Goal: Task Accomplishment & Management: Use online tool/utility

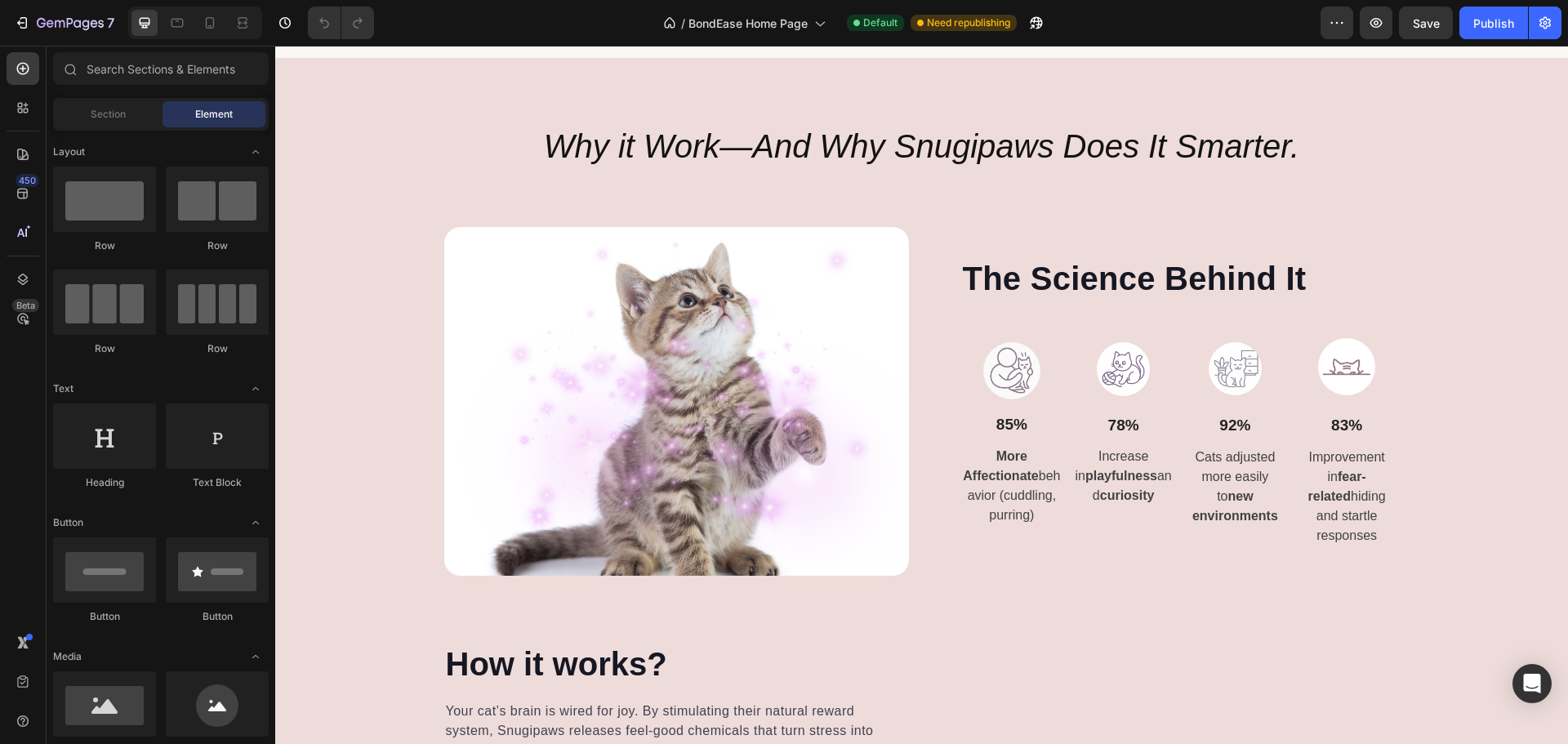
scroll to position [5227, 0]
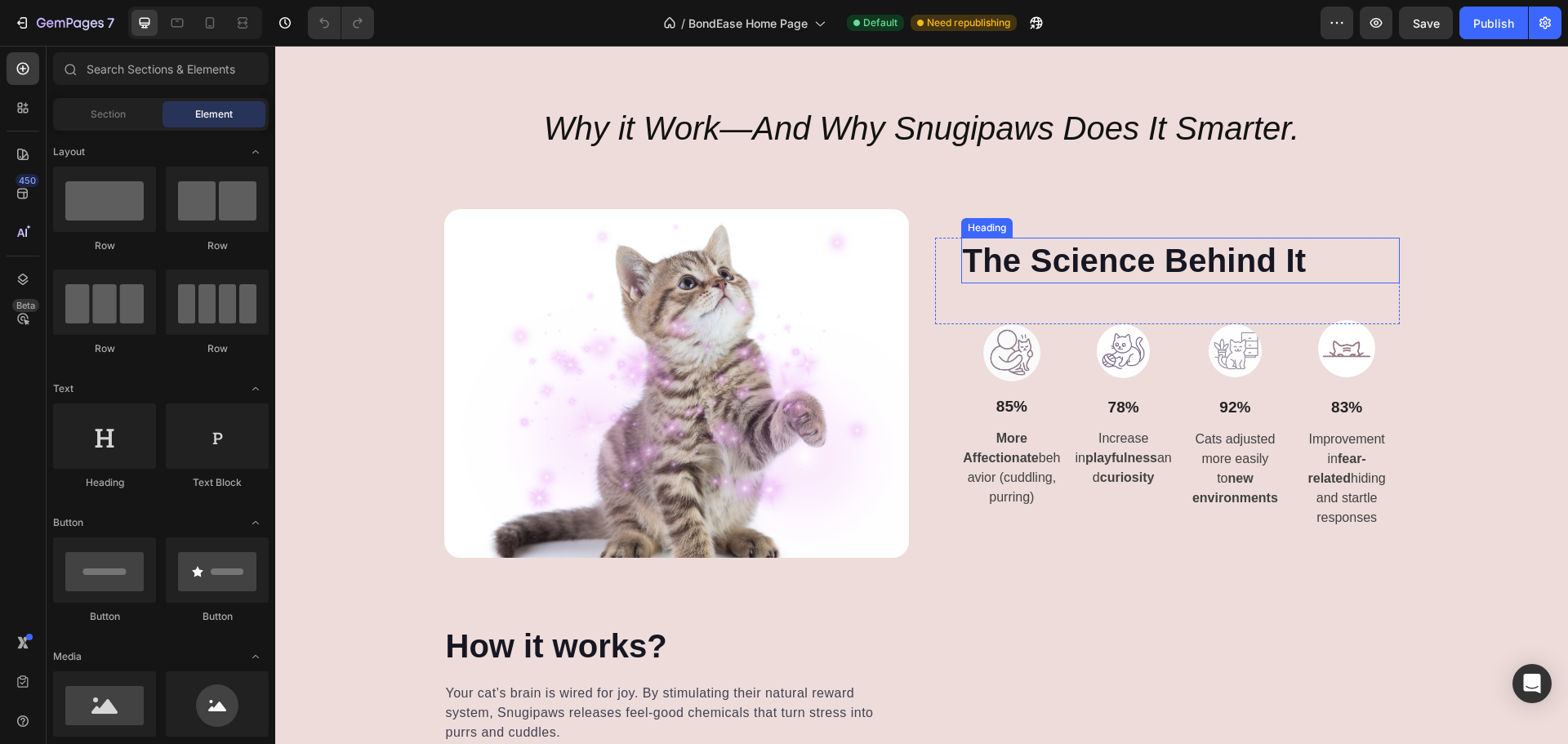
click at [1044, 264] on h2 "The Science Behind It" at bounding box center [1180, 260] width 438 height 46
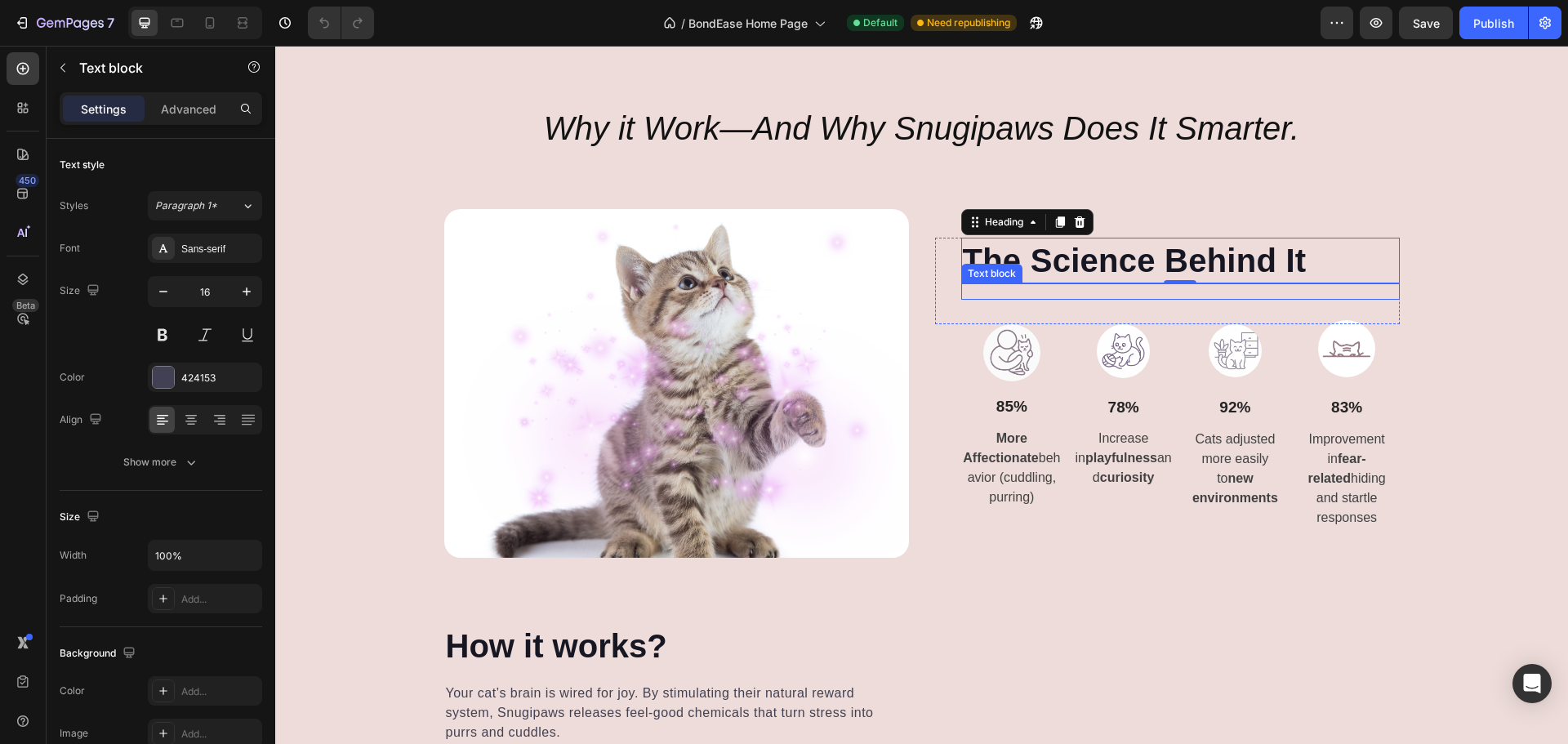
click at [1217, 300] on div "Text block" at bounding box center [1180, 291] width 438 height 17
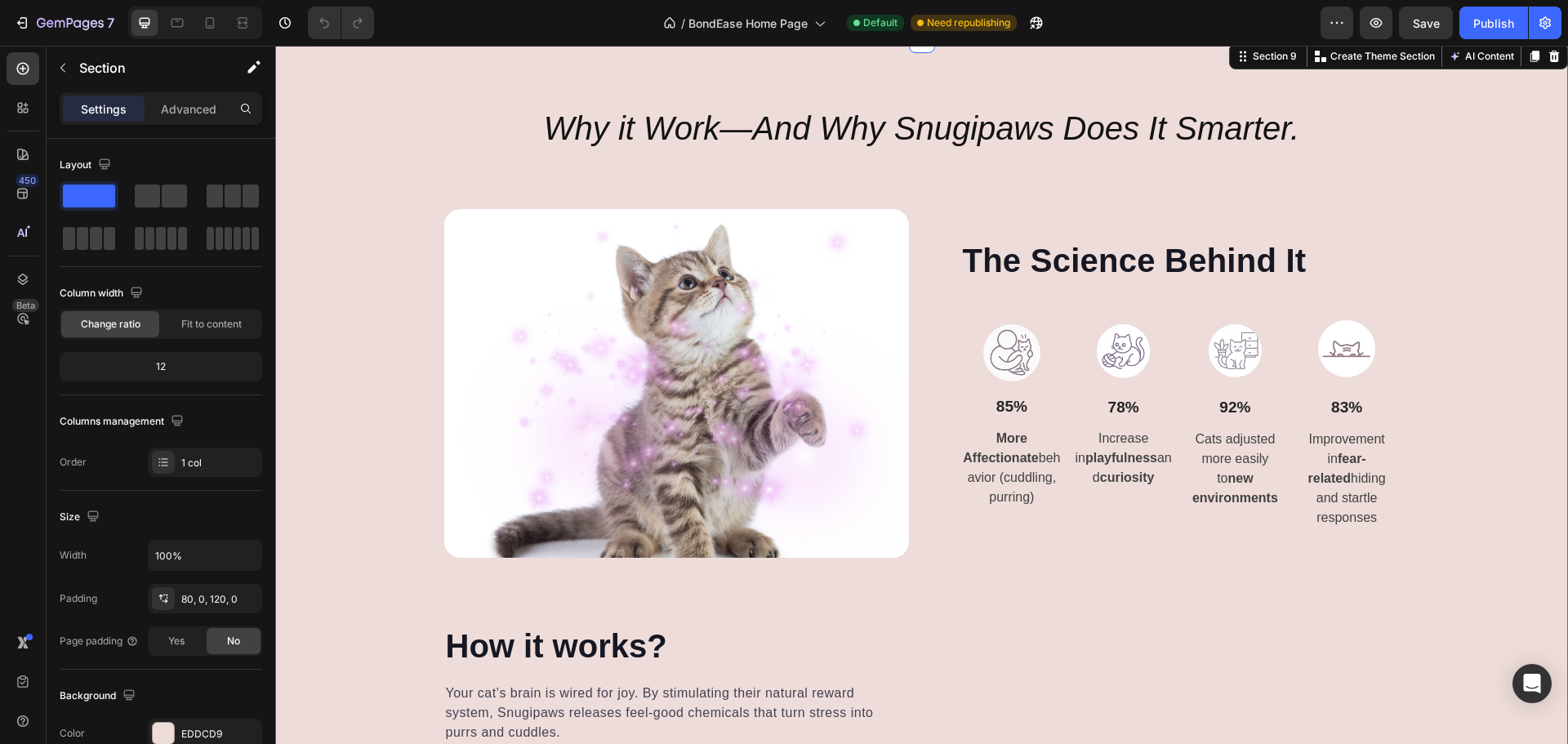
click at [1453, 280] on div "Why it Work—And Why Snugipaws Does It Smarter. Heading Image The Science Behind…" at bounding box center [921, 534] width 1292 height 858
click at [292, 27] on icon "button" at bounding box center [284, 22] width 17 height 17
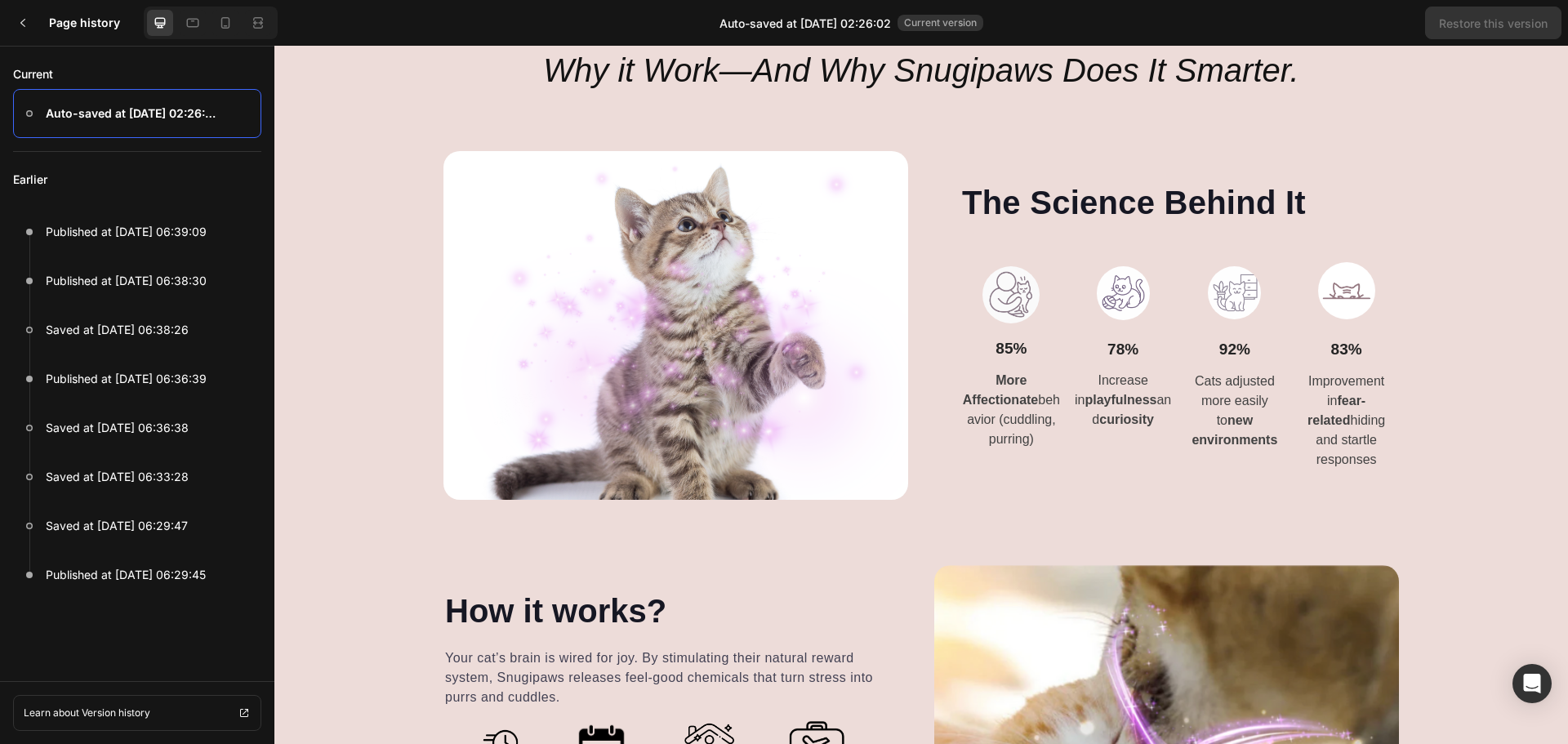
scroll to position [5308, 0]
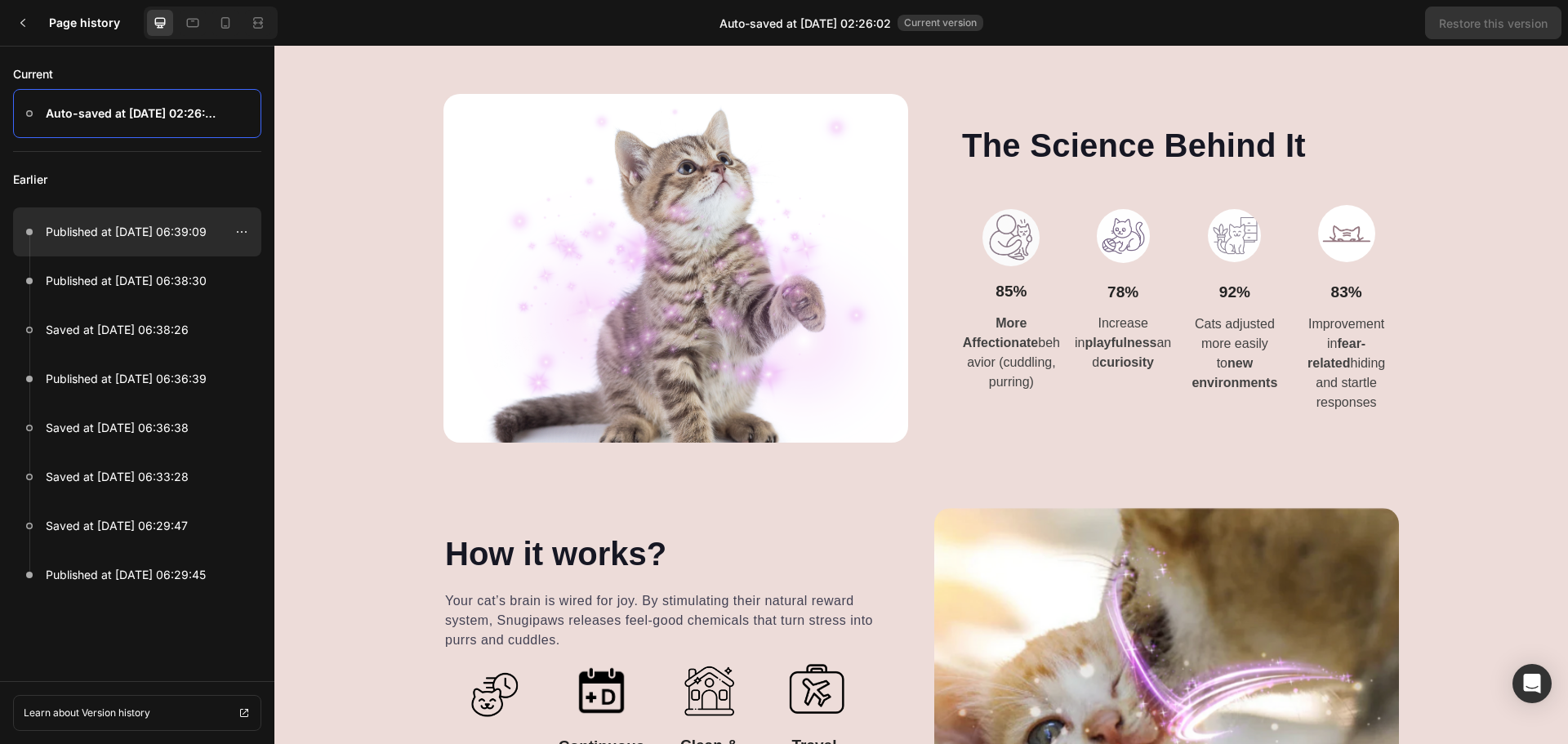
click at [192, 215] on div at bounding box center [136, 232] width 248 height 49
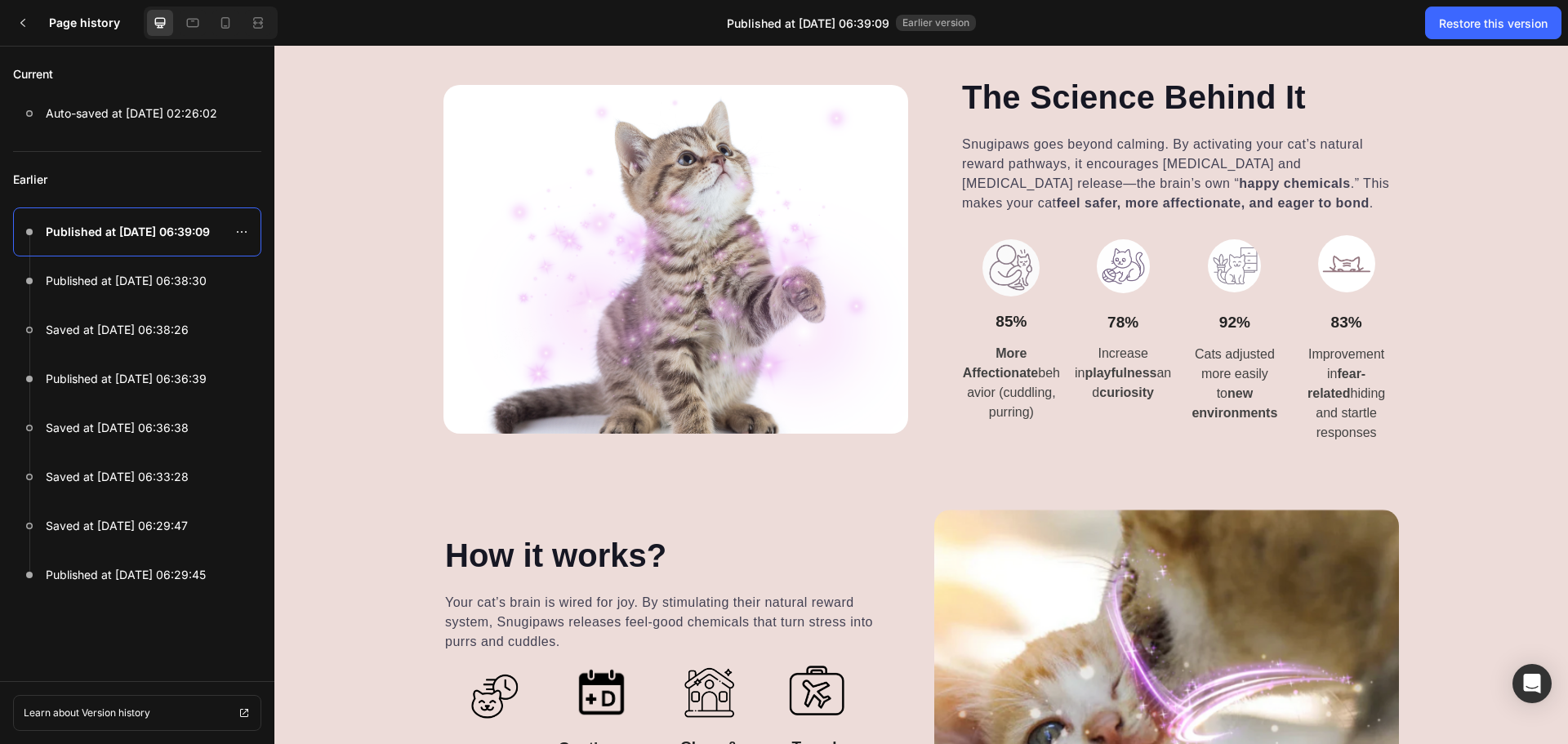
drag, startPoint x: 956, startPoint y: 146, endPoint x: 1107, endPoint y: 157, distance: 151.4
click at [1107, 157] on p "Snugipaws goes beyond calming. By activating your cat’s natural reward pathways…" at bounding box center [1179, 173] width 435 height 79
click at [1239, 188] on strong "happy chemicals" at bounding box center [1294, 183] width 111 height 14
click at [1469, 25] on div "Restore this version" at bounding box center [1494, 23] width 109 height 18
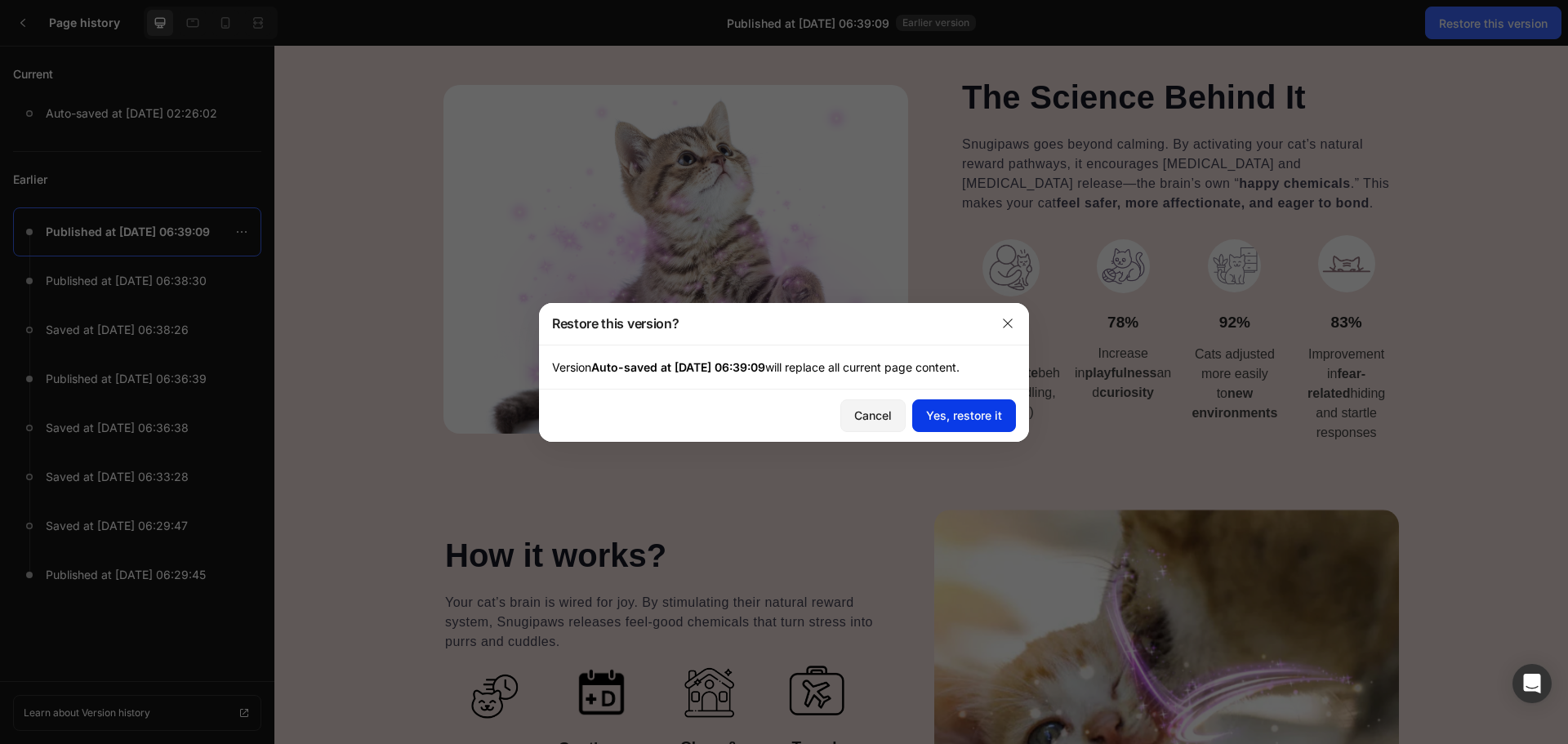
click at [963, 413] on div "Yes, restore it" at bounding box center [964, 416] width 76 height 18
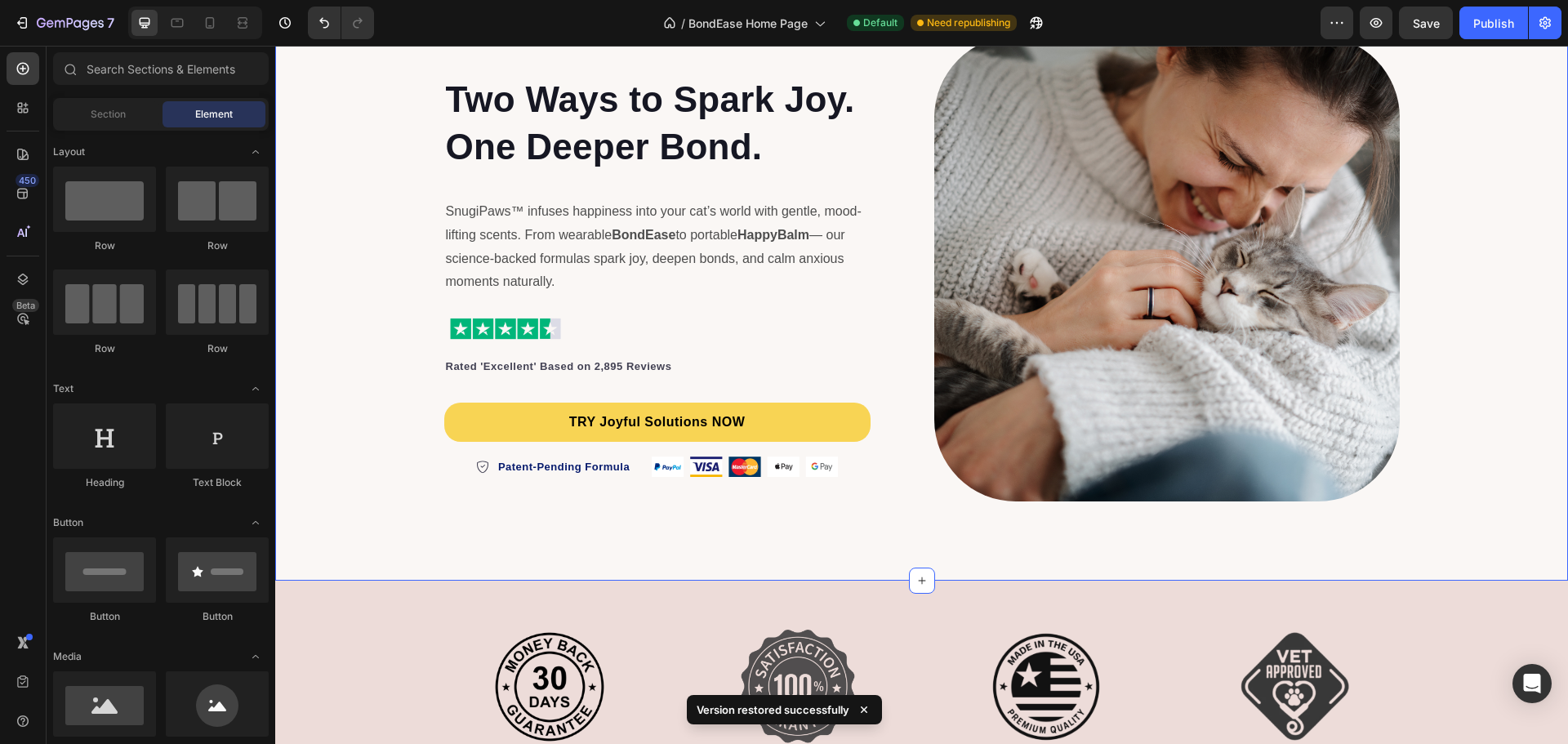
scroll to position [0, 0]
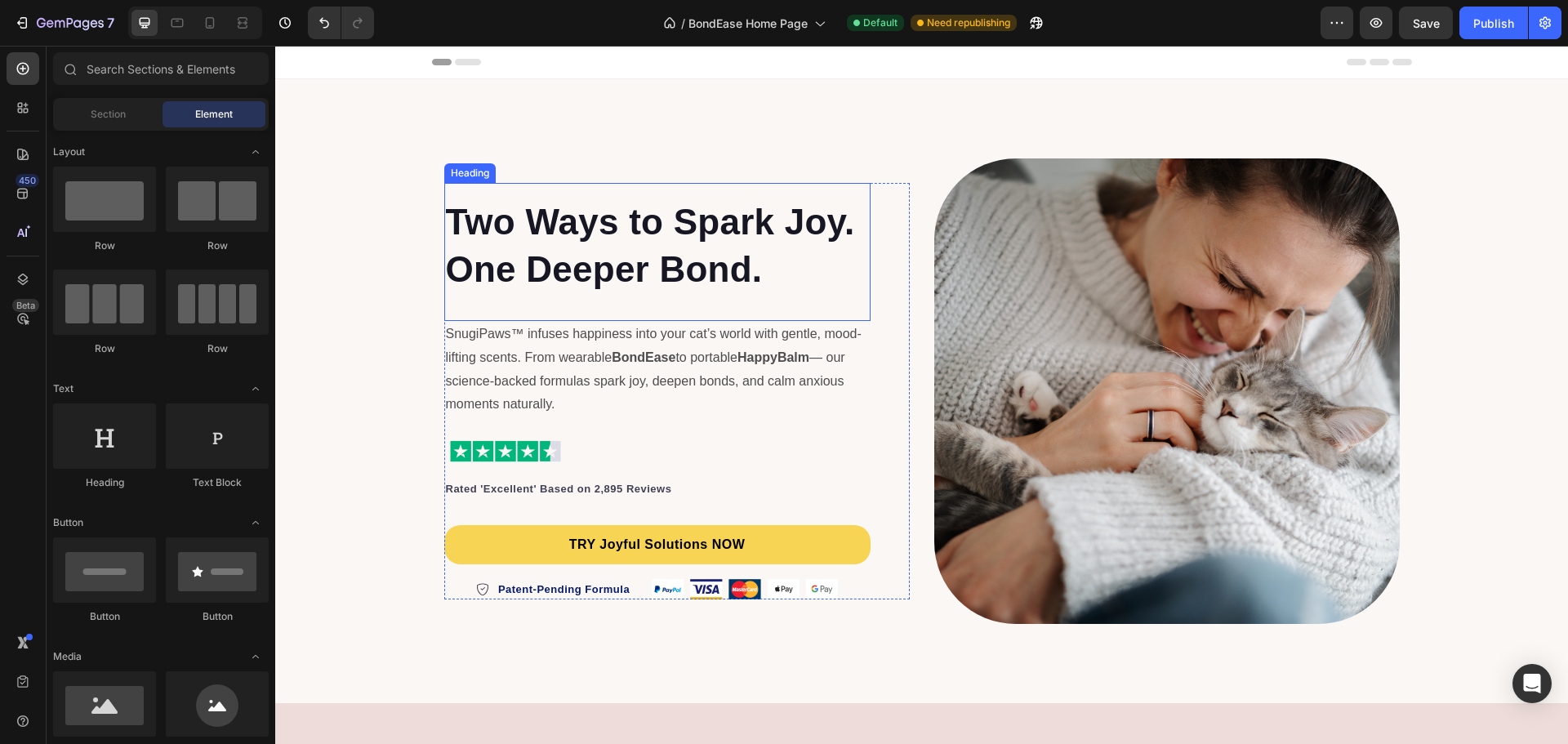
click at [771, 274] on h2 "Two Ways to Spark Joy. One Deeper Bond." at bounding box center [657, 244] width 427 height 98
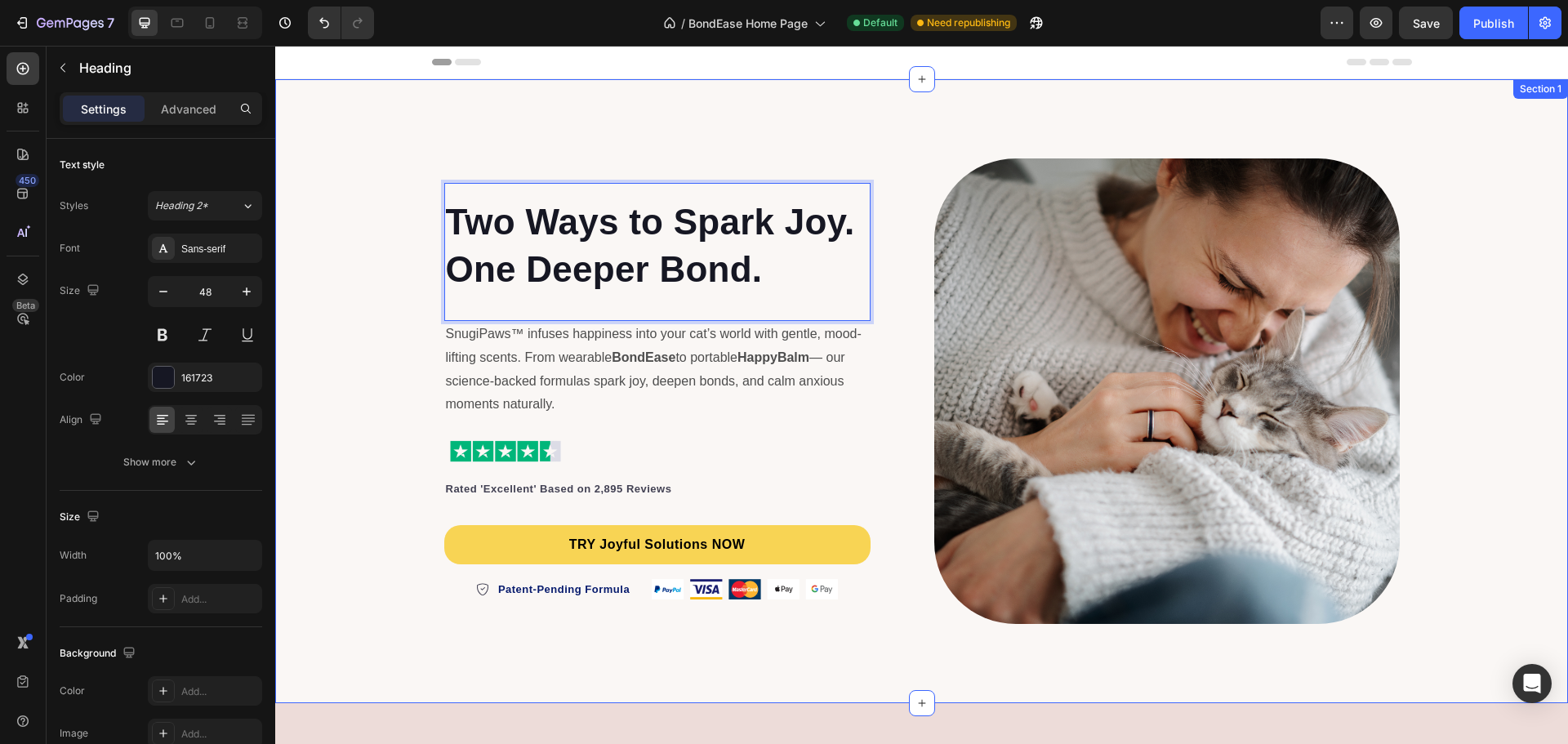
click at [360, 296] on div "Two Ways to Spark Joy. One Deeper Bond. Heading 0 SnugiPaws™ infuses happiness …" at bounding box center [921, 391] width 1292 height 572
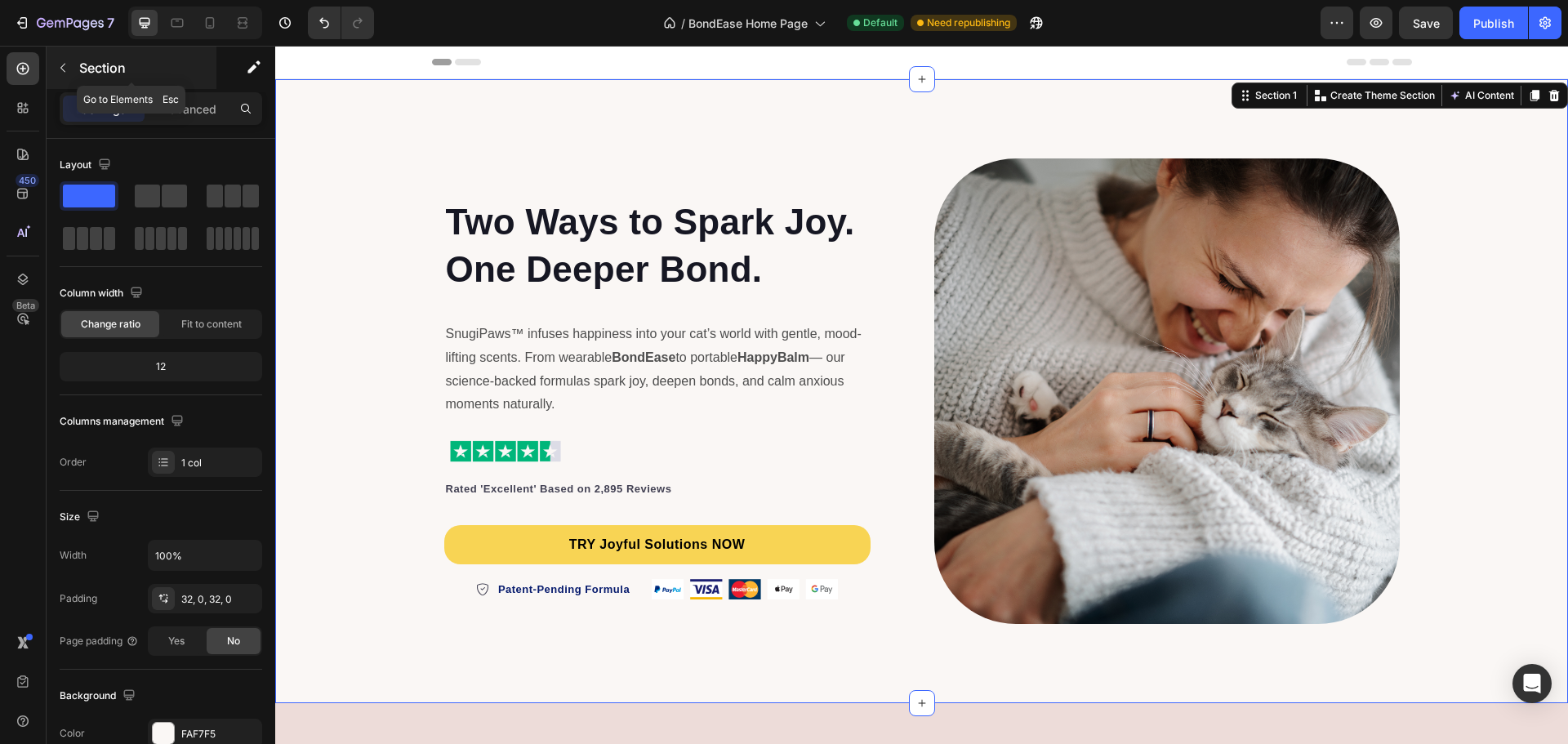
click at [63, 60] on button "button" at bounding box center [62, 67] width 26 height 26
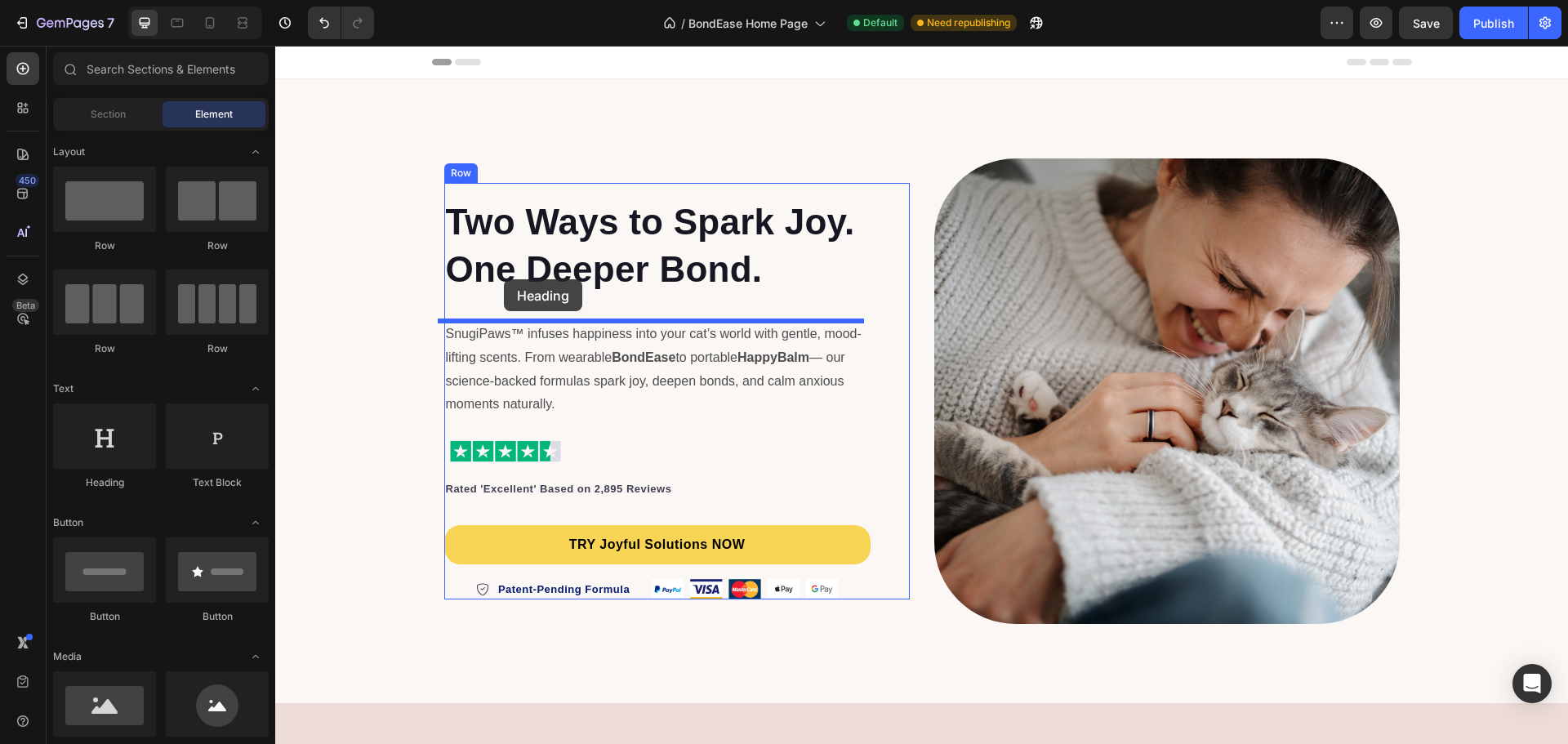
drag, startPoint x: 383, startPoint y: 502, endPoint x: 504, endPoint y: 279, distance: 253.7
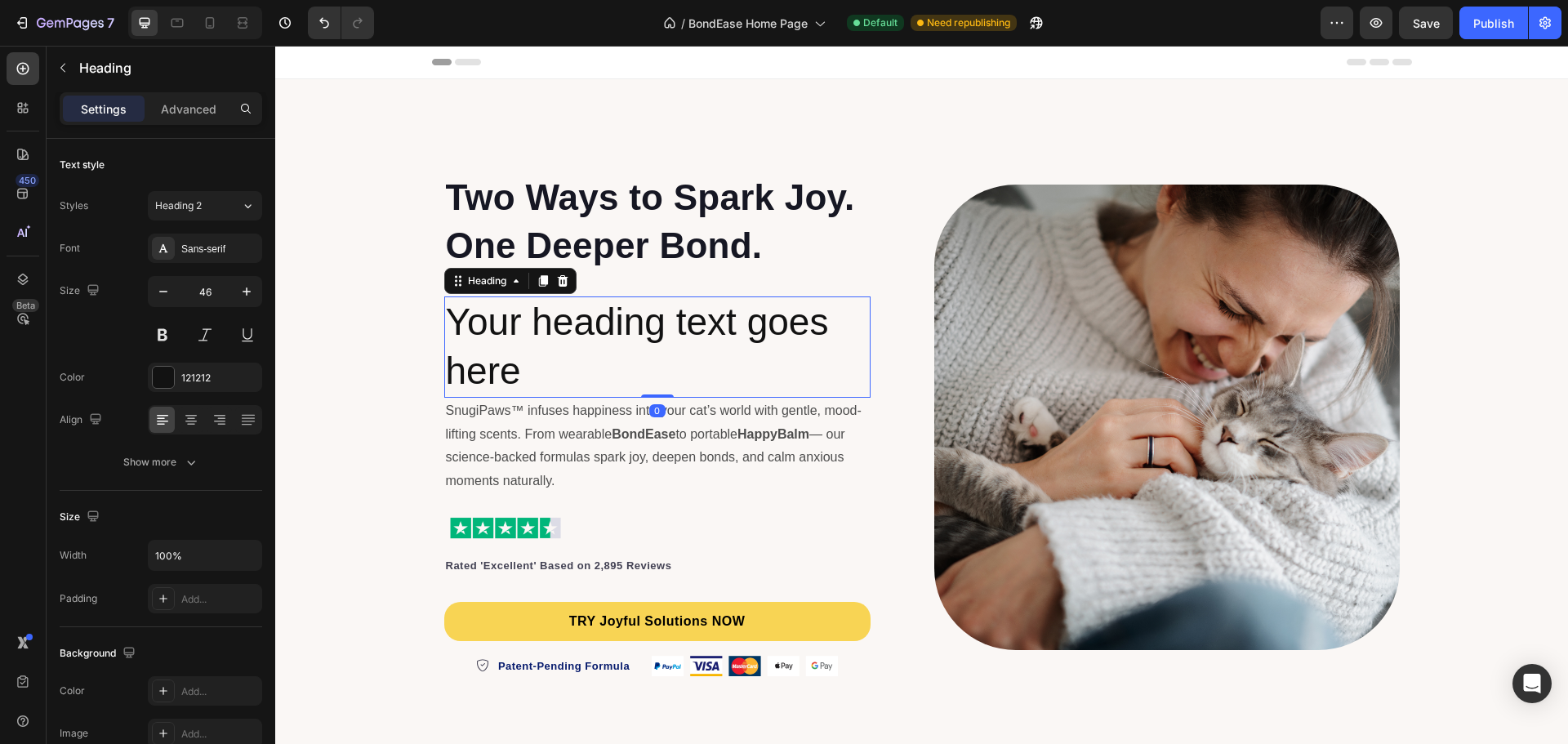
click at [533, 359] on h2 "Your heading text goes here" at bounding box center [657, 347] width 427 height 101
click at [533, 359] on p "Your heading text goes here" at bounding box center [657, 347] width 423 height 98
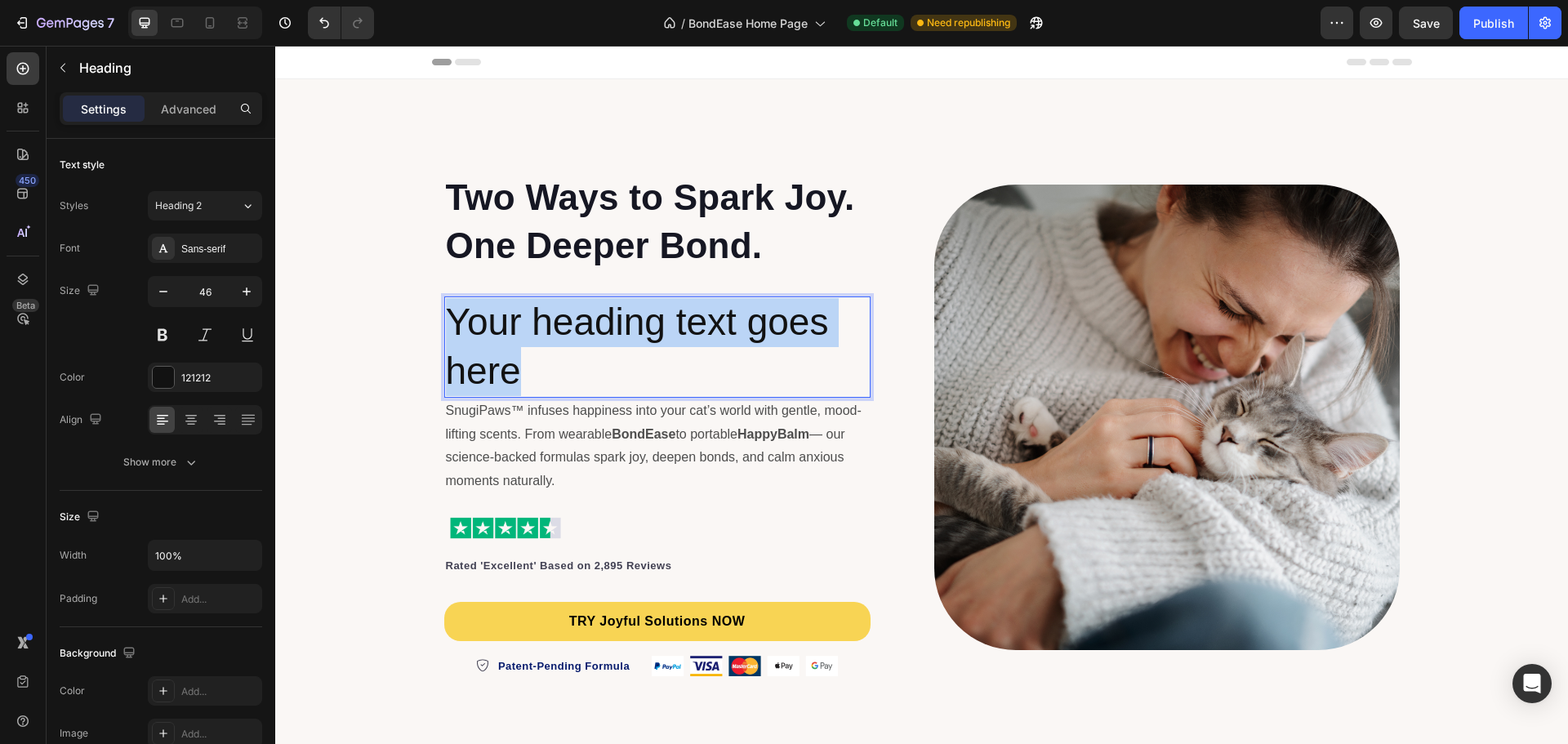
click at [533, 359] on p "Your heading text goes here" at bounding box center [657, 347] width 423 height 98
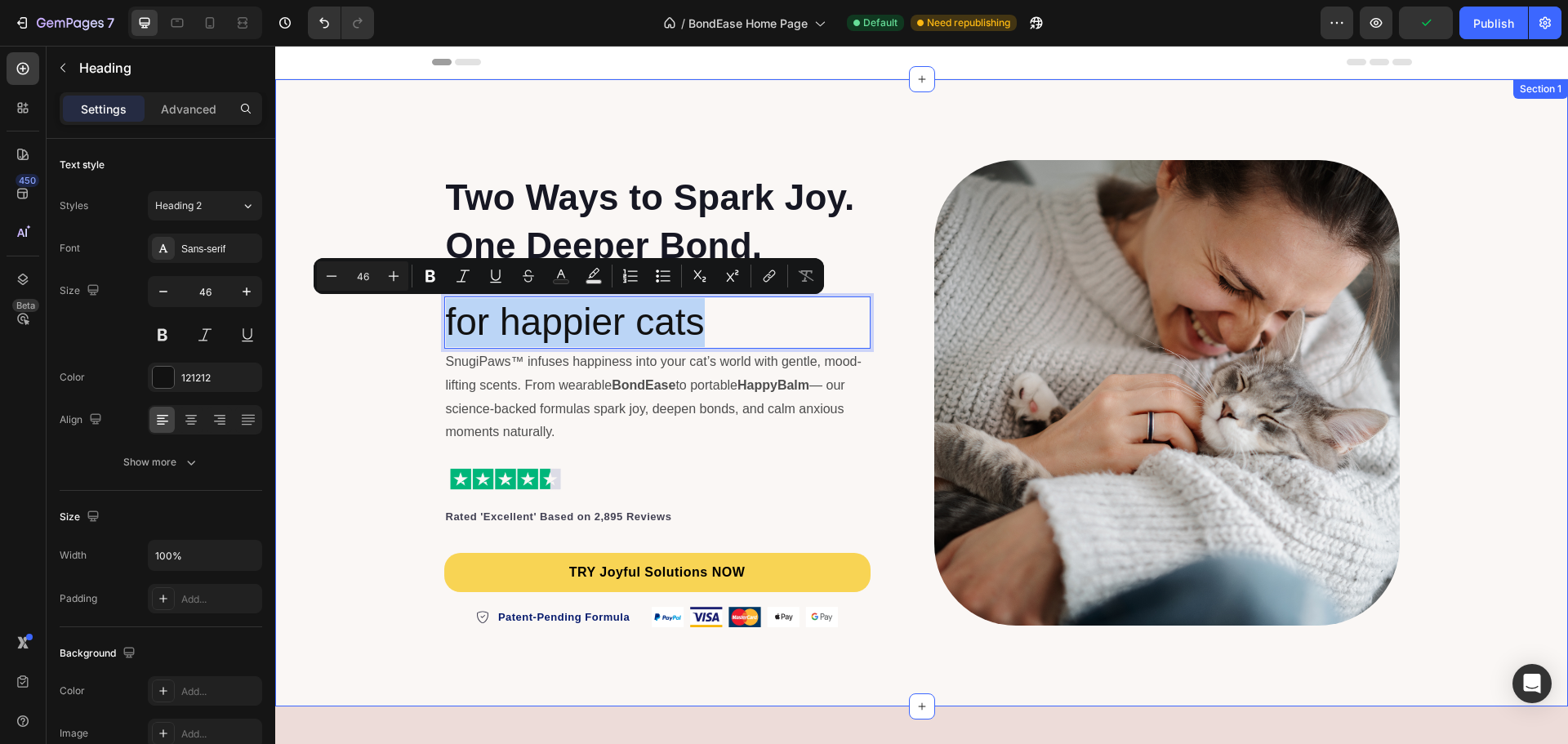
drag, startPoint x: 693, startPoint y: 312, endPoint x: 401, endPoint y: 317, distance: 292.0
click at [401, 317] on div "⁠⁠⁠⁠⁠⁠⁠ Two Ways to Spark Joy. One Deeper Bond. Heading for happier cats Headin…" at bounding box center [921, 392] width 1292 height 575
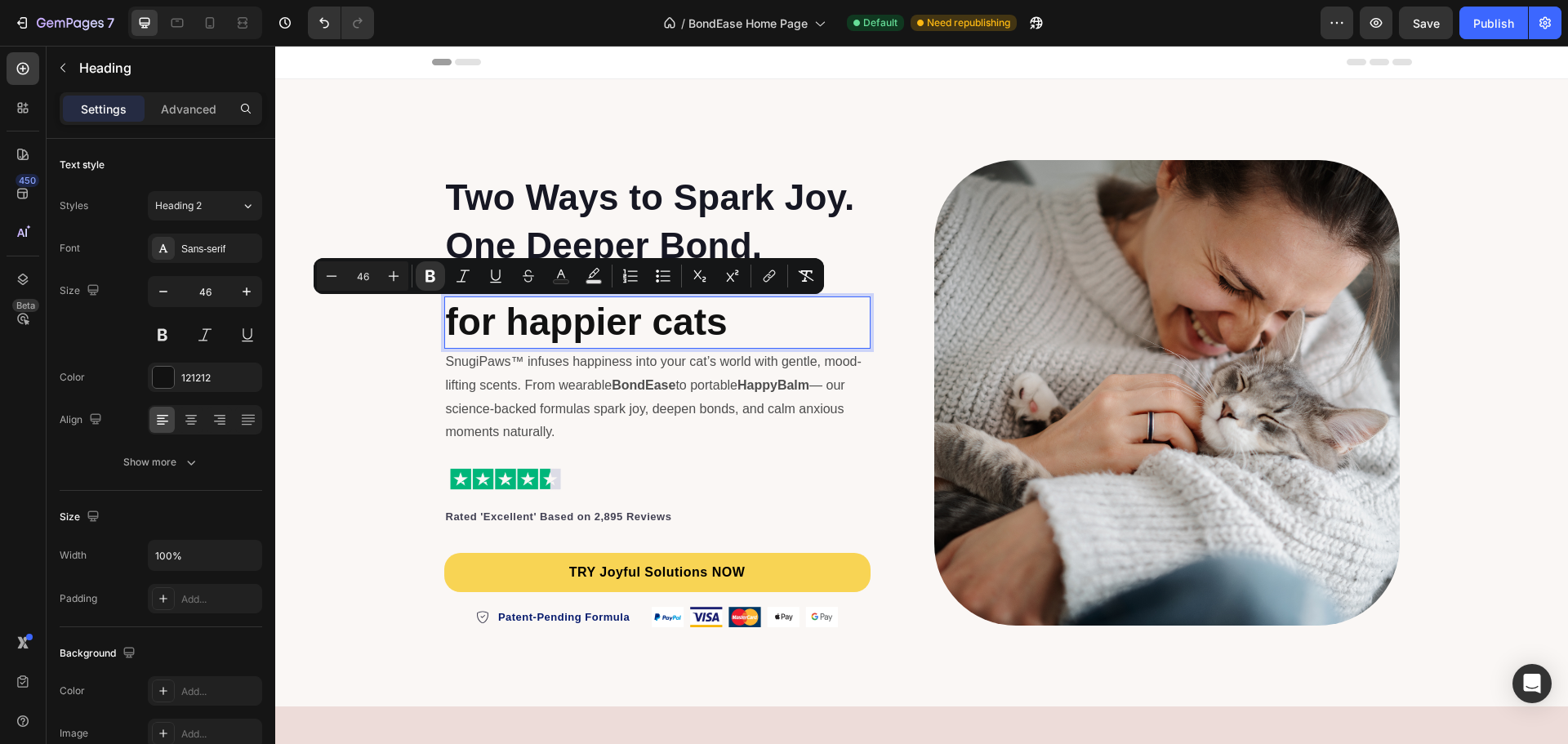
click at [368, 271] on input "46" at bounding box center [363, 276] width 33 height 19
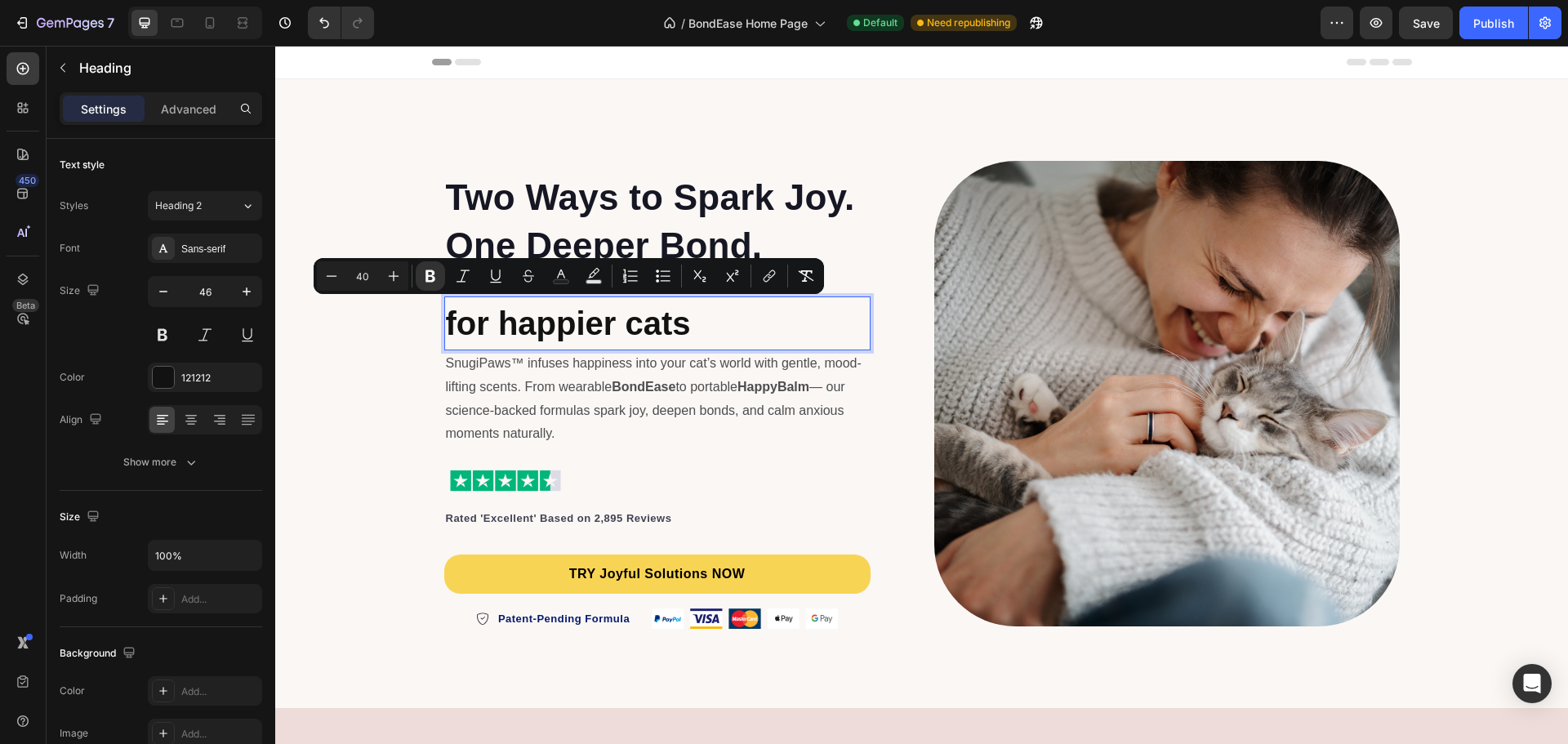
type input "4"
type input "35"
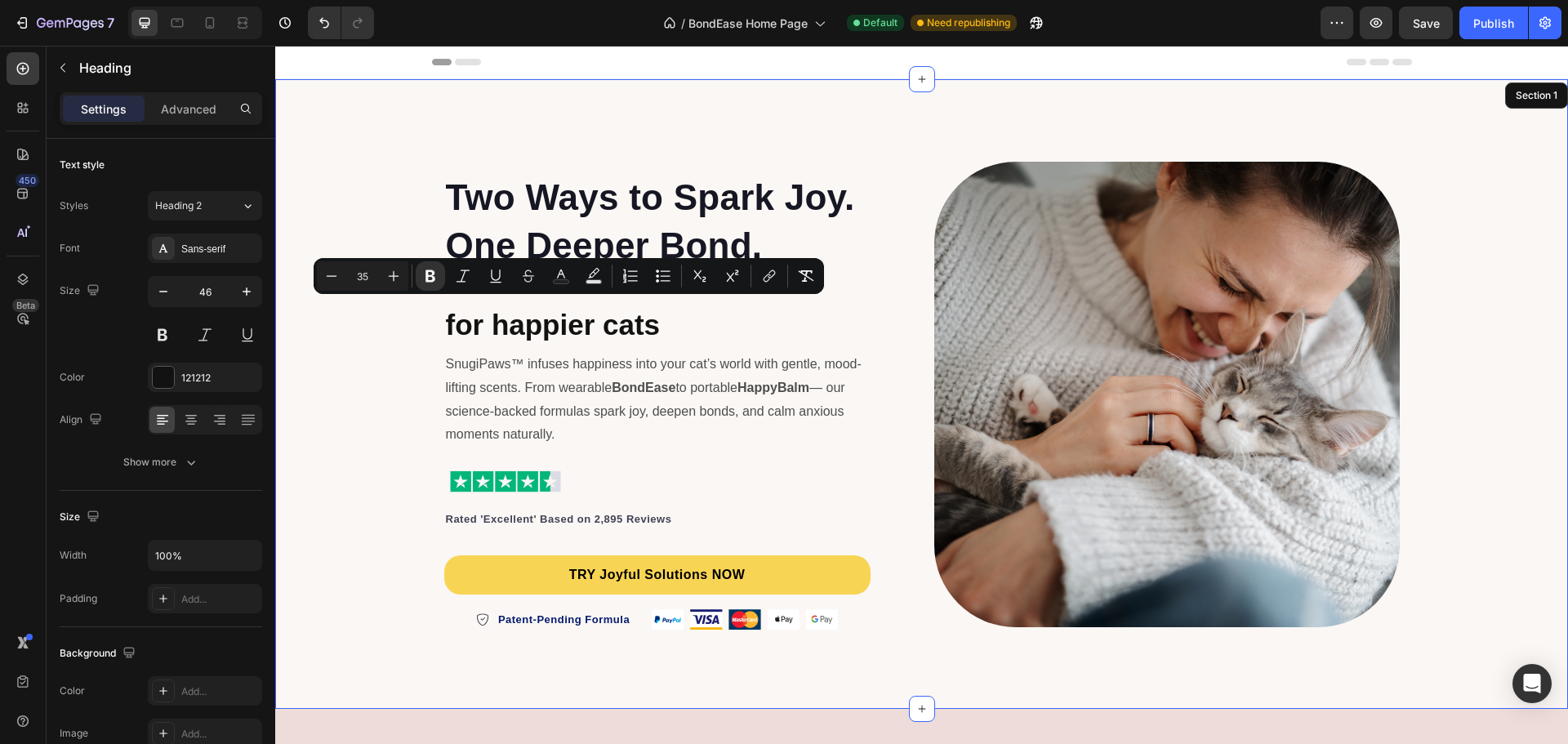
click at [337, 369] on div "⁠⁠⁠⁠⁠⁠⁠ Two Ways to Spark Joy. One Deeper Bond. Heading ⁠⁠⁠⁠⁠⁠⁠ for happier cat…" at bounding box center [921, 393] width 1292 height 577
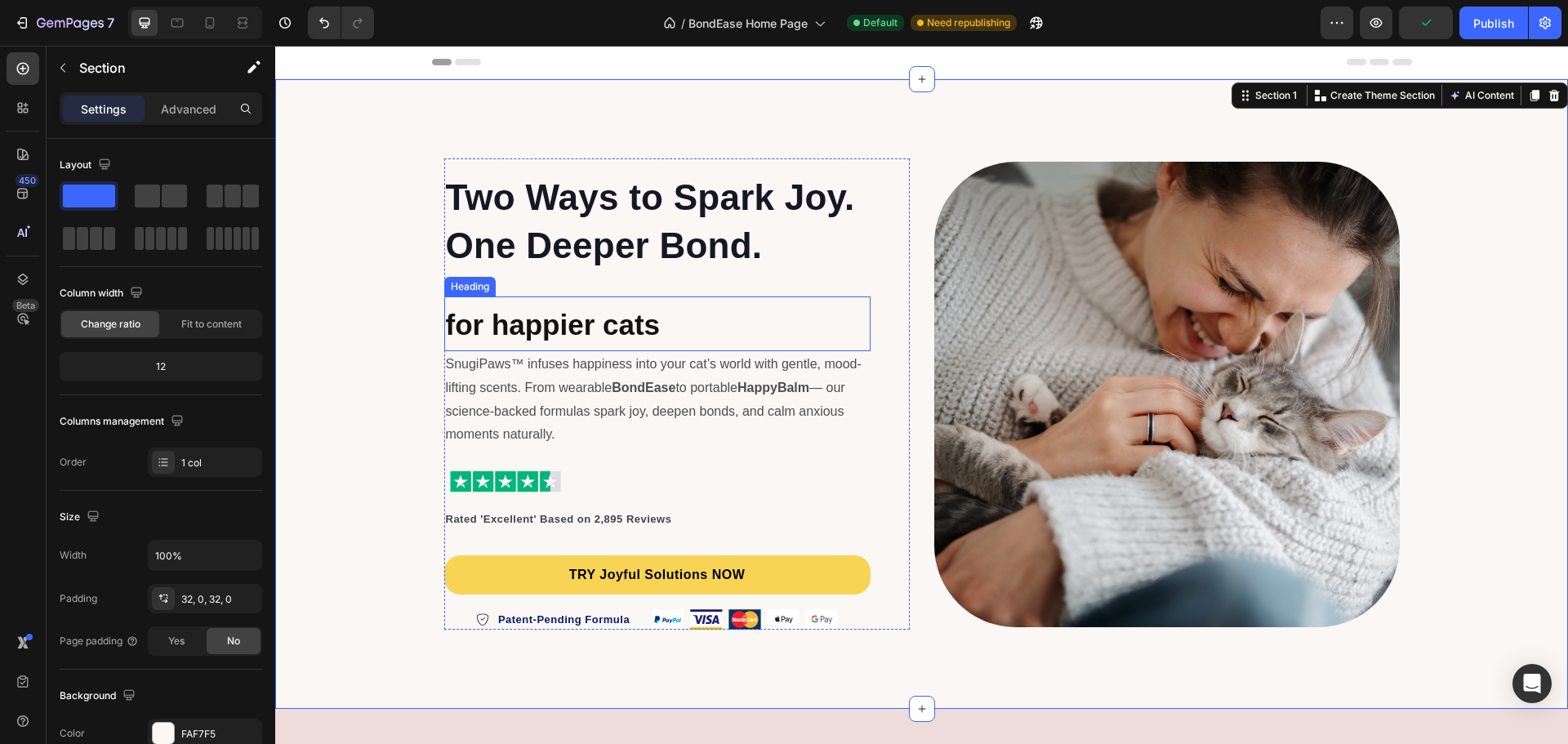
click at [540, 320] on strong "for happier cats" at bounding box center [553, 324] width 215 height 32
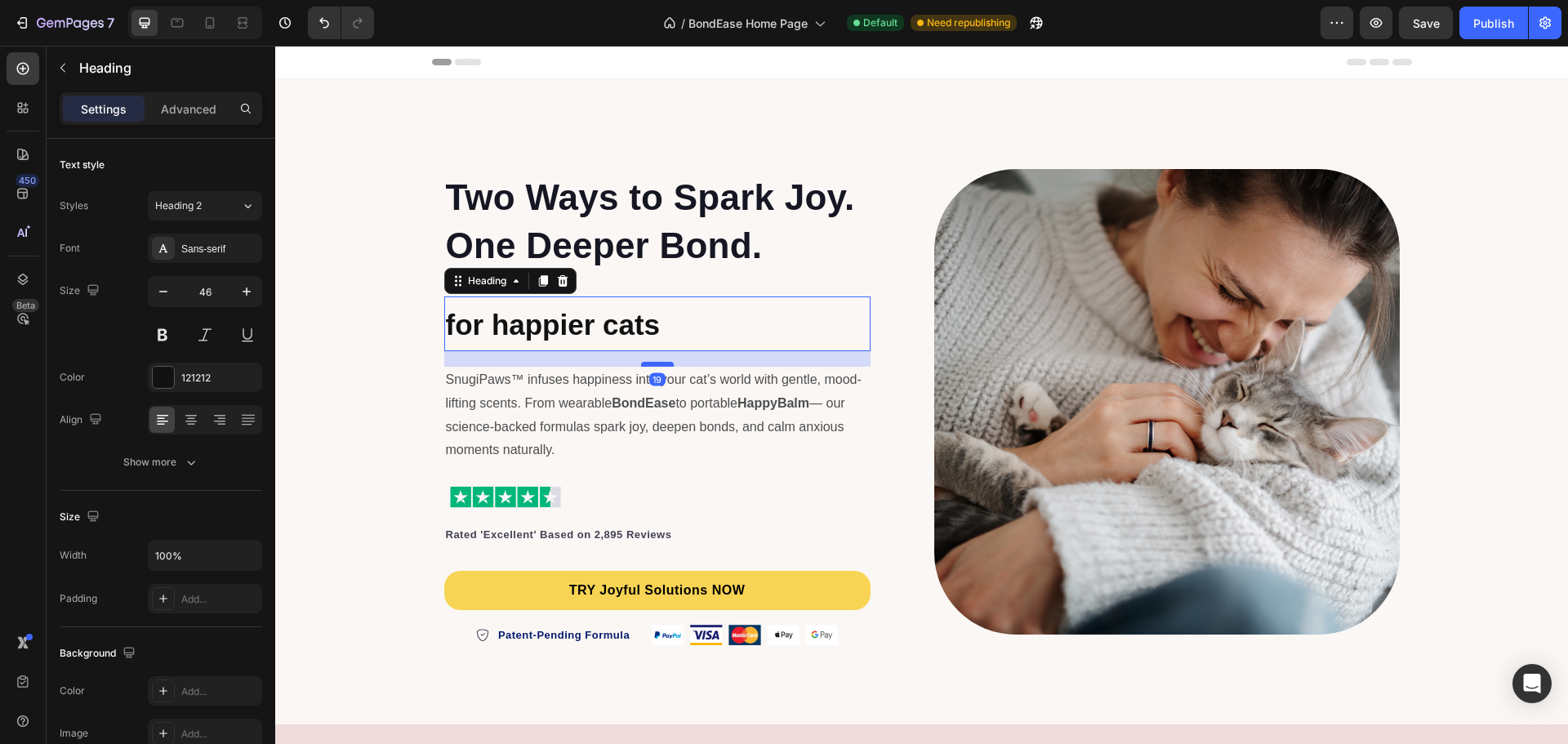
drag, startPoint x: 660, startPoint y: 348, endPoint x: 650, endPoint y: 363, distance: 18.0
click at [650, 363] on div at bounding box center [657, 363] width 33 height 5
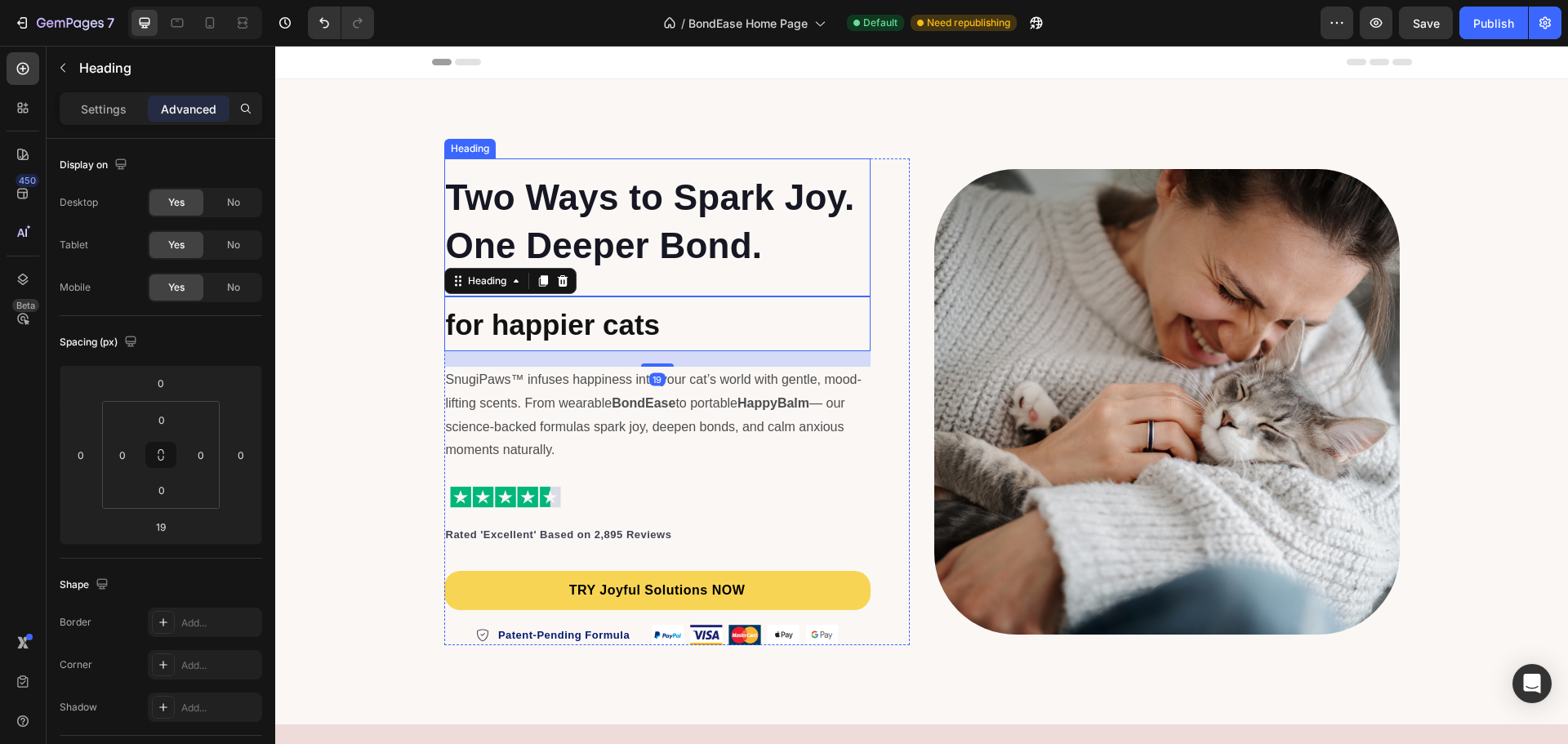
click at [623, 217] on p "⁠⁠⁠⁠⁠⁠⁠ Two Ways to Spark Joy. One Deeper Bond." at bounding box center [657, 221] width 423 height 95
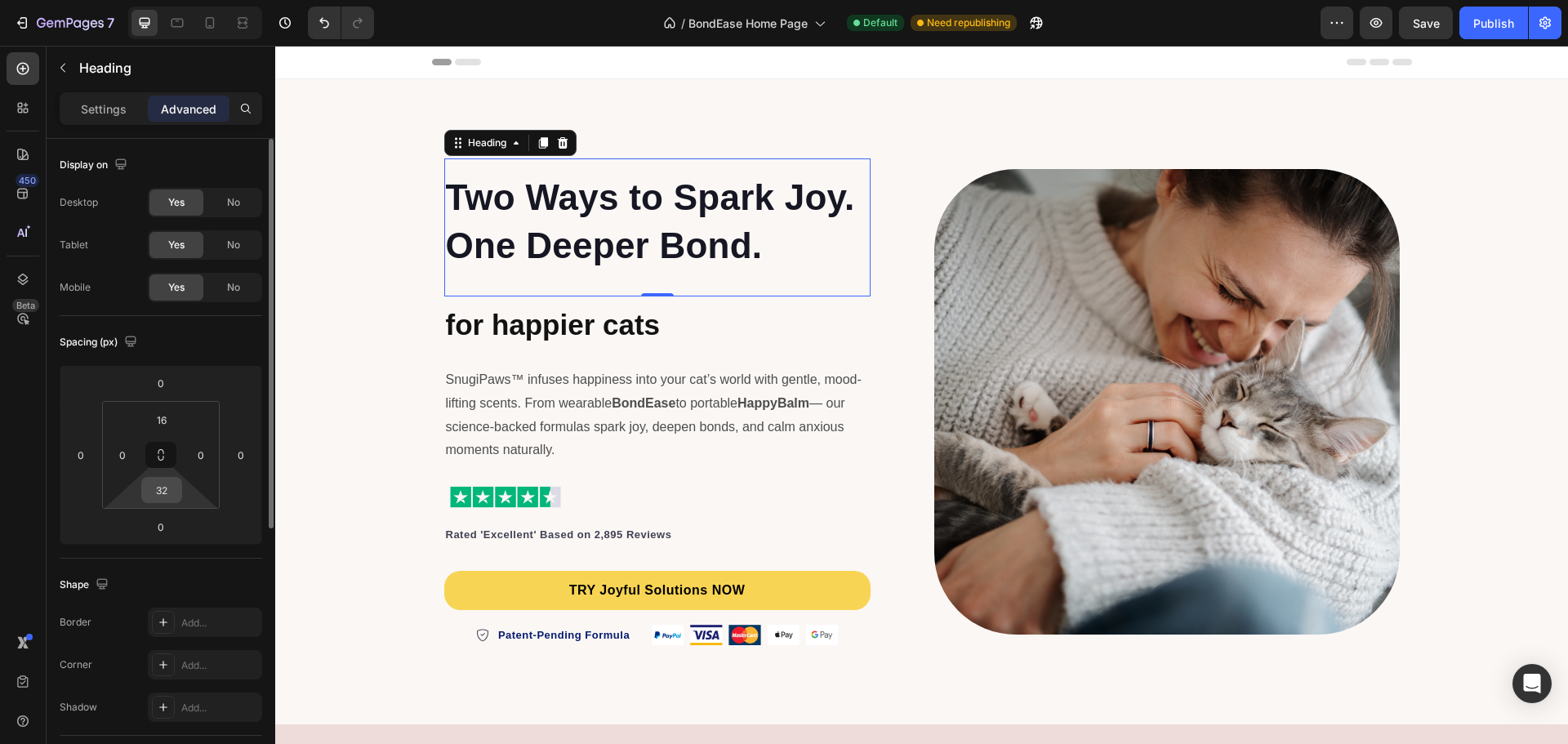
click at [165, 493] on input "32" at bounding box center [162, 490] width 33 height 24
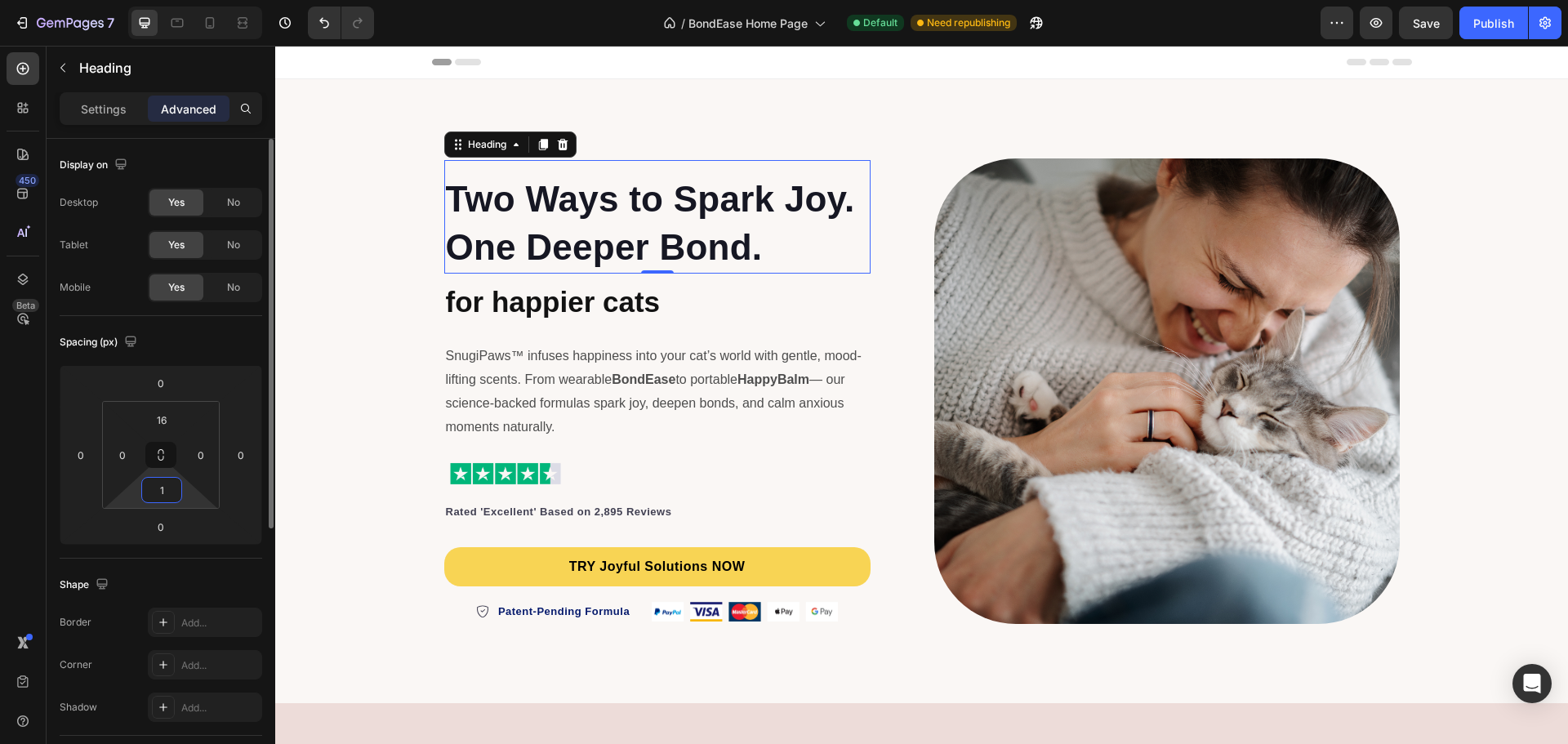
type input "16"
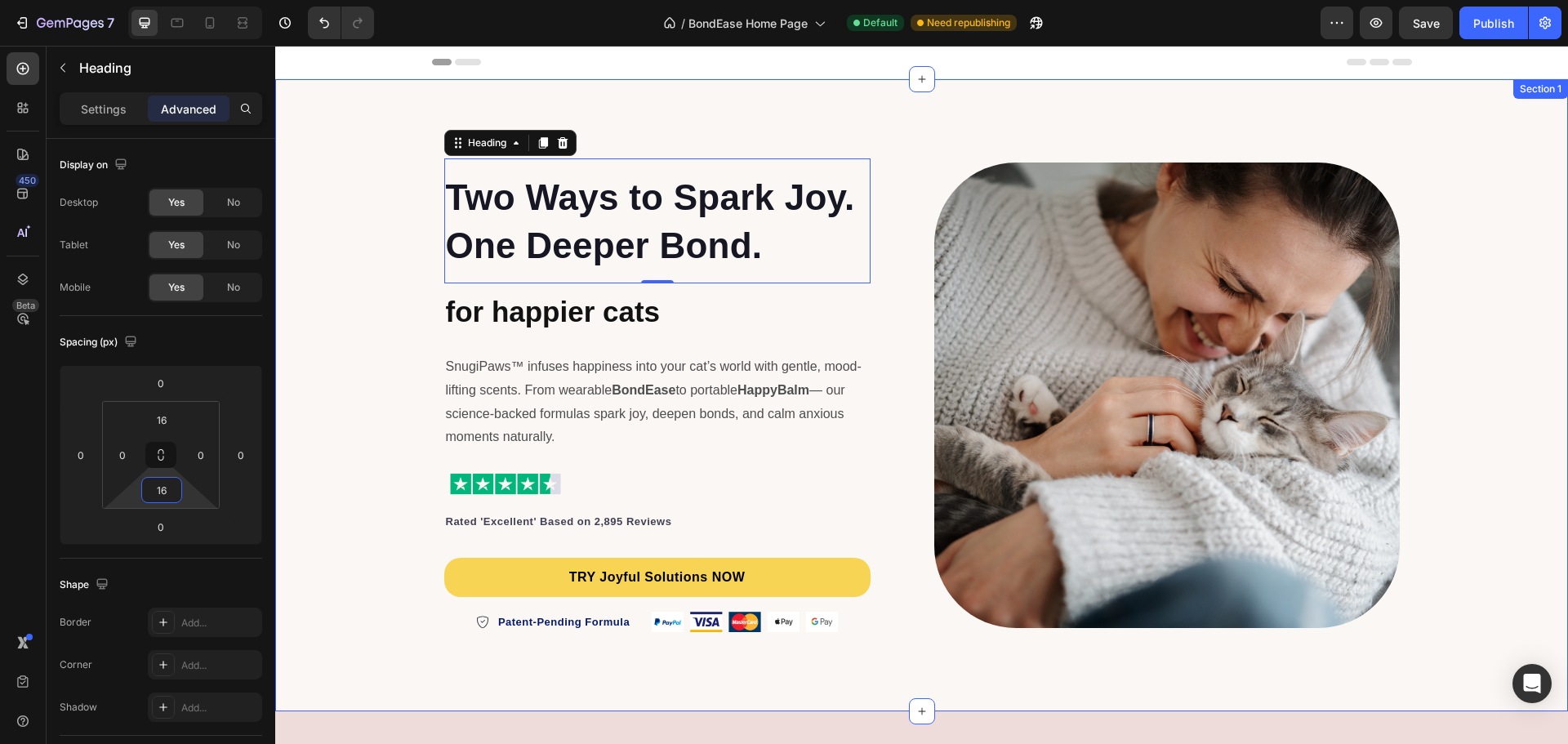
click at [331, 350] on div "⁠⁠⁠⁠⁠⁠⁠ Two Ways to Spark Joy. One Deeper Bond. Heading 0 ⁠⁠⁠⁠⁠⁠⁠ for happier c…" at bounding box center [921, 394] width 1292 height 579
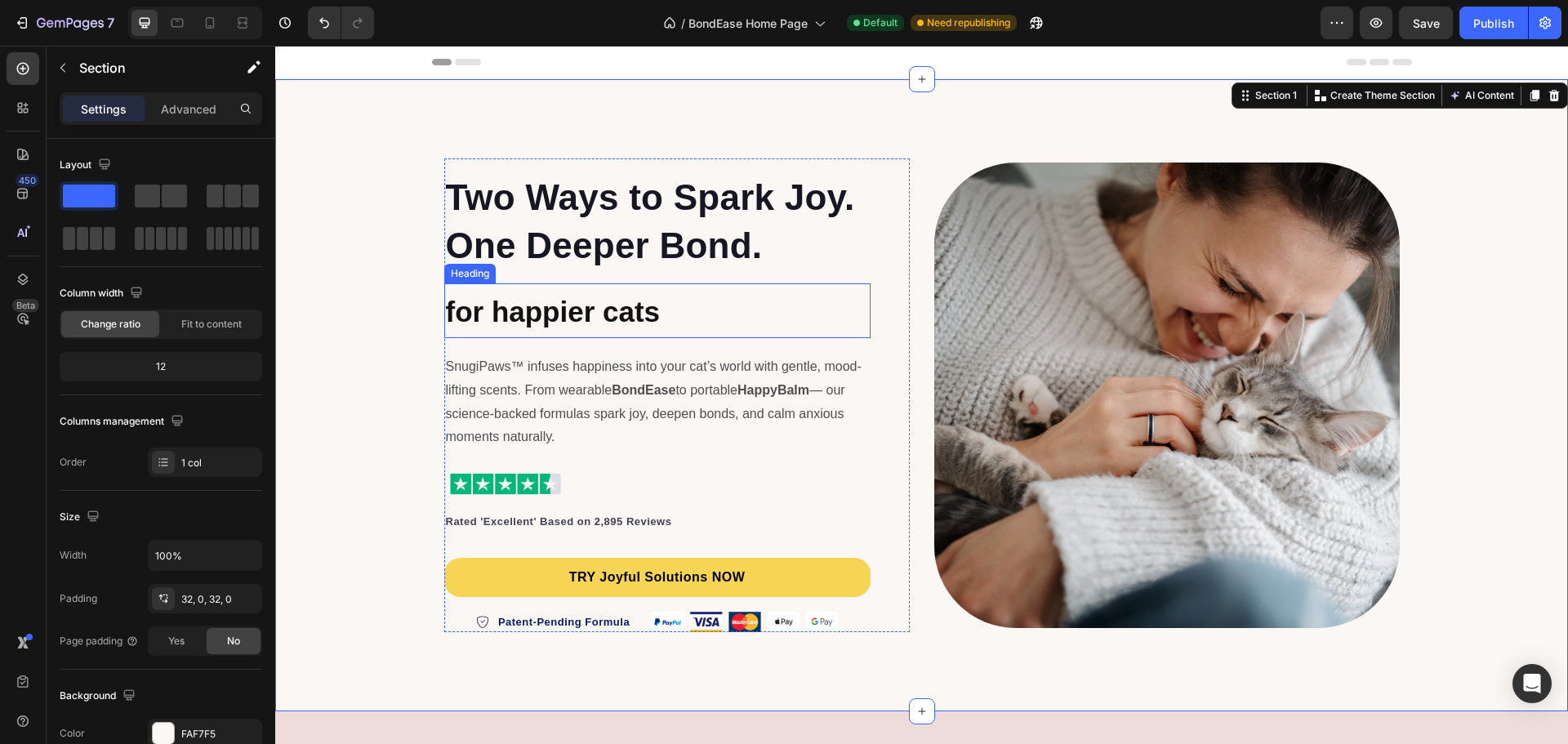
click at [605, 299] on strong "for happier cats" at bounding box center [553, 312] width 215 height 32
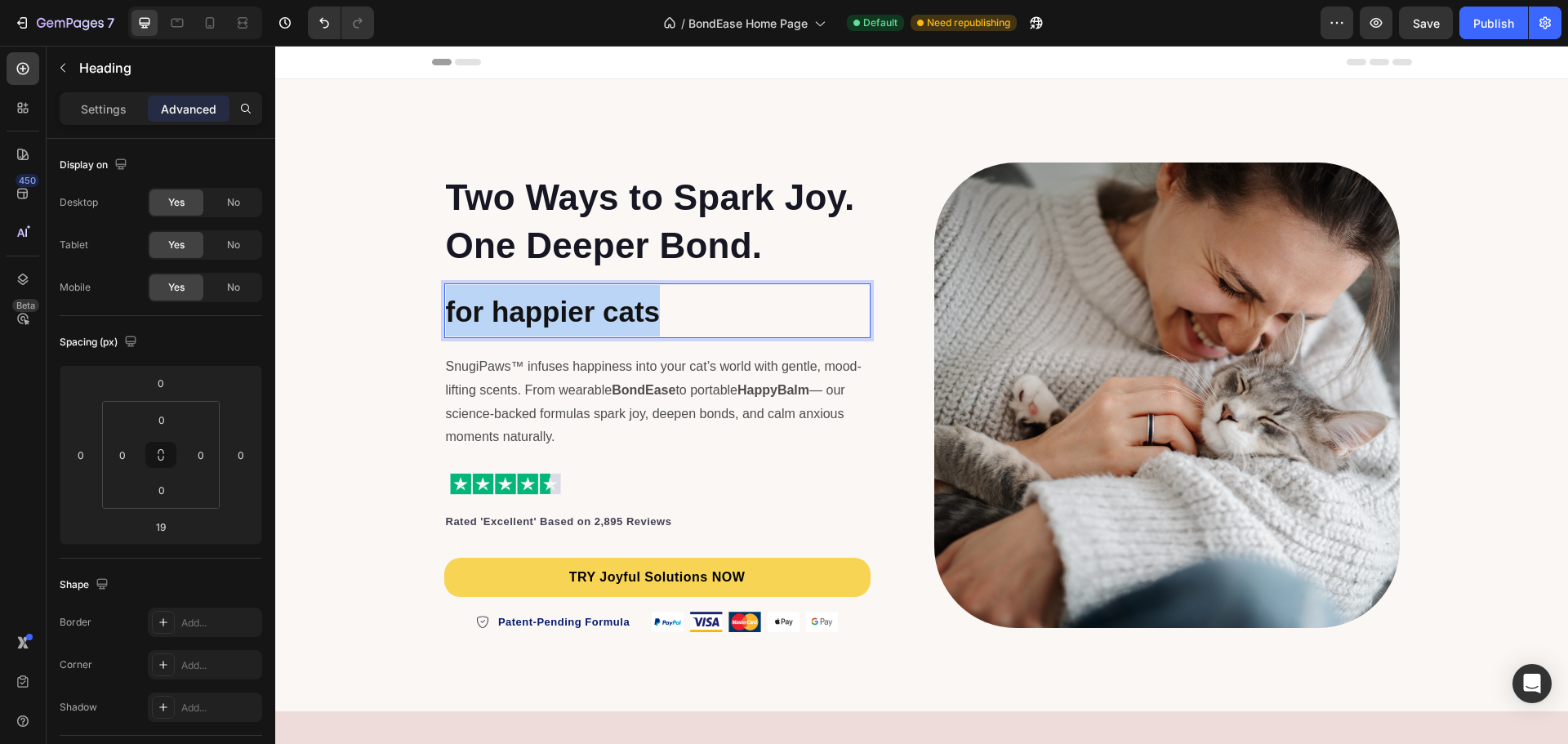
click at [605, 299] on strong "for happier cats" at bounding box center [553, 312] width 215 height 32
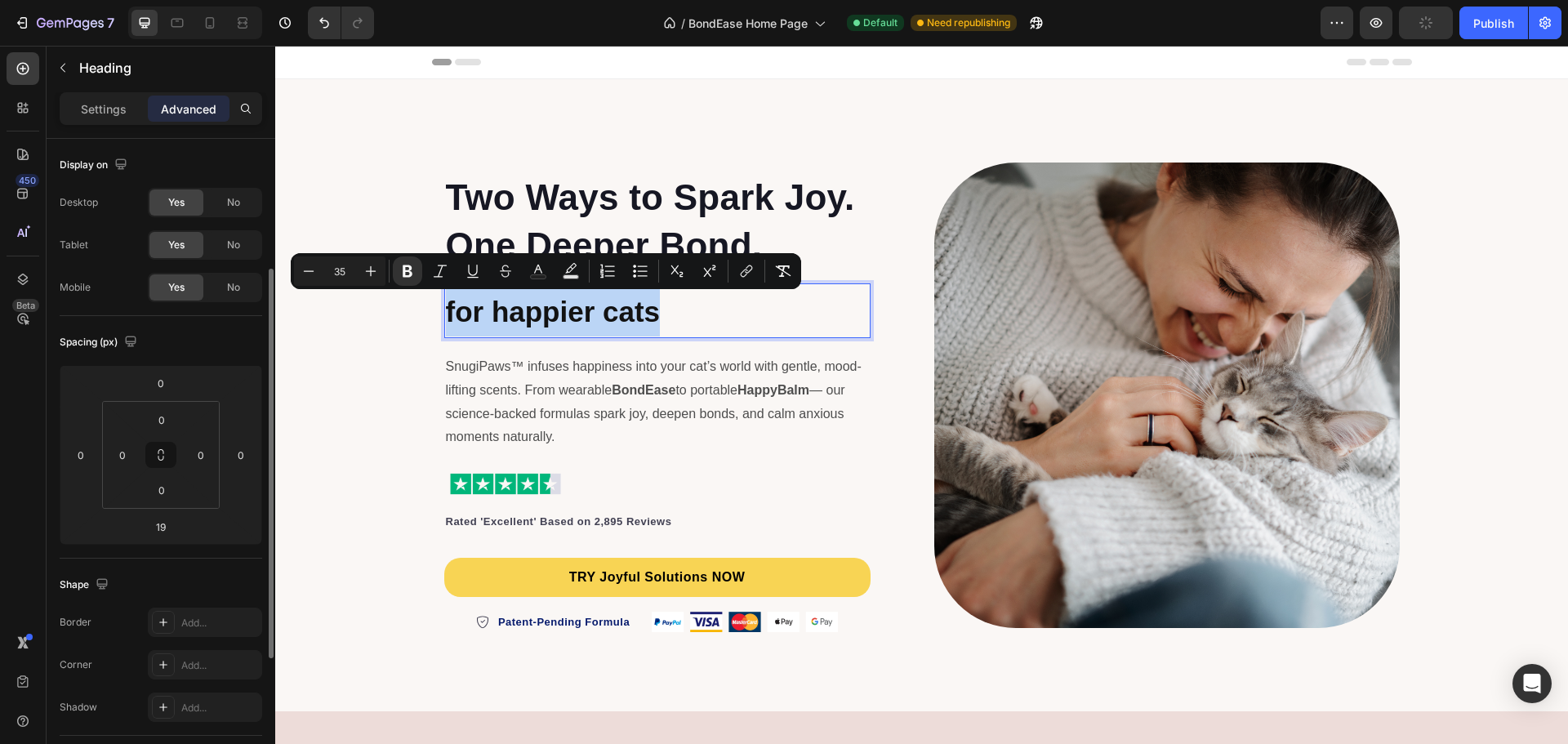
scroll to position [82, 0]
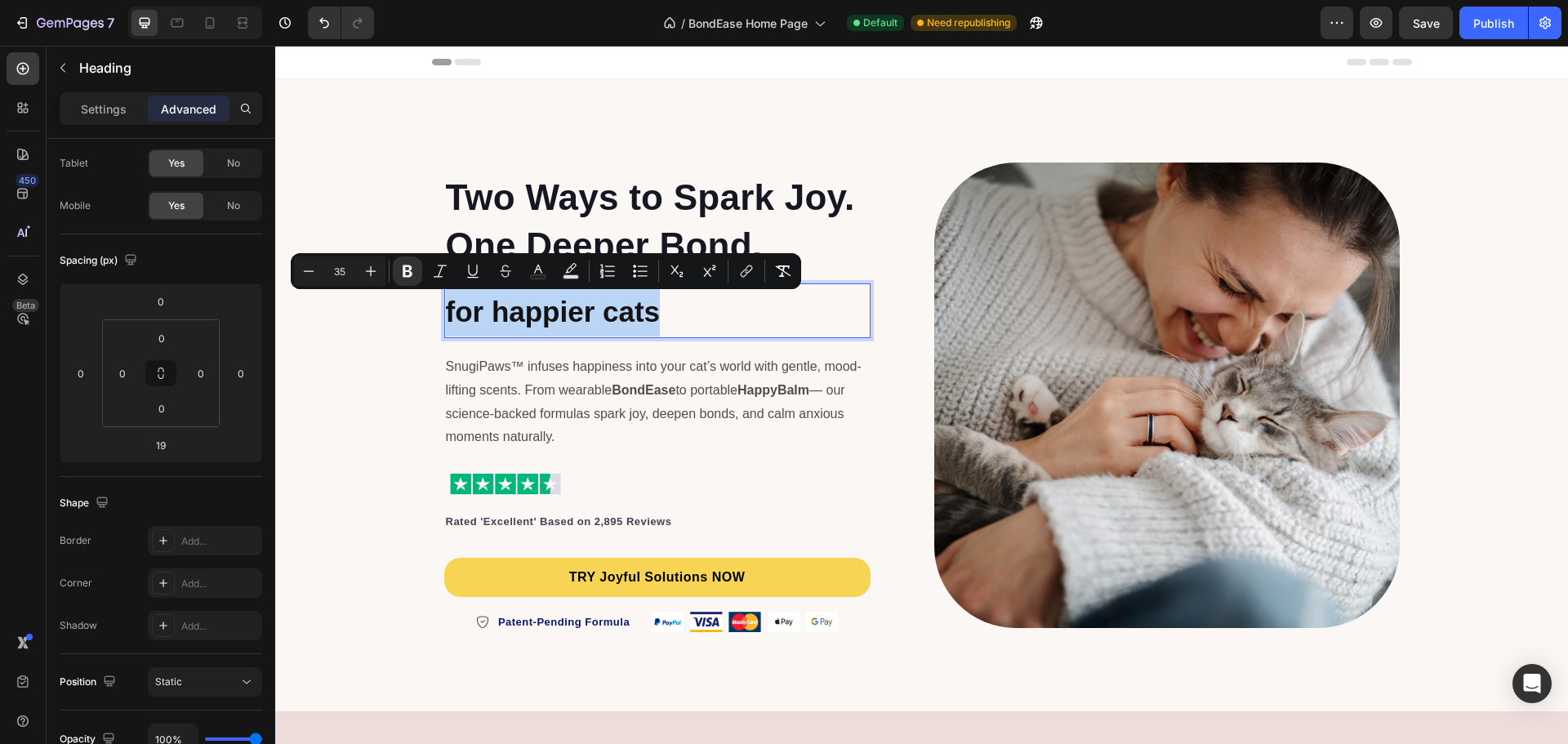
drag, startPoint x: 1527, startPoint y: 122, endPoint x: 1500, endPoint y: 116, distance: 27.7
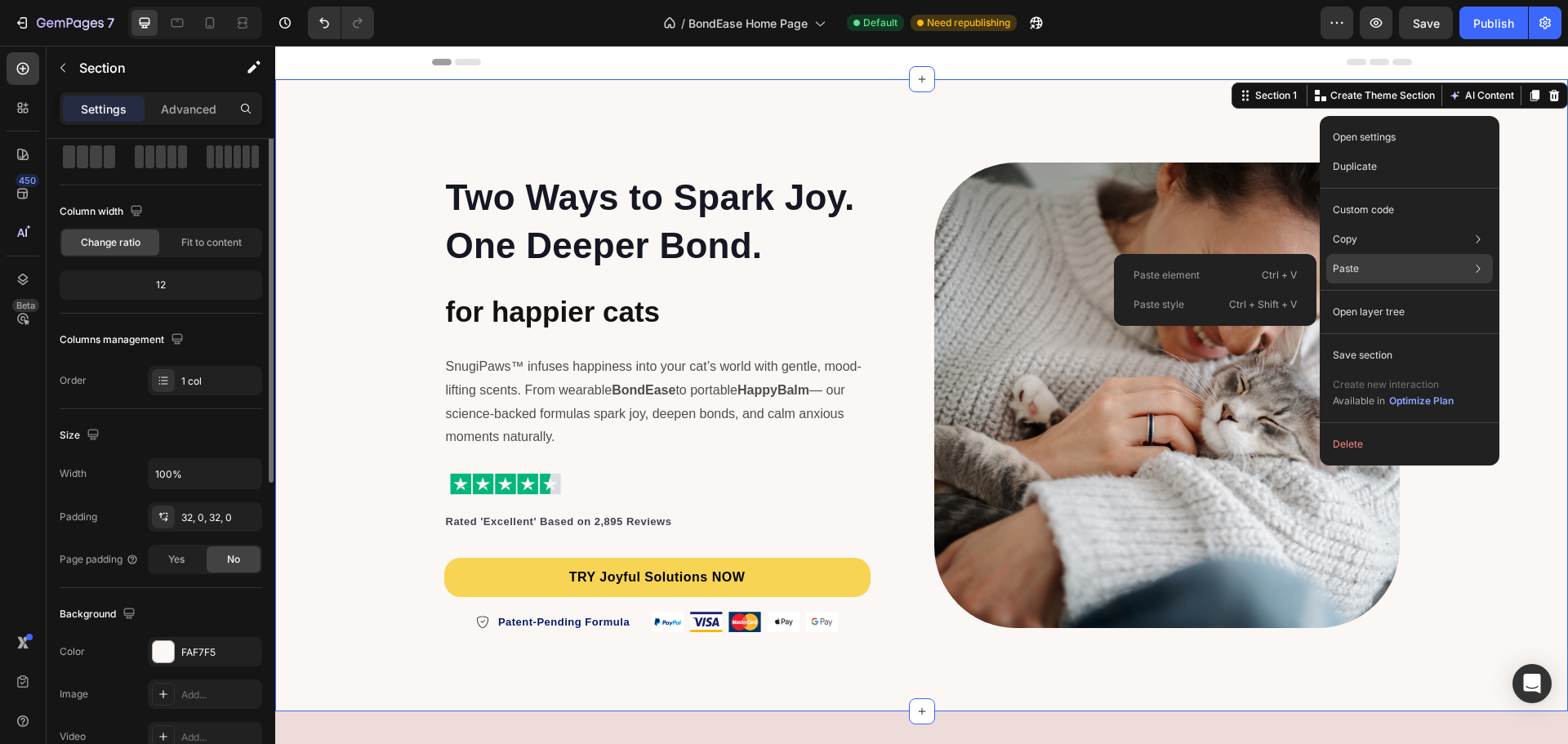
scroll to position [0, 0]
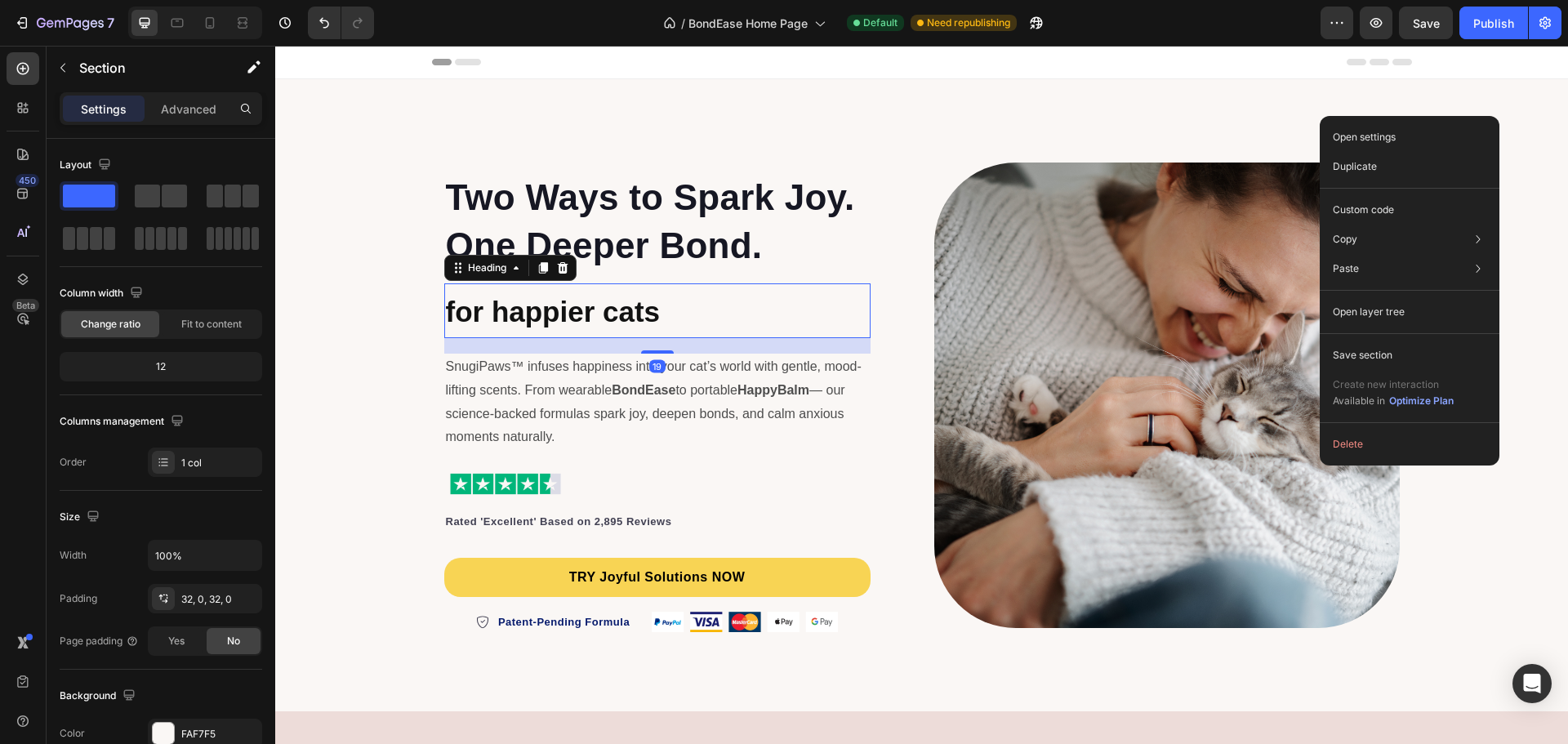
click at [635, 307] on strong "for happier cats" at bounding box center [553, 312] width 215 height 32
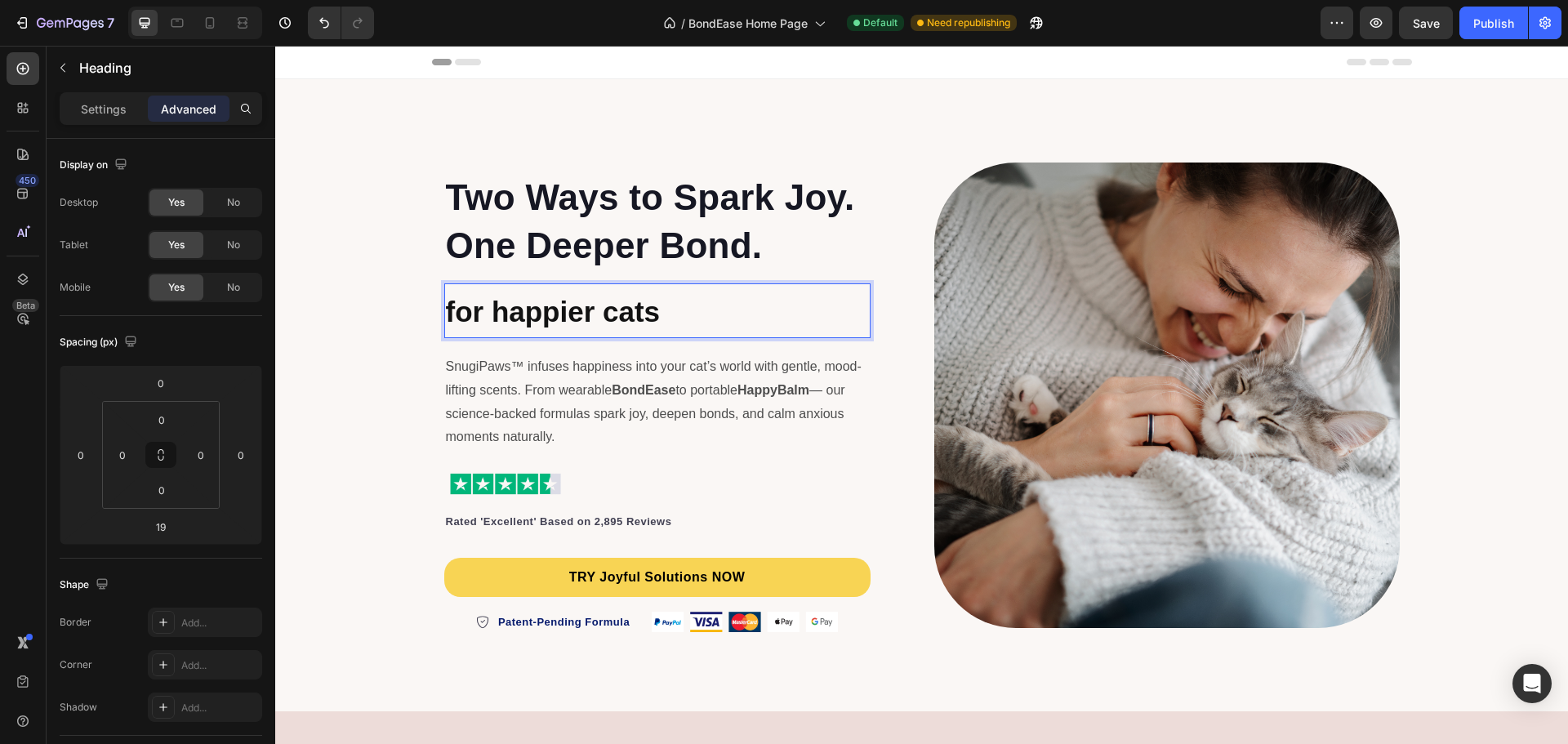
click at [635, 307] on strong "for happier cats" at bounding box center [553, 312] width 215 height 32
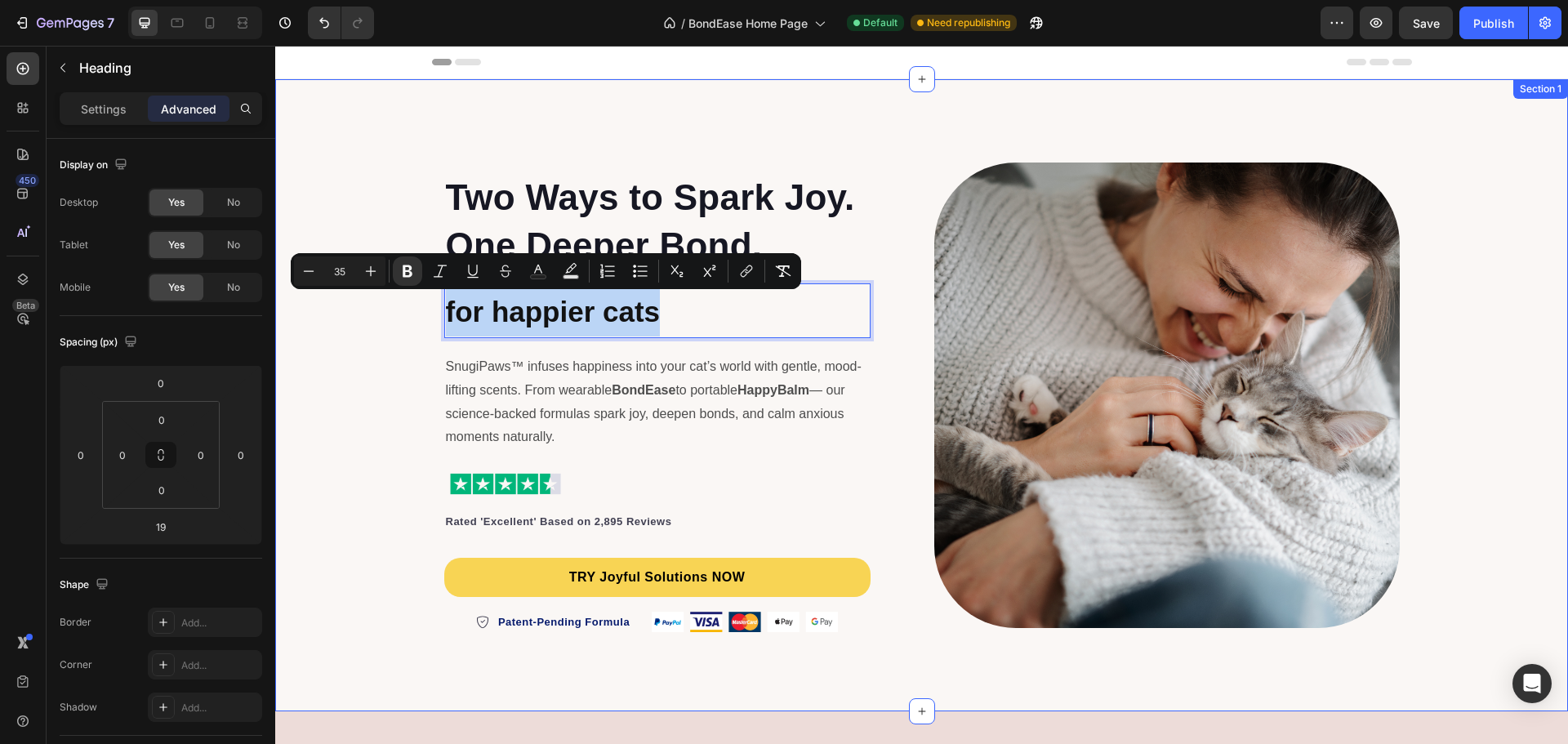
drag, startPoint x: 658, startPoint y: 317, endPoint x: 388, endPoint y: 337, distance: 270.7
click at [388, 337] on div "⁠⁠⁠⁠⁠⁠⁠ Two Ways to Spark Joy. One Deeper Bond. Heading for happier cats Headin…" at bounding box center [921, 394] width 1292 height 579
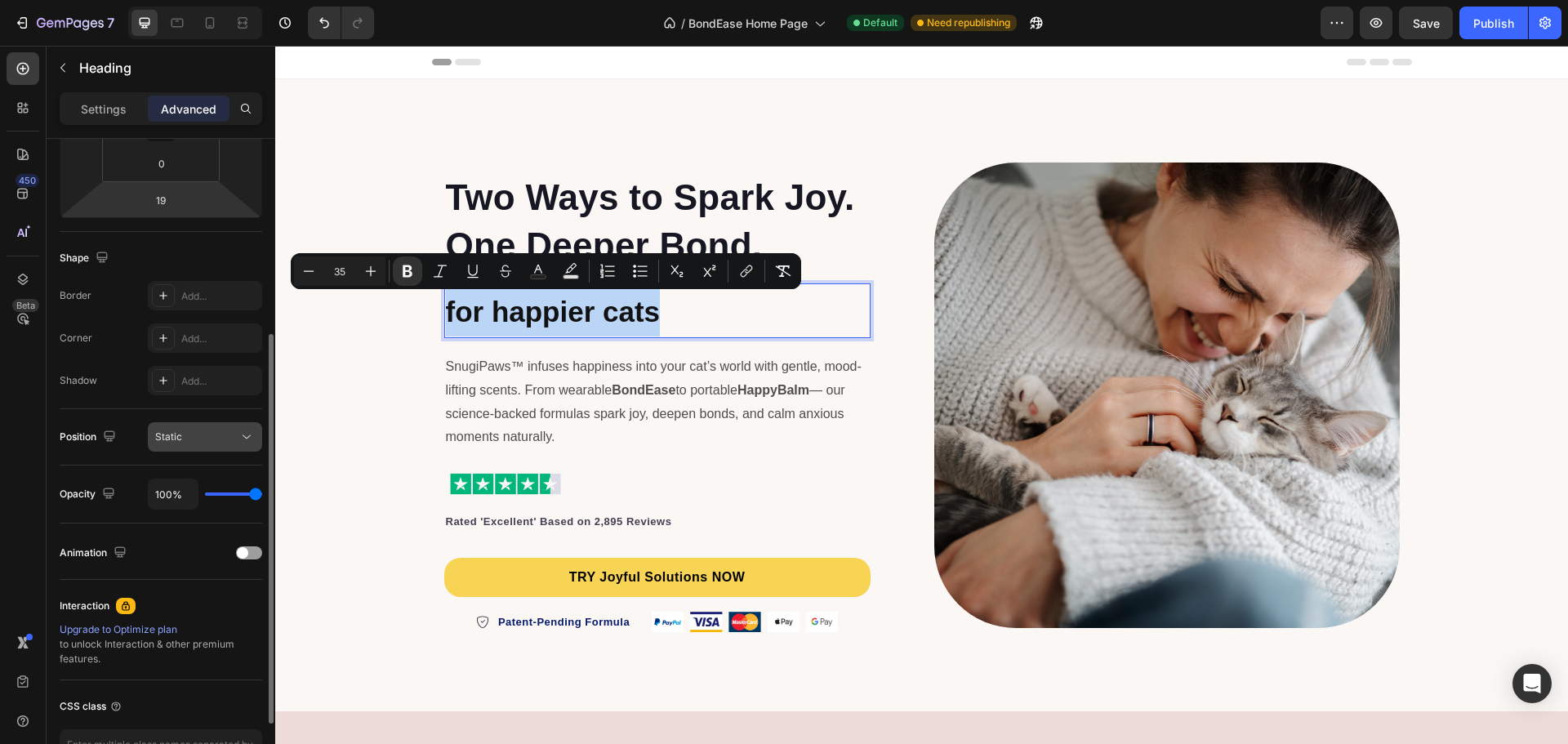
scroll to position [164, 0]
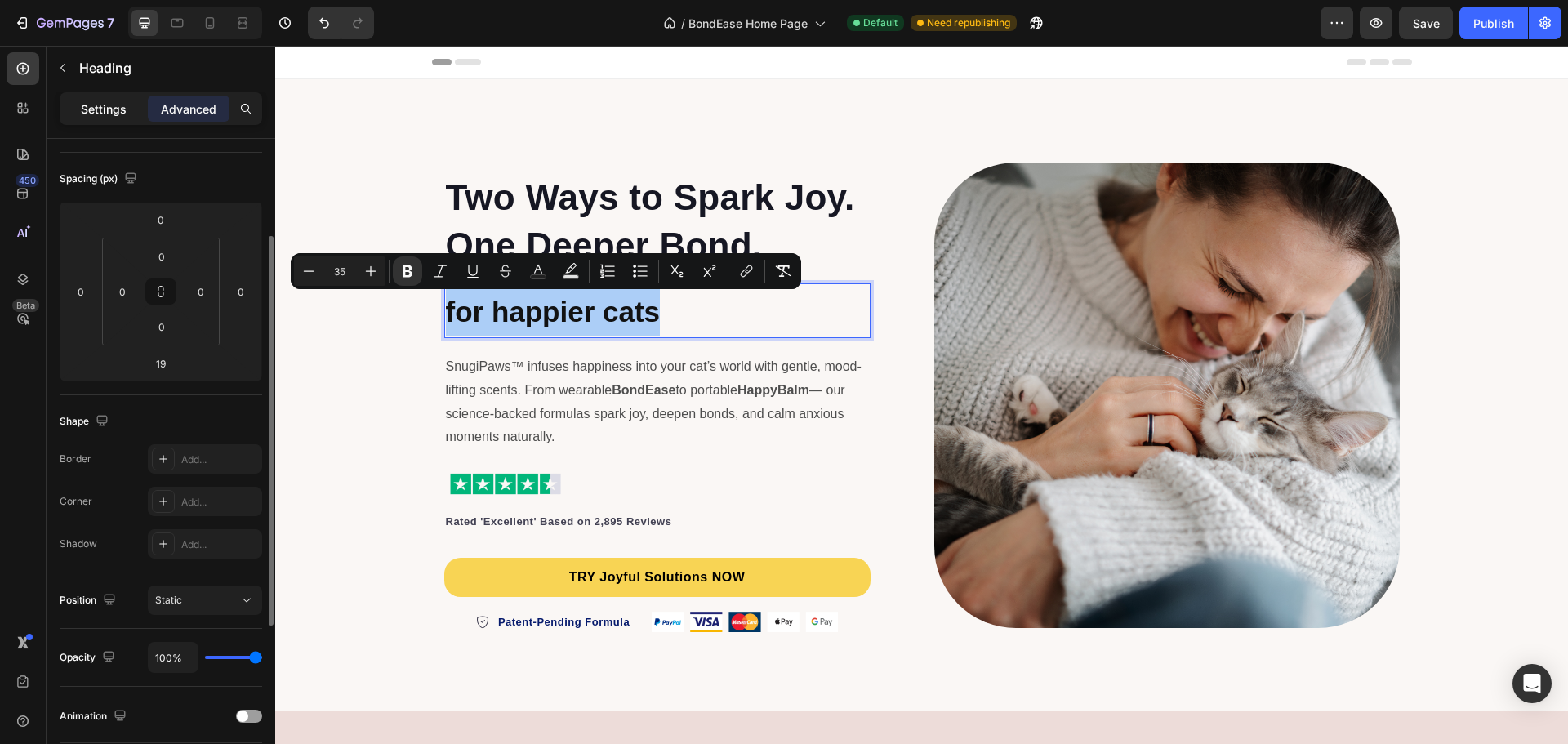
click at [106, 96] on div "Settings" at bounding box center [104, 108] width 82 height 26
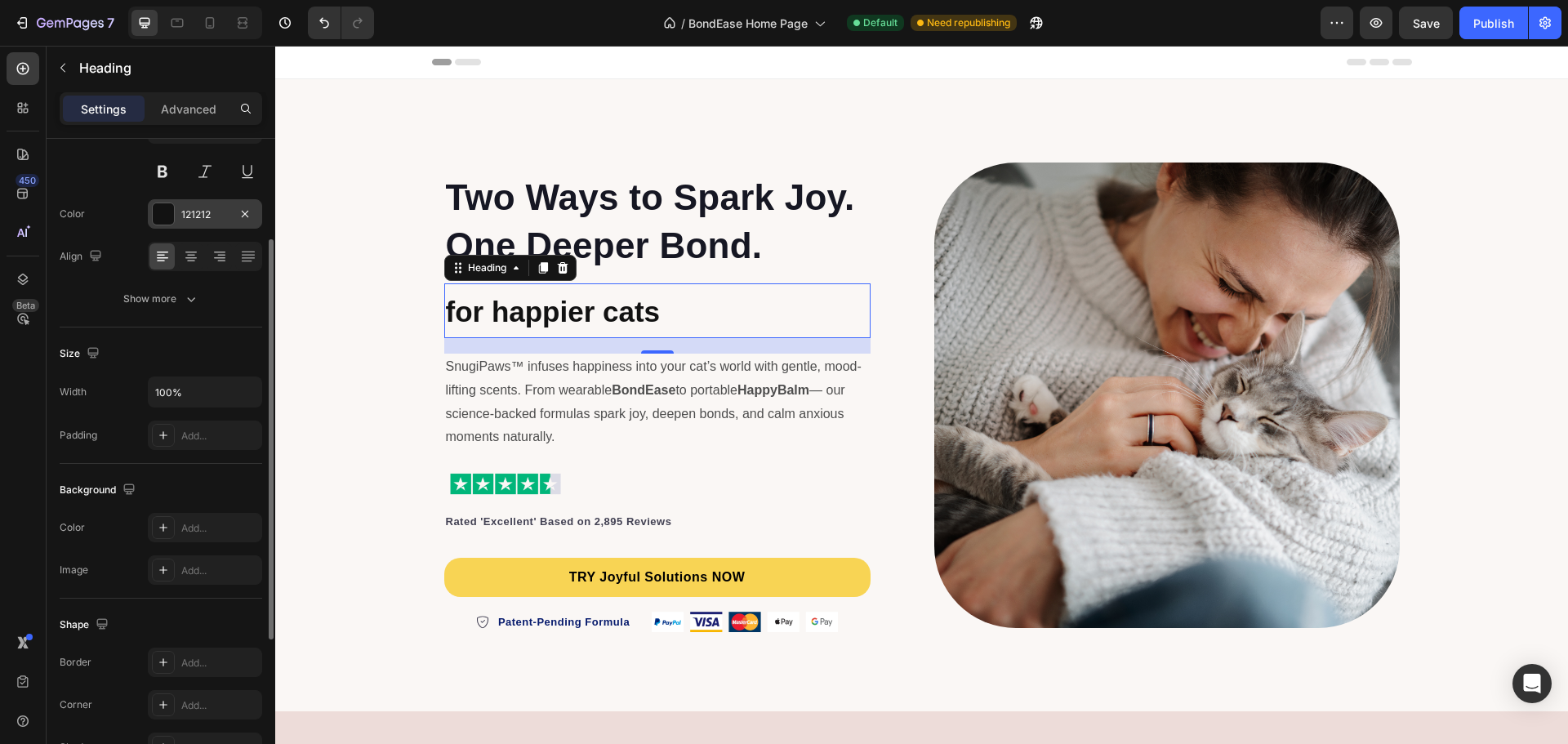
click at [169, 211] on div at bounding box center [164, 214] width 21 height 21
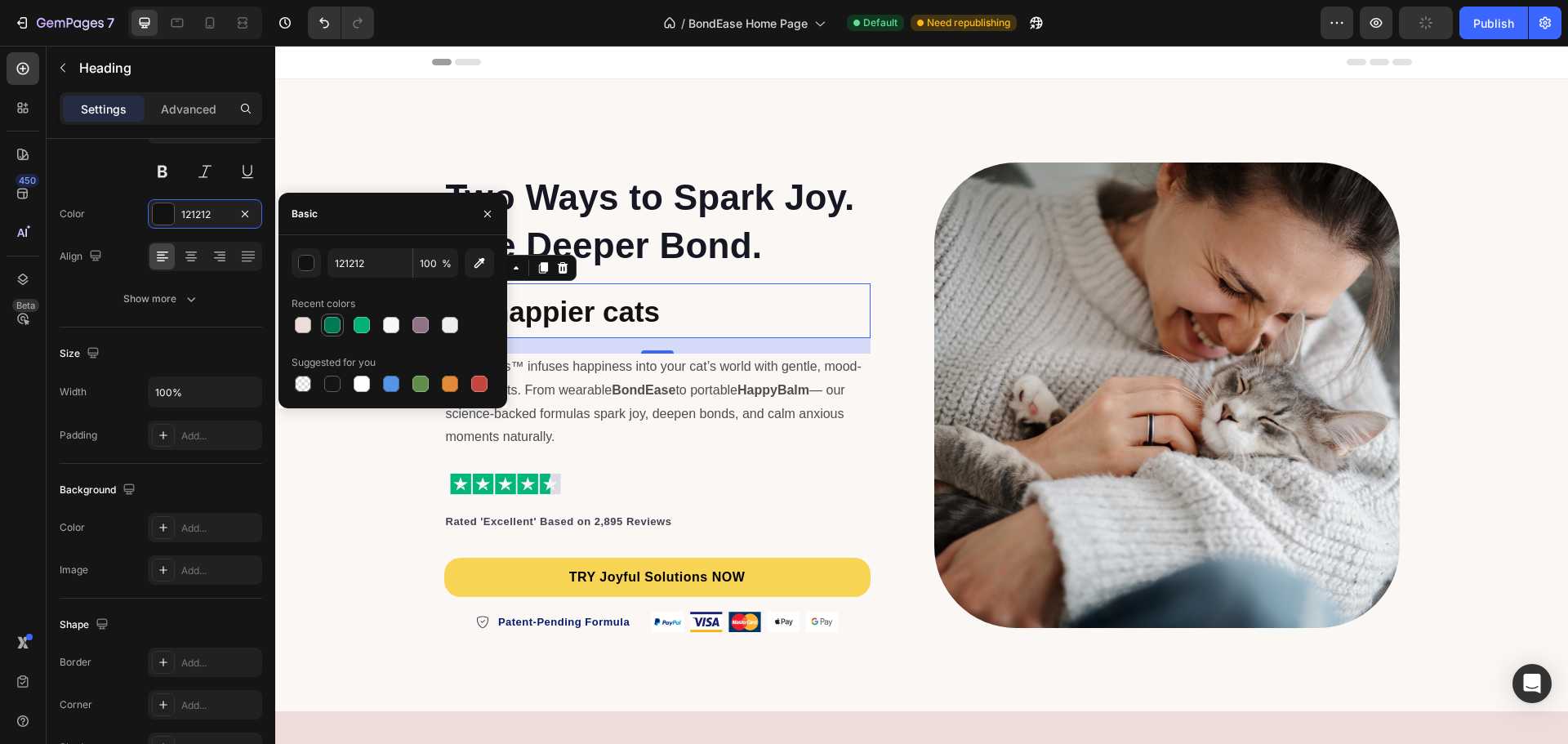
click at [335, 331] on div at bounding box center [332, 324] width 17 height 17
type input "007A55"
click at [343, 449] on div "⁠⁠⁠⁠⁠⁠⁠ Two Ways to Spark Joy. One Deeper Bond. Heading ⁠⁠⁠⁠⁠⁠⁠ for happier cat…" at bounding box center [921, 394] width 1292 height 579
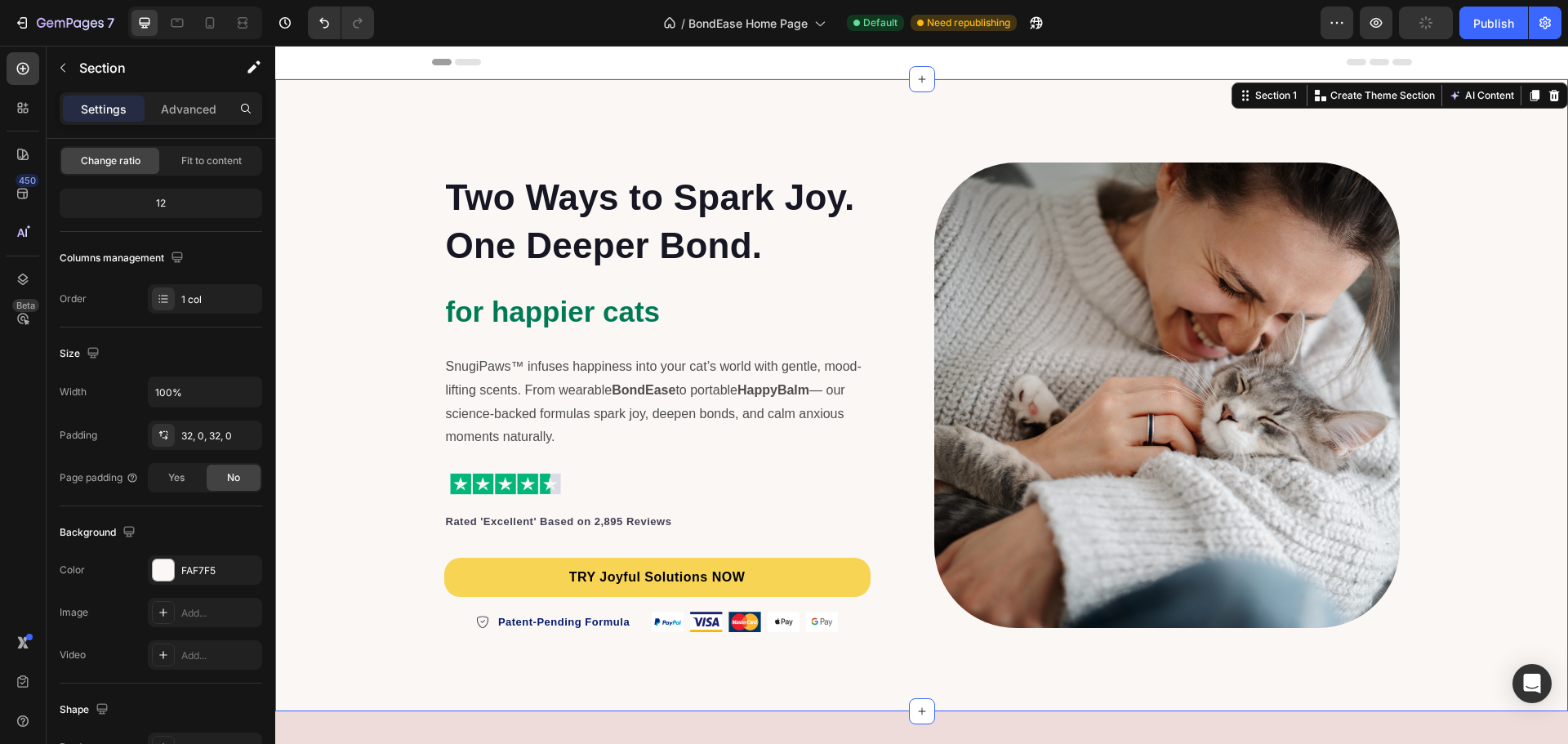
scroll to position [0, 0]
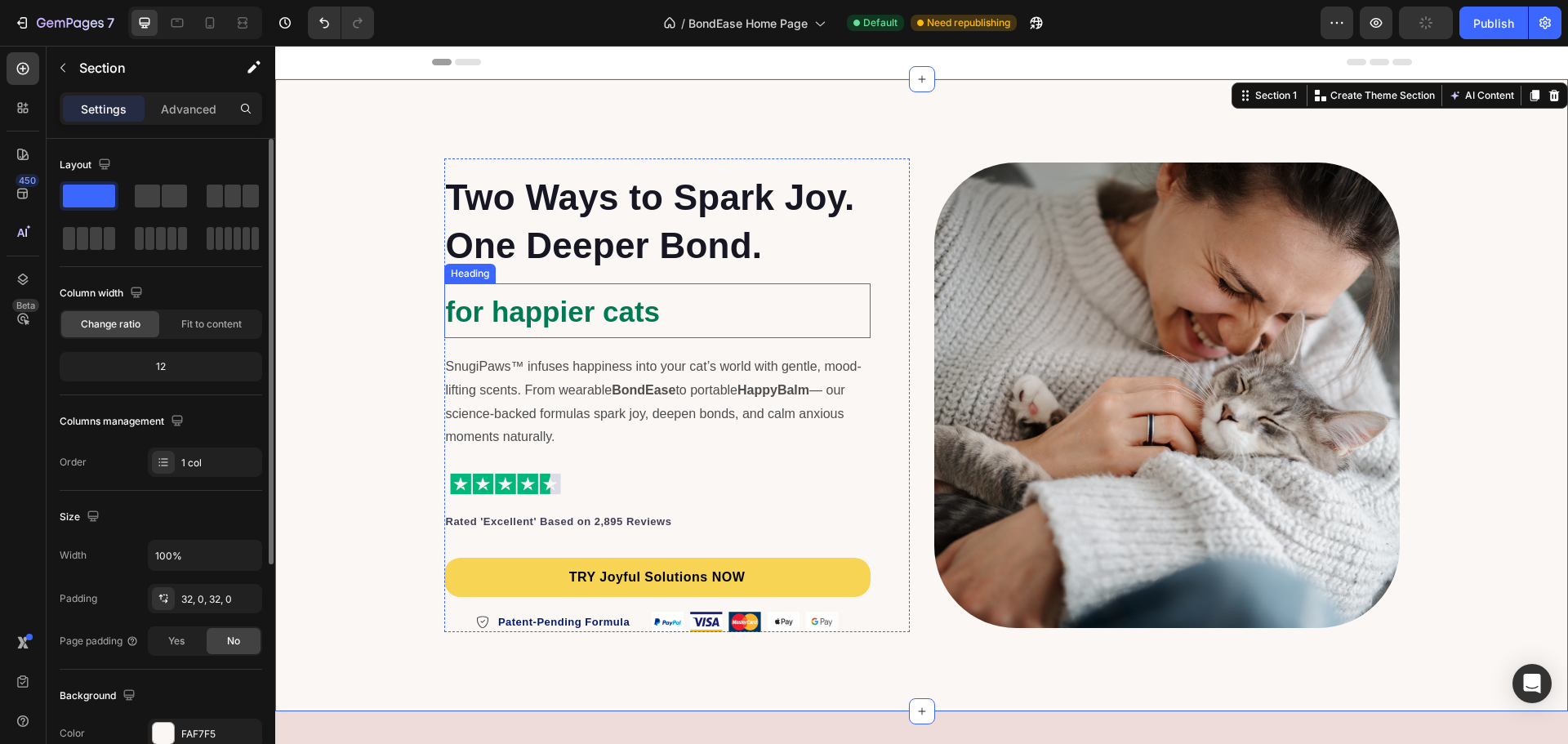
click at [493, 316] on strong "for happier cats" at bounding box center [553, 312] width 215 height 32
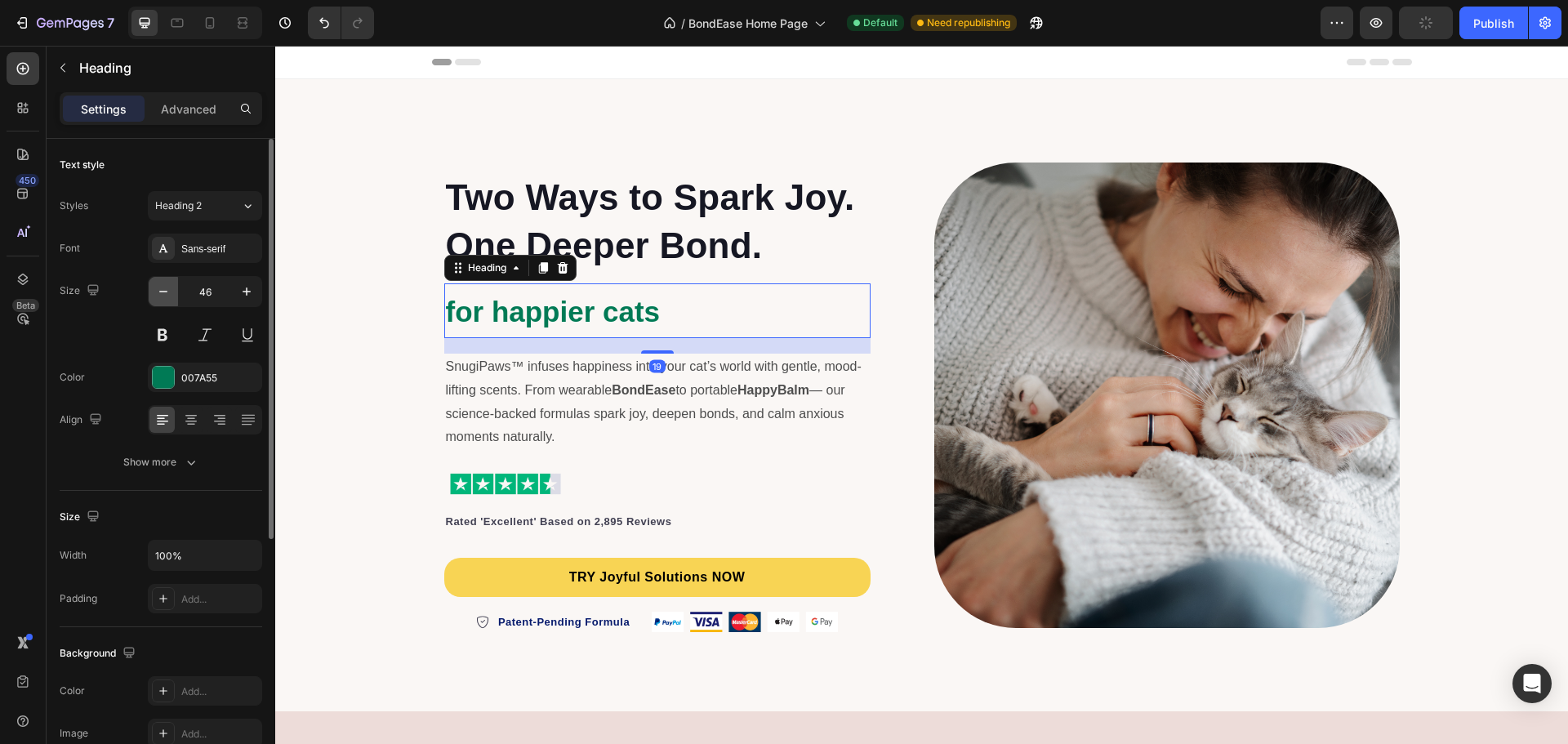
click at [166, 286] on icon "button" at bounding box center [163, 291] width 17 height 17
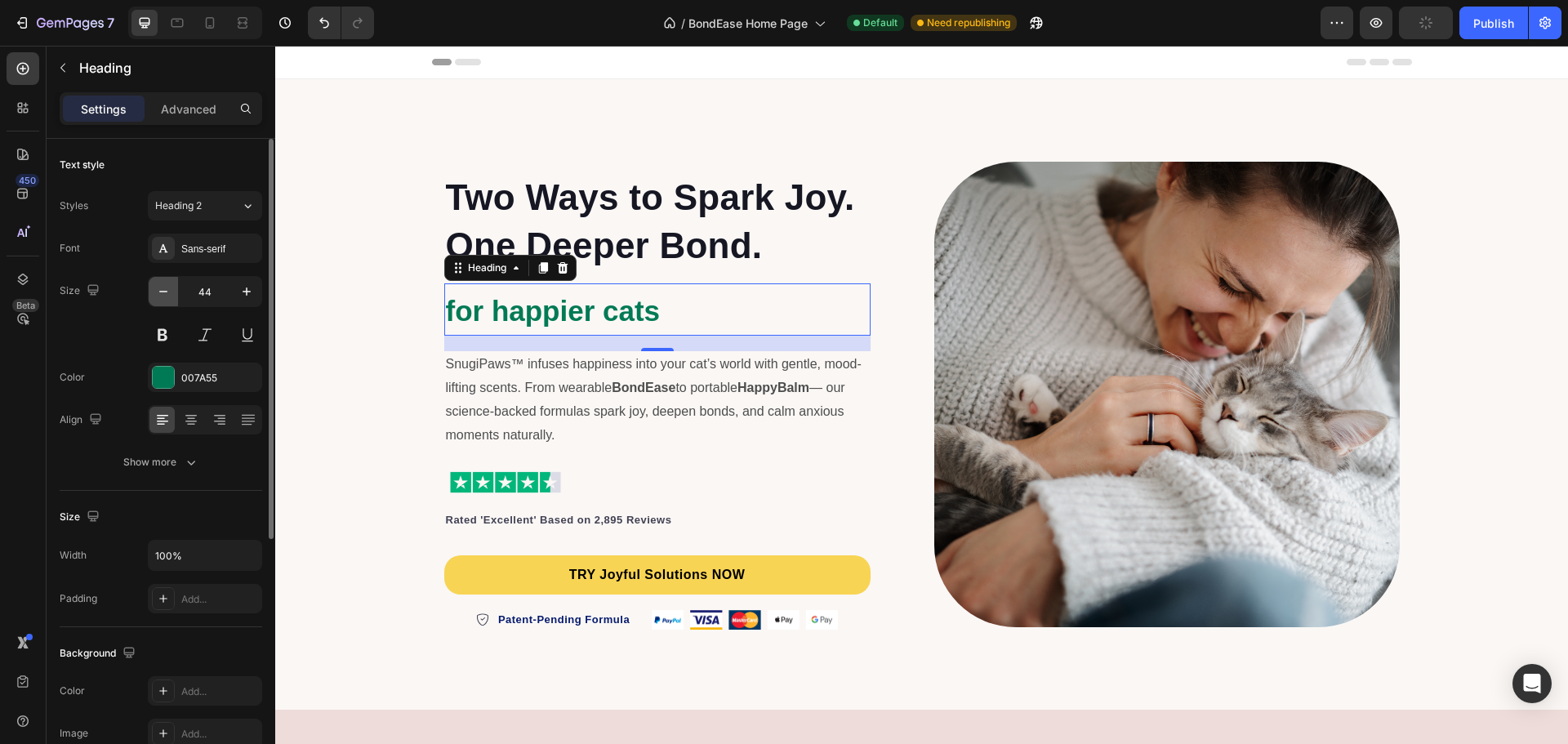
click at [166, 286] on icon "button" at bounding box center [163, 291] width 17 height 17
type input "43"
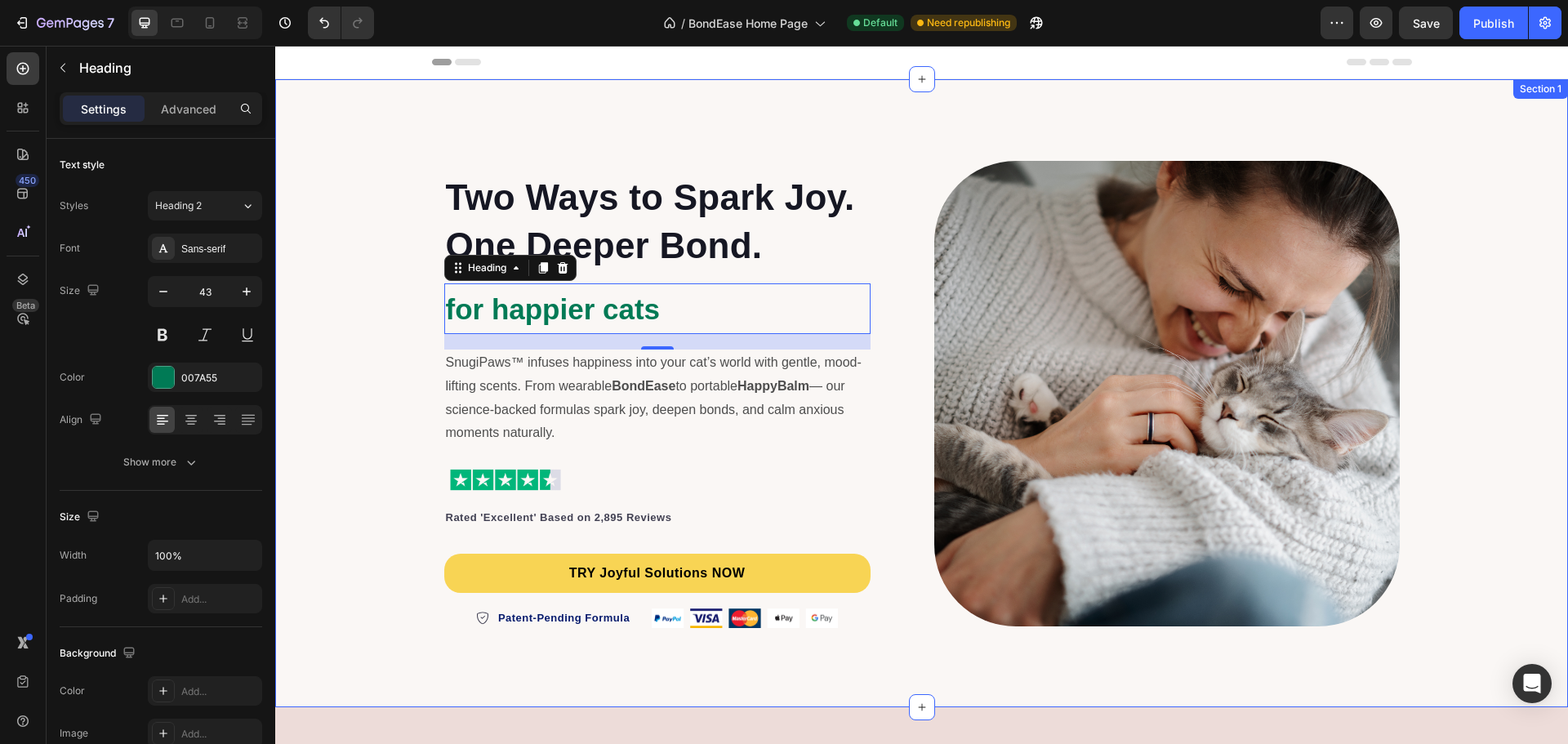
click at [337, 404] on div "⁠⁠⁠⁠⁠⁠⁠ Two Ways to Spark Joy. One Deeper Bond. Heading ⁠⁠⁠⁠⁠⁠⁠ for happier cat…" at bounding box center [921, 392] width 1292 height 576
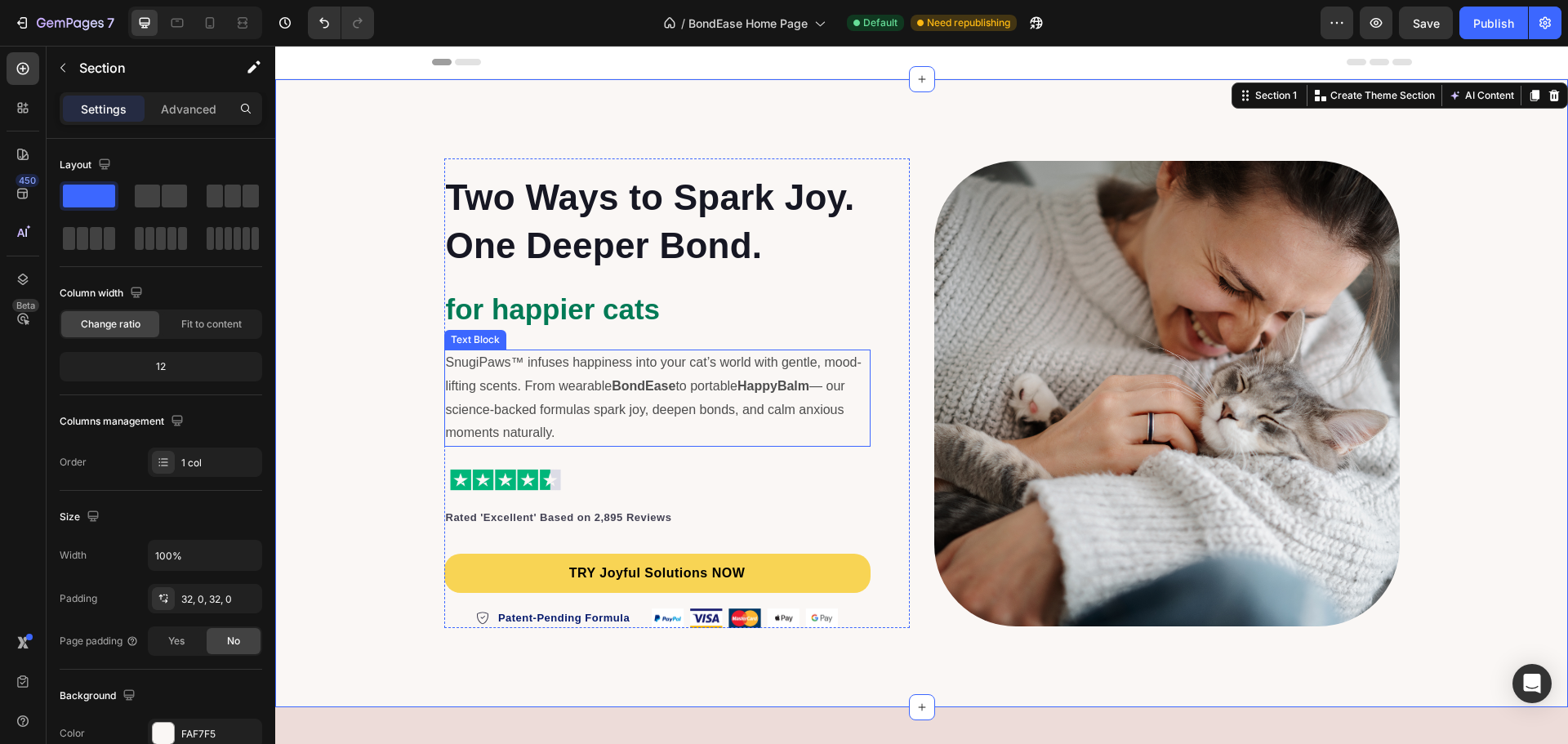
click at [624, 374] on p "SnugiPaws™ infuses happiness into your cat’s world with gentle, mood-lifting sc…" at bounding box center [657, 398] width 423 height 93
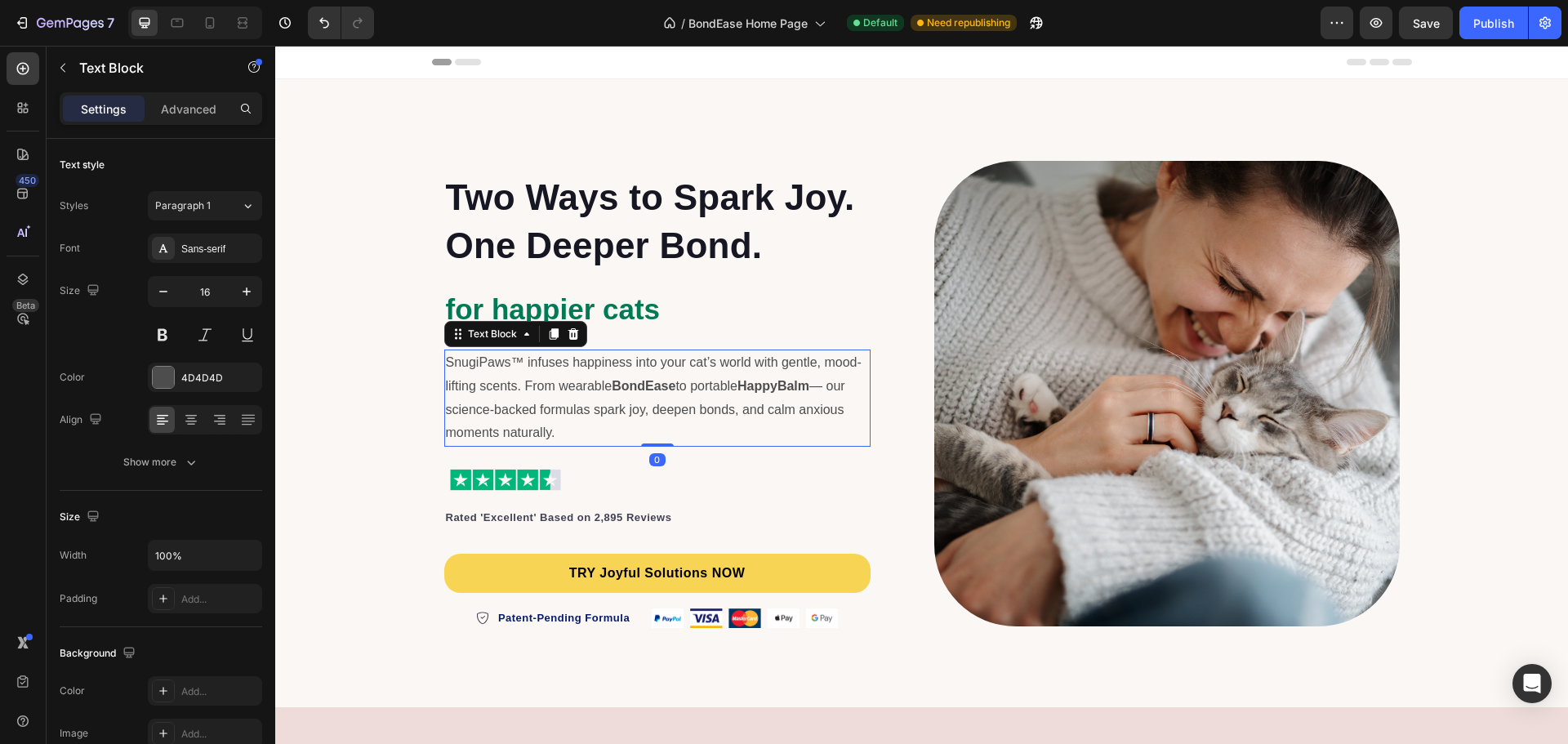
click at [624, 374] on p "SnugiPaws™ infuses happiness into your cat’s world with gentle, mood-lifting sc…" at bounding box center [657, 398] width 423 height 93
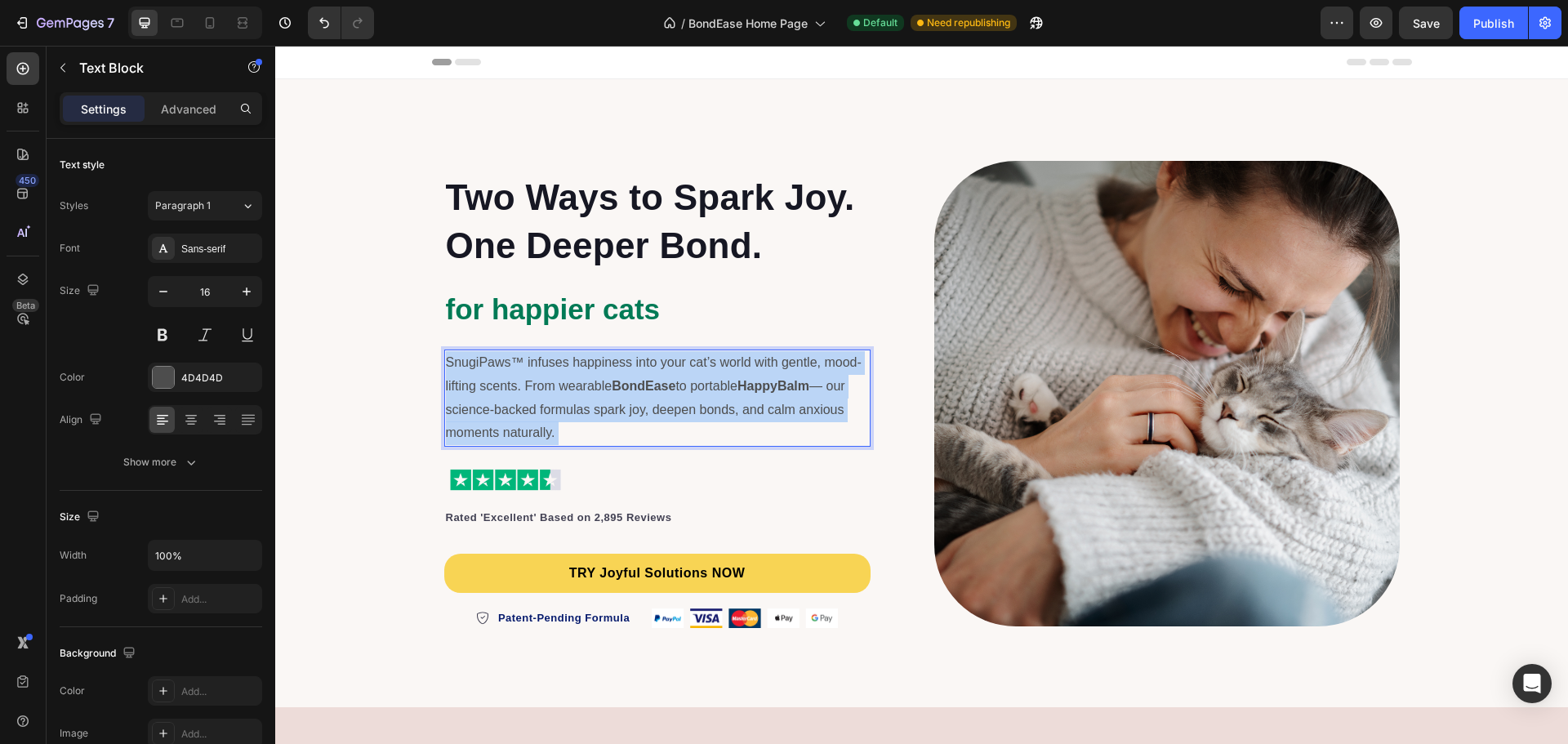
click at [624, 374] on p "SnugiPaws™ infuses happiness into your cat’s world with gentle, mood-lifting sc…" at bounding box center [657, 398] width 423 height 93
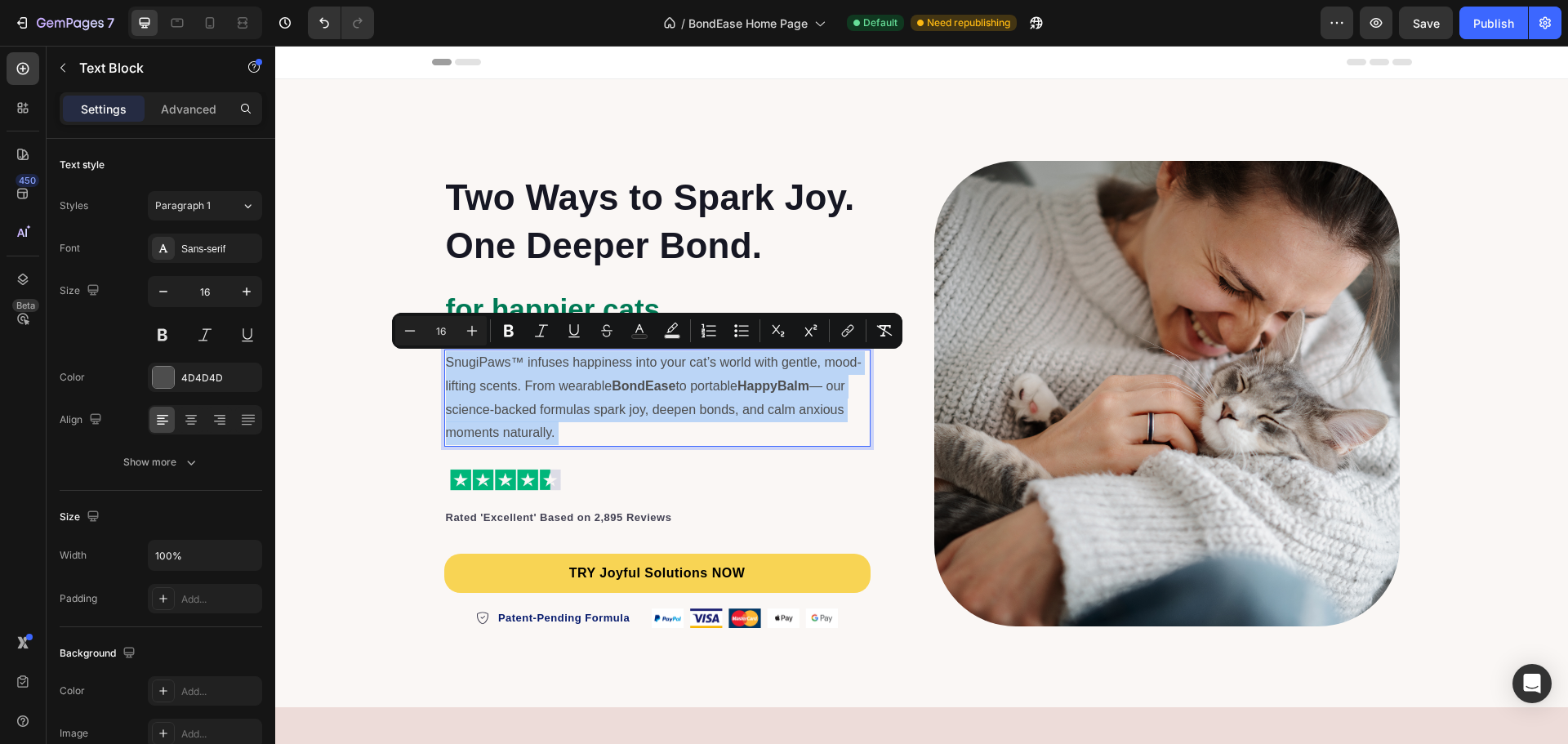
copy p "SnugiPaws™ infuses happiness into your cat’s world with gentle, mood-lifting sc…"
click at [744, 428] on p "SnugiPaws™ infuses happiness into your cat’s world with gentle, mood-lifting sc…" at bounding box center [657, 398] width 423 height 93
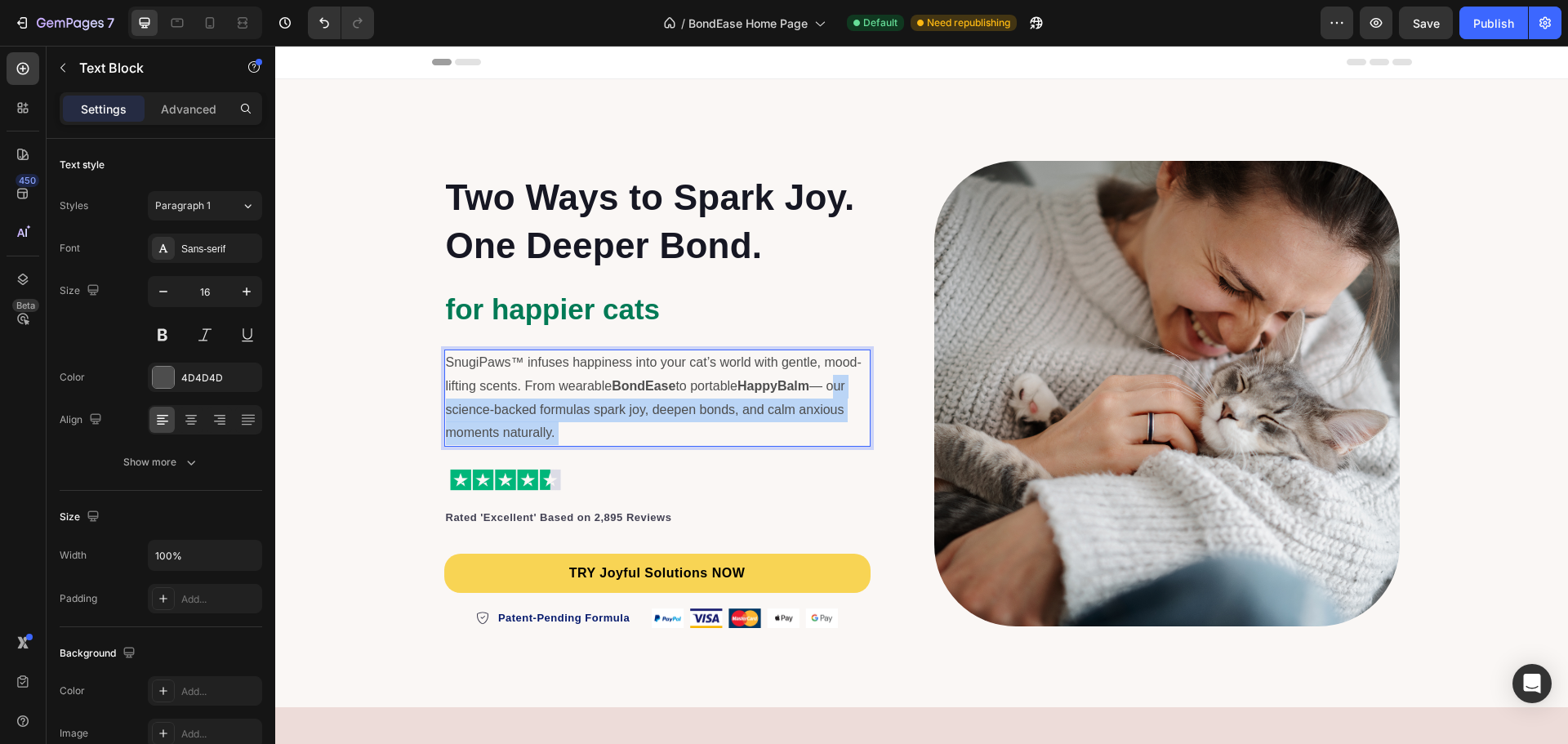
drag, startPoint x: 837, startPoint y: 384, endPoint x: 825, endPoint y: 433, distance: 50.4
click at [825, 433] on p "SnugiPaws™ infuses happiness into your cat’s world with gentle, mood-lifting sc…" at bounding box center [657, 398] width 423 height 93
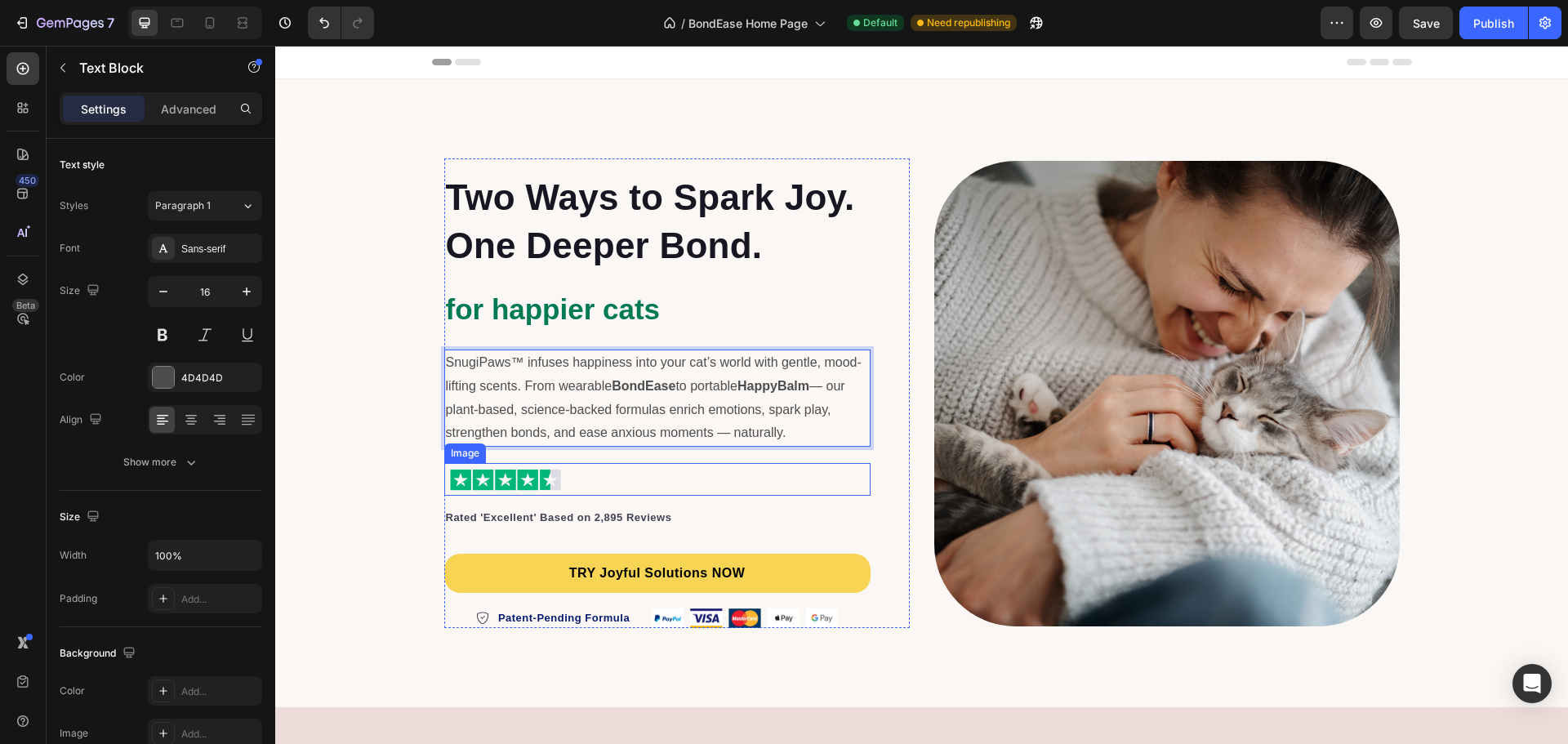
click at [843, 495] on div at bounding box center [657, 479] width 427 height 33
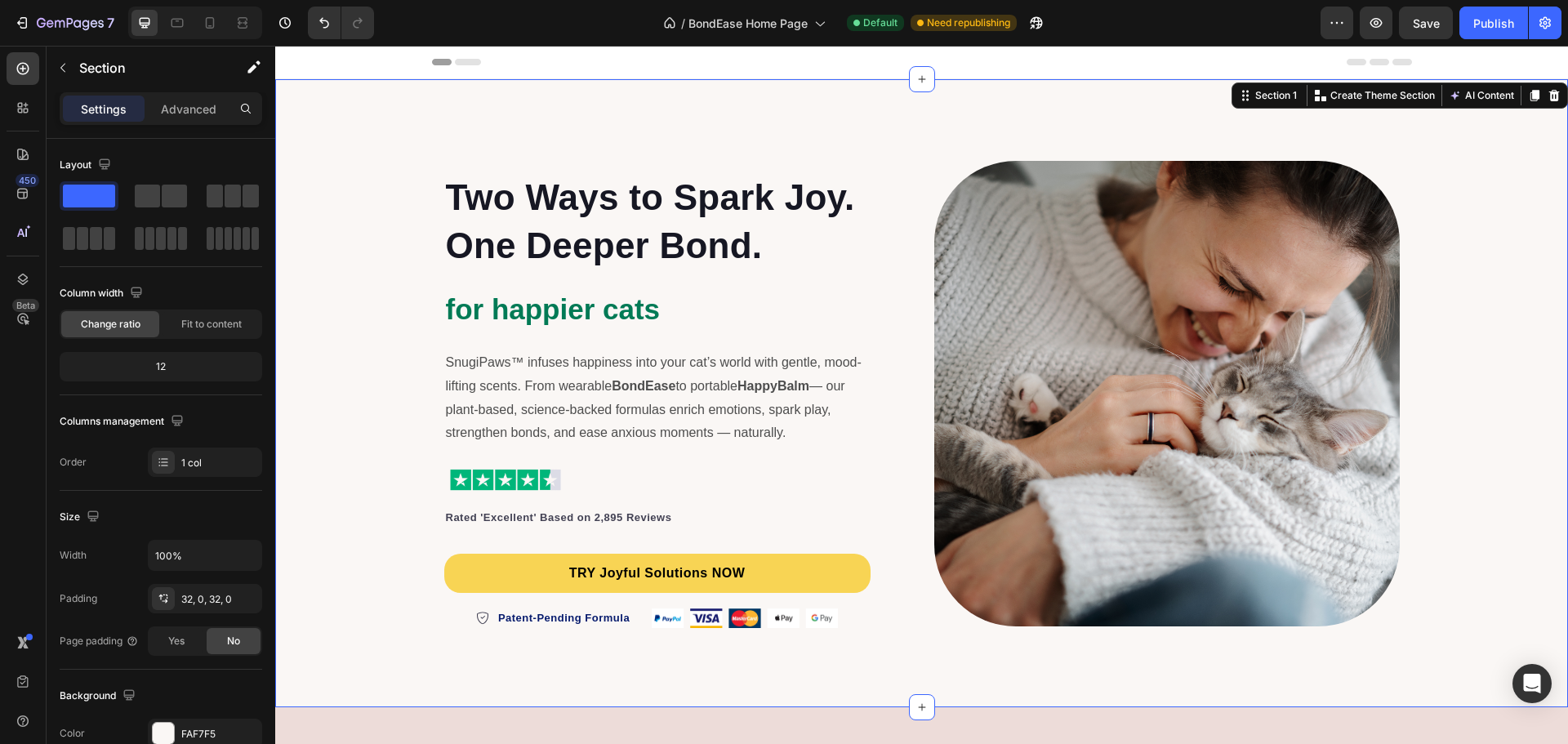
click at [358, 402] on div "⁠⁠⁠⁠⁠⁠⁠ Two Ways to Spark Joy. One Deeper Bond. Heading ⁠⁠⁠⁠⁠⁠⁠ for happier cat…" at bounding box center [921, 392] width 1292 height 576
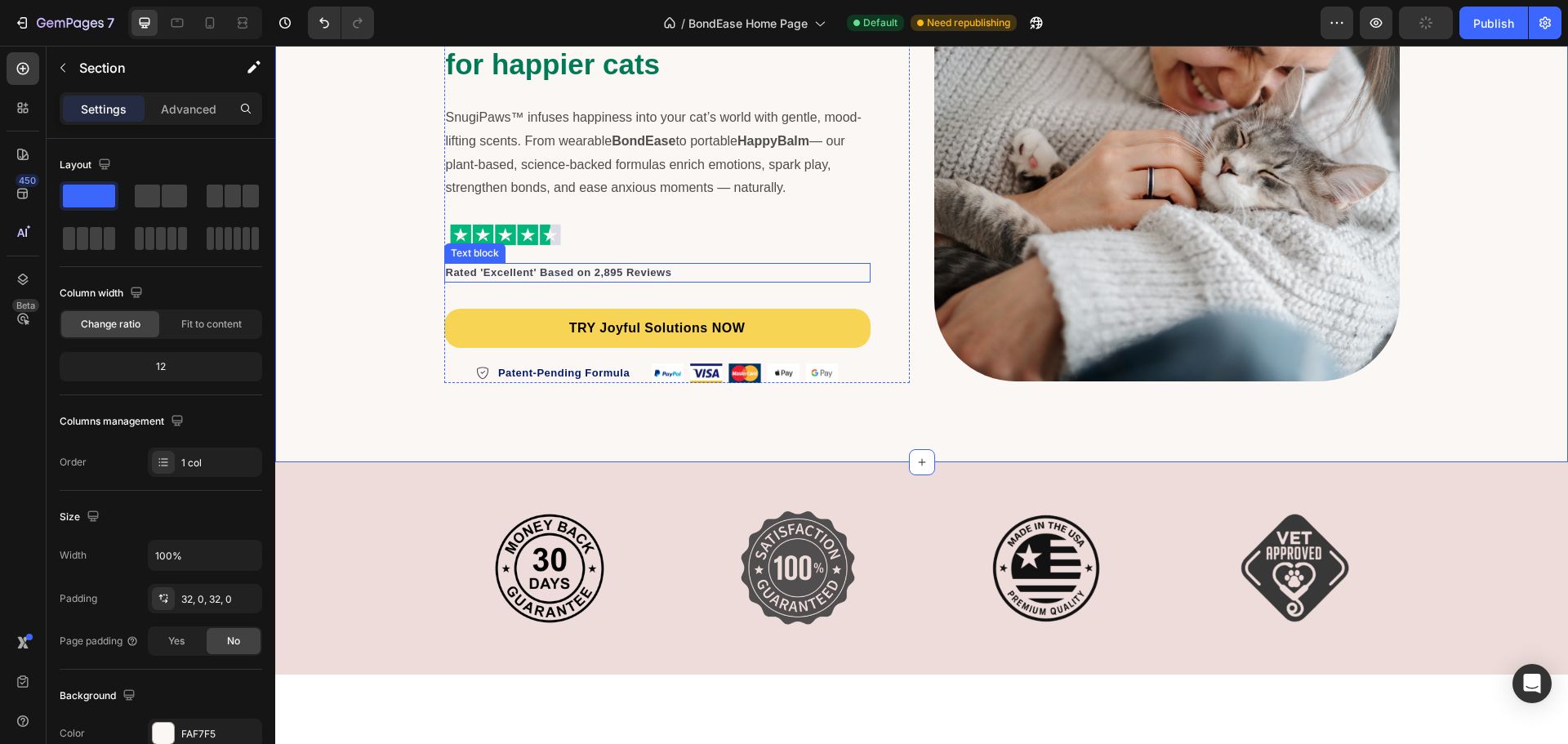
scroll to position [653, 0]
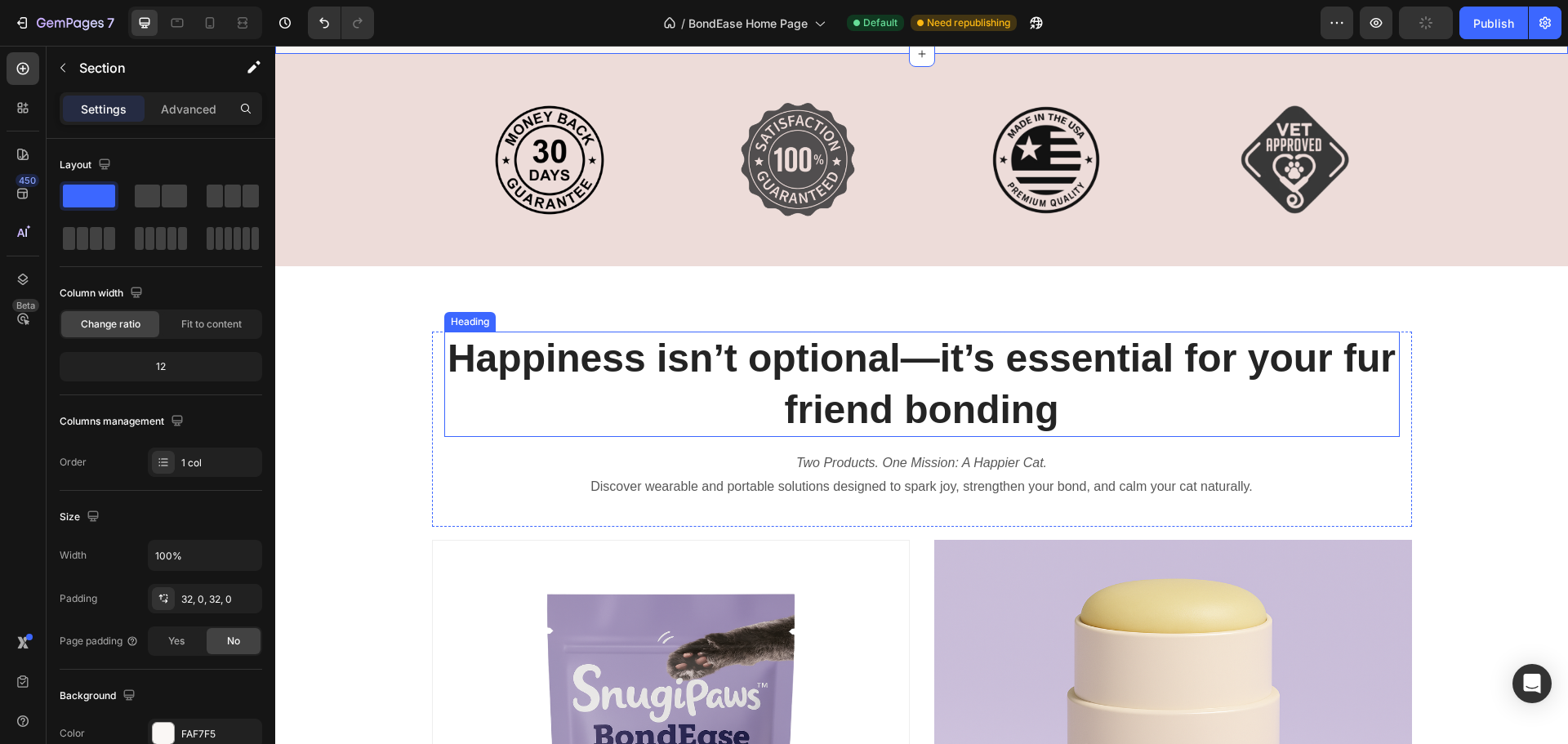
click at [852, 375] on h2 "Happiness isn’t optional—it’s essential for your fur friend bonding" at bounding box center [921, 384] width 955 height 105
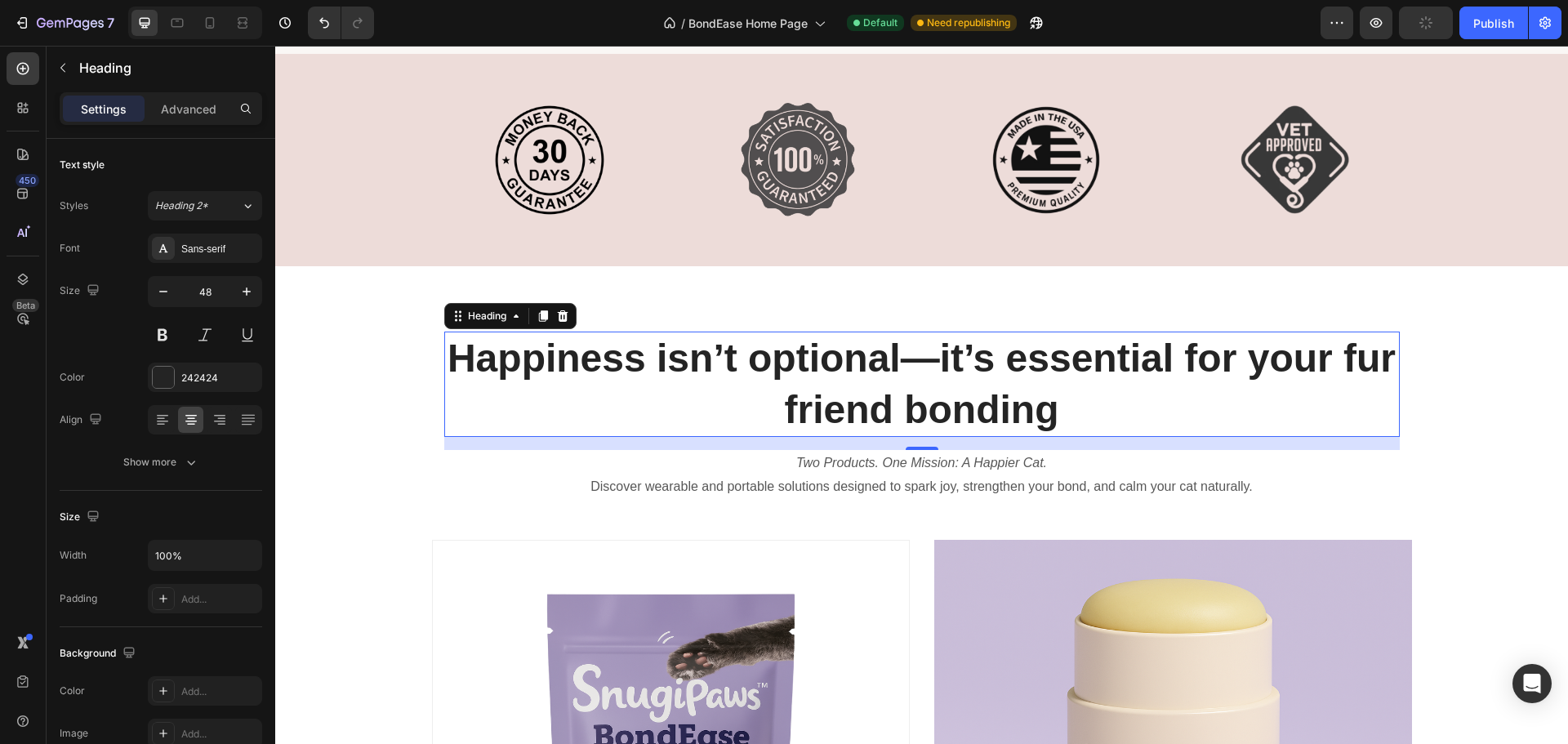
click at [852, 375] on h2 "Happiness isn’t optional—it’s essential for your fur friend bonding" at bounding box center [921, 384] width 955 height 105
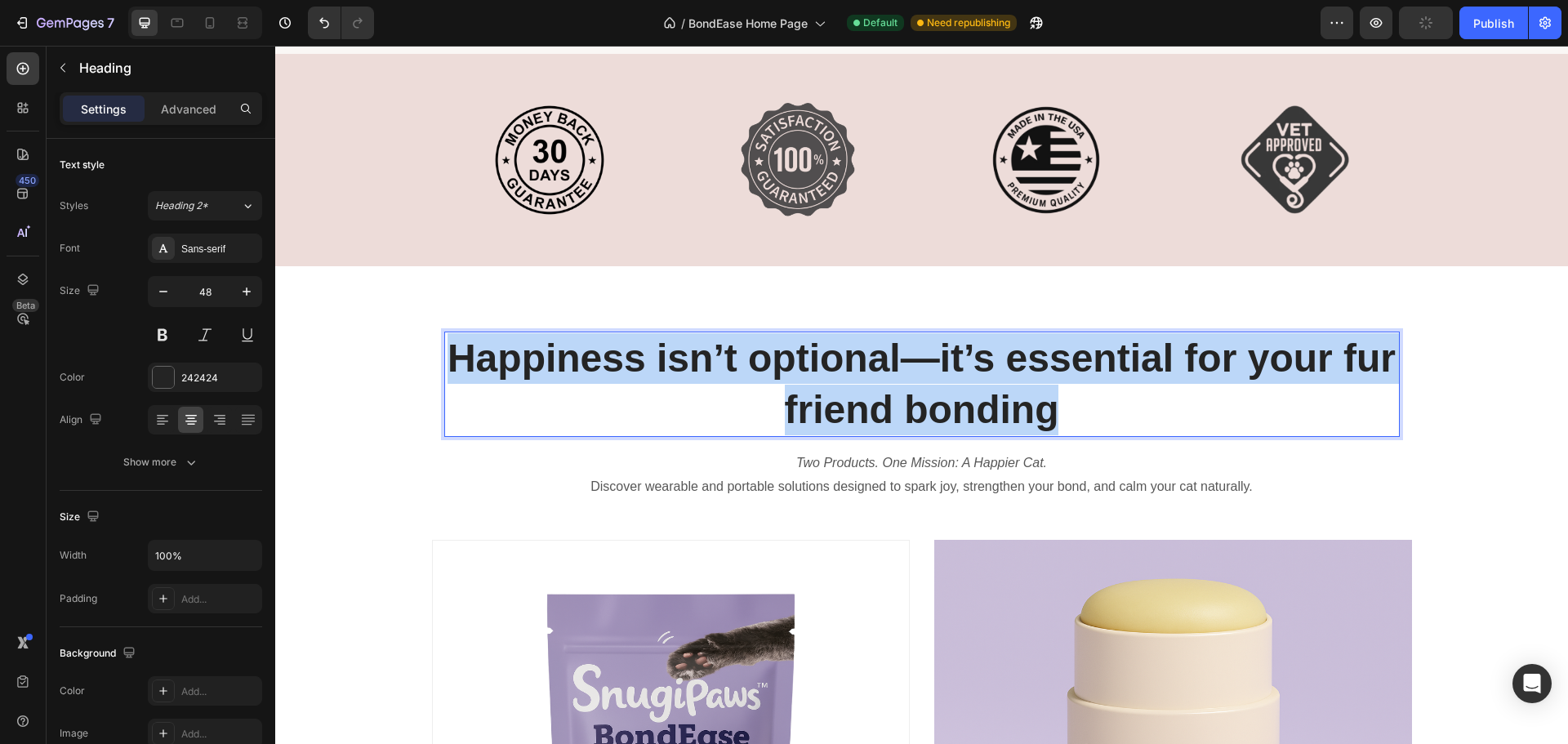
click at [852, 375] on p "Happiness isn’t optional—it’s essential for your fur friend bonding" at bounding box center [922, 384] width 952 height 102
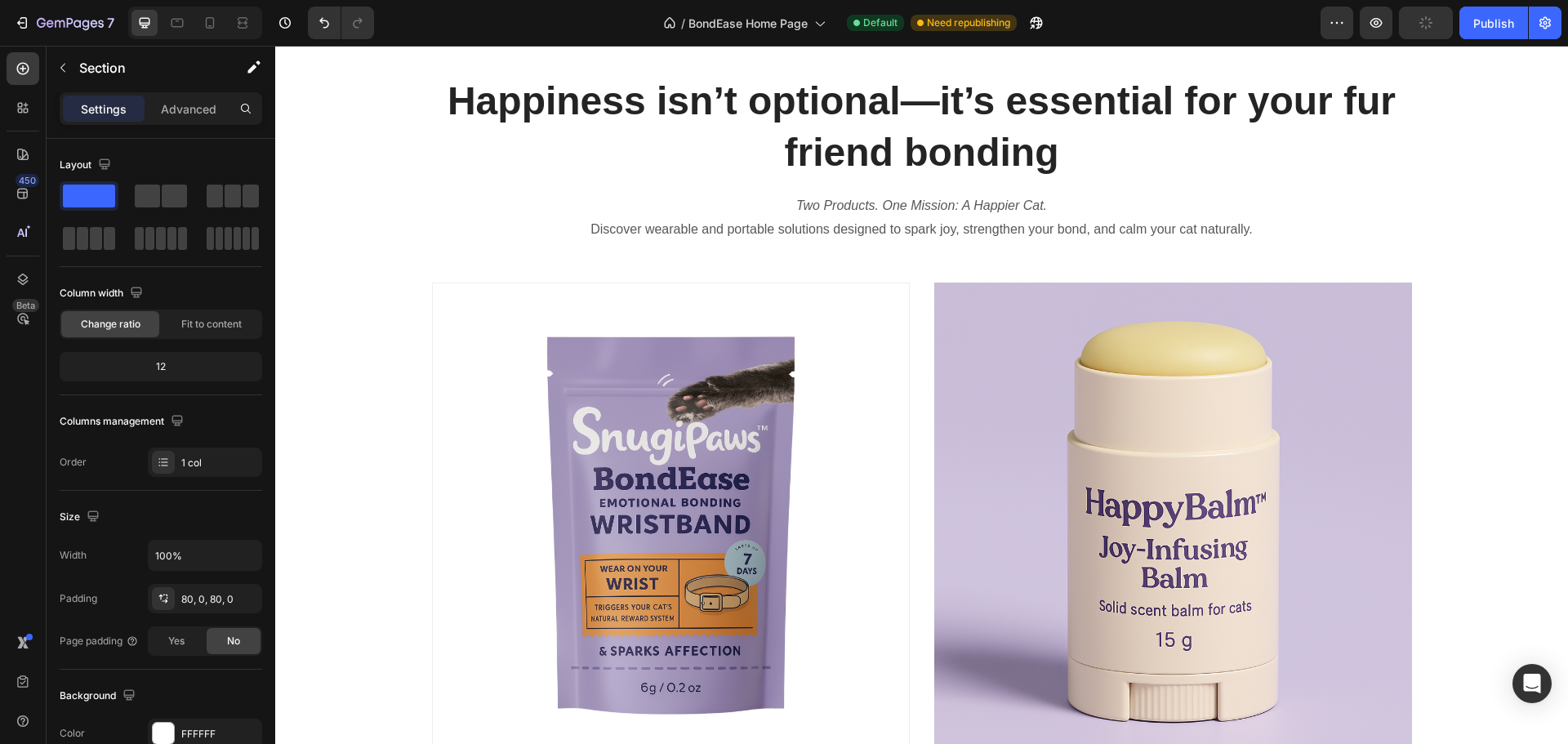
scroll to position [817, 0]
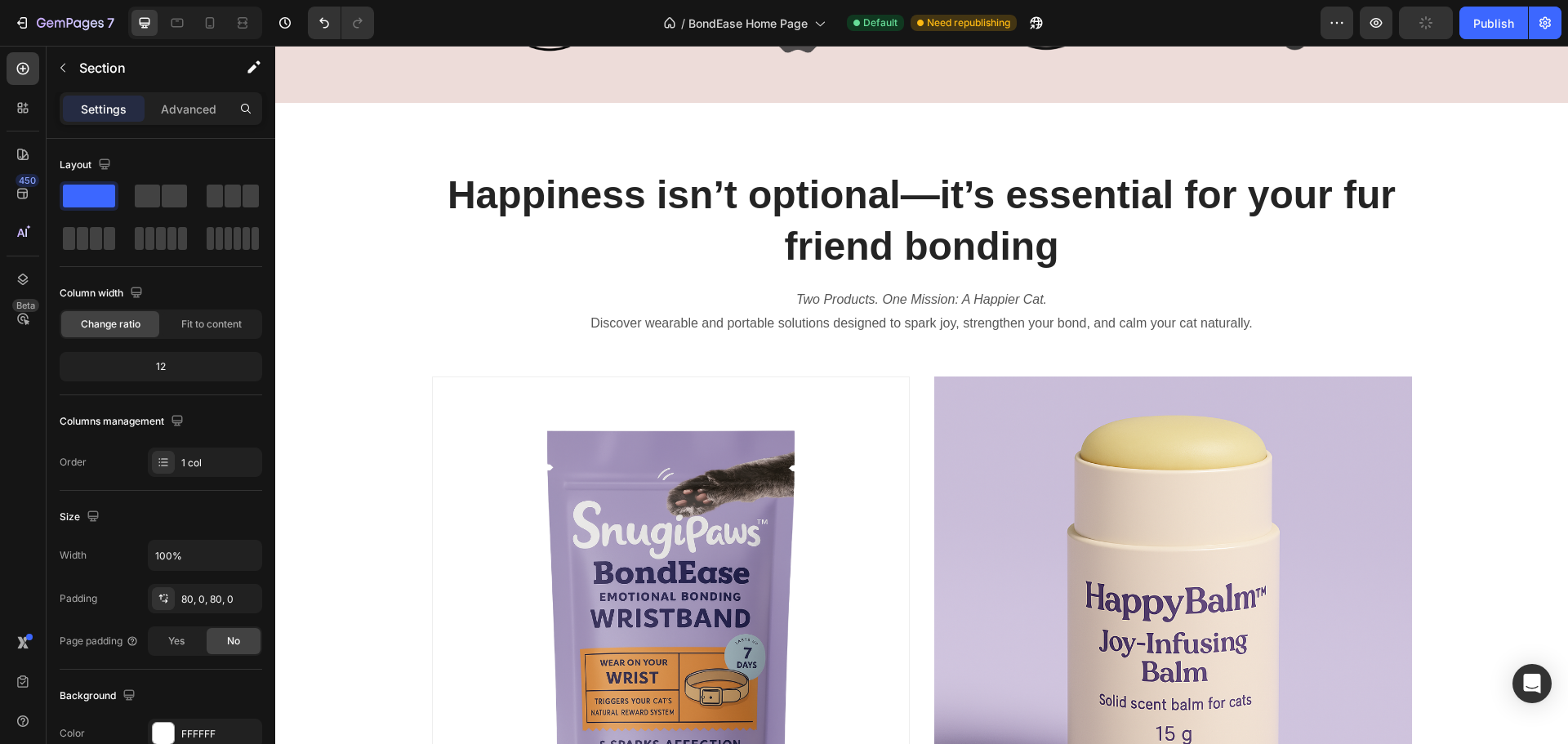
drag, startPoint x: 323, startPoint y: 181, endPoint x: 335, endPoint y: 175, distance: 13.4
click at [323, 181] on div "Happiness isn’t optional—it’s essential for your fur friend bonding Heading Two…" at bounding box center [921, 597] width 1292 height 858
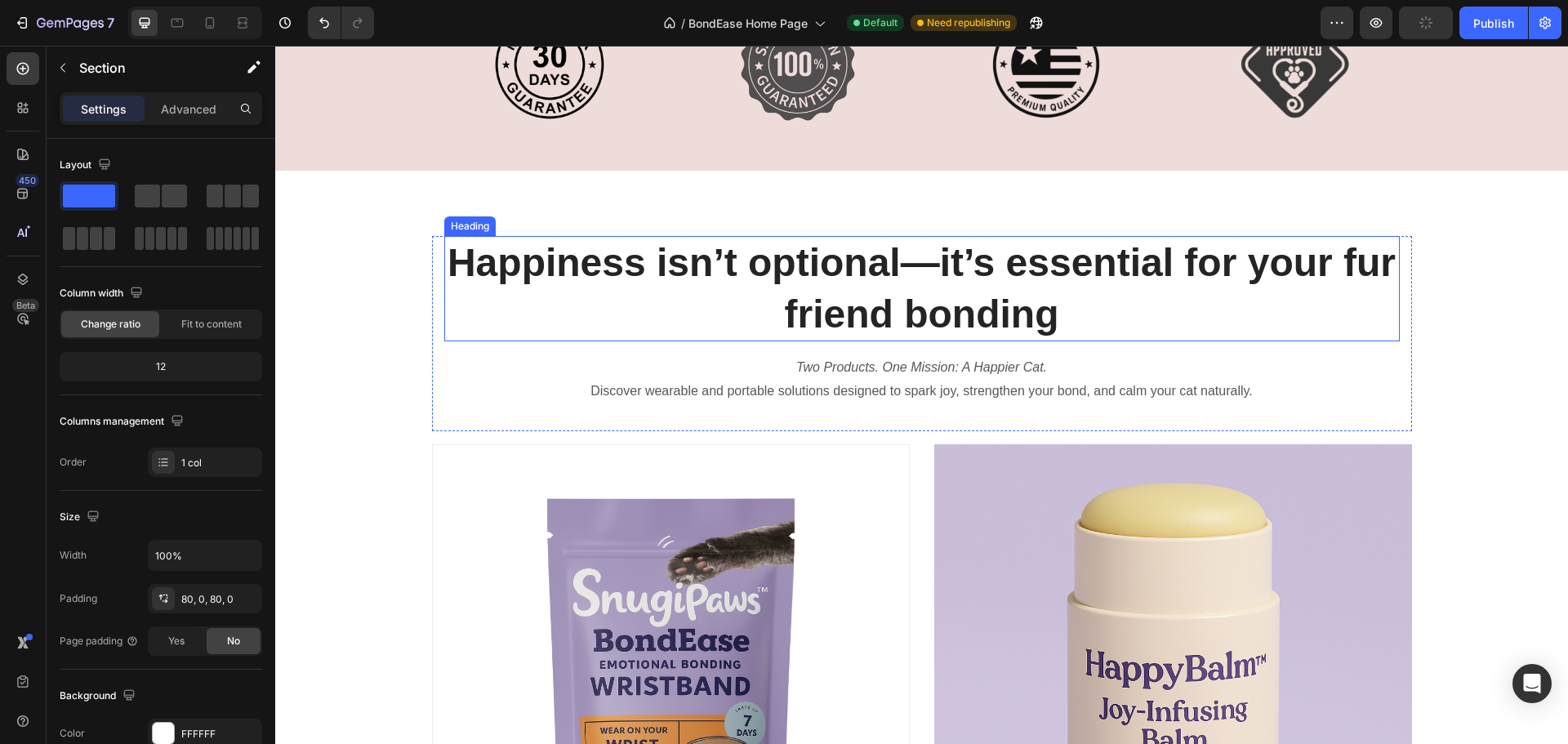
scroll to position [572, 0]
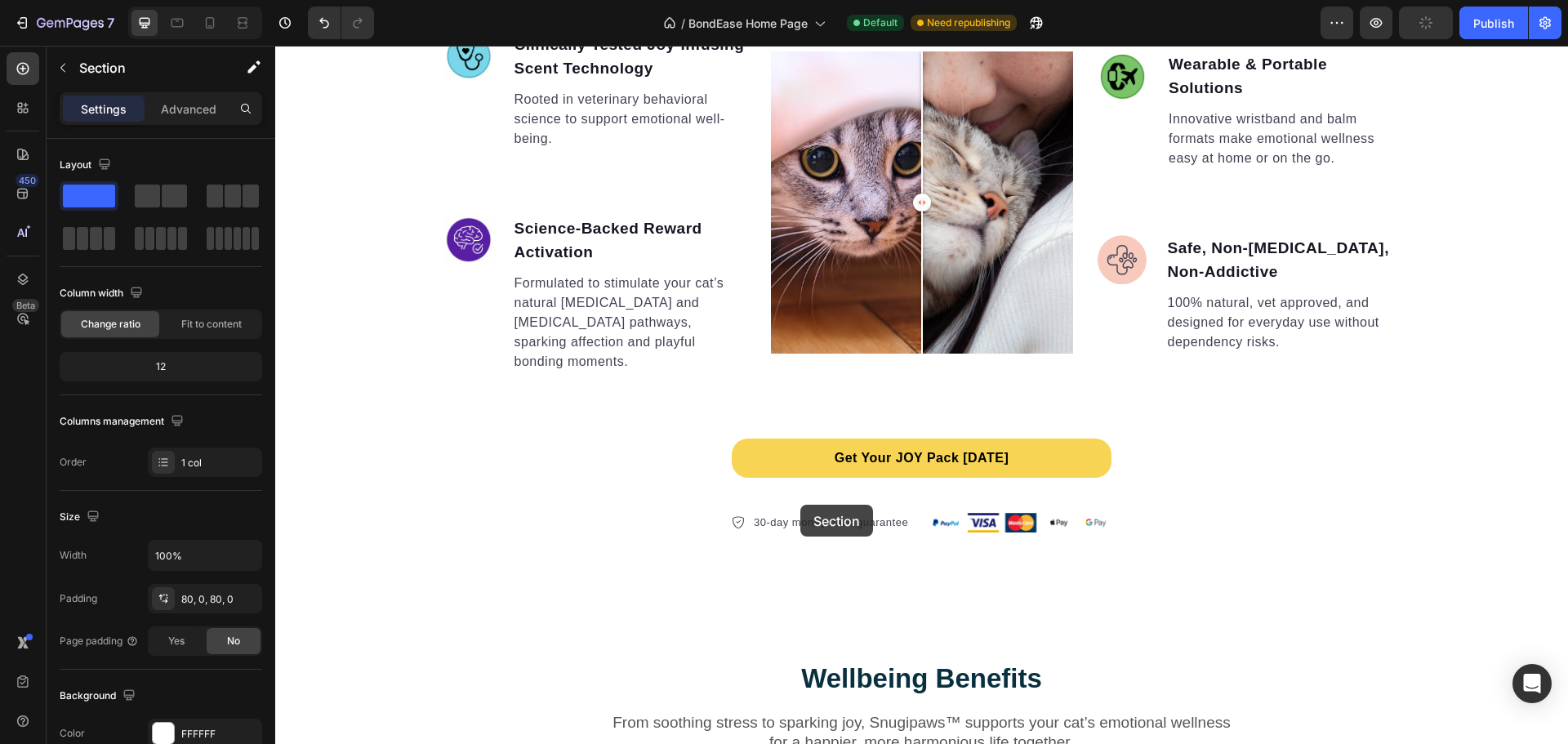
scroll to position [3104, 0]
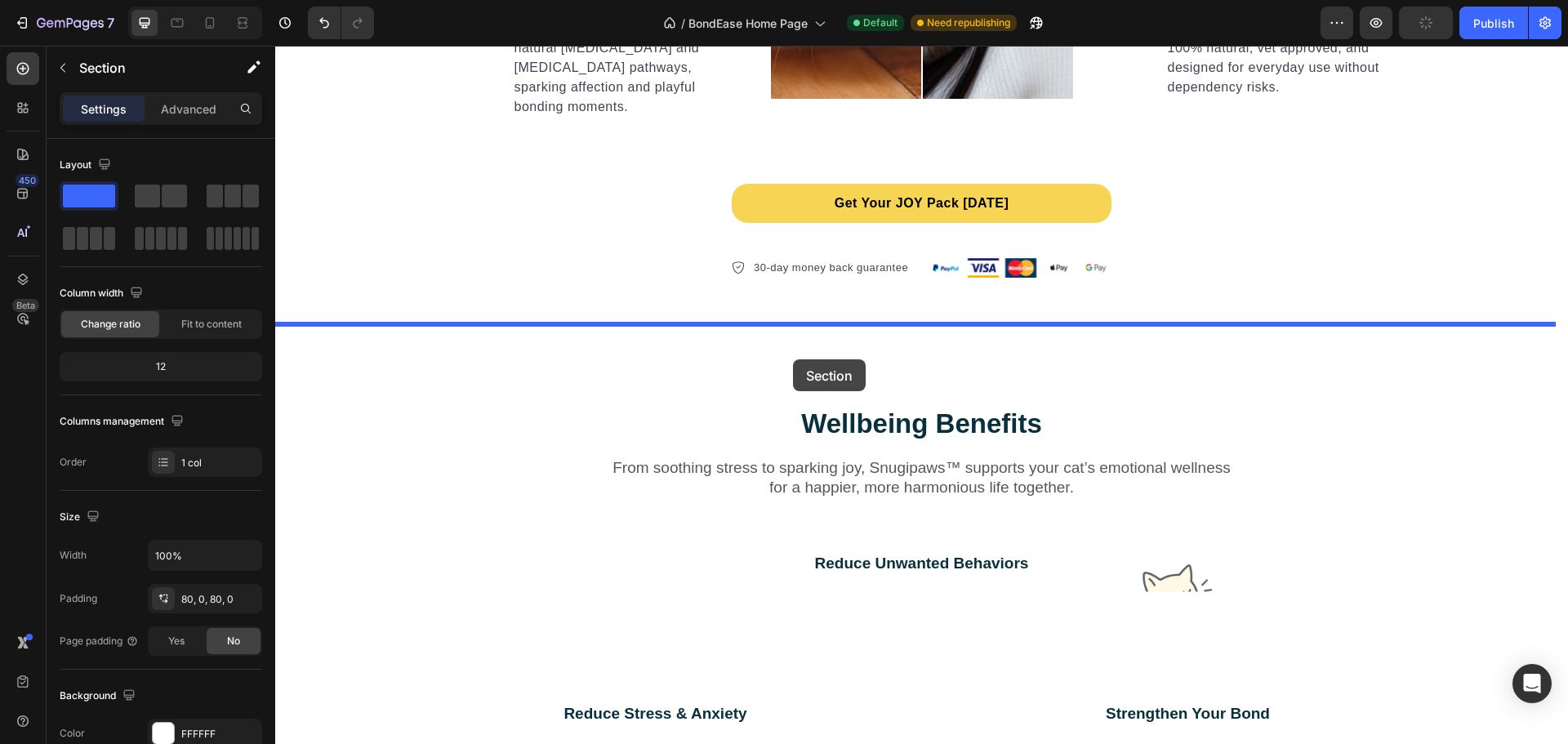
drag, startPoint x: 779, startPoint y: 372, endPoint x: 793, endPoint y: 359, distance: 19.1
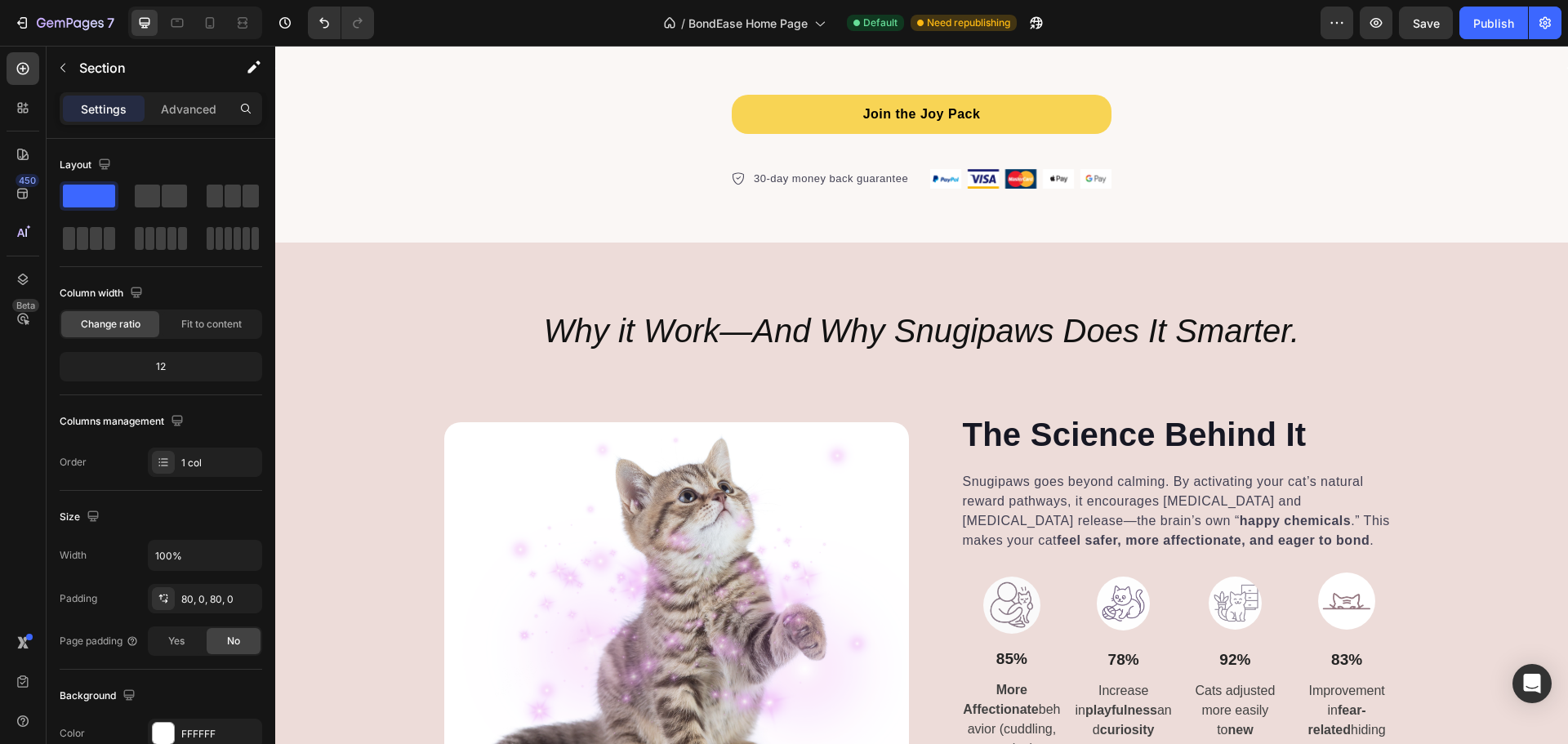
scroll to position [4900, 0]
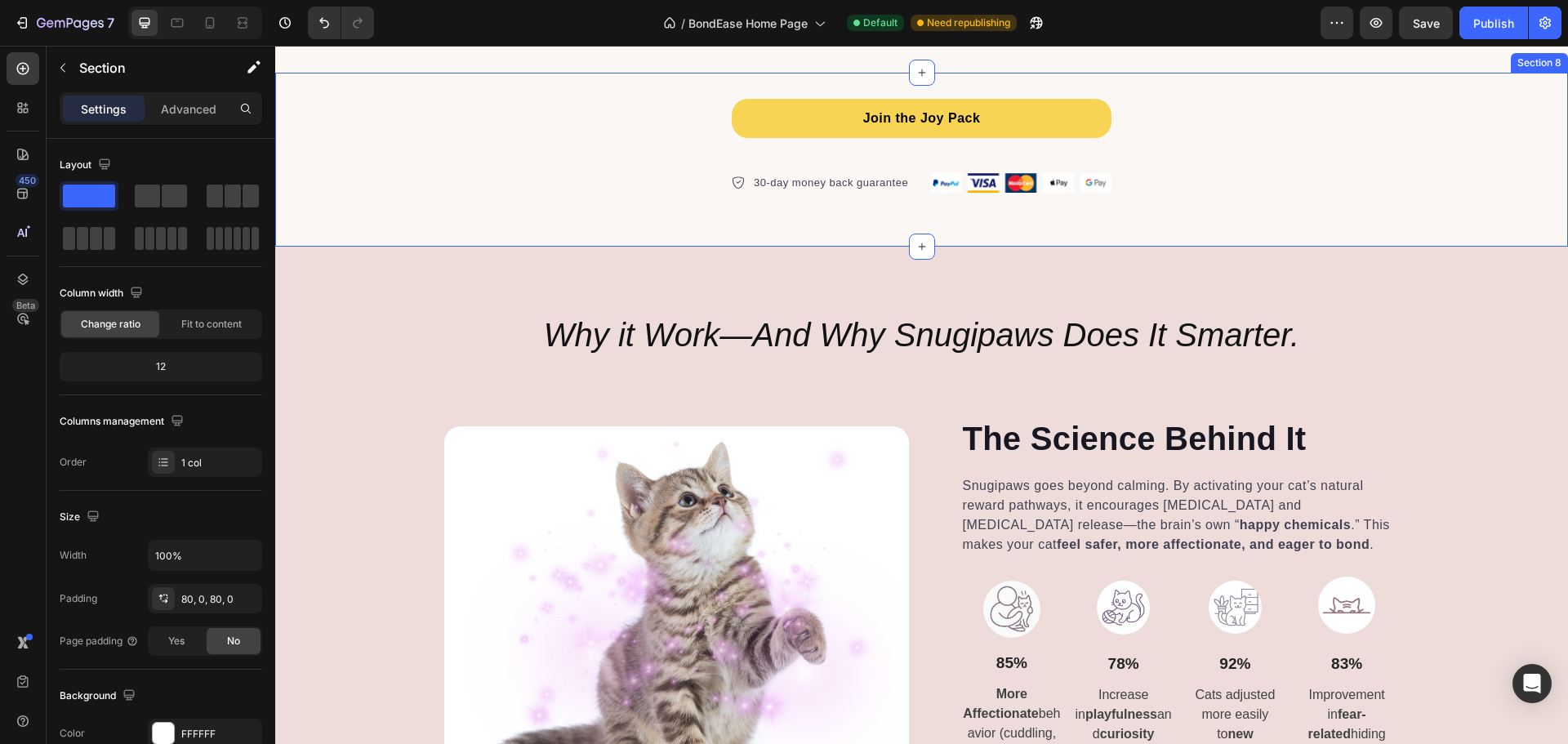
click at [1291, 194] on div "Join the Joy Pack Button 30-day money back guarantee Item list Image Row Row" at bounding box center [921, 133] width 1292 height 121
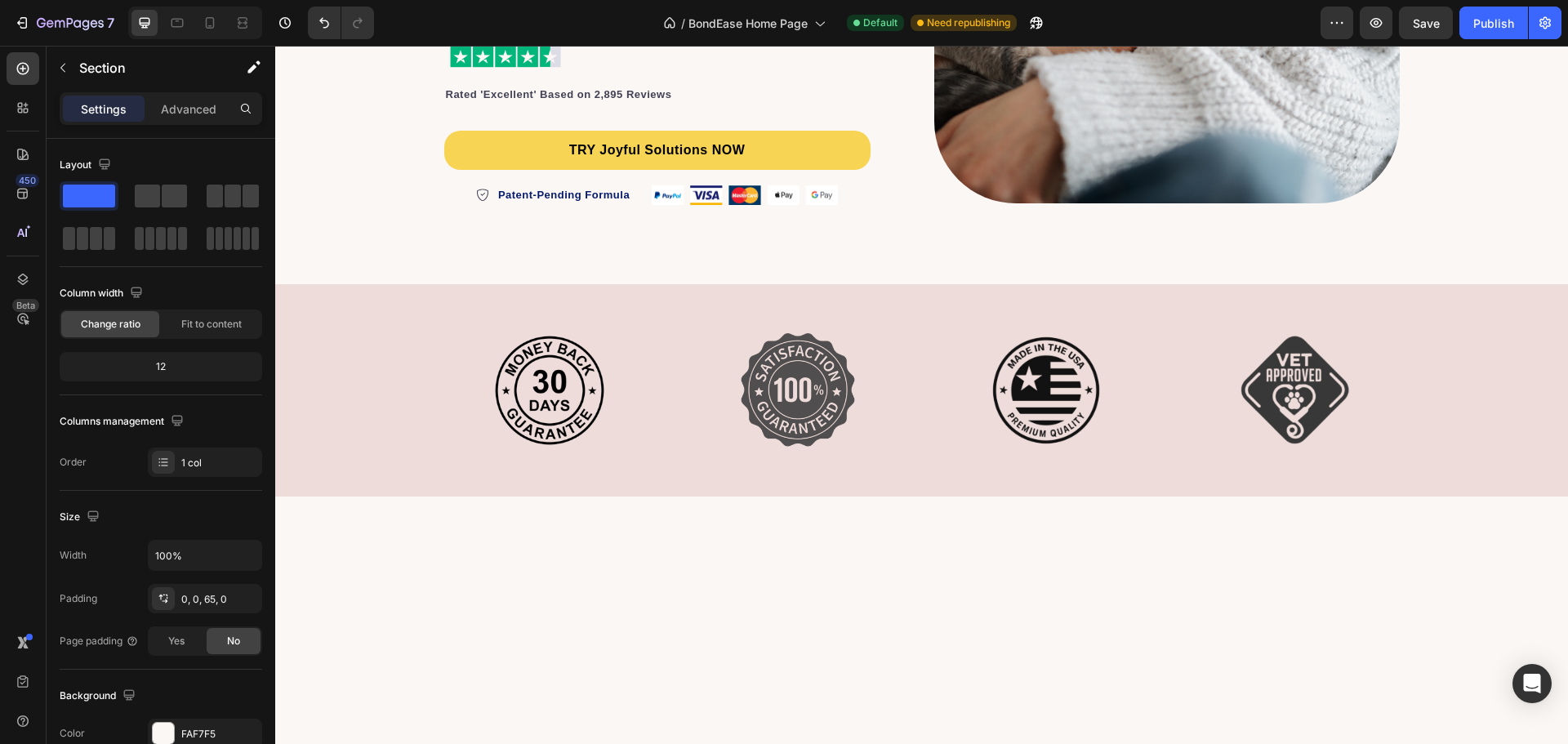
scroll to position [0, 0]
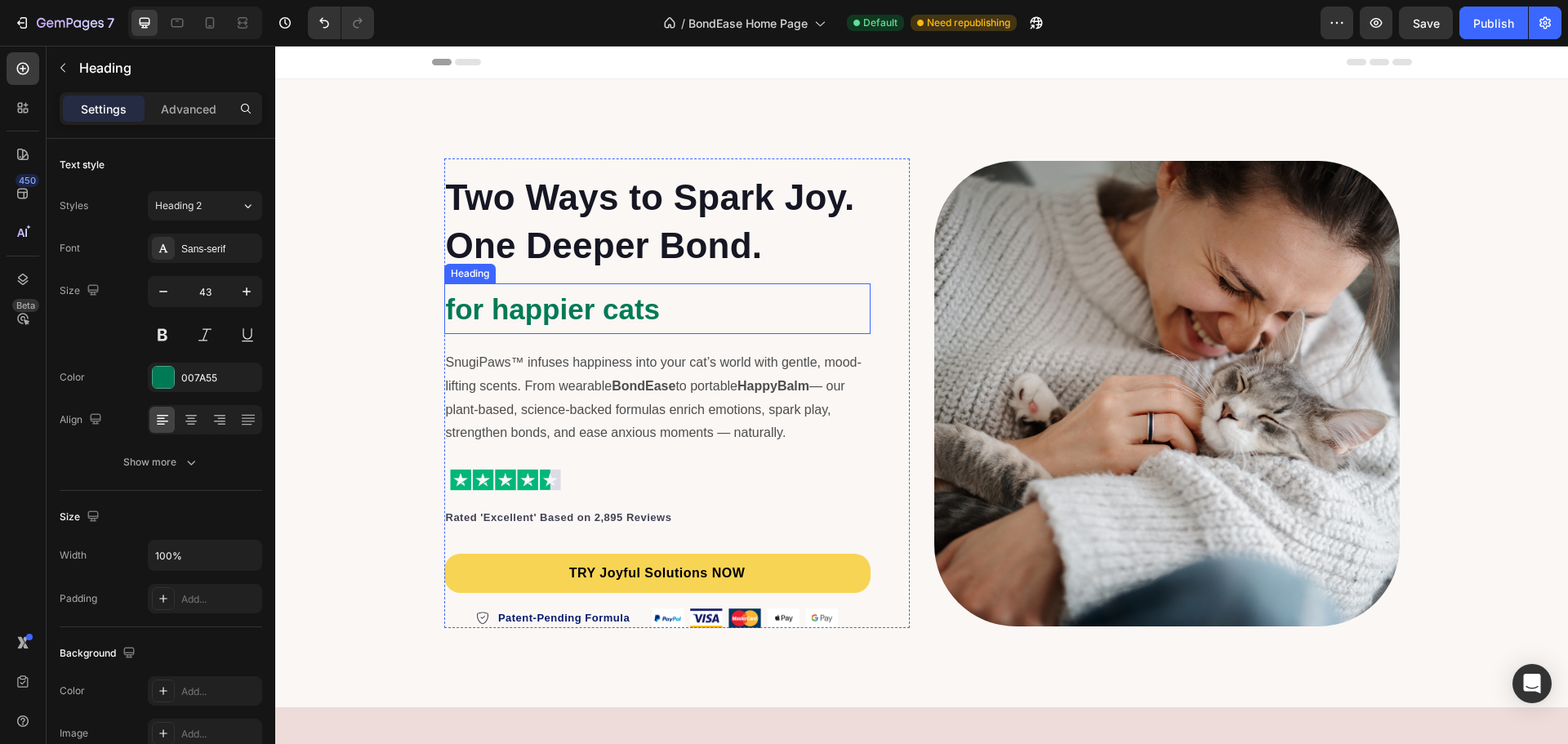
click at [585, 310] on strong "for happier cats" at bounding box center [553, 309] width 215 height 32
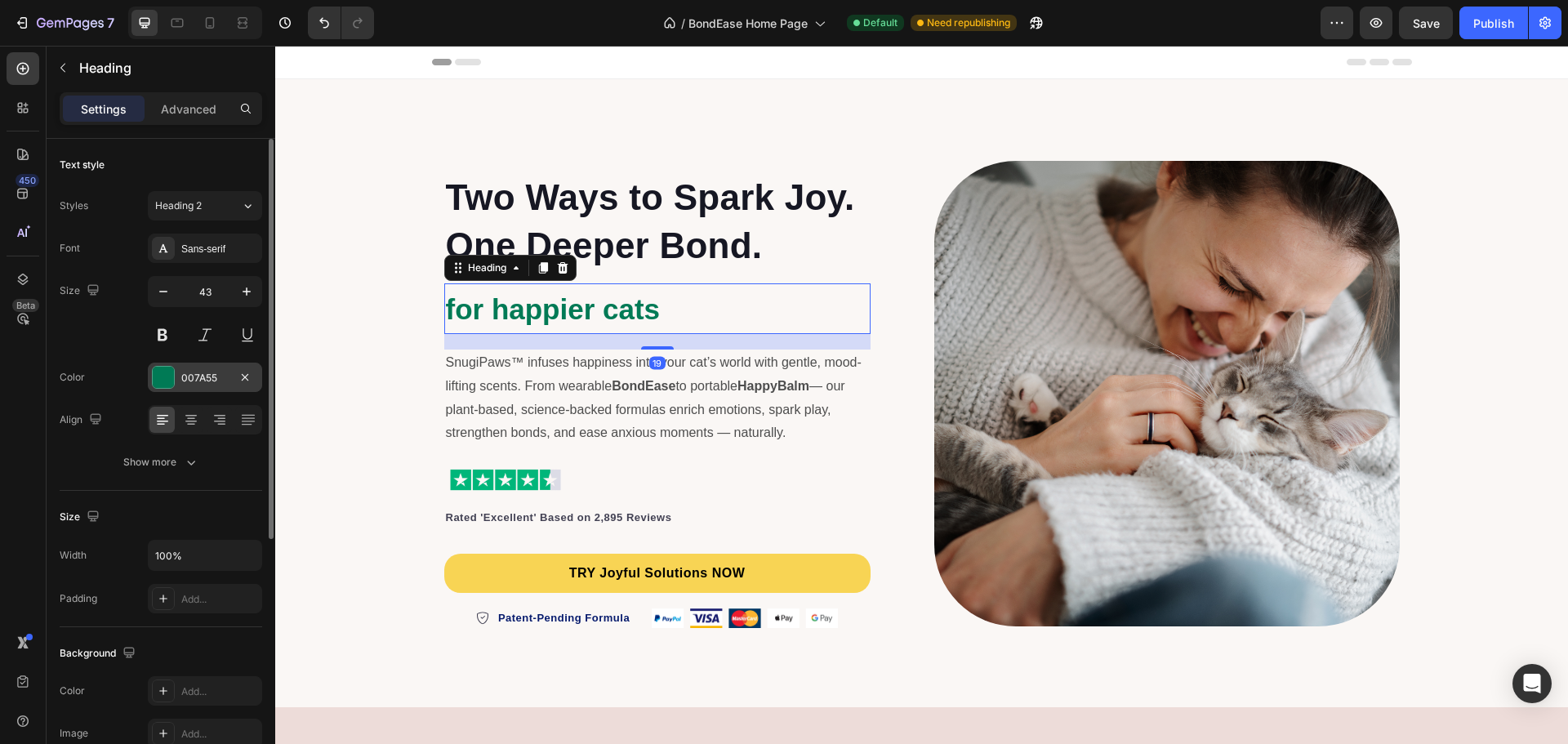
click at [168, 373] on div at bounding box center [164, 378] width 21 height 21
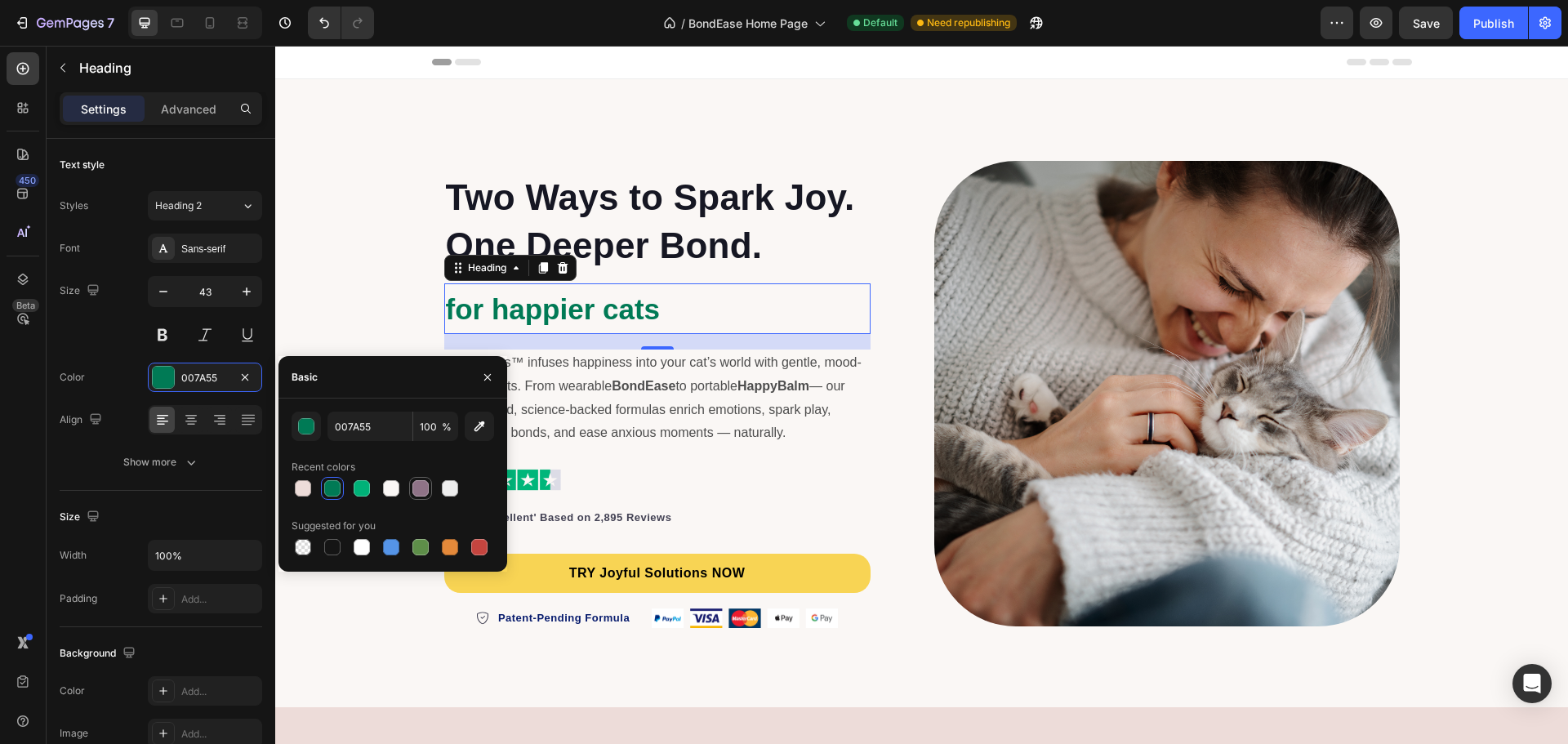
click at [431, 493] on div at bounding box center [420, 488] width 22 height 22
type input "8F7387"
click at [477, 424] on icon "button" at bounding box center [479, 426] width 17 height 17
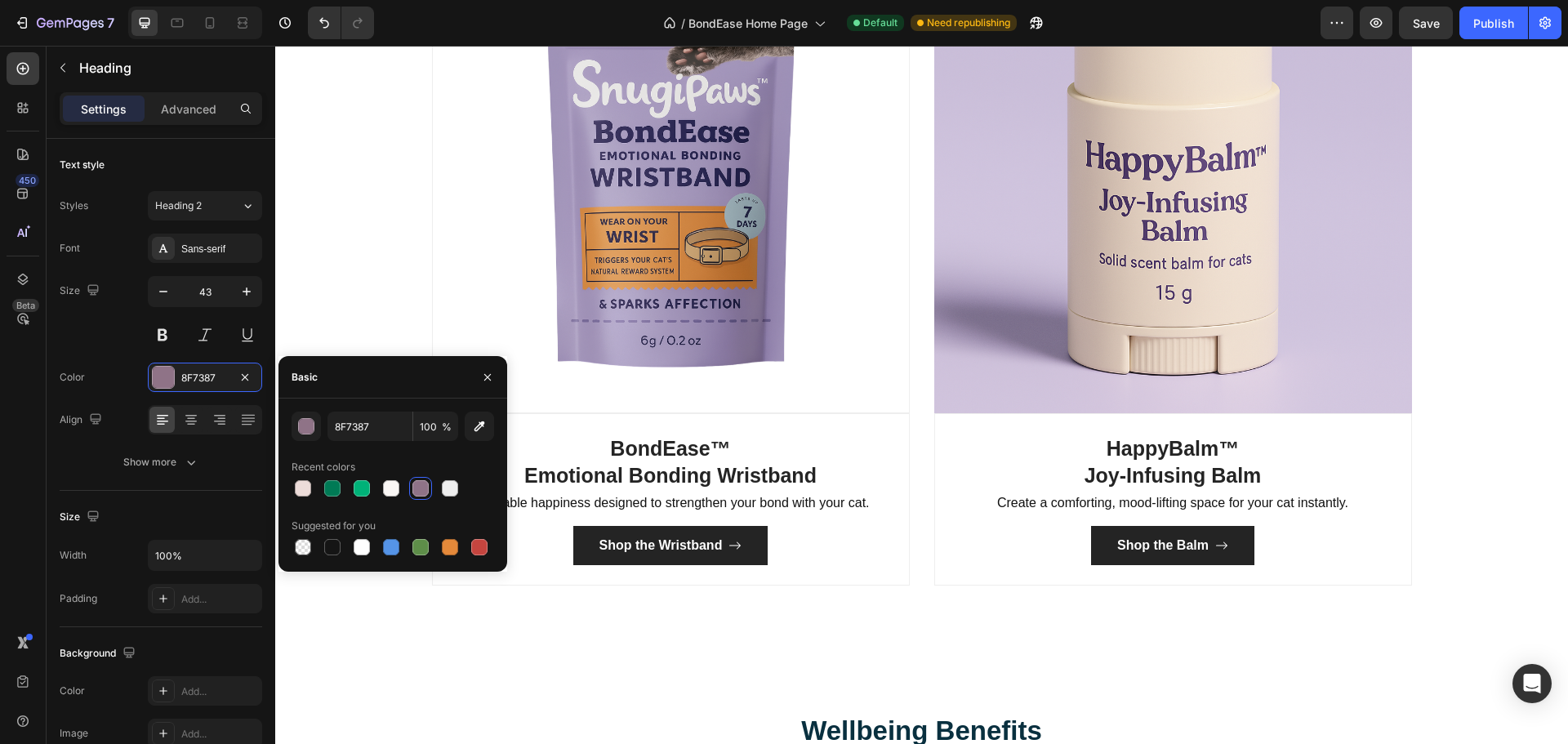
scroll to position [2695, 0]
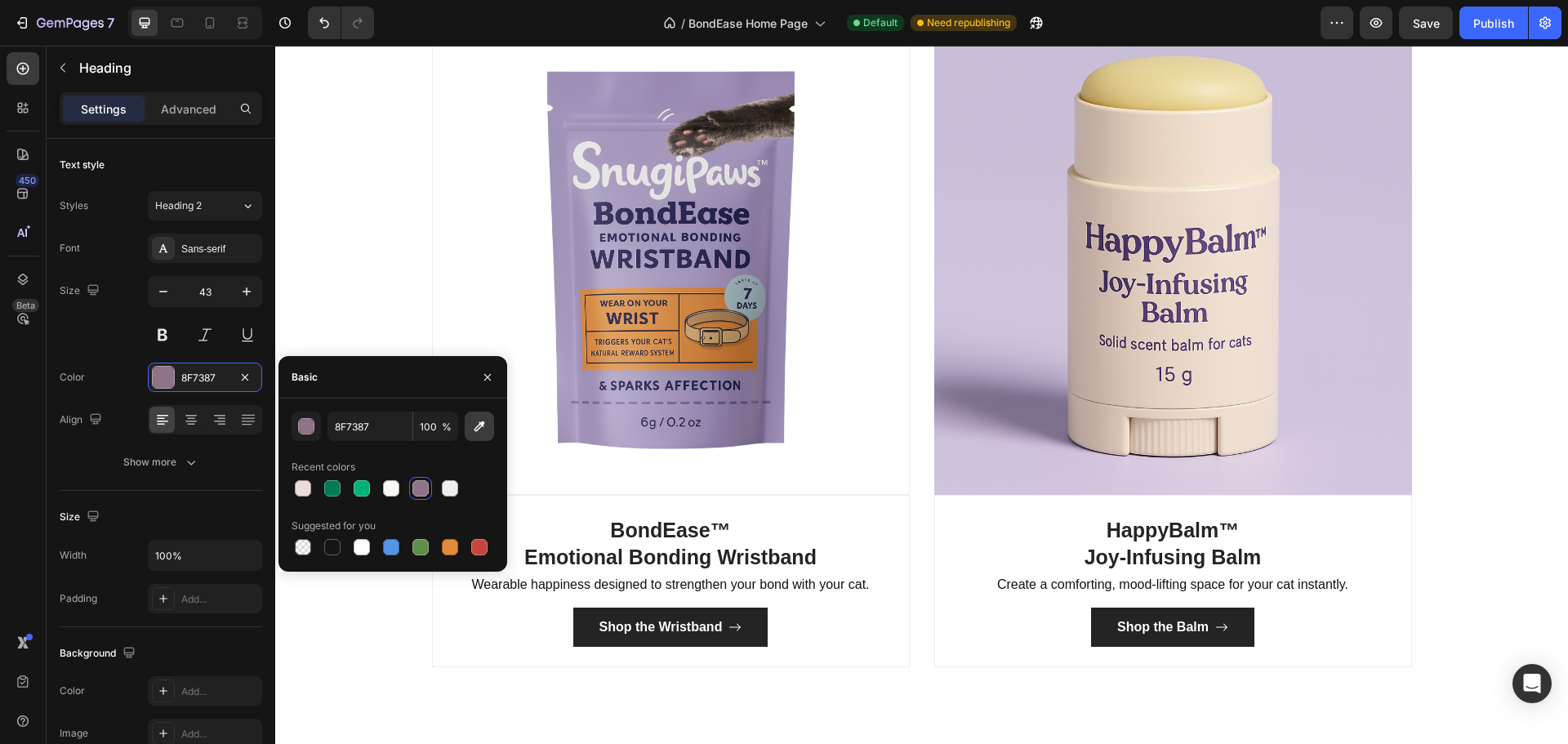
click at [488, 424] on button "button" at bounding box center [479, 427] width 29 height 29
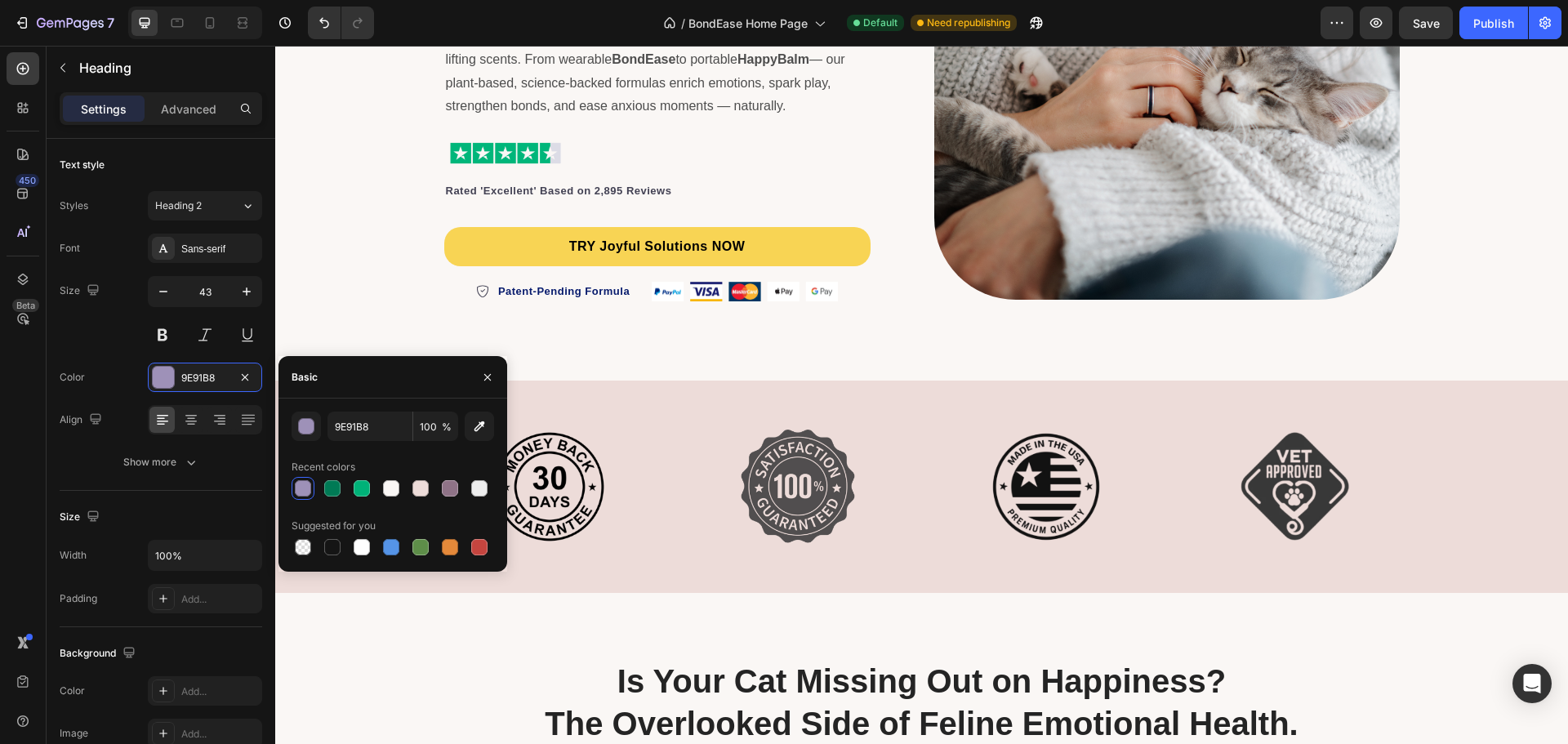
scroll to position [0, 0]
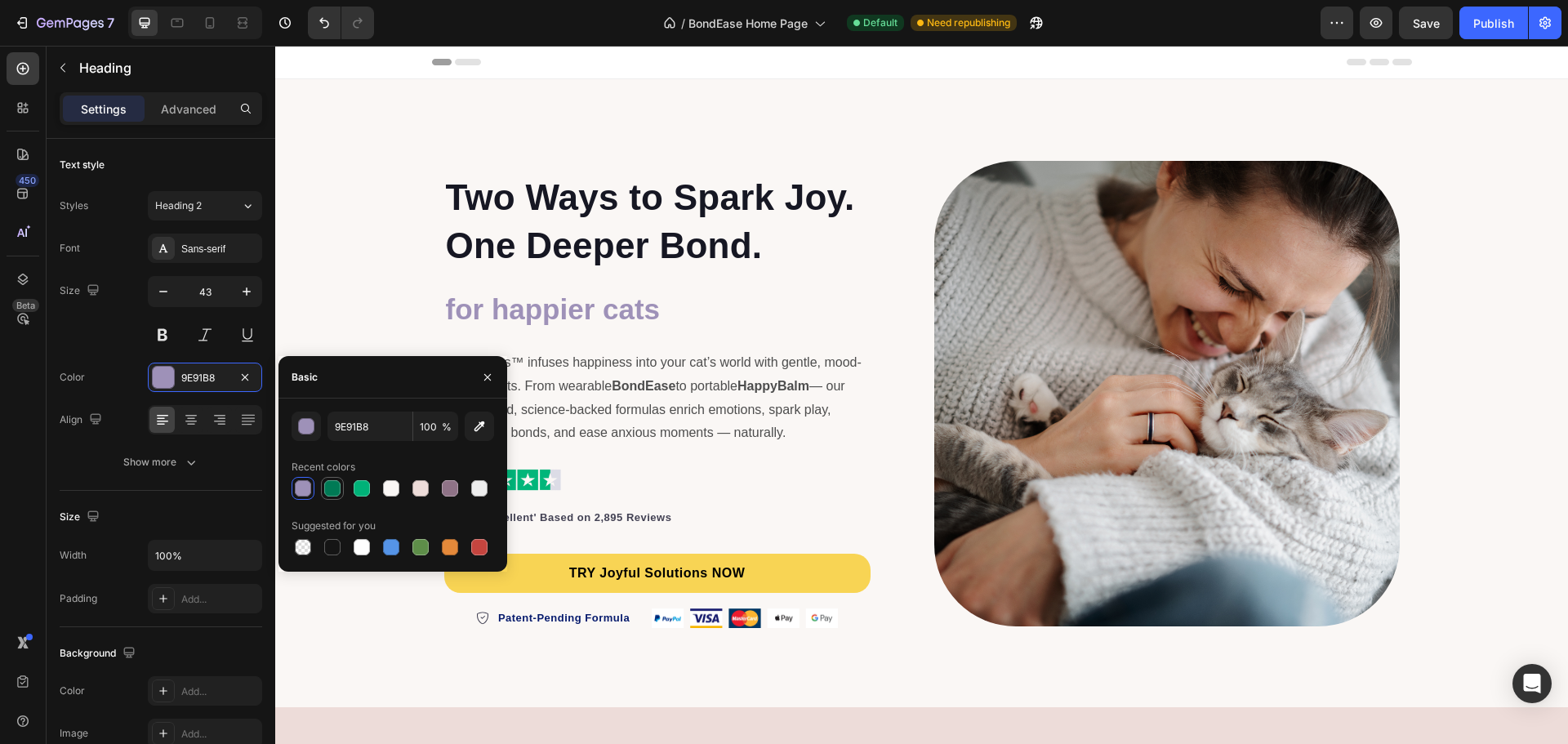
click at [339, 489] on div at bounding box center [332, 488] width 17 height 17
click at [372, 483] on div at bounding box center [361, 488] width 22 height 22
type input "00B278"
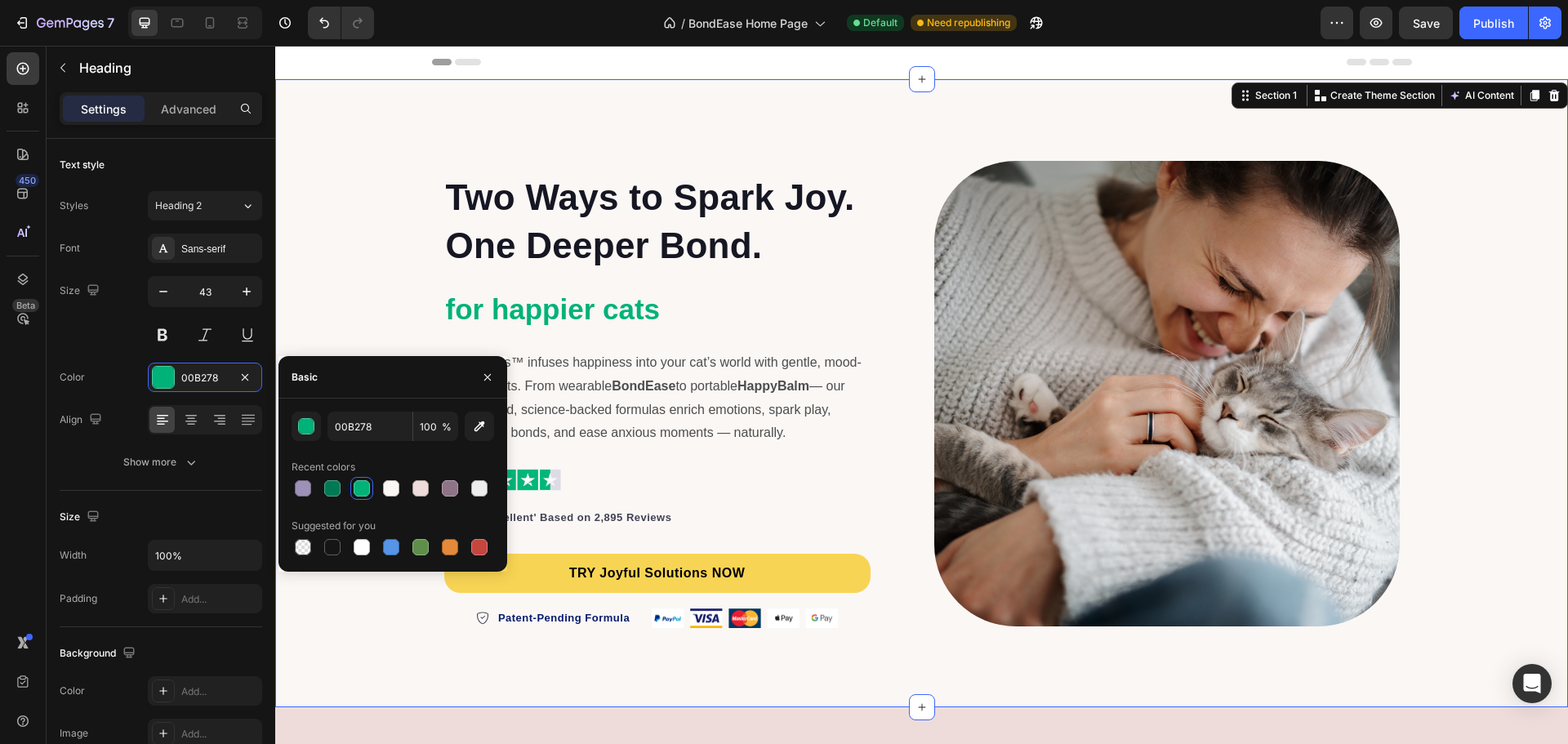
click at [342, 278] on div "Two Ways to Spark Joy. One Deeper Bond. Heading for happier cats Heading SnugiP…" at bounding box center [921, 392] width 1292 height 576
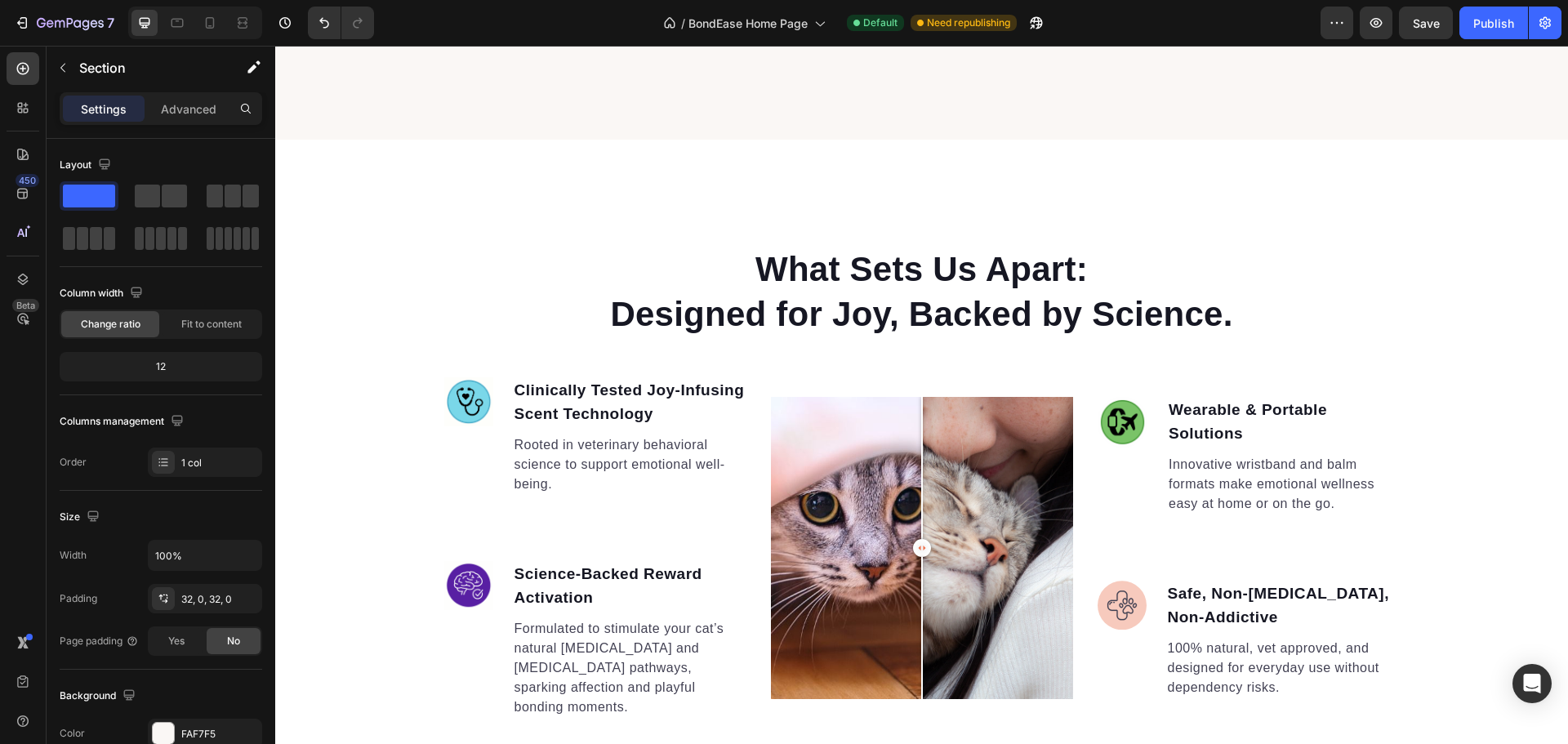
scroll to position [1485, 0]
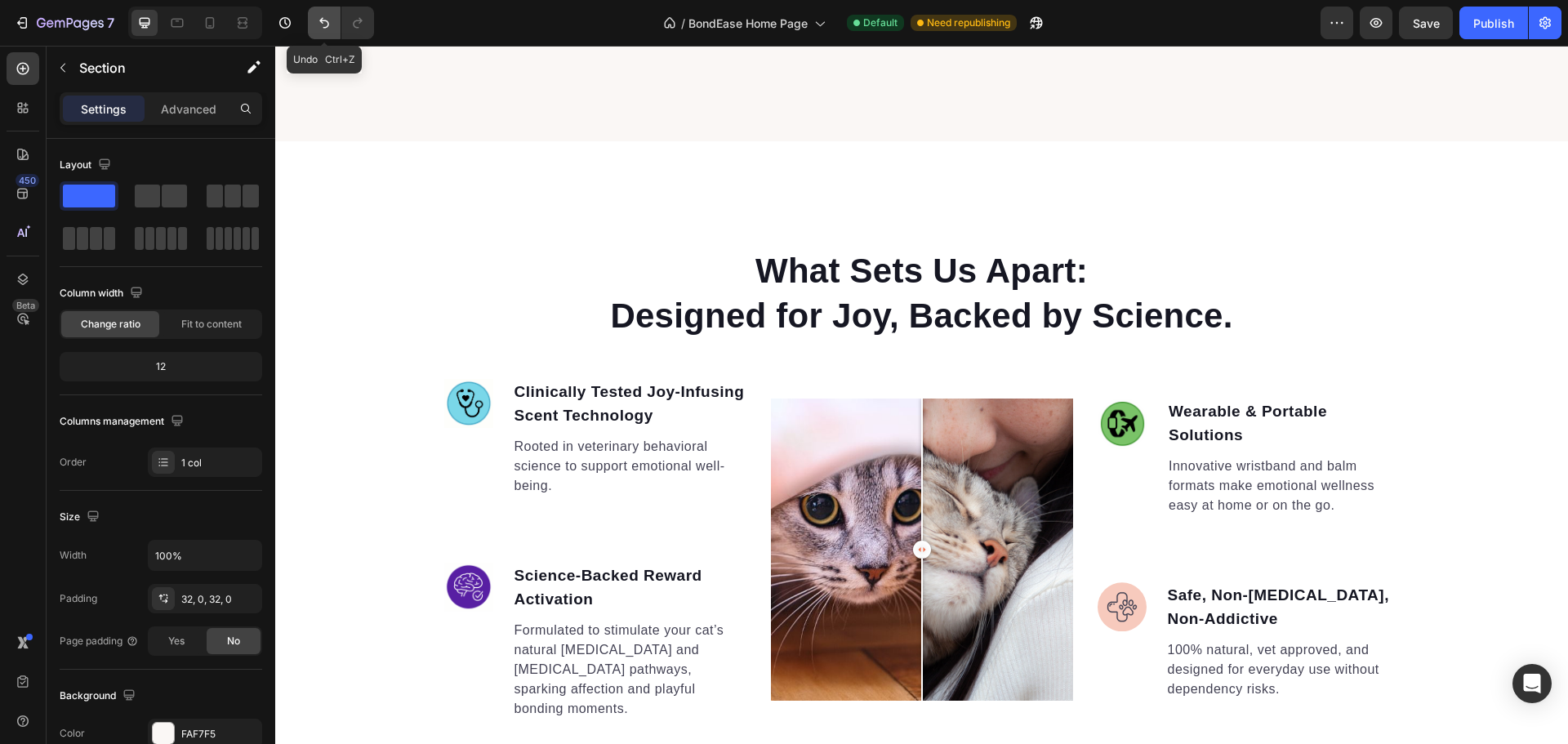
click at [310, 18] on button "Undo/Redo" at bounding box center [324, 23] width 33 height 33
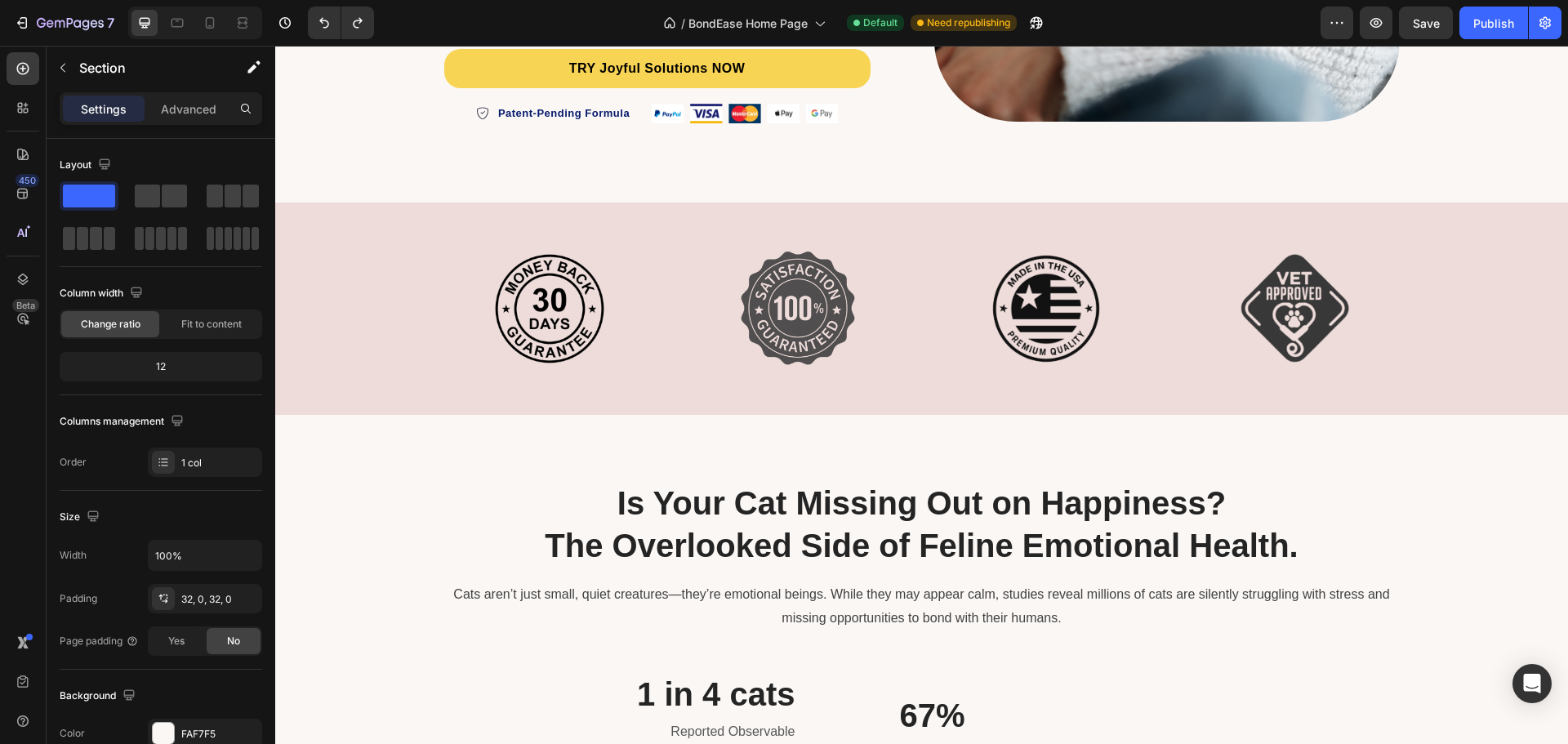
scroll to position [178, 0]
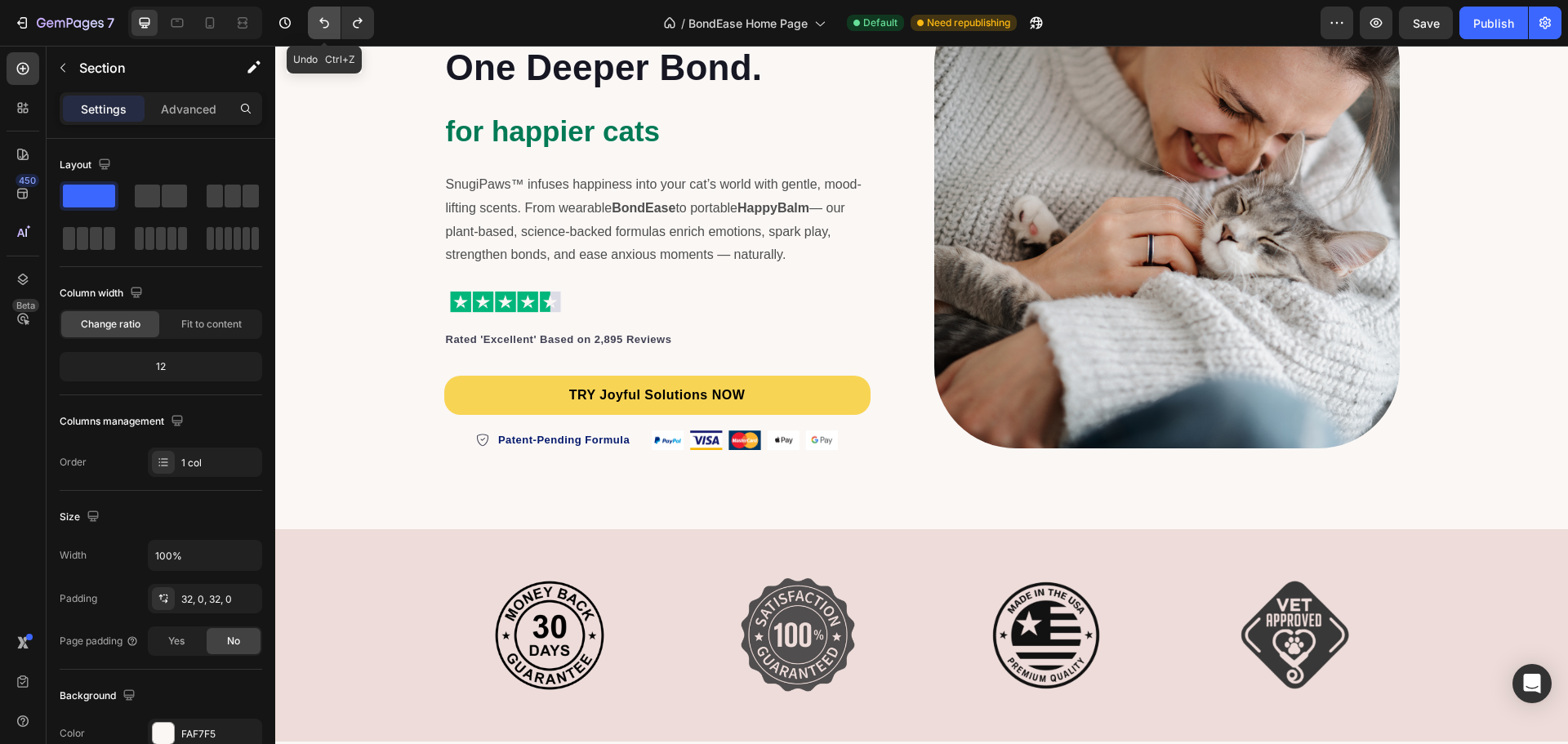
click at [313, 21] on button "Undo/Redo" at bounding box center [324, 23] width 33 height 33
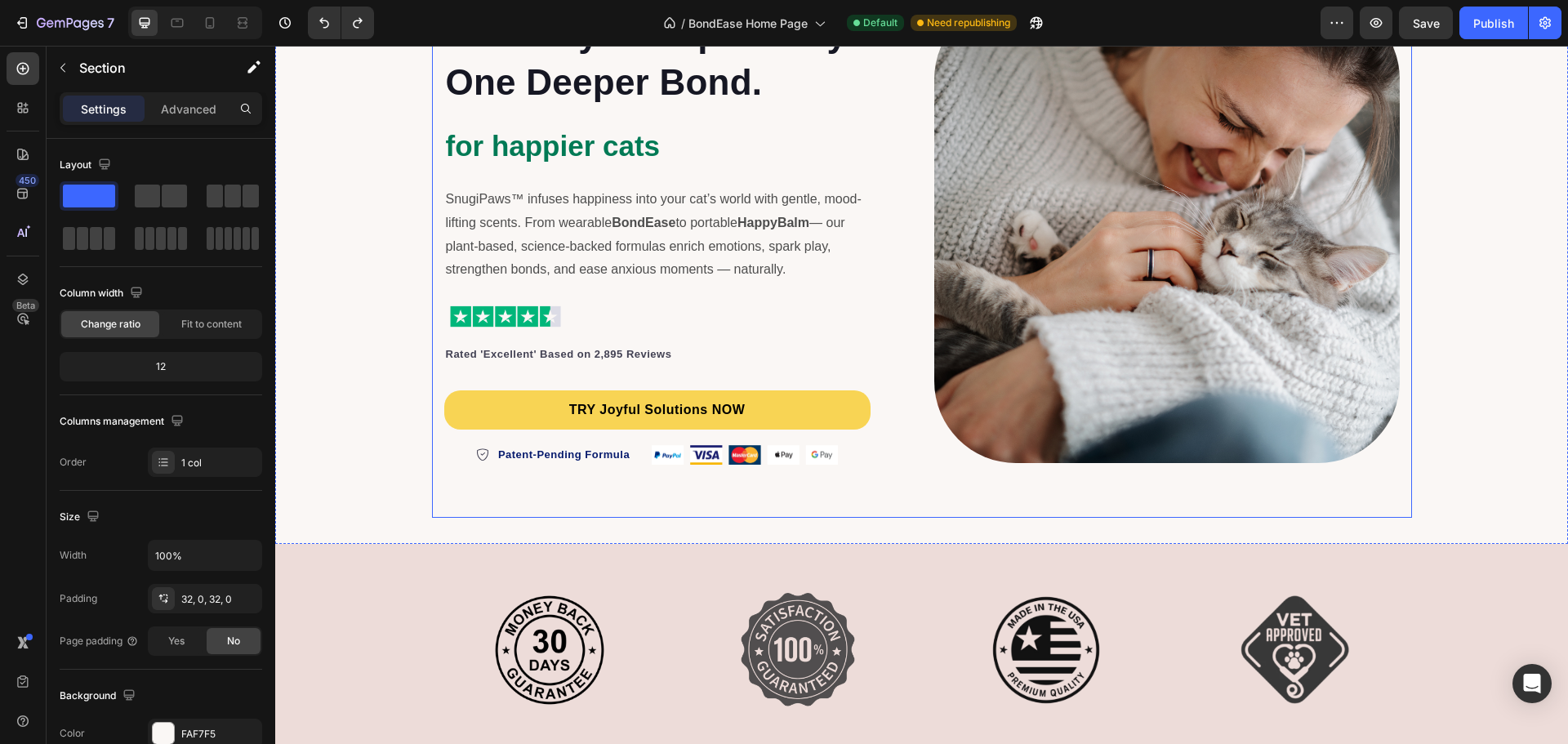
scroll to position [0, 0]
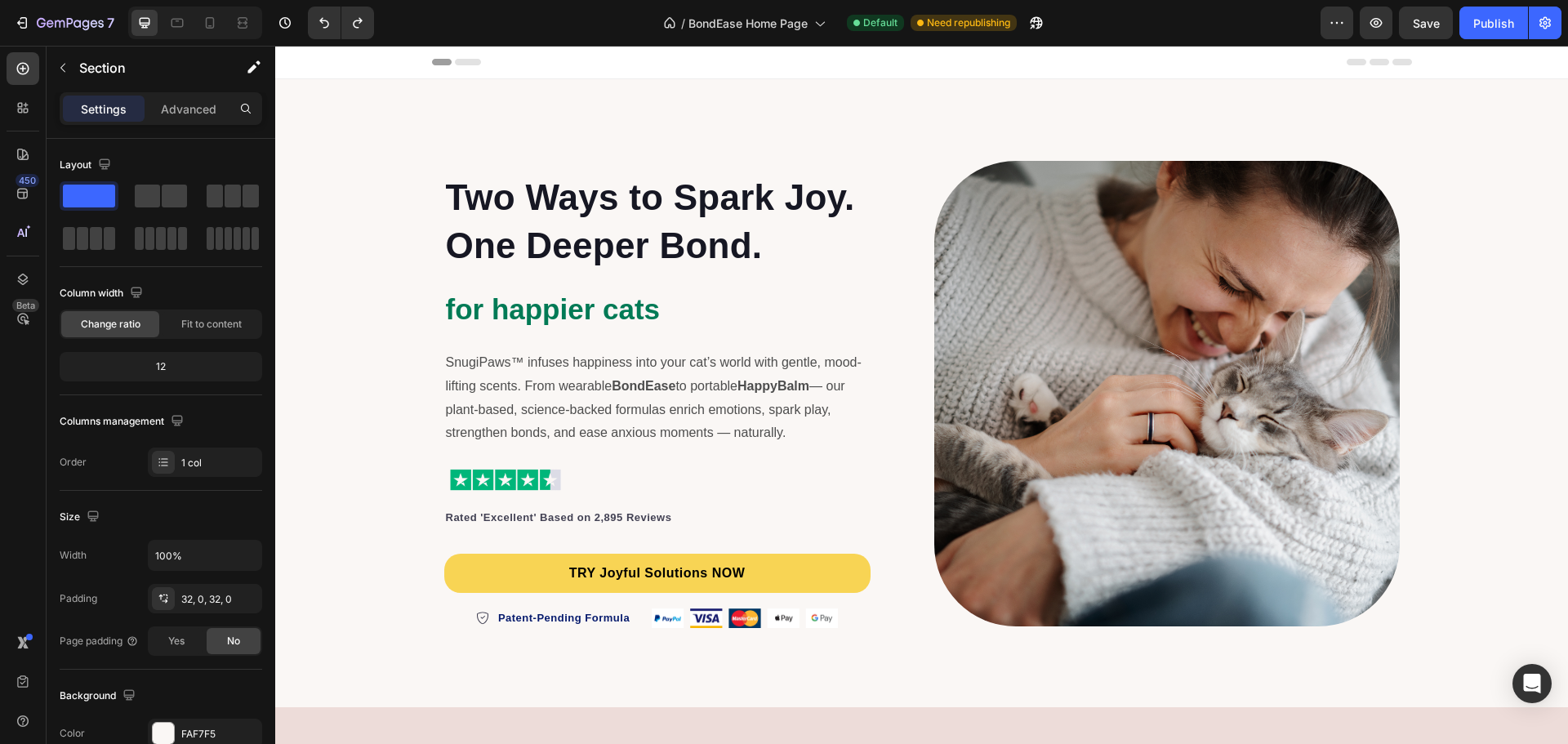
click at [1446, 237] on div "Two Ways to Spark Joy. One Deeper Bond. Heading for happier cats Heading SnugiP…" at bounding box center [921, 392] width 1292 height 576
click at [1475, 250] on div "Two Ways to Spark Joy. One Deeper Bond. Heading for happier cats Heading SnugiP…" at bounding box center [921, 392] width 1292 height 576
click at [720, 212] on span "Two Ways to Spark Joy." at bounding box center [651, 197] width 409 height 40
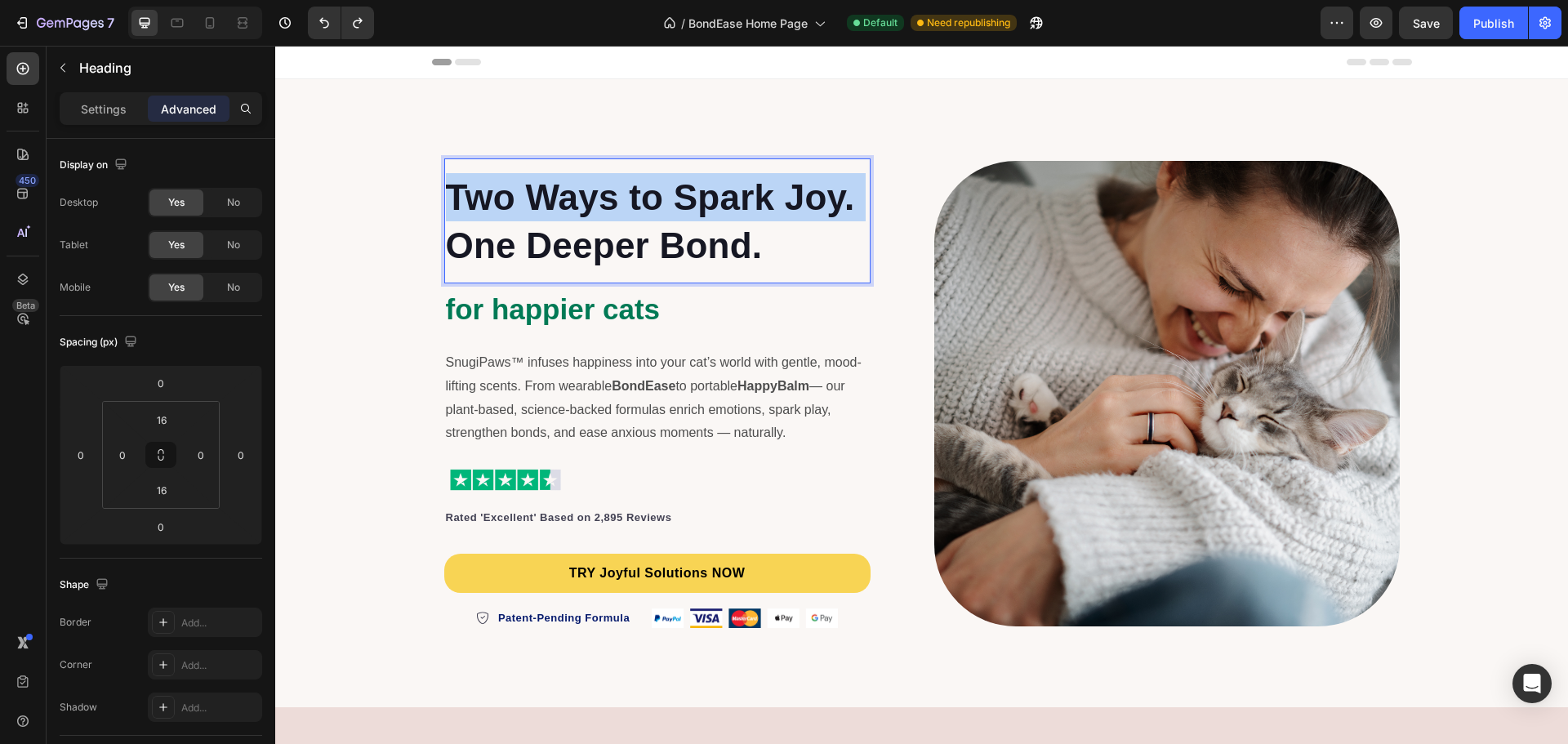
click at [720, 212] on span "Two Ways to Spark Joy." at bounding box center [651, 197] width 409 height 40
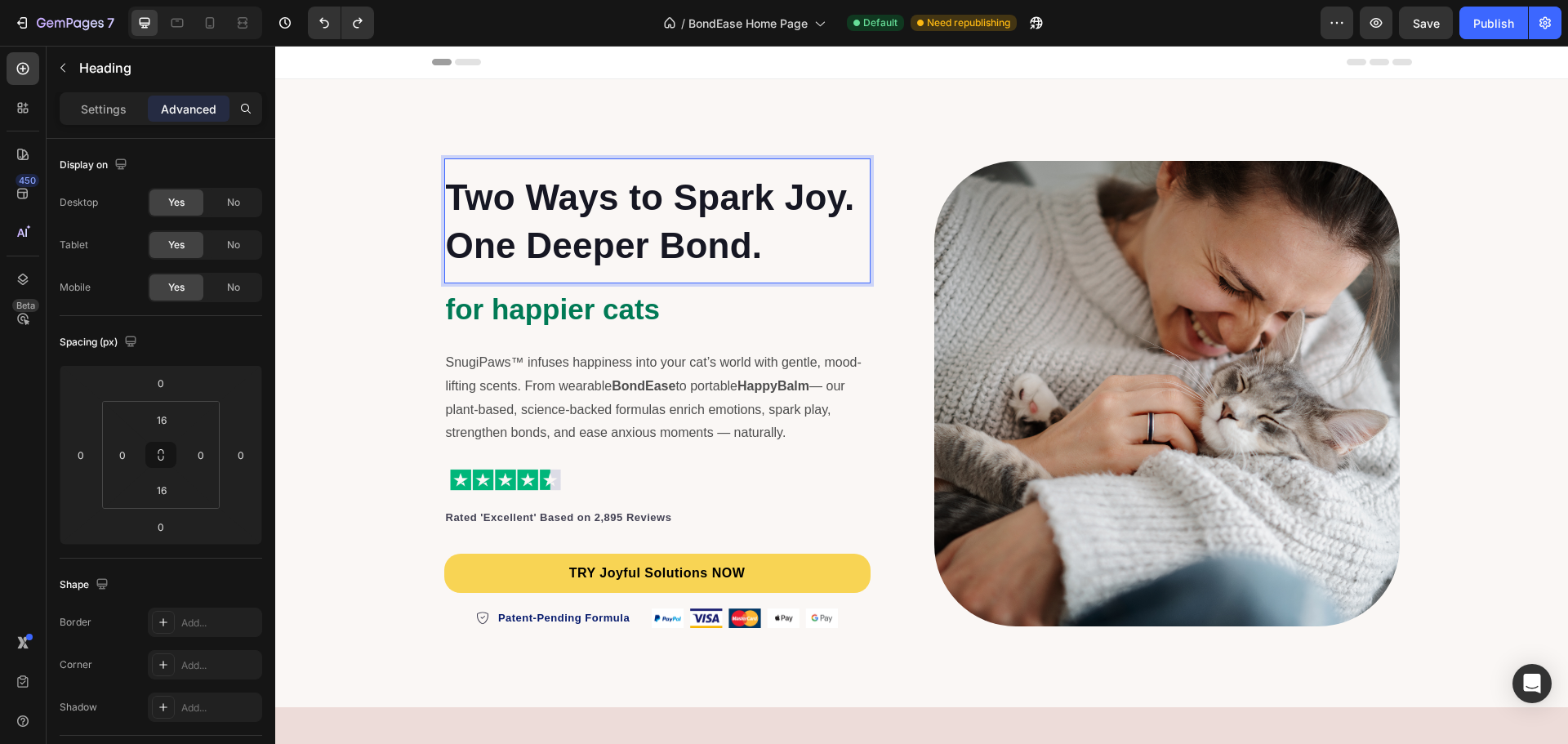
click at [715, 231] on span "One Deeper Bond." at bounding box center [604, 244] width 317 height 40
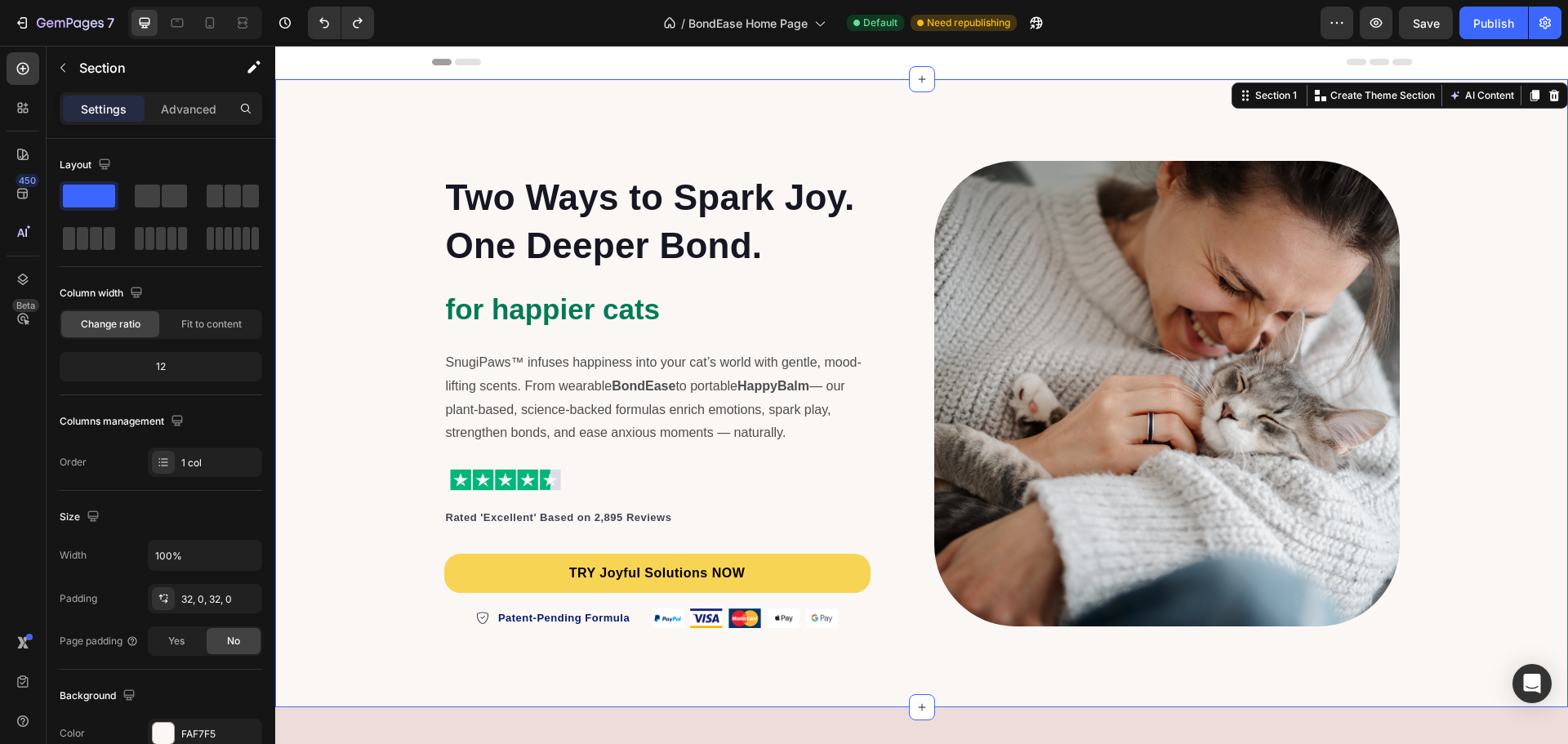
click at [329, 376] on div "⁠⁠⁠⁠⁠⁠⁠ Two Ways to Spark Joy. One Deeper Bond. Heading for happier cats Headin…" at bounding box center [921, 392] width 1292 height 576
click at [663, 409] on p "SnugiPaws™ infuses happiness into your cat’s world with gentle, mood-lifting sc…" at bounding box center [657, 398] width 423 height 93
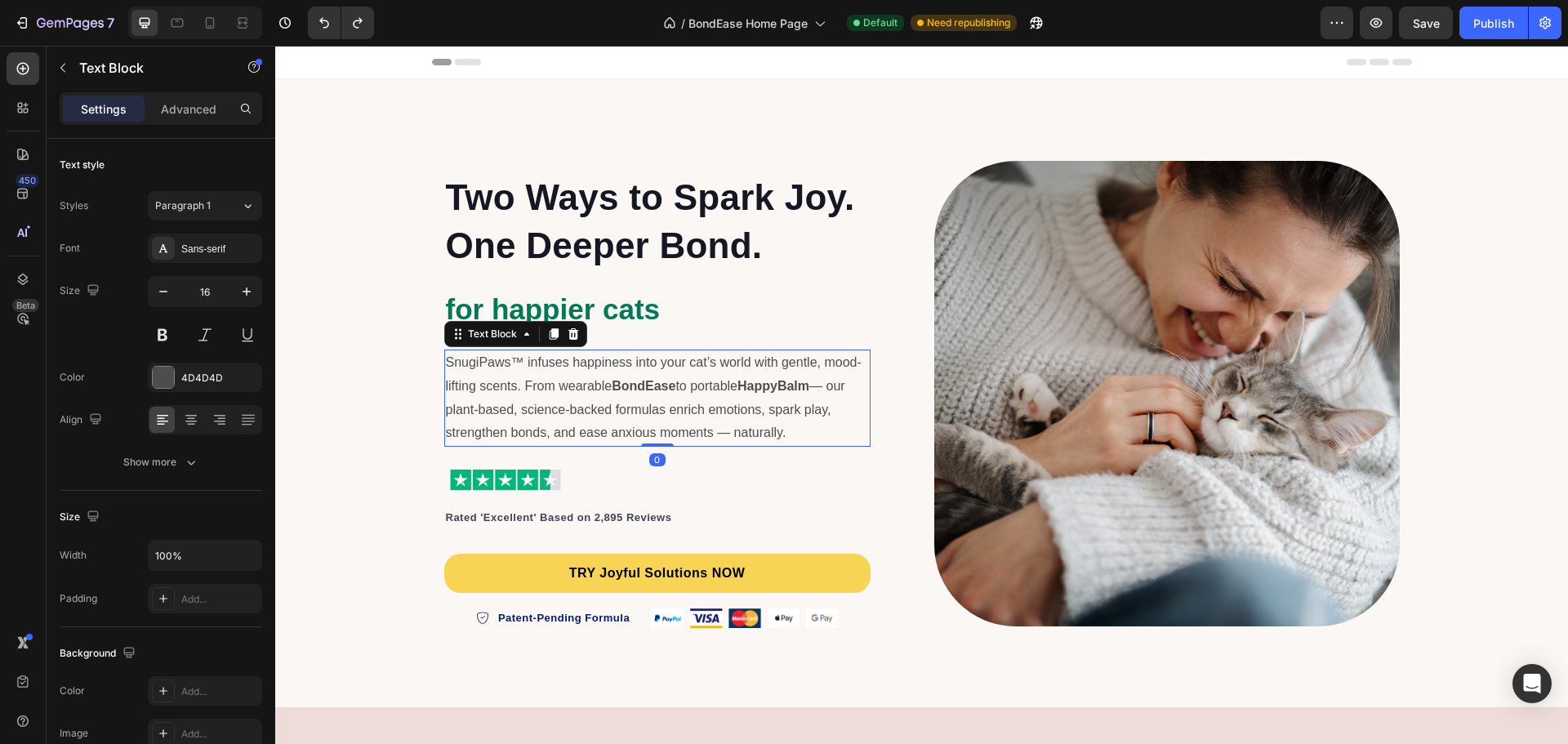
click at [665, 412] on p "SnugiPaws™ infuses happiness into your cat’s world with gentle, mood-lifting sc…" at bounding box center [657, 398] width 423 height 93
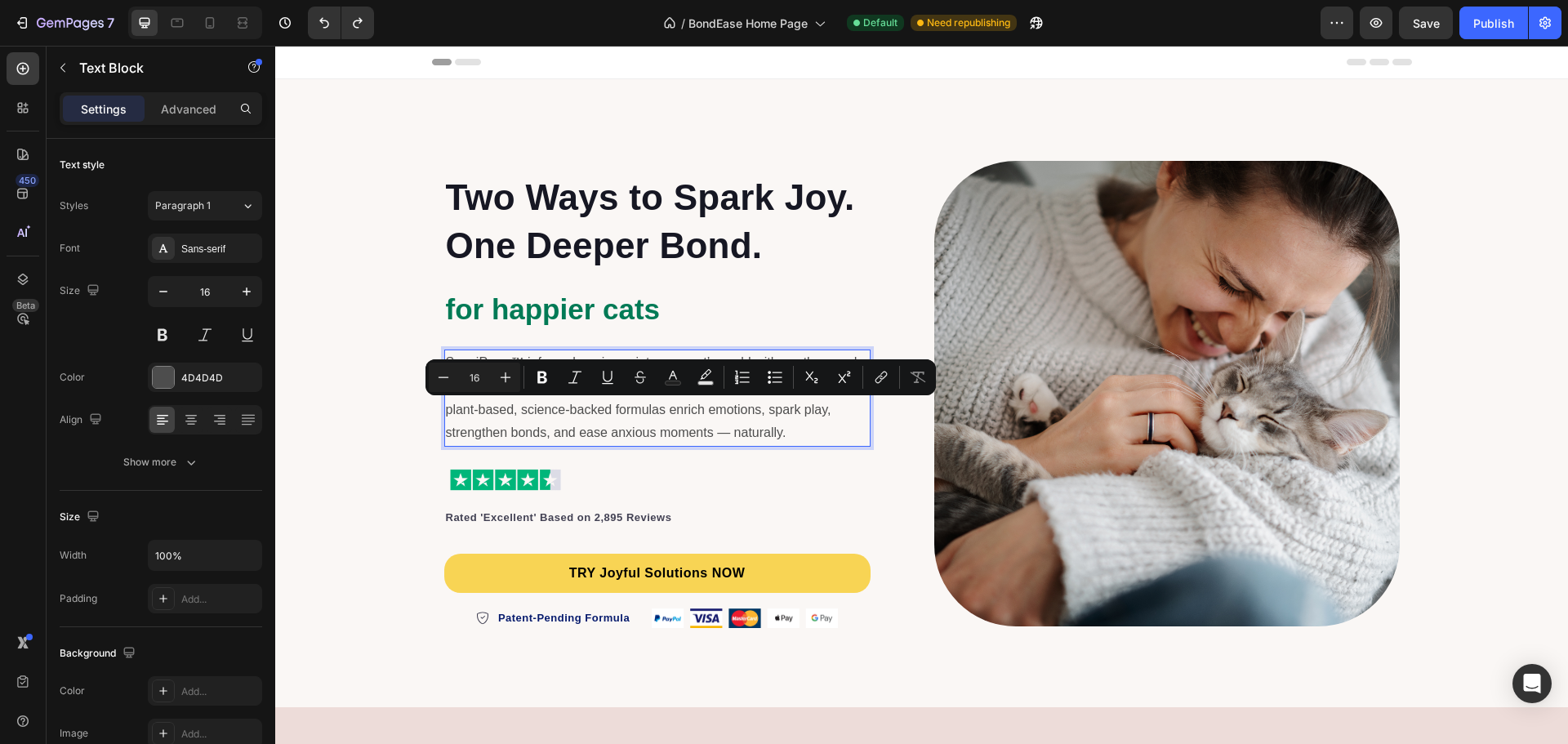
click at [745, 405] on p "SnugiPaws™ infuses happiness into your cat’s world with gentle, mood-lifting sc…" at bounding box center [657, 398] width 423 height 93
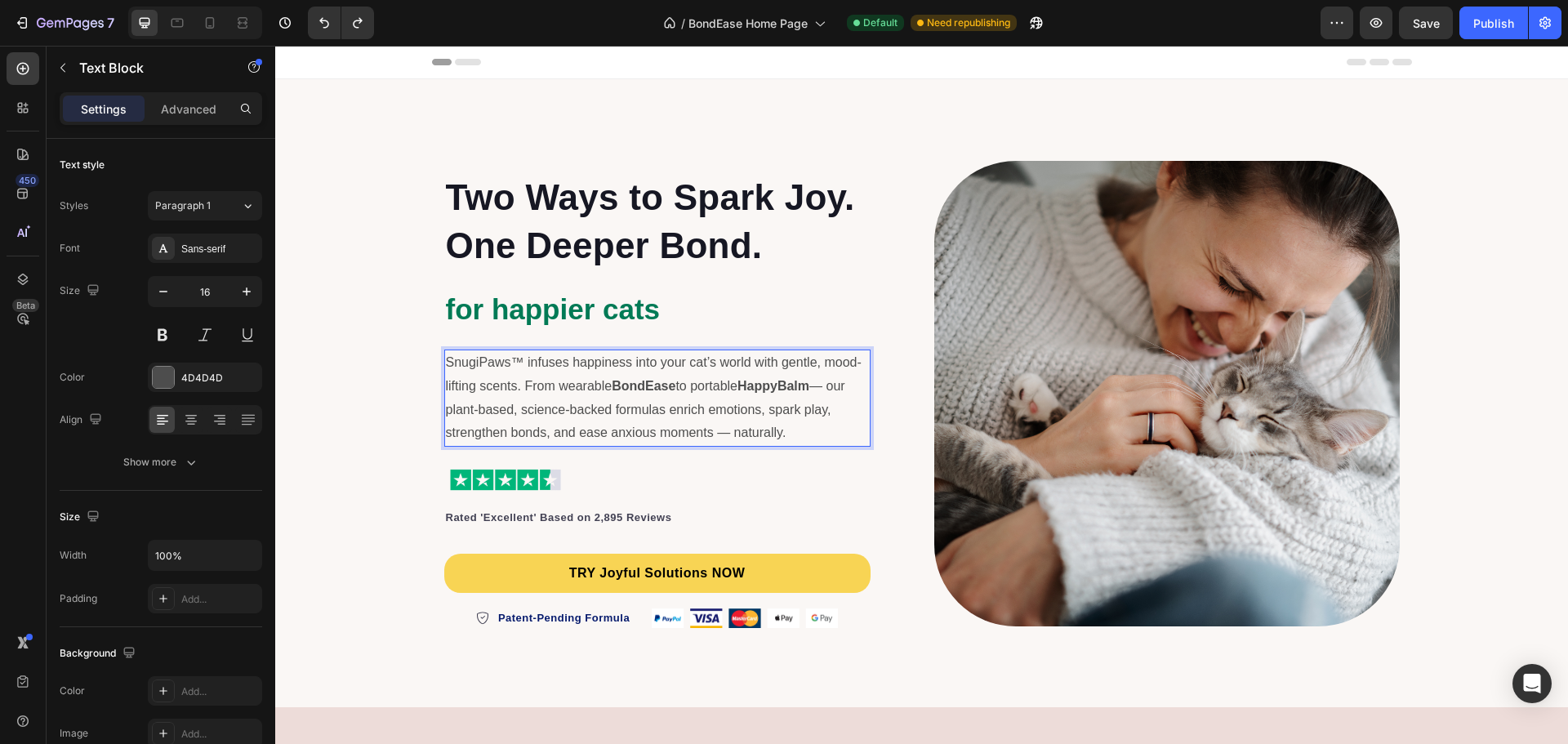
click at [479, 359] on p "SnugiPaws™ infuses happiness into your cat’s world with gentle, mood-lifting sc…" at bounding box center [657, 398] width 423 height 93
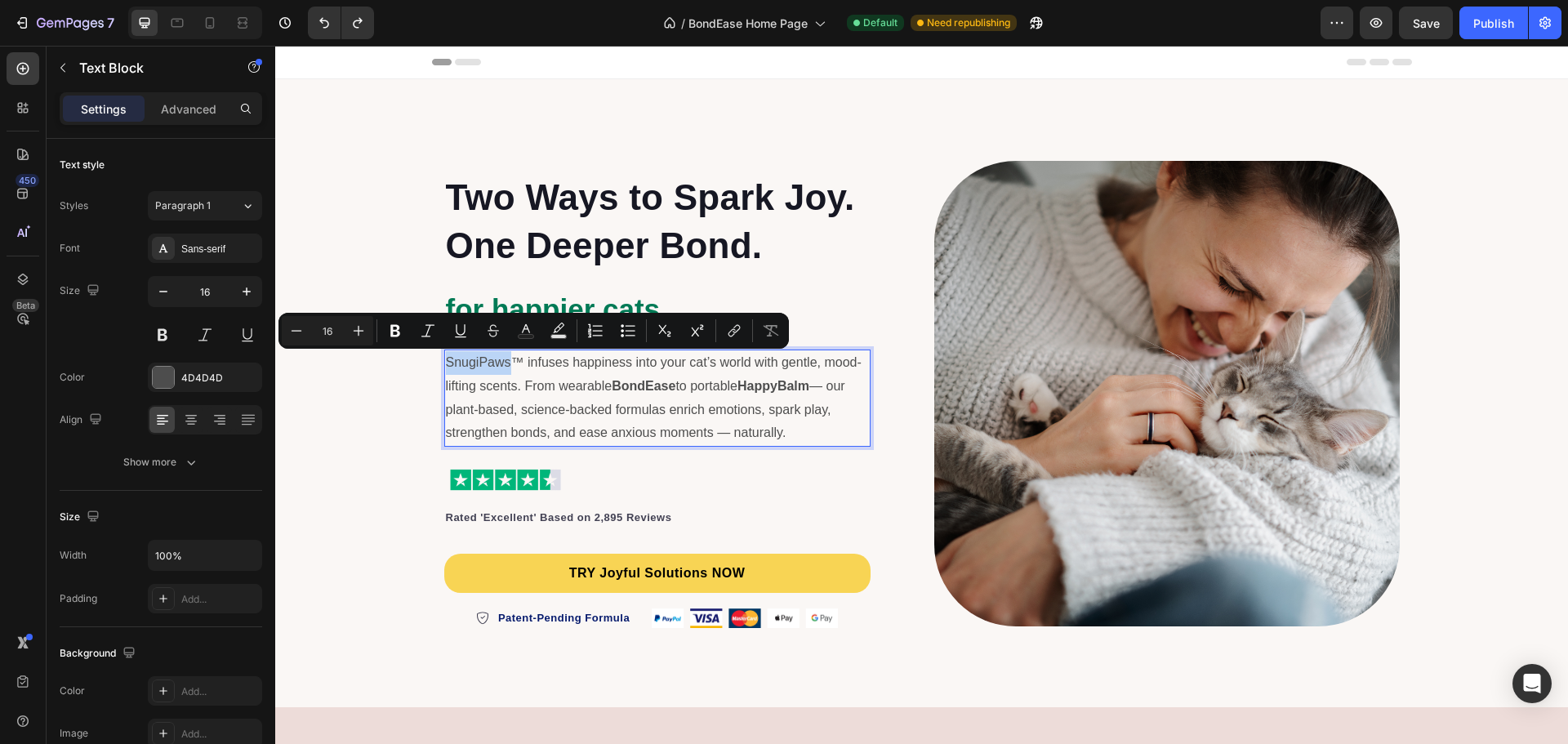
click at [481, 358] on p "SnugiPaws™ infuses happiness into your cat’s world with gentle, mood-lifting sc…" at bounding box center [657, 398] width 423 height 93
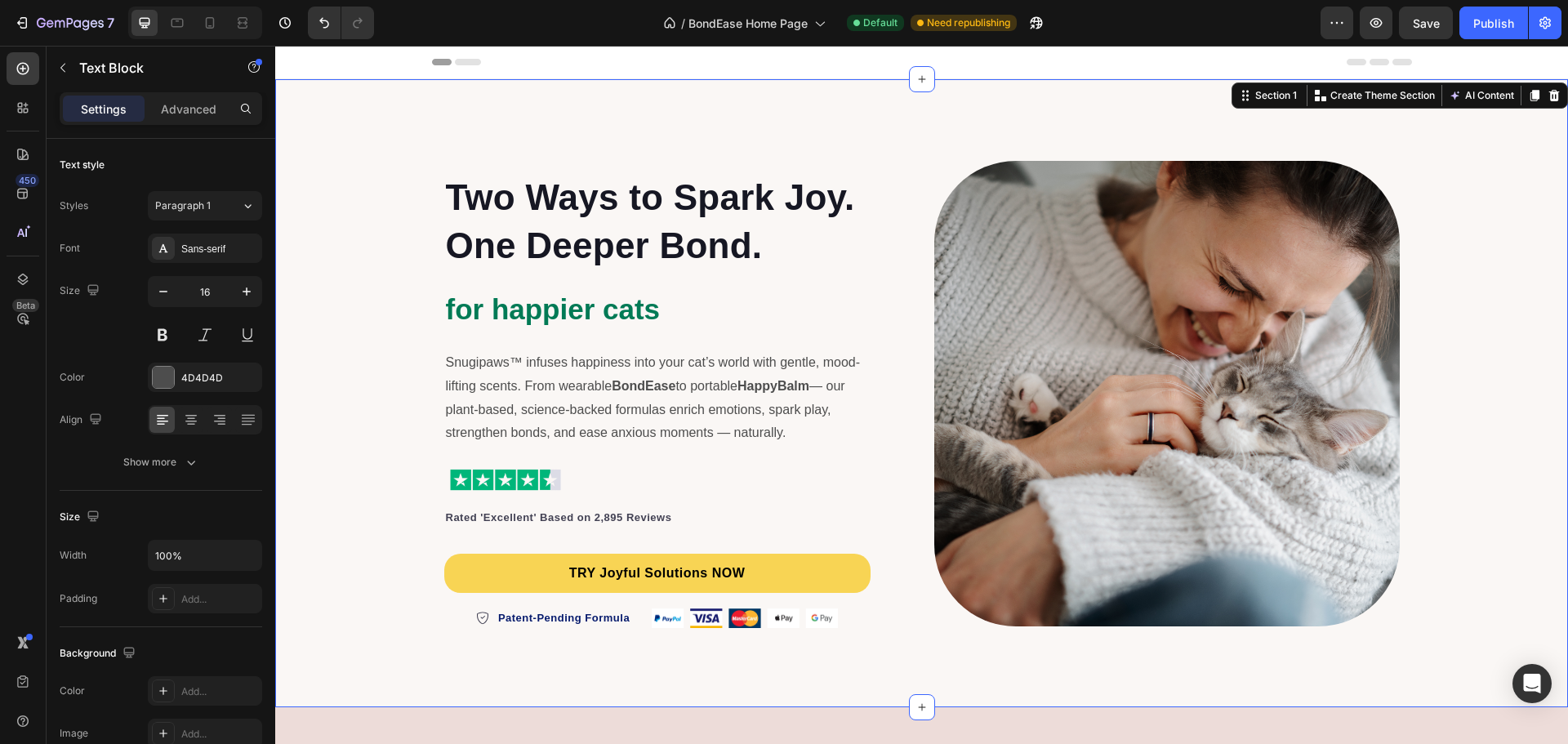
click at [330, 423] on div "⁠⁠⁠⁠⁠⁠⁠ Two Ways to Spark Joy. One Deeper Bond. Heading for happier cats Headin…" at bounding box center [921, 392] width 1292 height 576
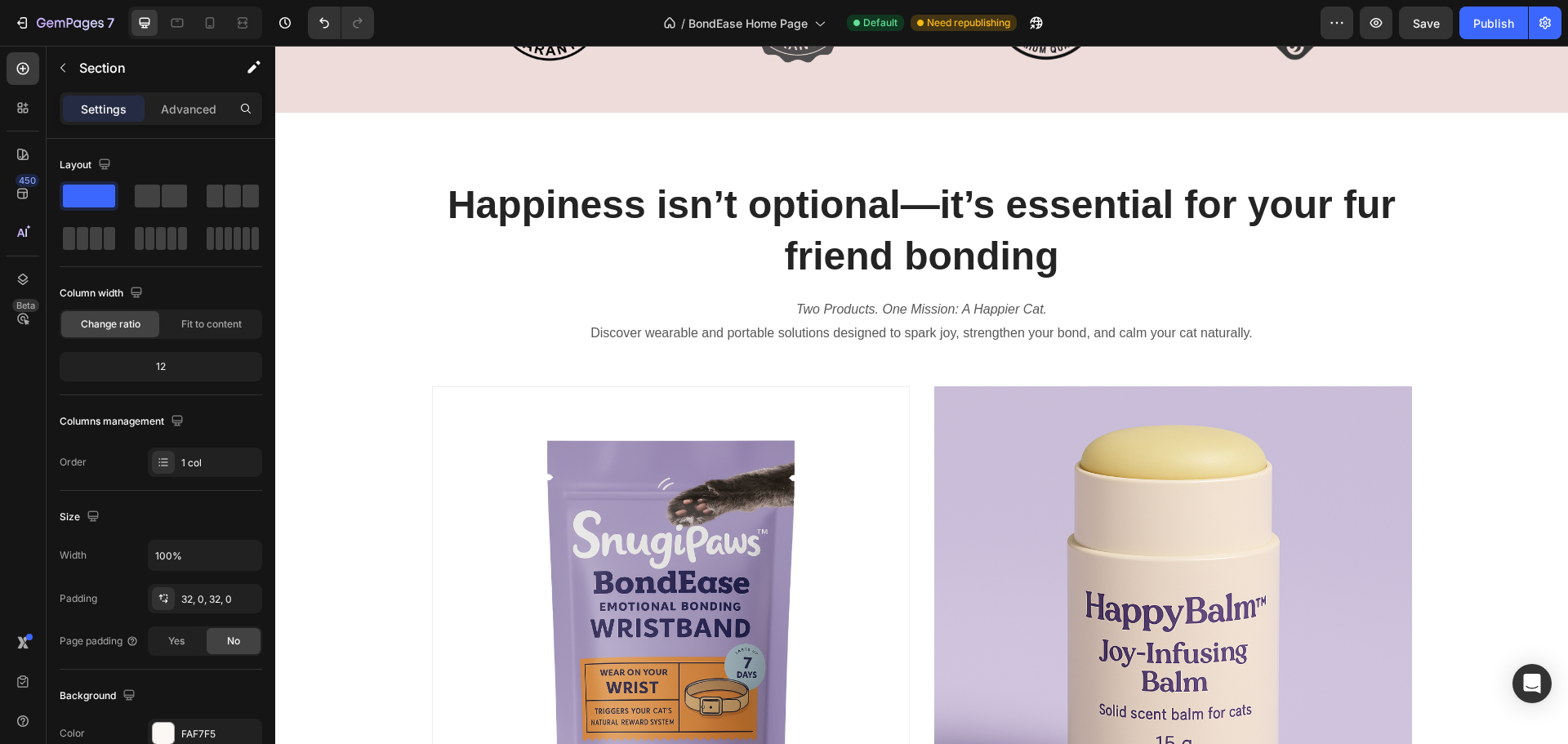
scroll to position [817, 0]
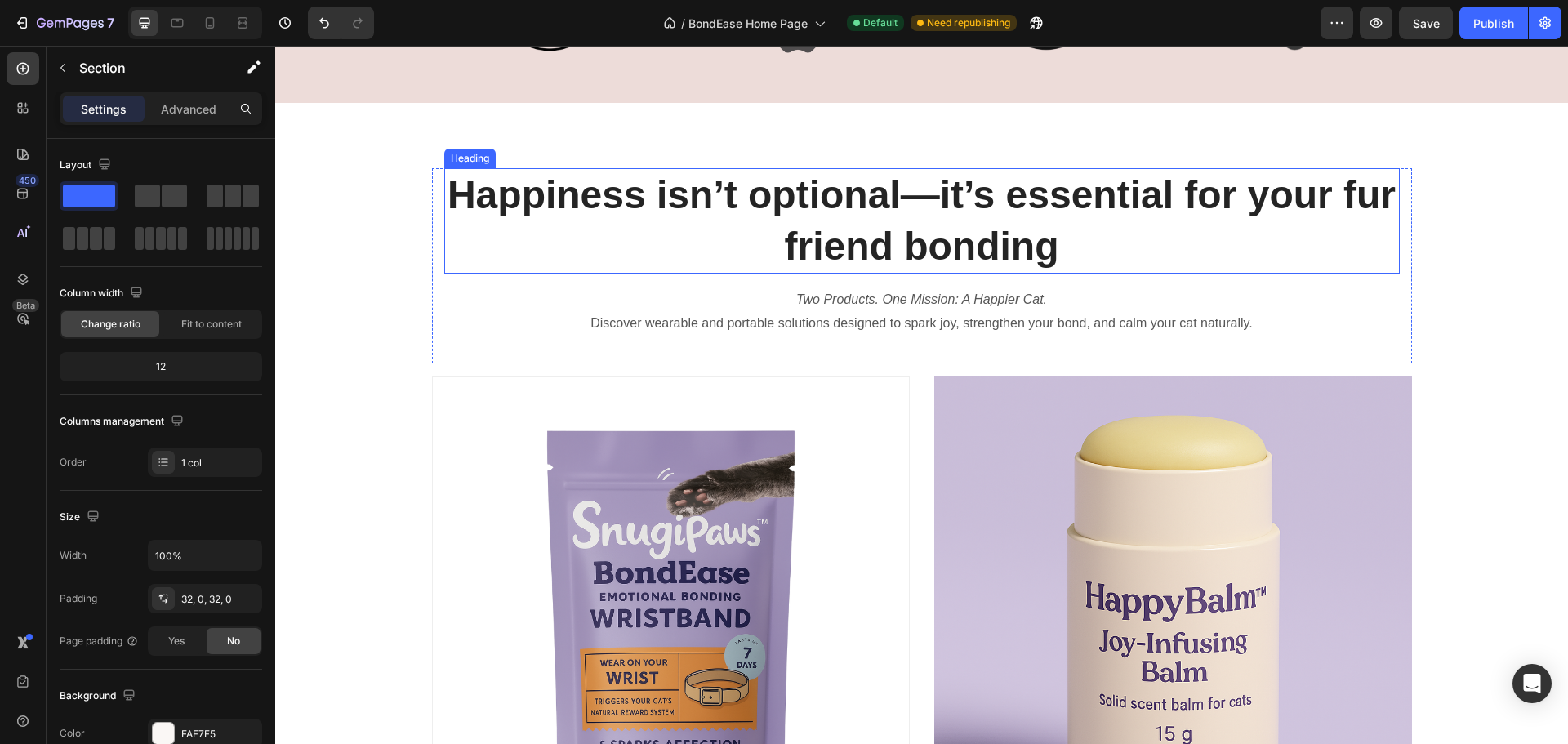
click at [985, 245] on h2 "Happiness isn’t optional—it’s essential for your fur friend bonding" at bounding box center [921, 221] width 955 height 105
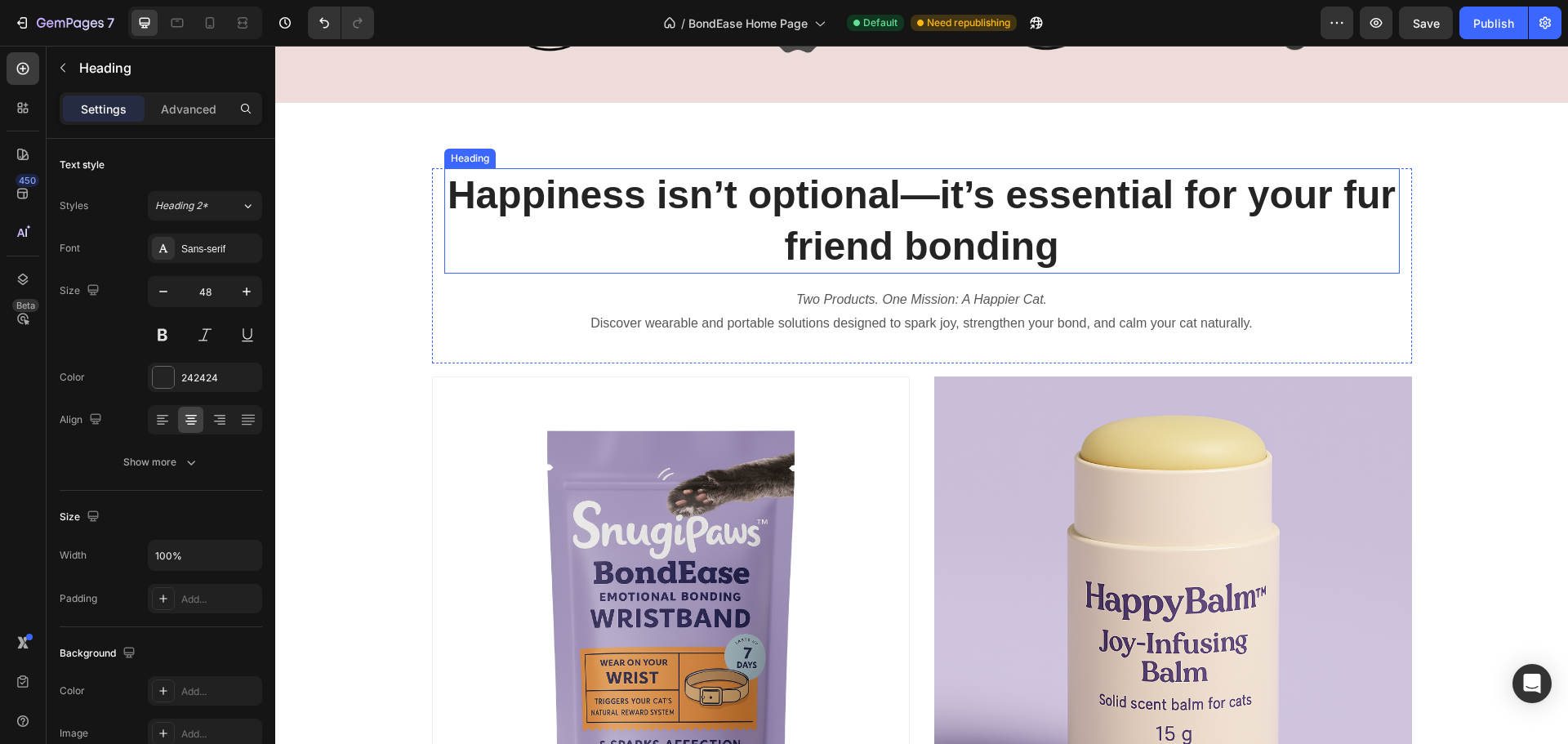
click at [985, 245] on h2 "Happiness isn’t optional—it’s essential for your fur friend bonding" at bounding box center [921, 221] width 955 height 105
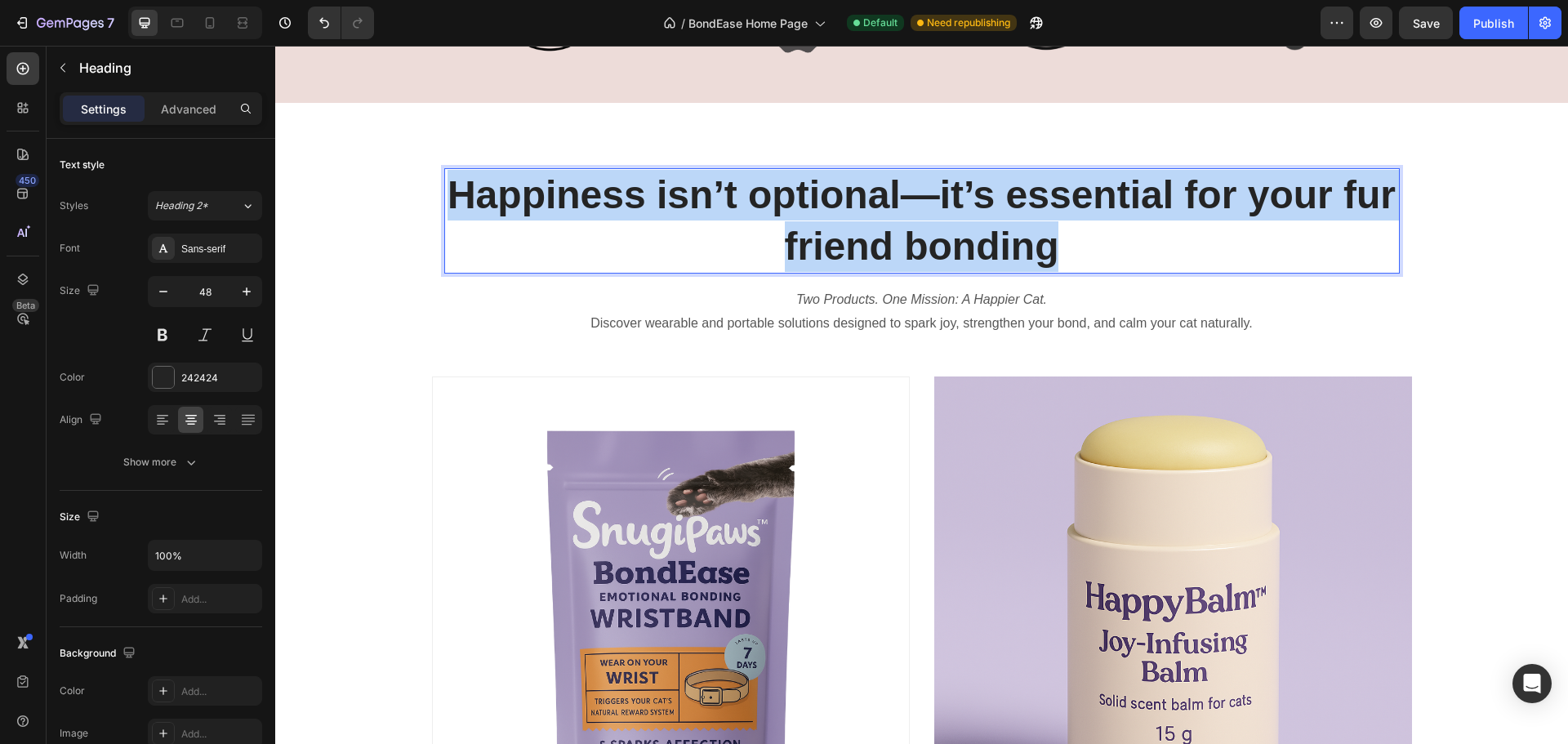
click at [985, 245] on p "Happiness isn’t optional—it’s essential for your fur friend bonding" at bounding box center [922, 220] width 952 height 102
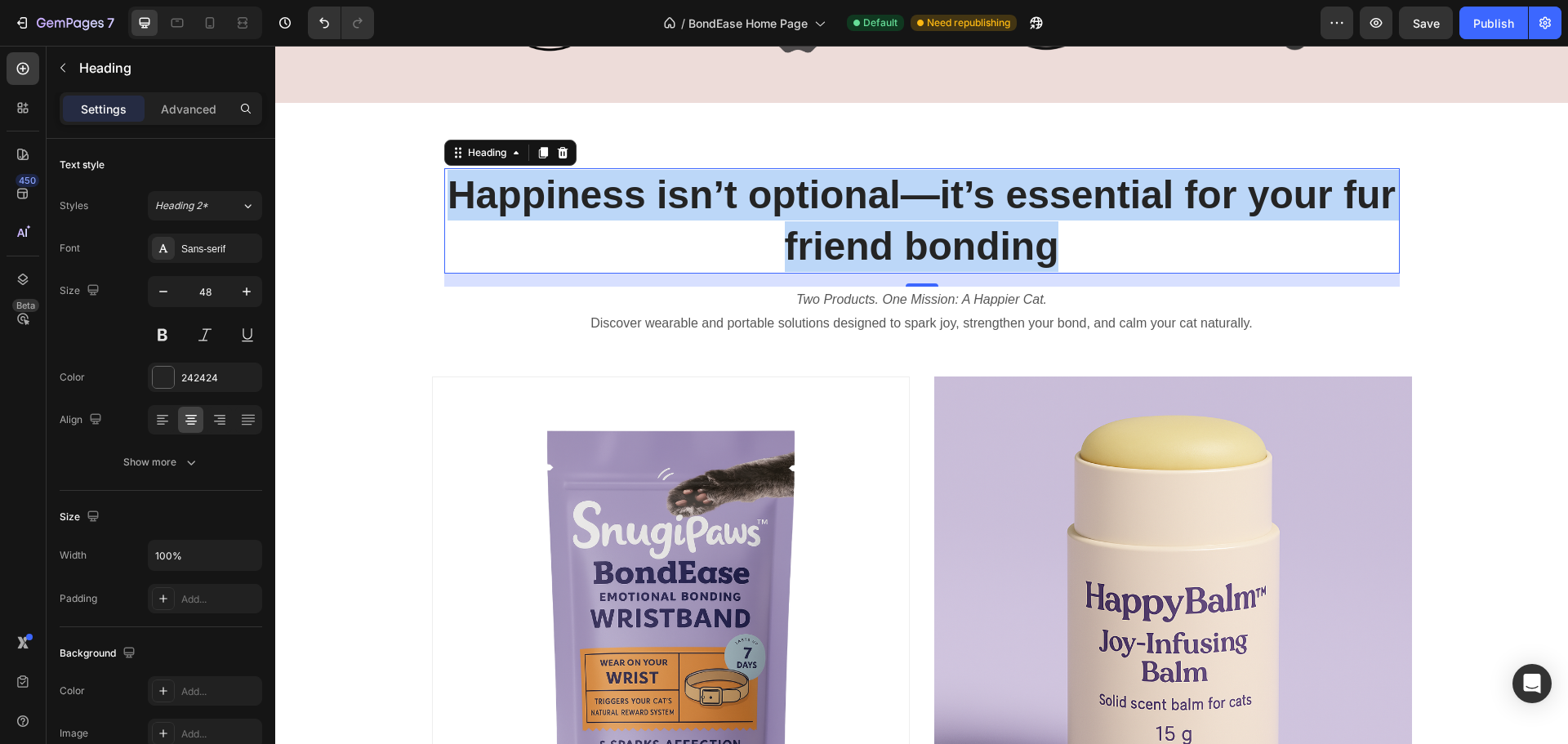
click at [886, 203] on p "Happiness isn’t optional—it’s essential for your fur friend bonding" at bounding box center [922, 220] width 952 height 102
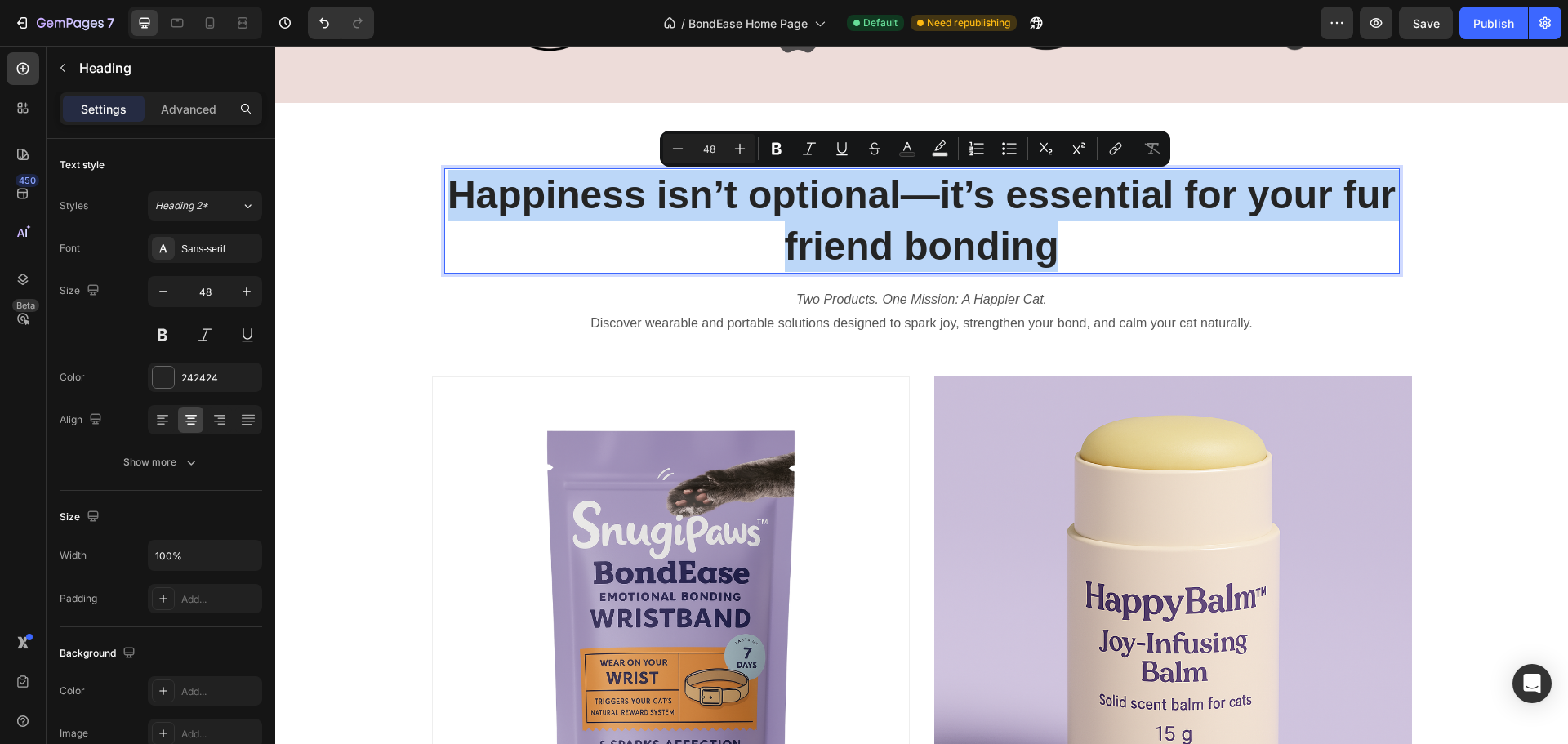
click at [886, 203] on p "Happiness isn’t optional—it’s essential for your fur friend bonding" at bounding box center [922, 220] width 952 height 102
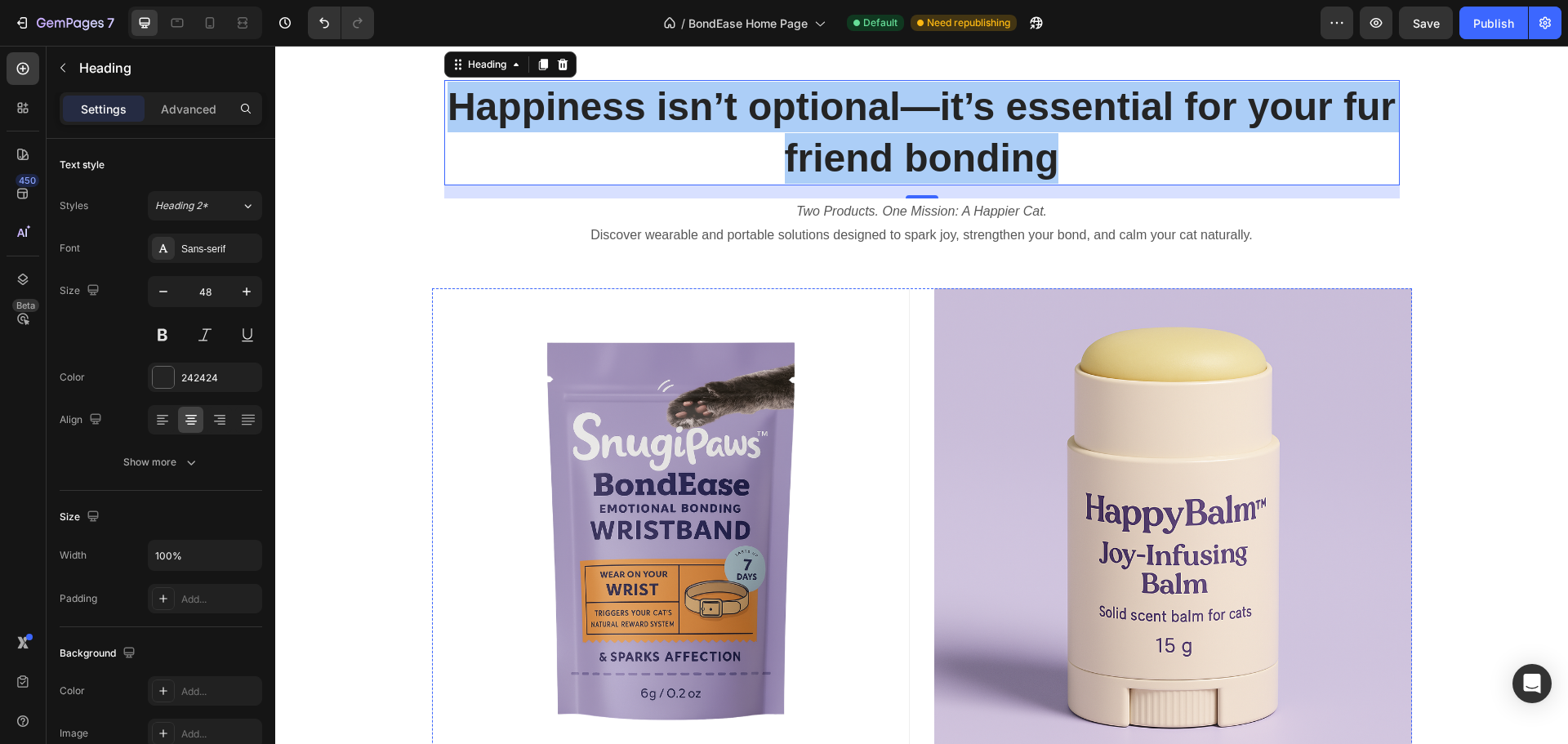
scroll to position [898, 0]
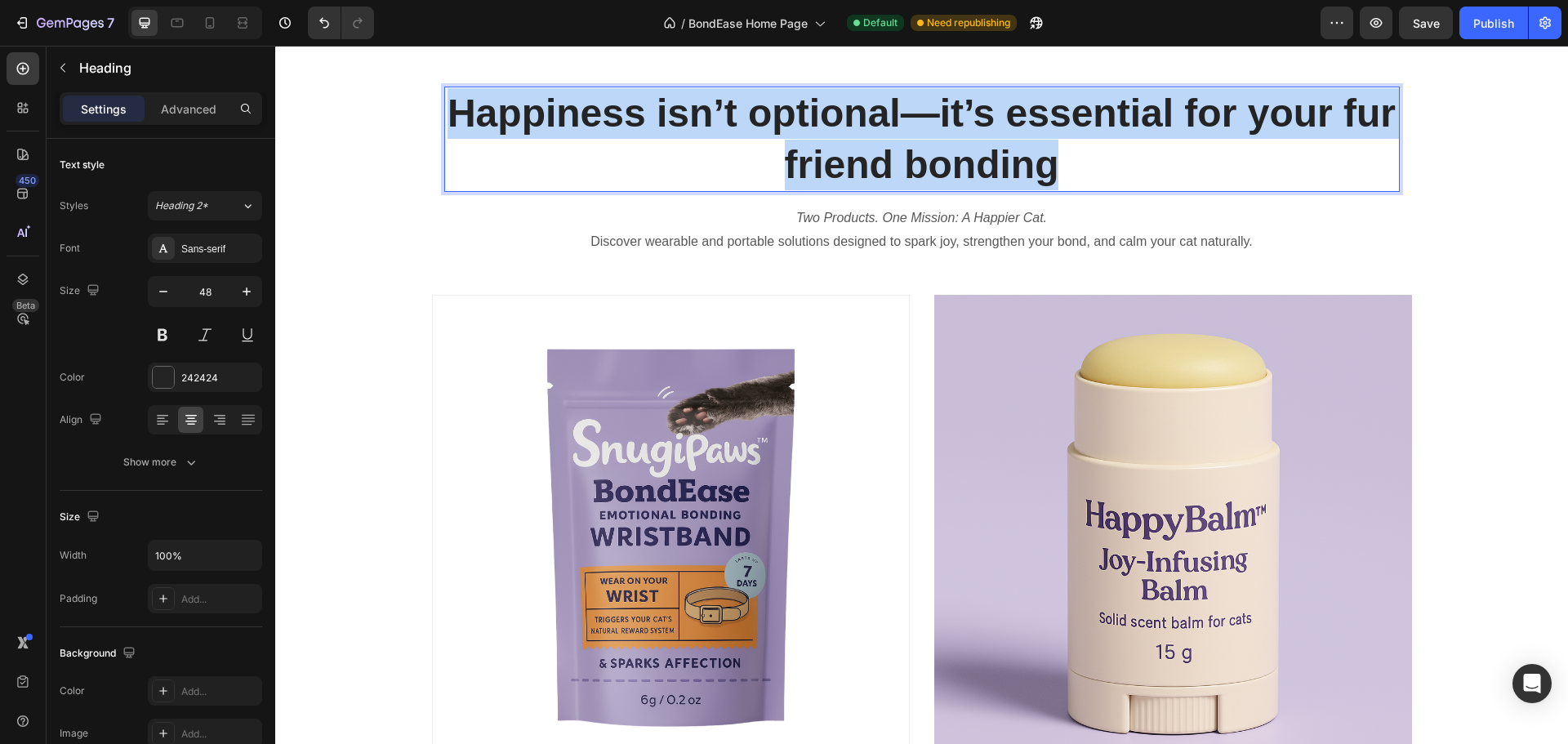
click at [823, 130] on p "Happiness isn’t optional—it’s essential for your fur friend bonding" at bounding box center [922, 139] width 952 height 102
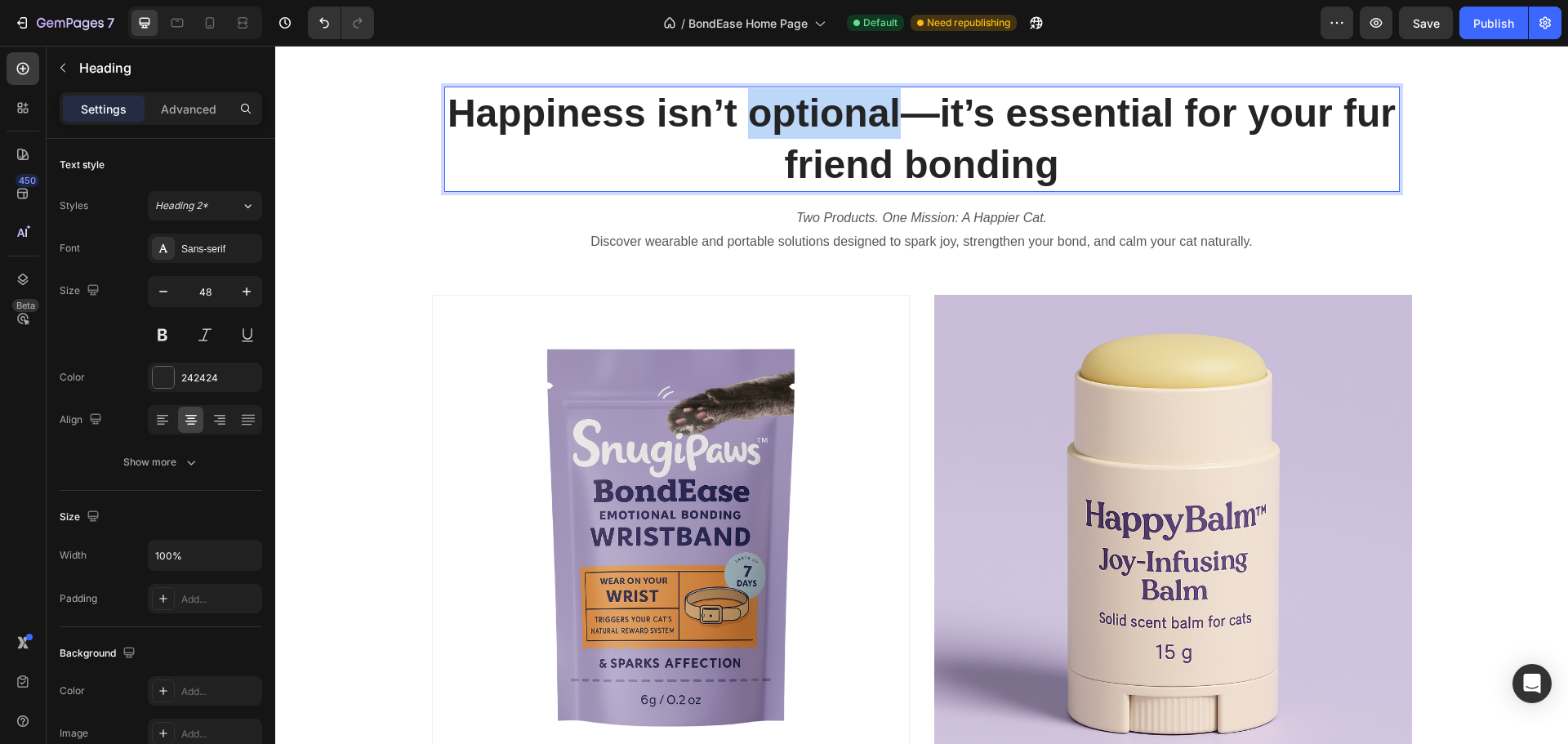
click at [823, 130] on p "Happiness isn’t optional—it’s essential for your fur friend bonding" at bounding box center [922, 139] width 952 height 102
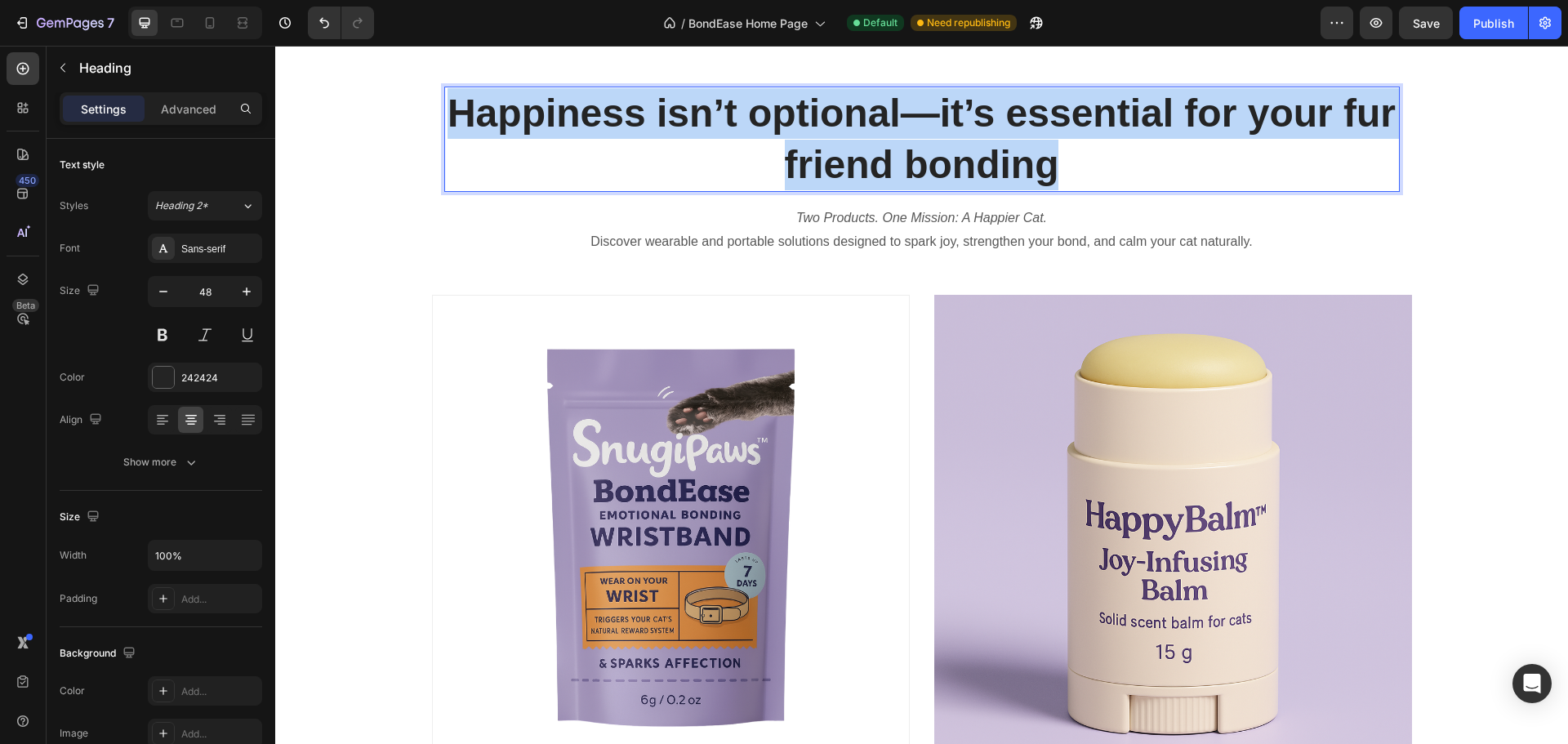
click at [823, 130] on p "Happiness isn’t optional—it’s essential for your fur friend bonding" at bounding box center [922, 139] width 952 height 102
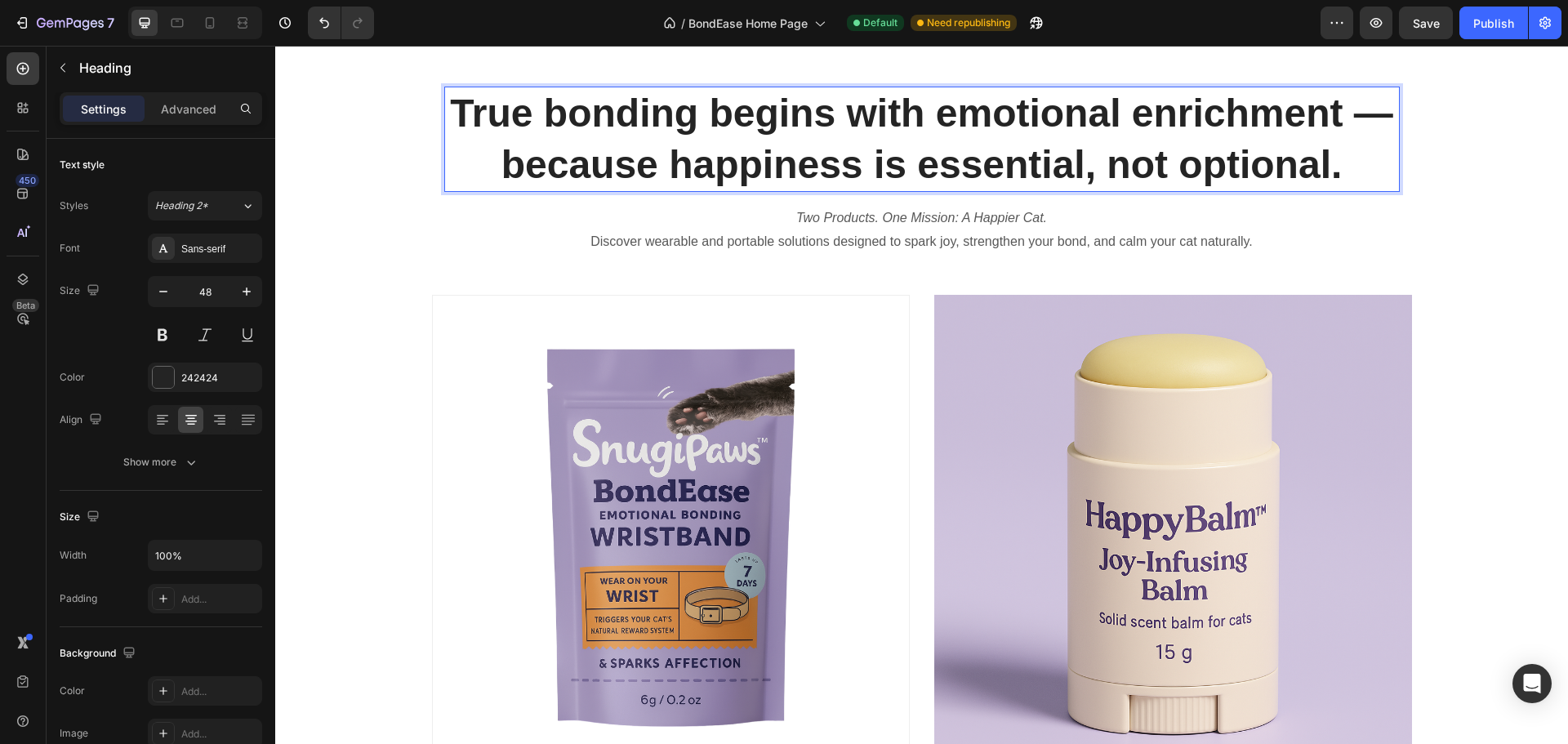
click at [545, 171] on p "True bonding begins with emotional enrichment — because happiness is essential,…" at bounding box center [922, 139] width 952 height 102
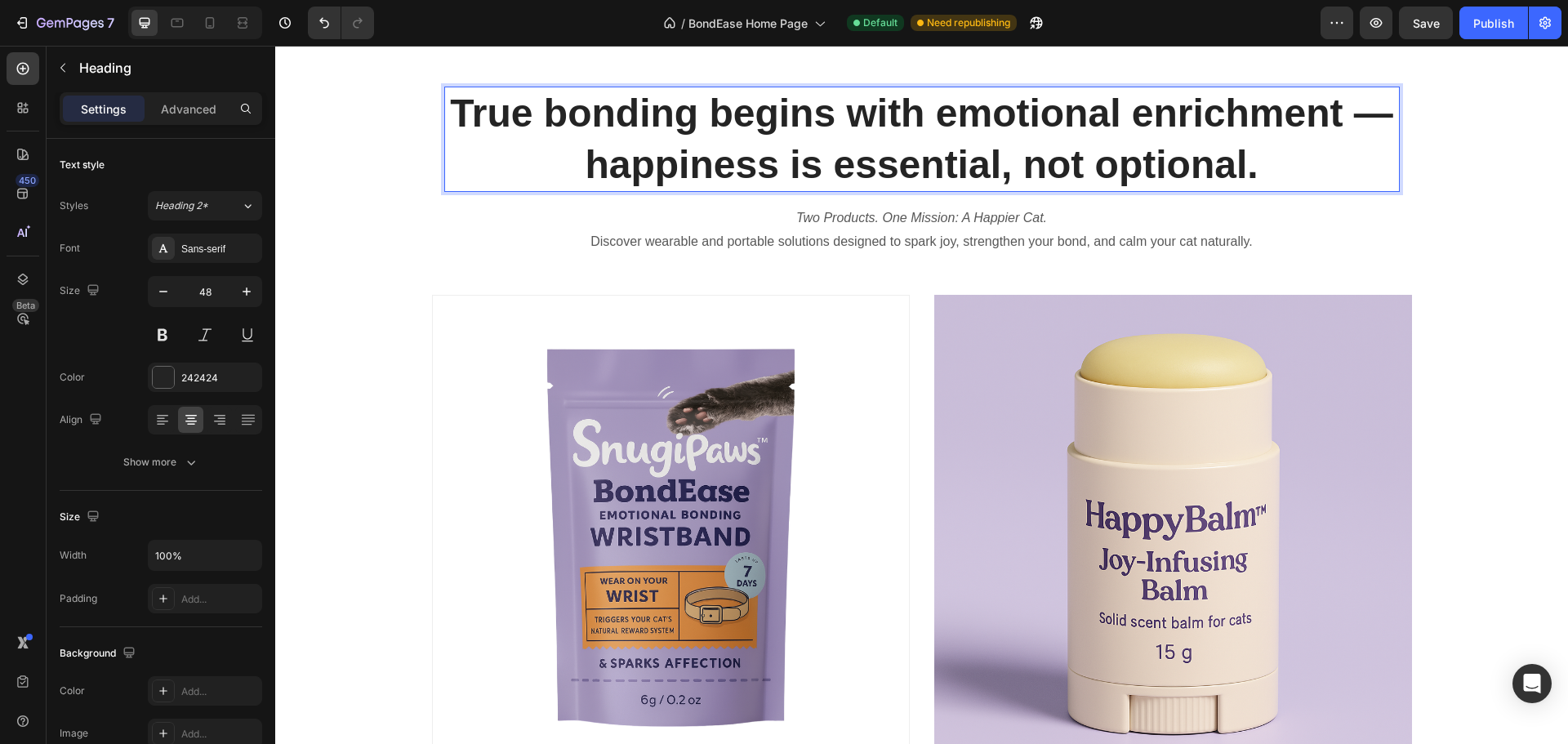
click at [882, 158] on p "True bonding begins with emotional enrichment — happiness is essential, not opt…" at bounding box center [922, 139] width 952 height 102
click at [315, 19] on button "Undo/Redo" at bounding box center [324, 23] width 33 height 33
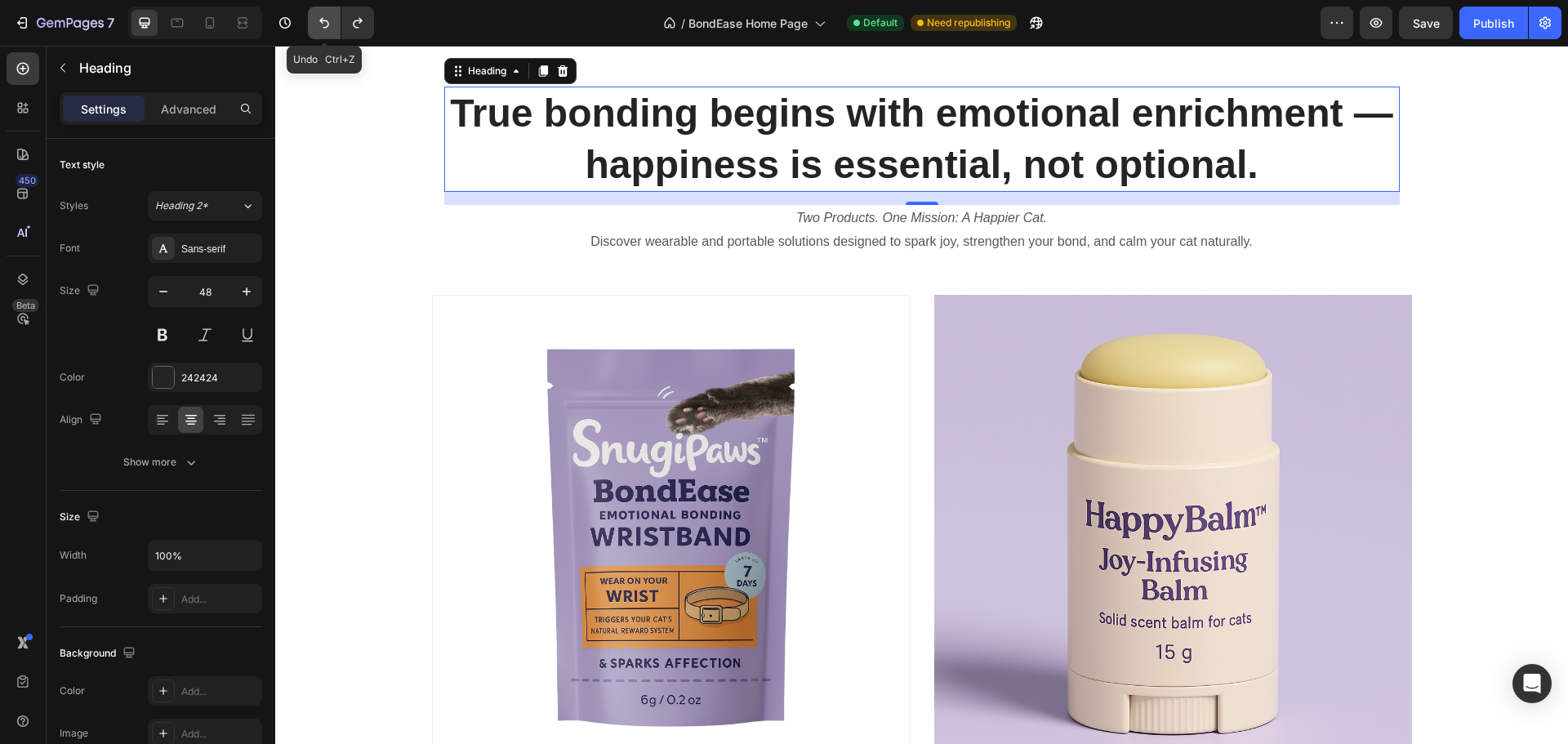
click at [315, 19] on button "Undo/Redo" at bounding box center [324, 23] width 33 height 33
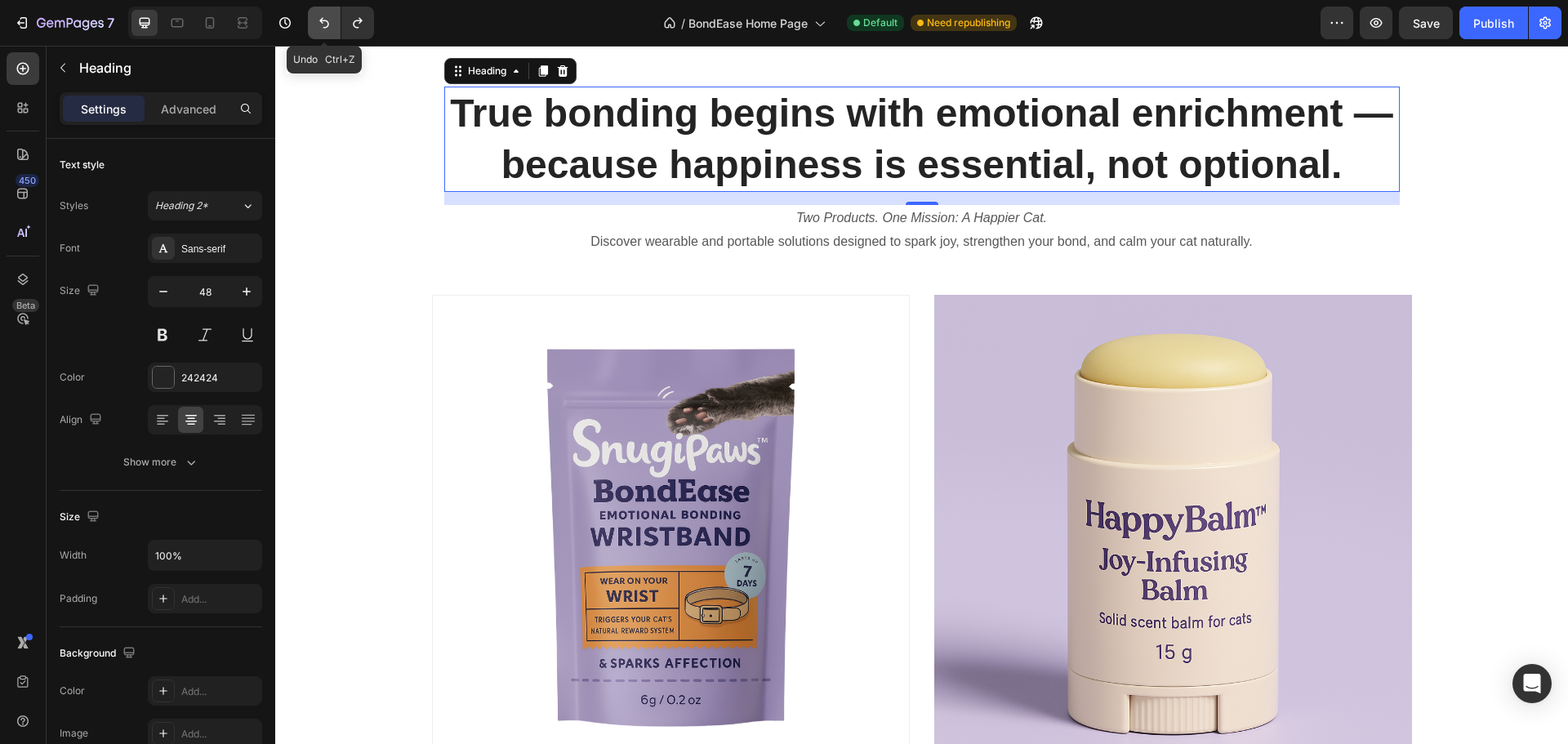
click at [315, 19] on button "Undo/Redo" at bounding box center [324, 23] width 33 height 33
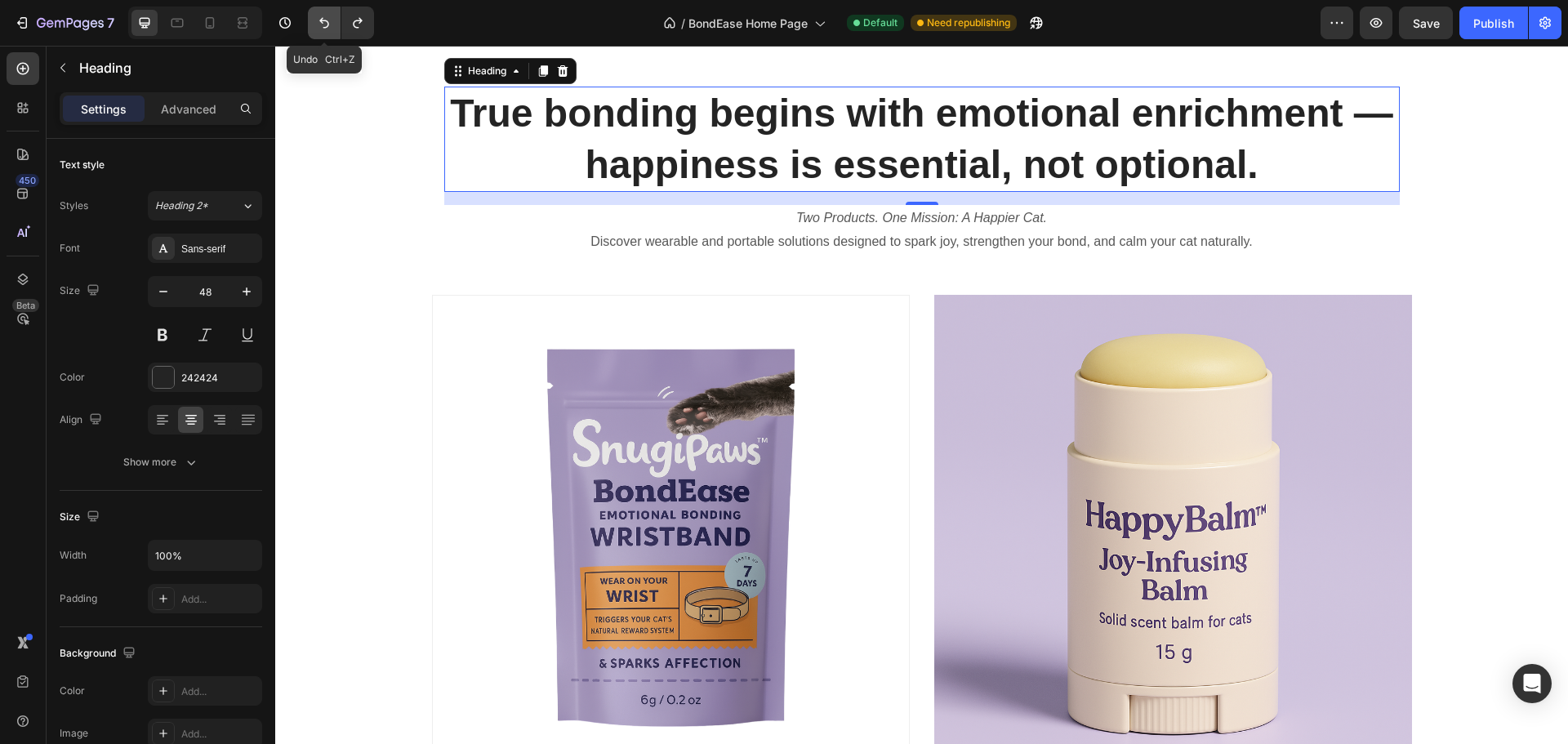
click at [315, 19] on button "Undo/Redo" at bounding box center [324, 23] width 33 height 33
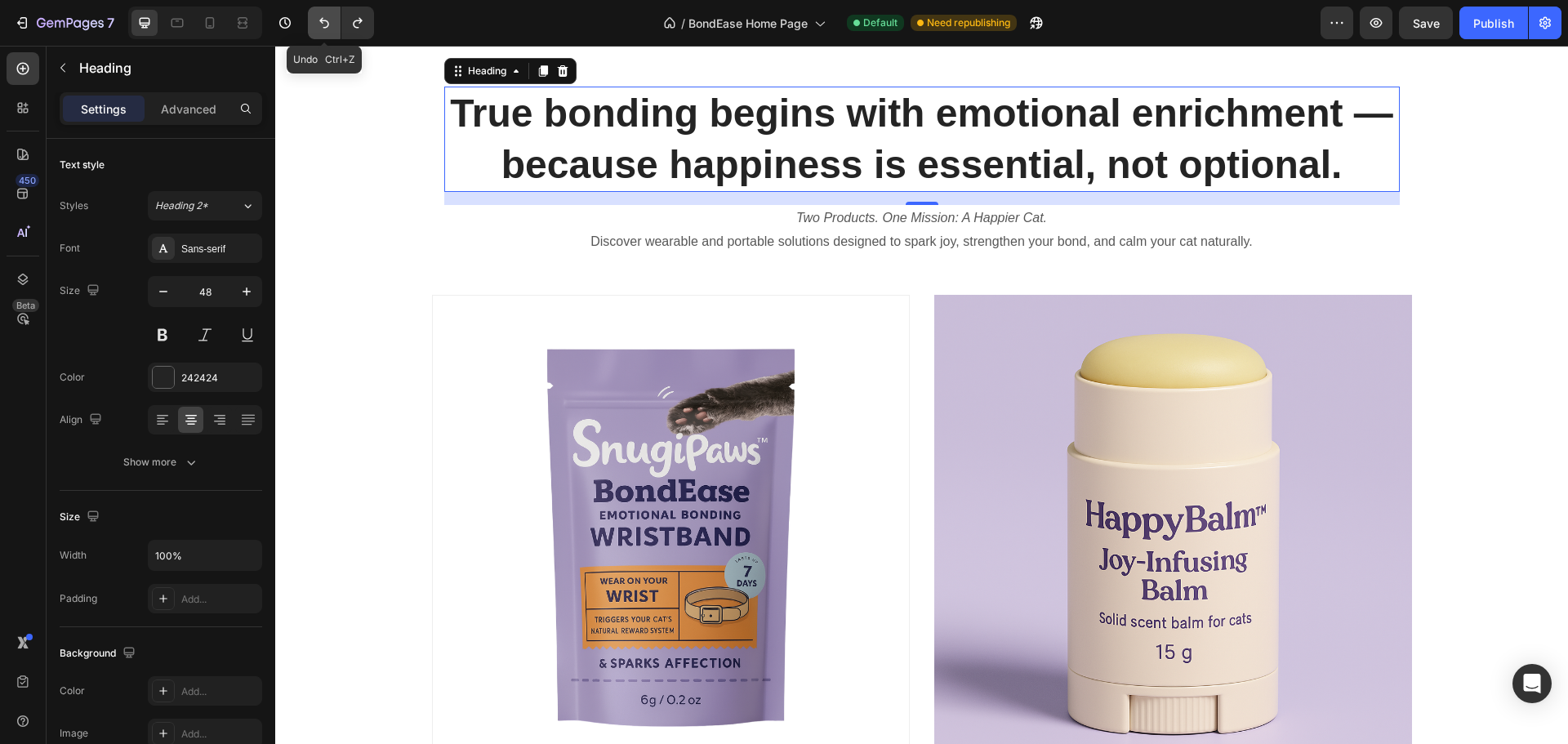
click at [315, 19] on button "Undo/Redo" at bounding box center [324, 23] width 33 height 33
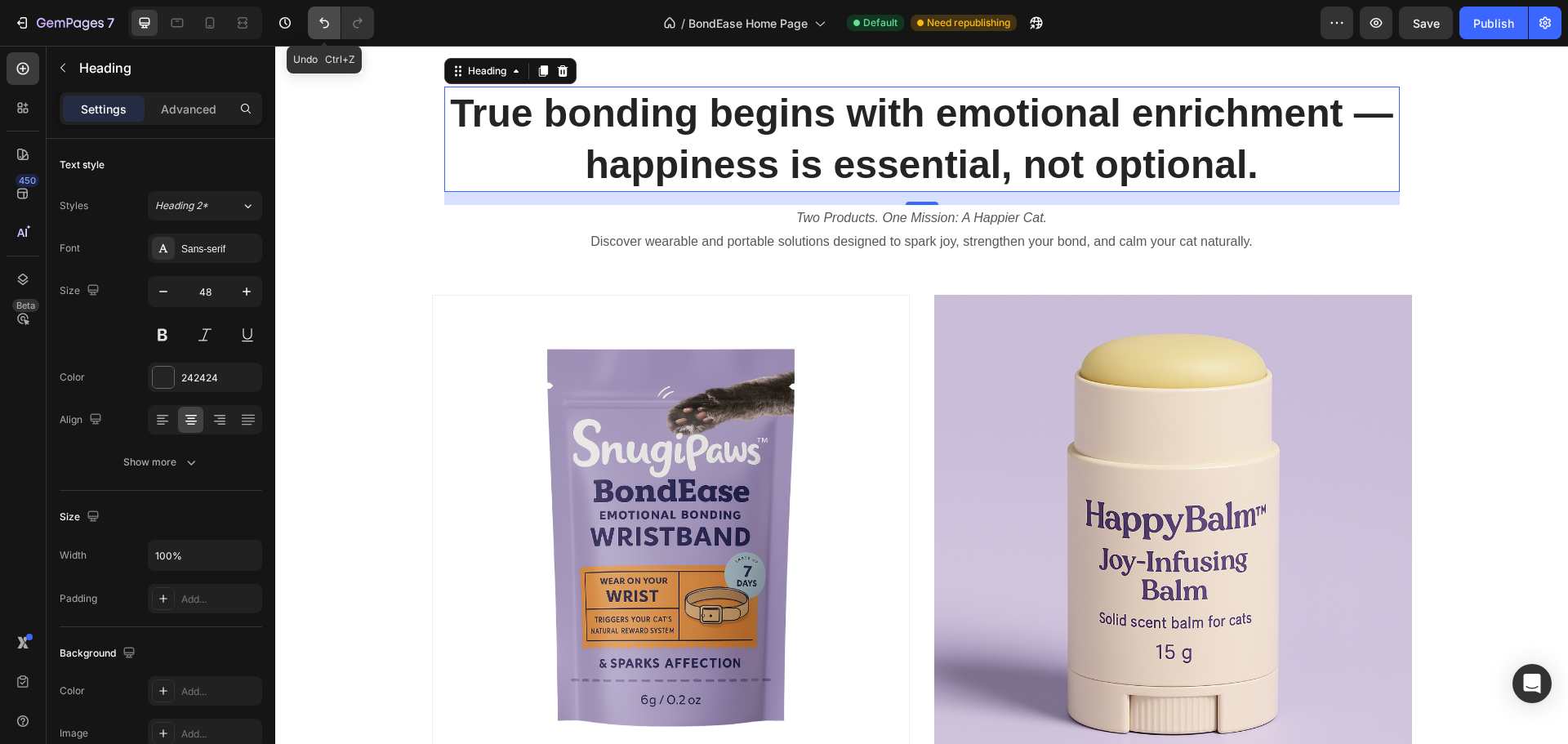
click at [315, 19] on button "Undo/Redo" at bounding box center [324, 23] width 33 height 33
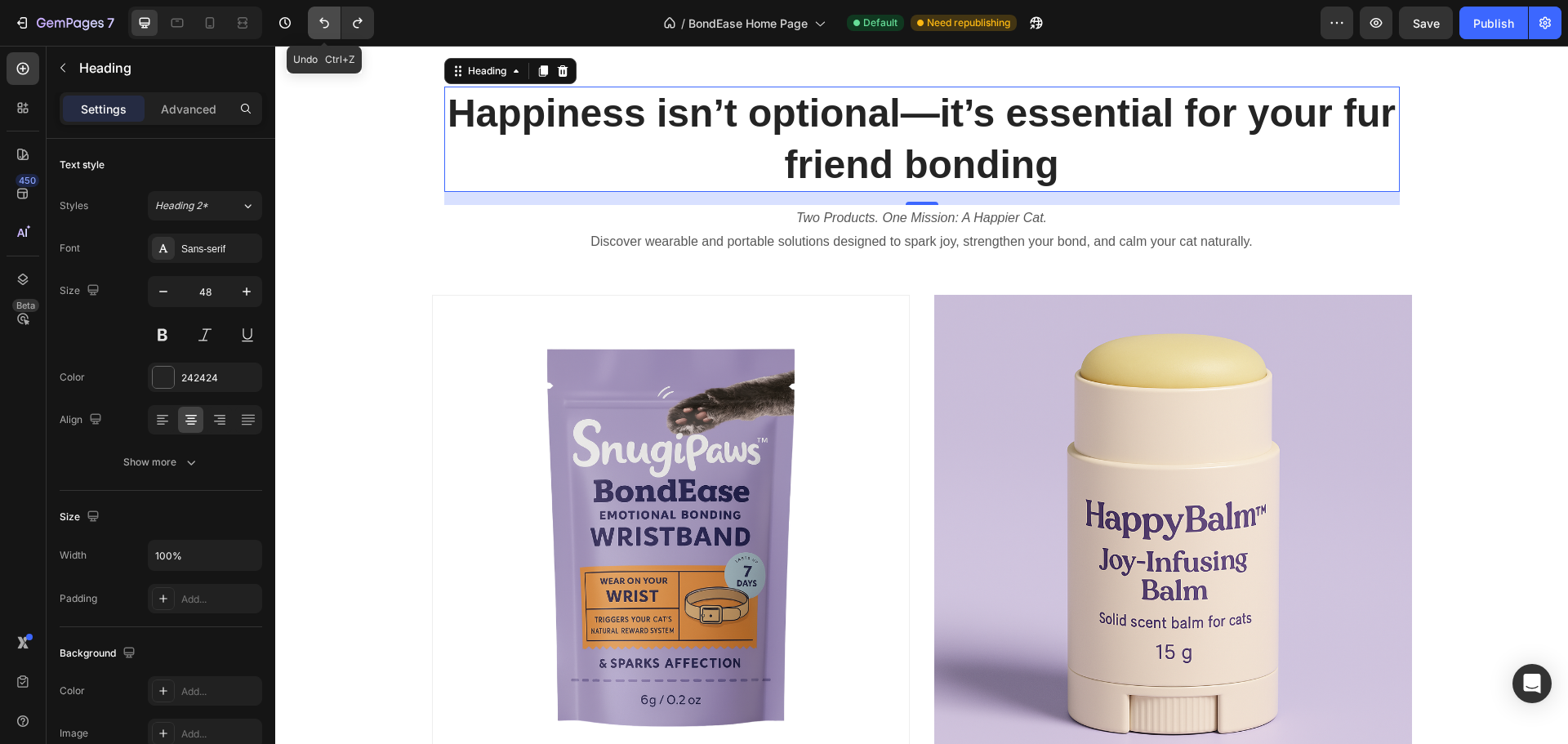
click at [315, 19] on button "Undo/Redo" at bounding box center [324, 23] width 33 height 33
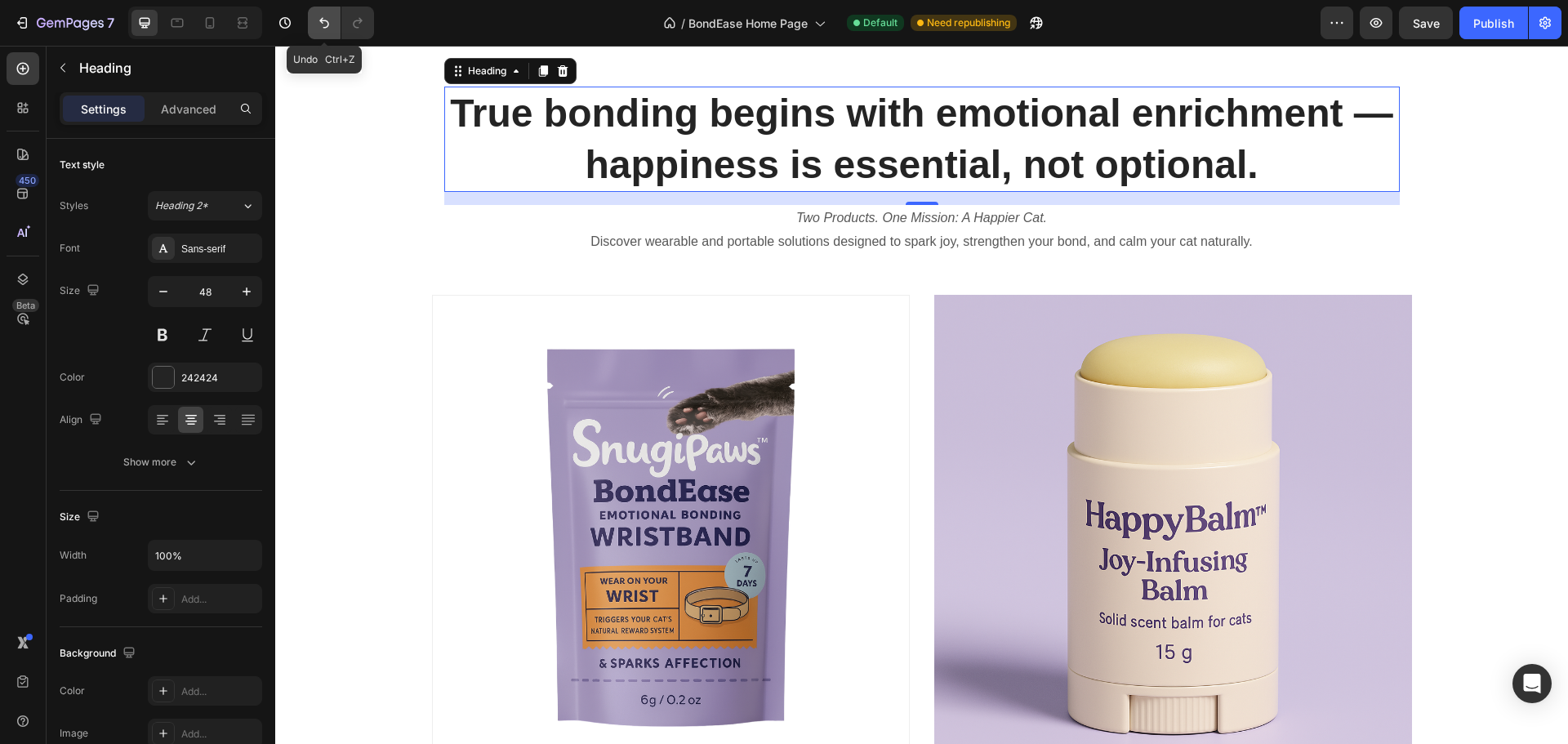
click at [315, 19] on button "Undo/Redo" at bounding box center [324, 23] width 33 height 33
click at [318, 25] on icon "Undo/Redo" at bounding box center [324, 22] width 17 height 17
click at [553, 116] on h2 "True bonding begins with emotional enrichment — happiness is essential, not opt…" at bounding box center [921, 139] width 955 height 105
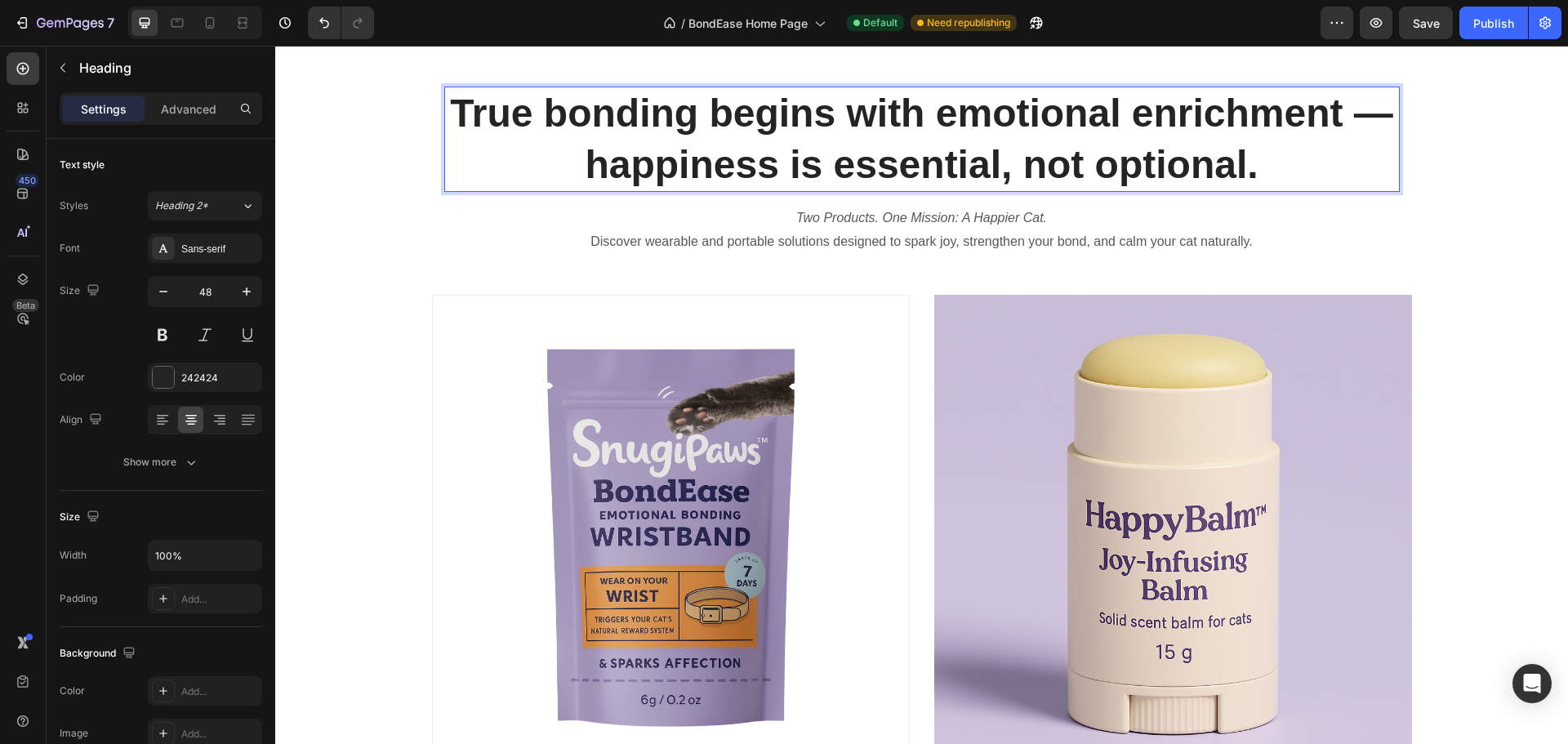
click at [783, 129] on p "True bonding begins with emotional enrichment — happiness is essential, not opt…" at bounding box center [922, 139] width 952 height 102
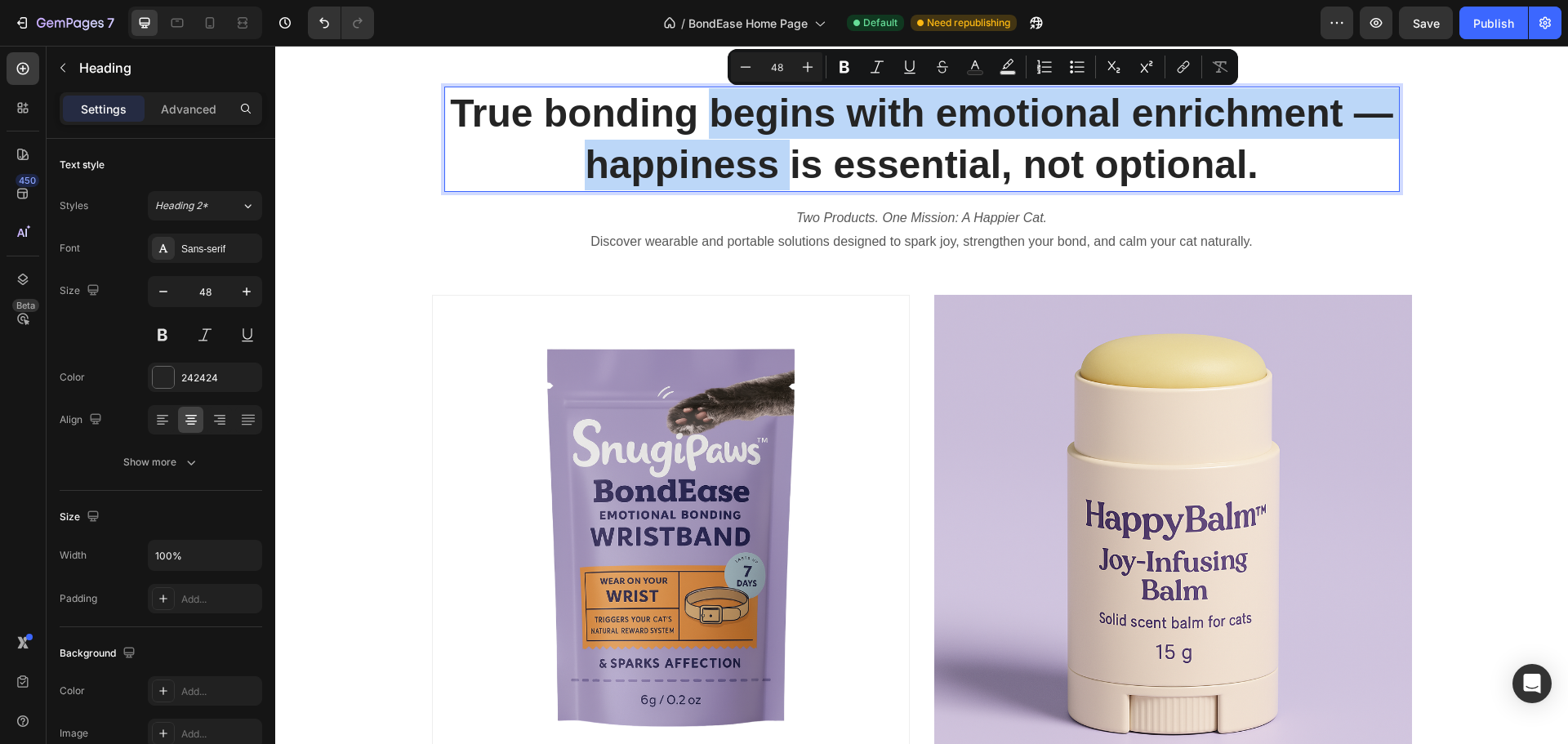
drag, startPoint x: 712, startPoint y: 107, endPoint x: 787, endPoint y: 174, distance: 100.6
click at [787, 174] on p "True bonding begins with emotional enrichment — happiness is essential, not opt…" at bounding box center [922, 139] width 952 height 102
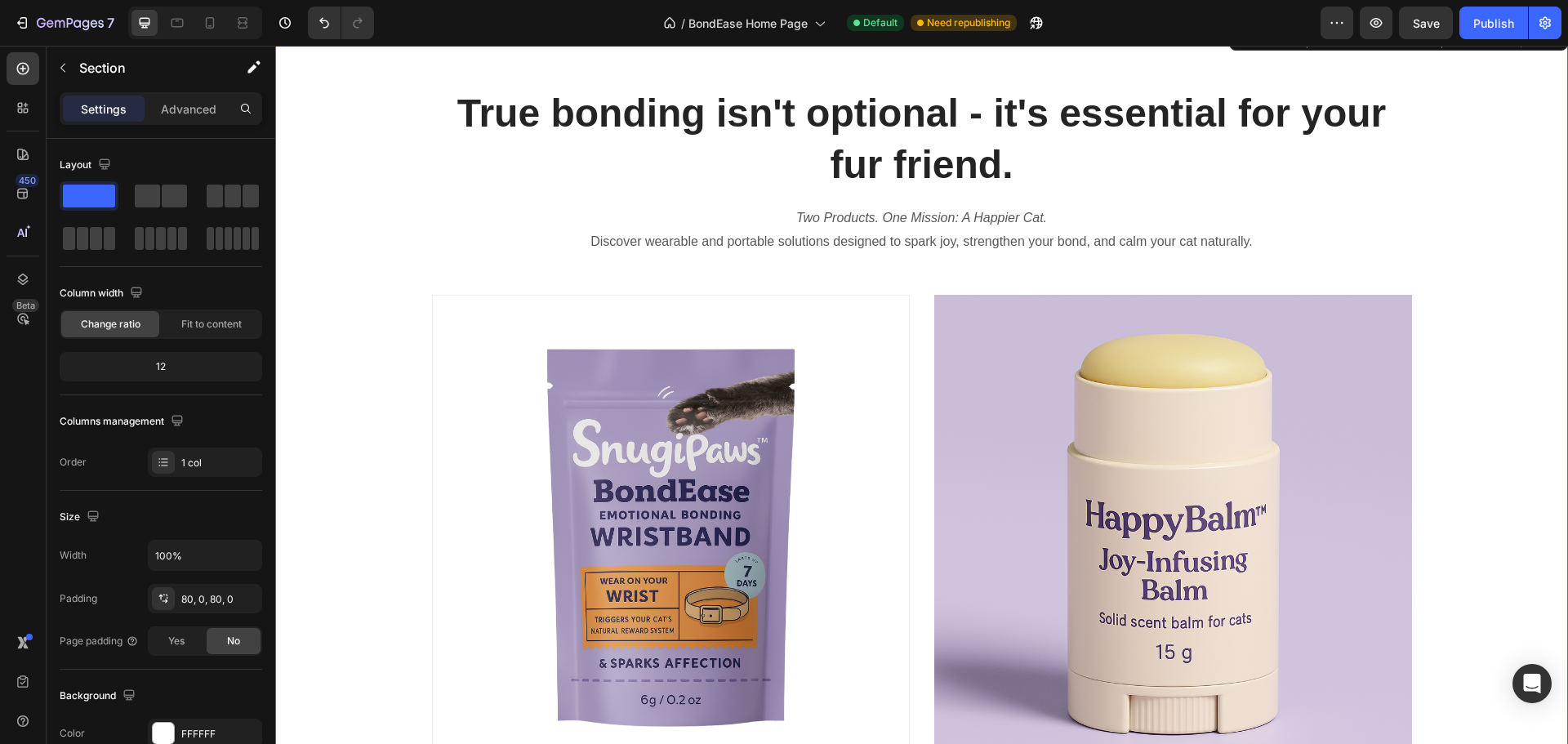
click at [1452, 165] on div "True bonding isn't optional - it's essential for your fur friend. Heading Two P…" at bounding box center [921, 515] width 1292 height 858
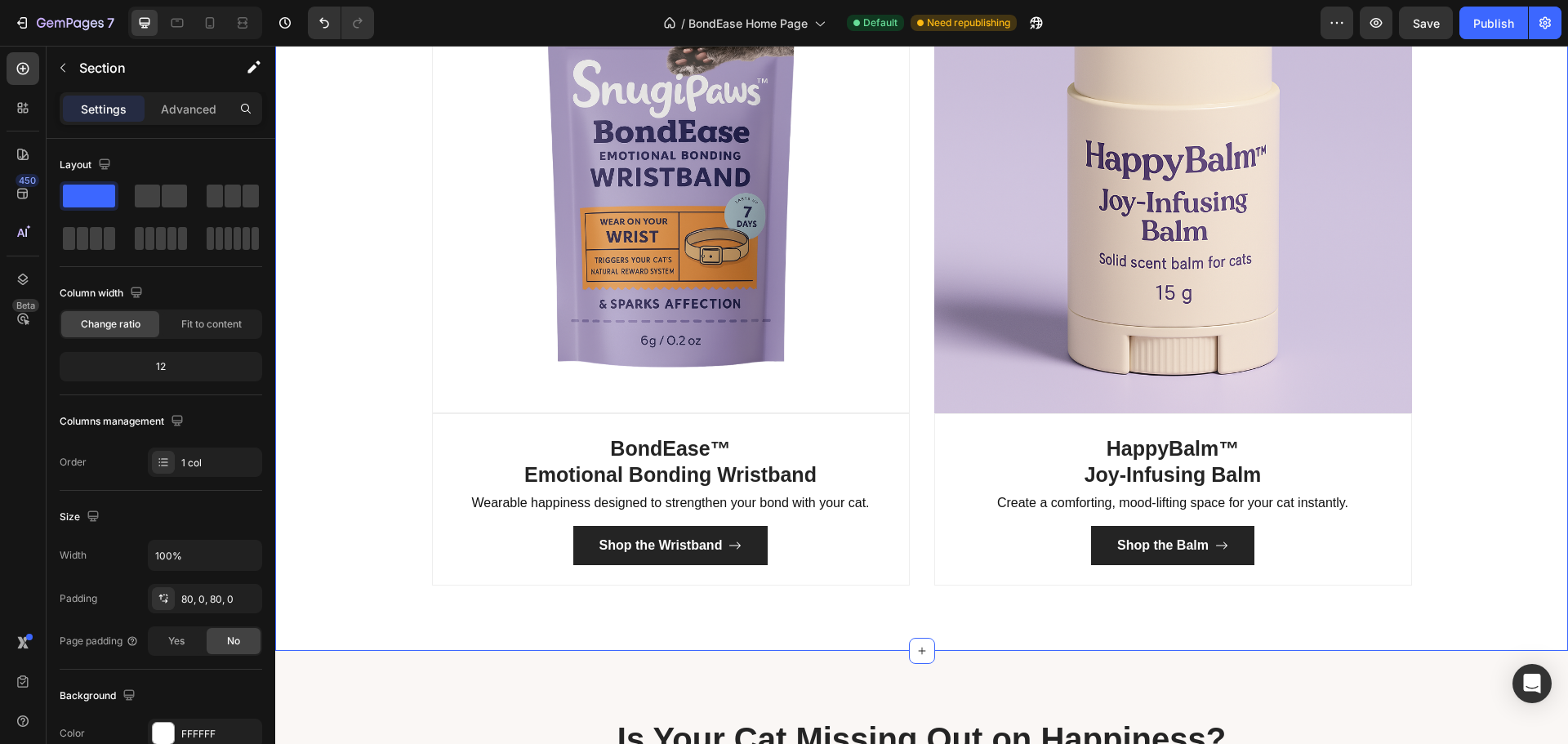
scroll to position [1307, 0]
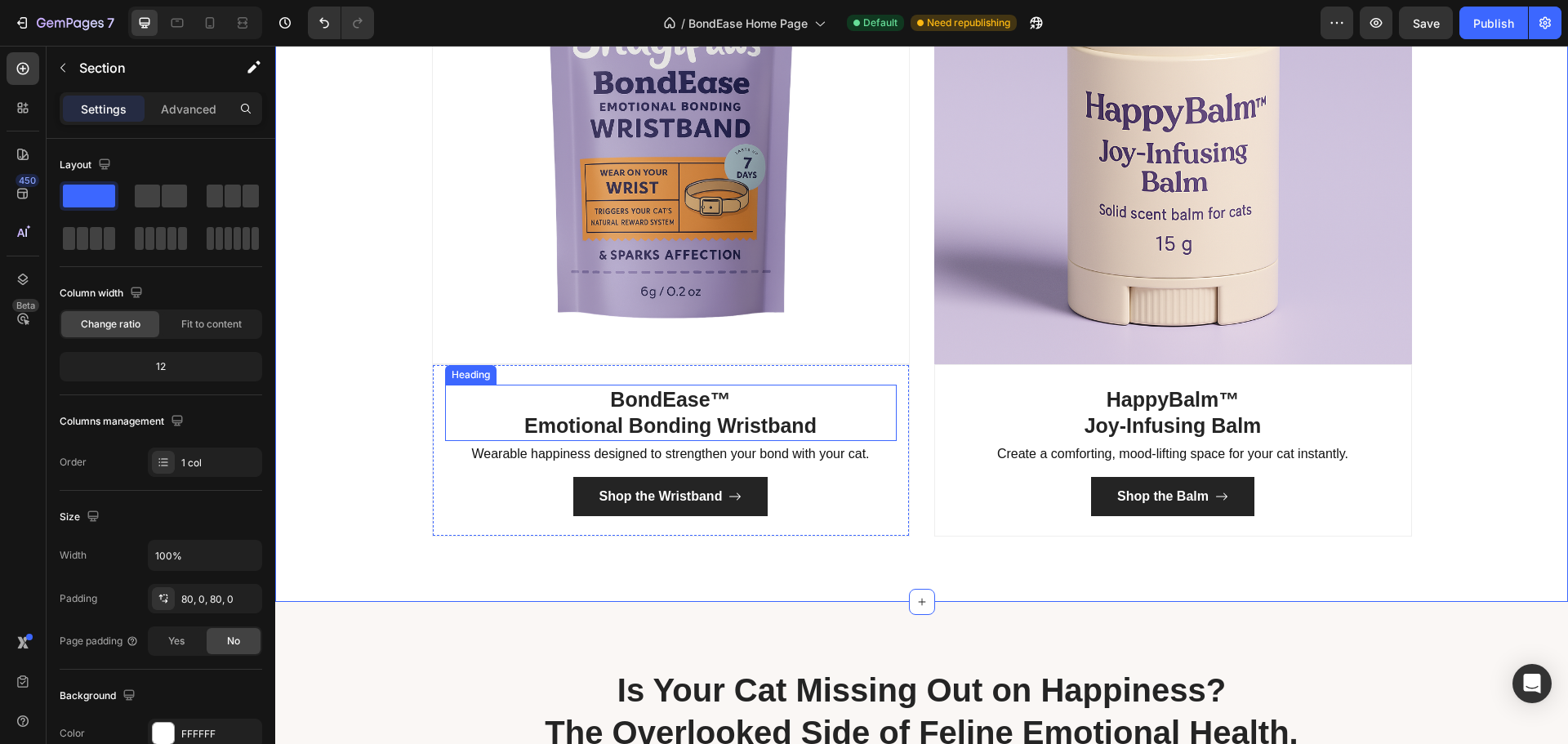
click at [732, 420] on h3 "BondEase™ Emotional Bonding Wristband" at bounding box center [671, 413] width 452 height 56
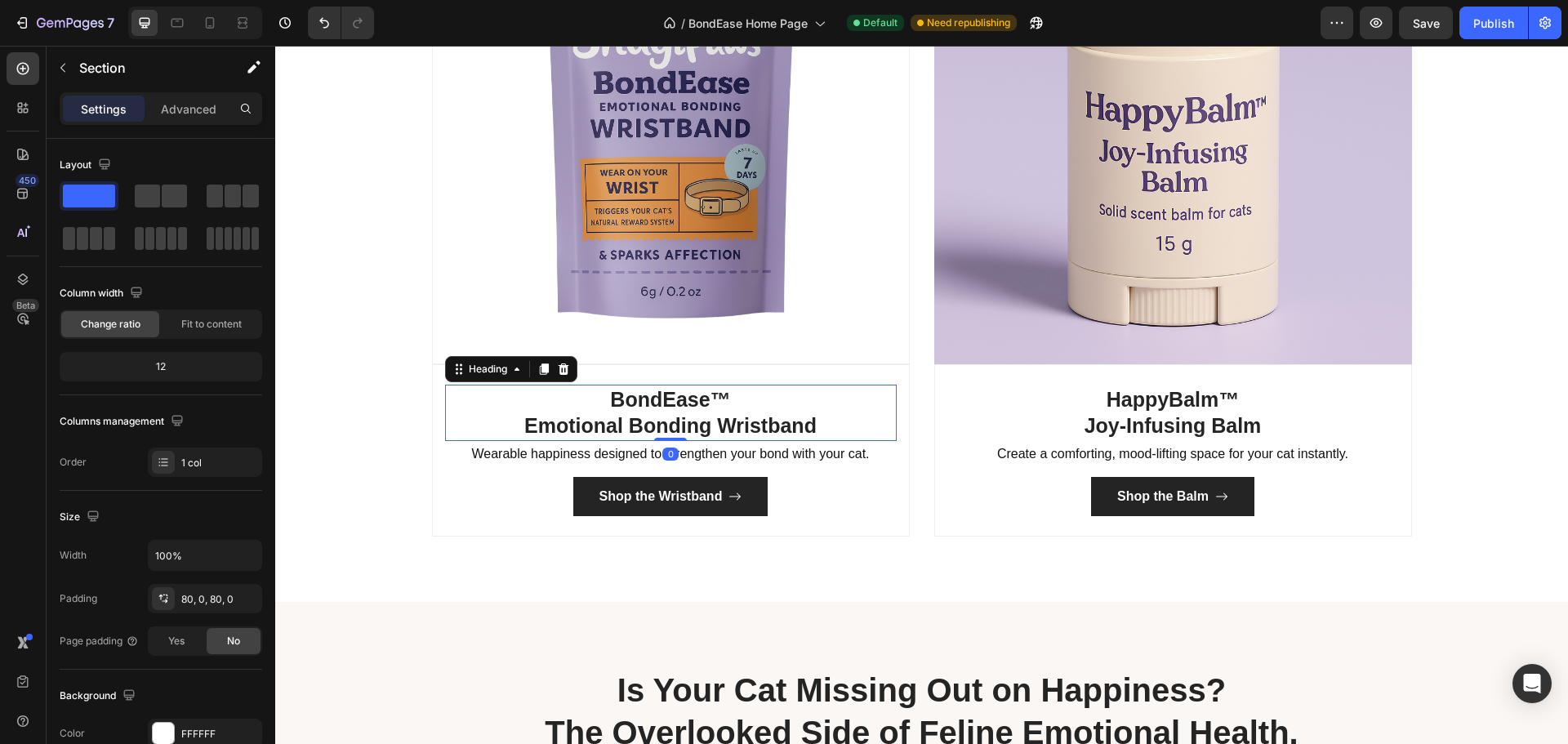
drag, startPoint x: 732, startPoint y: 420, endPoint x: 701, endPoint y: 423, distance: 31.1
click at [732, 420] on h3 "BondEase™ Emotional Bonding Wristband" at bounding box center [671, 413] width 452 height 56
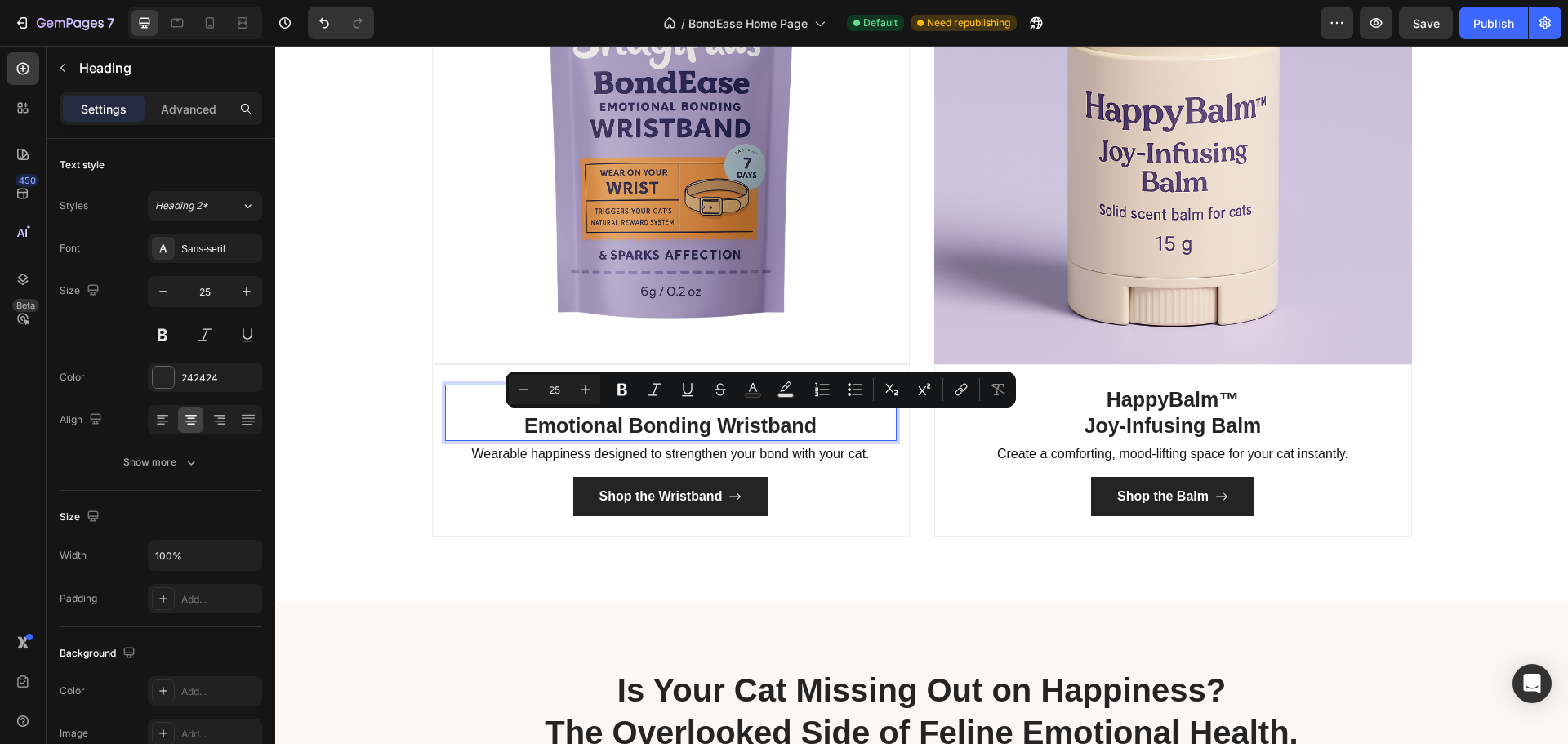
click at [637, 428] on p "BondEase™ Emotional Bonding Wristband" at bounding box center [671, 413] width 448 height 54
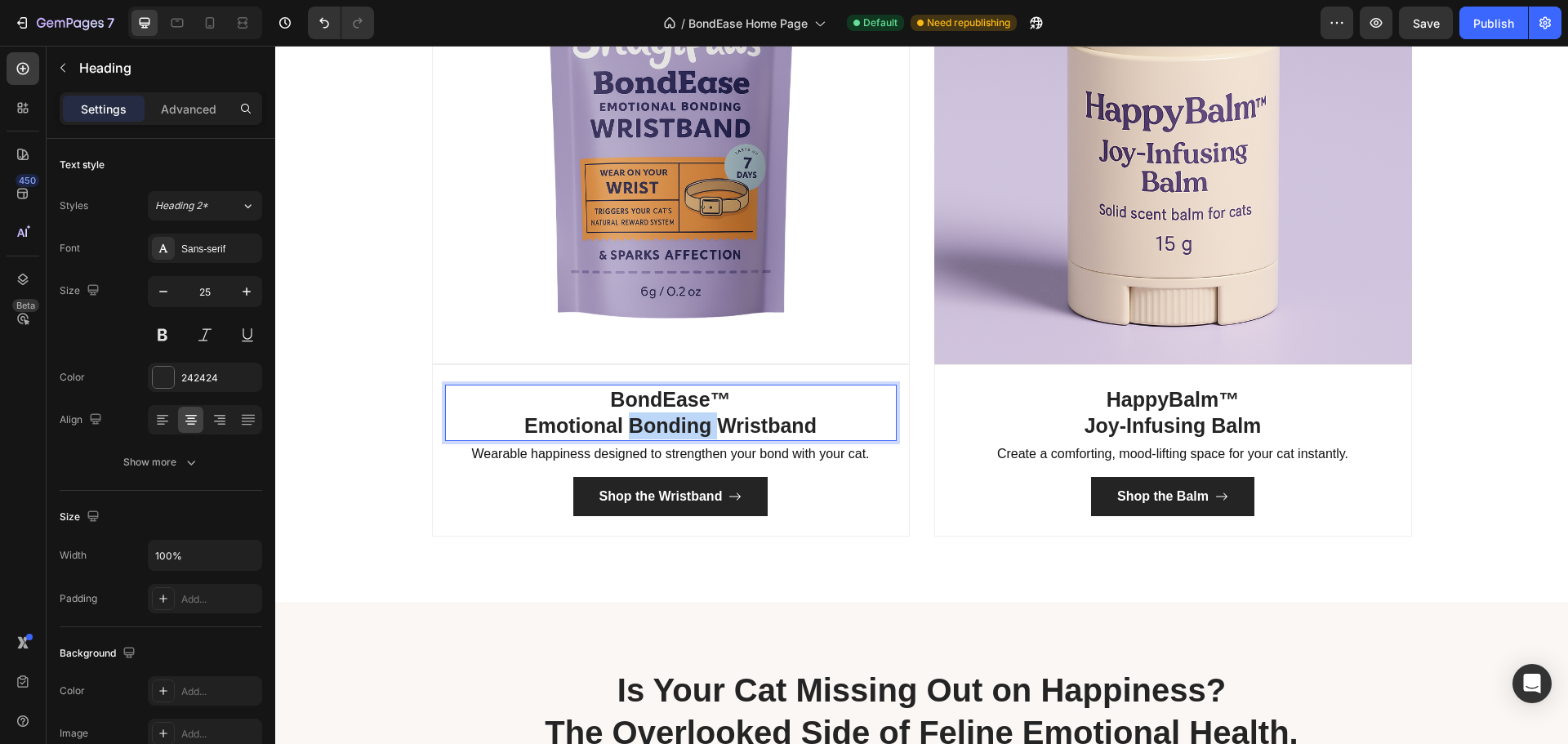
click at [637, 428] on p "BondEase™ Emotional Bonding Wristband" at bounding box center [671, 413] width 448 height 54
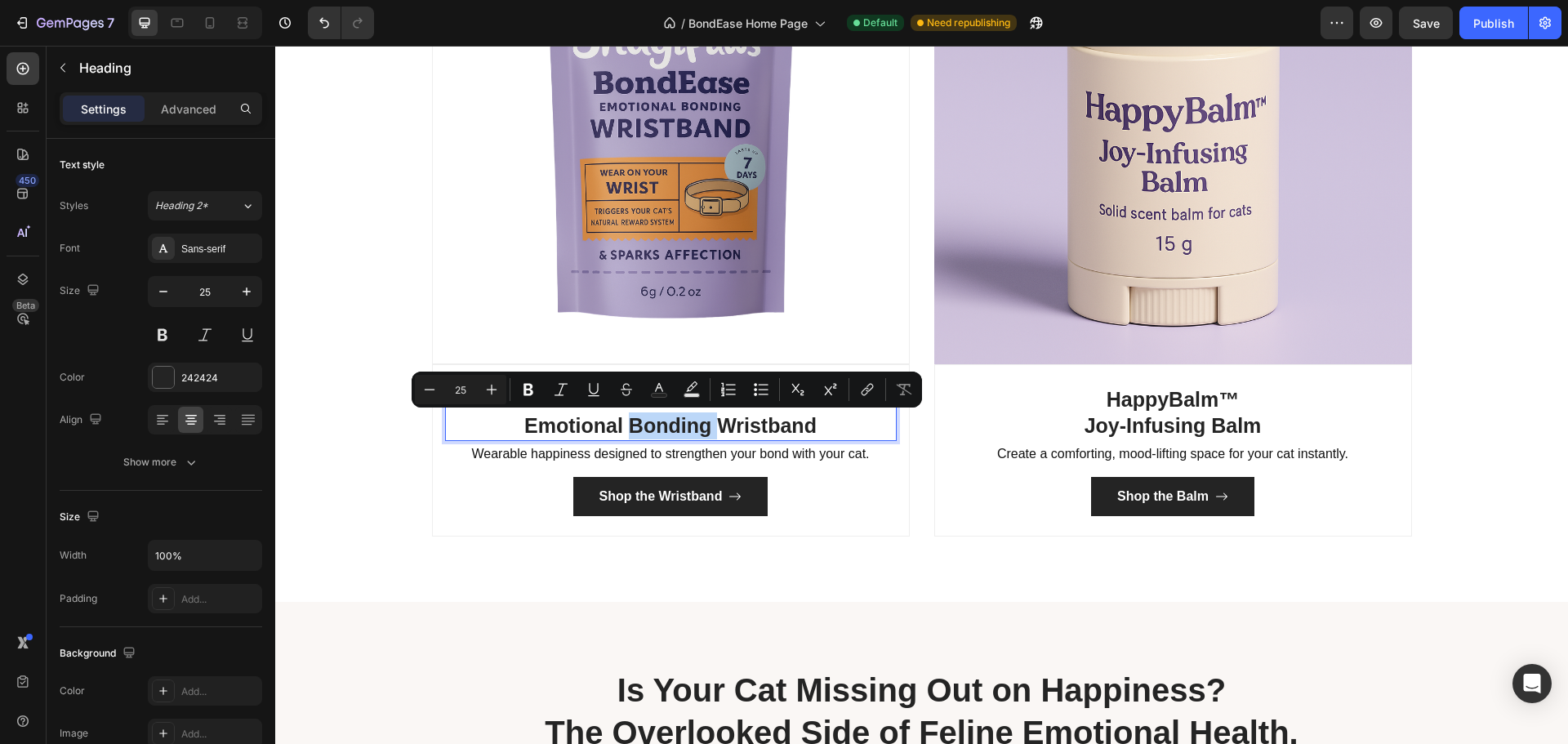
click at [637, 428] on p "BondEase™ Emotional Bonding Wristband" at bounding box center [671, 413] width 448 height 54
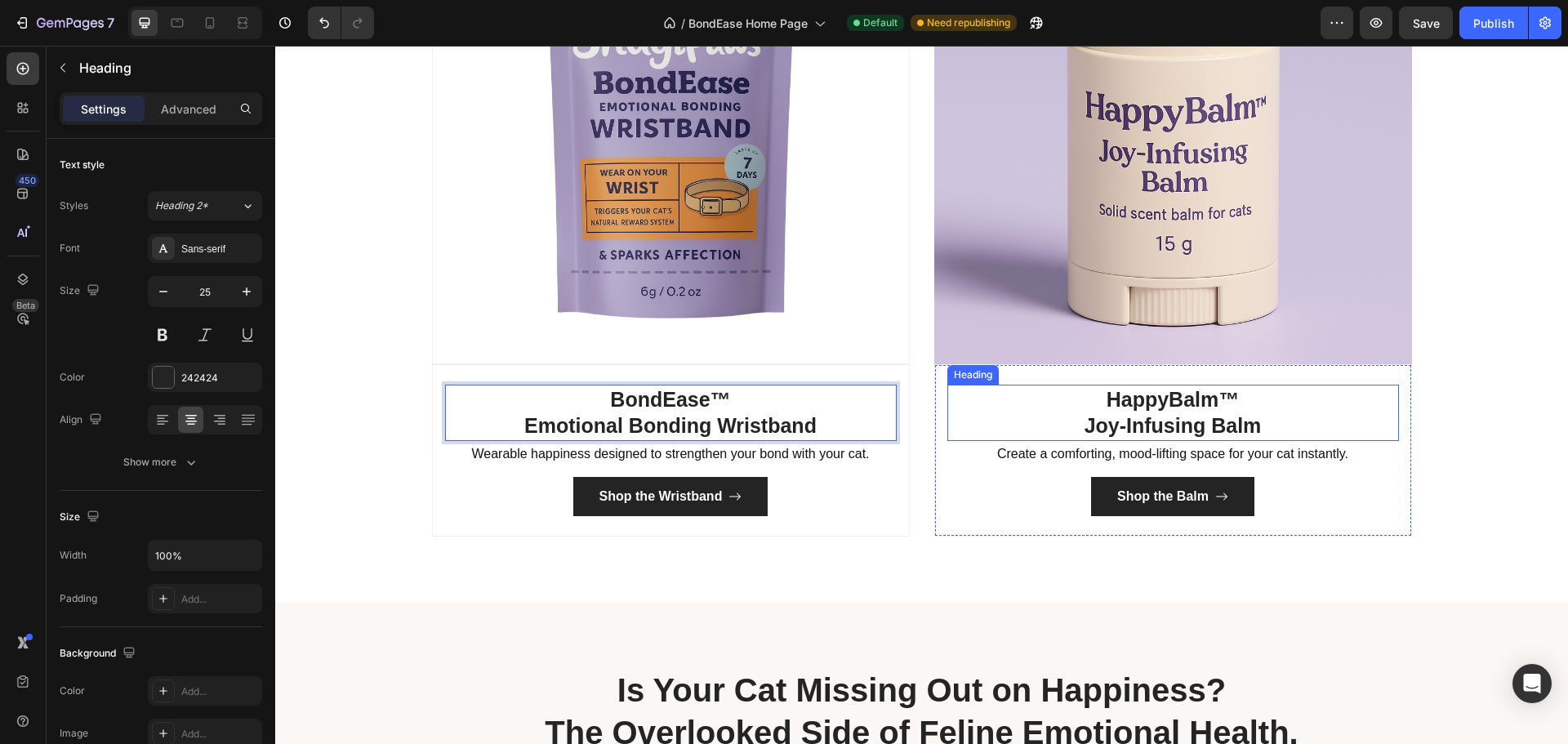
click at [1206, 425] on h3 "HappyBalm™ Joy-Infusing Balm" at bounding box center [1174, 413] width 452 height 56
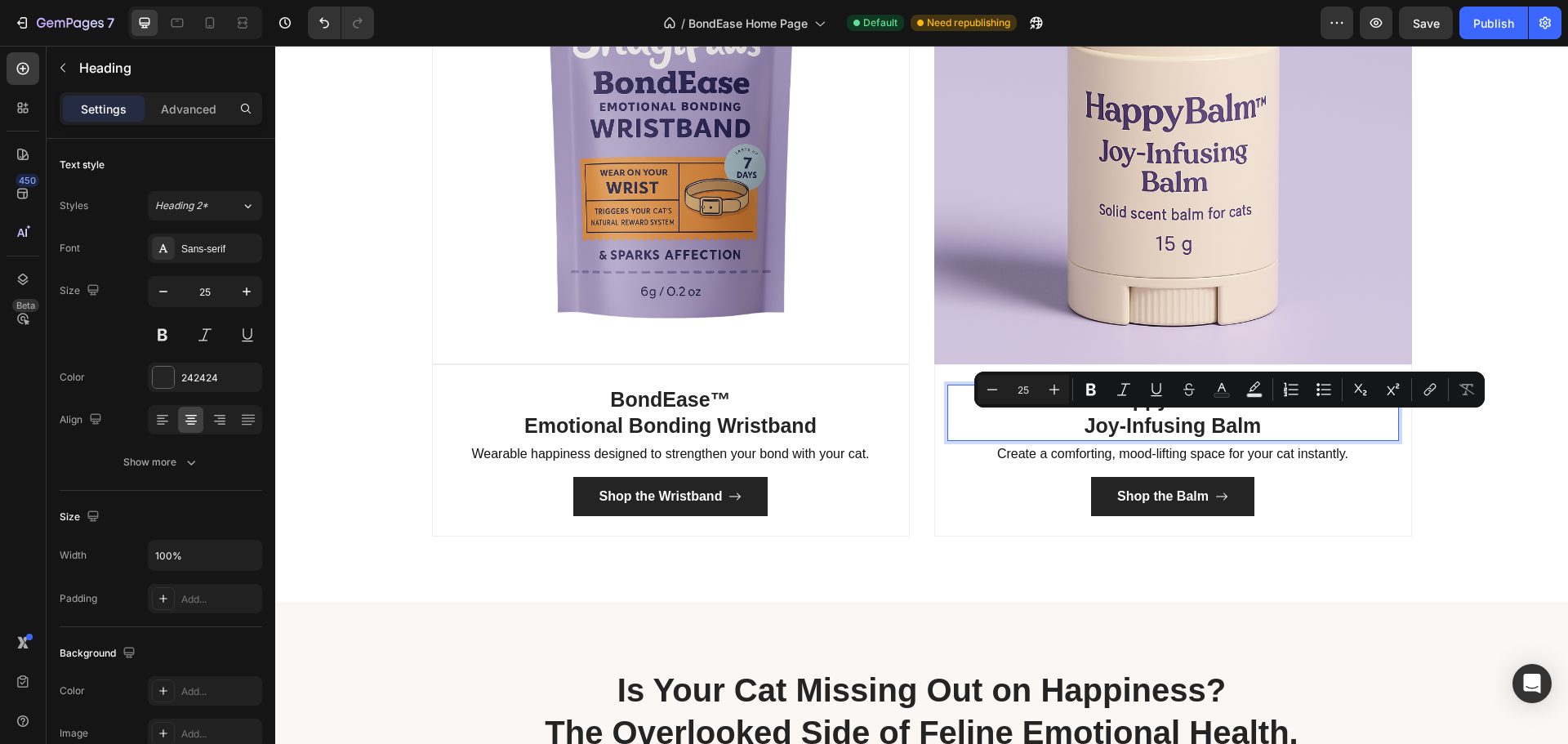
click at [1191, 427] on p "HappyBalm™ Joy-Infusing Balm" at bounding box center [1173, 413] width 448 height 54
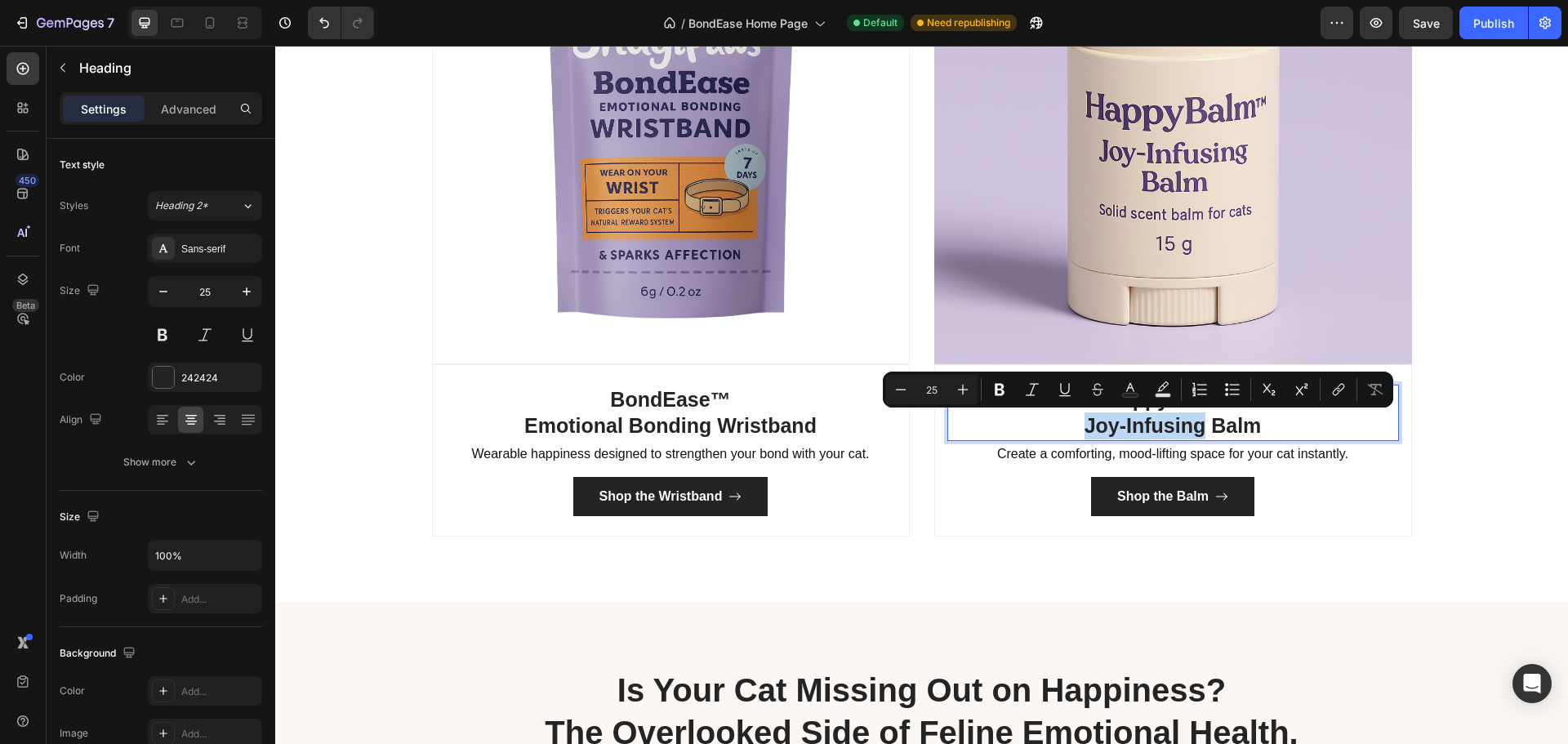
drag, startPoint x: 1197, startPoint y: 431, endPoint x: 1074, endPoint y: 439, distance: 123.3
click at [1074, 439] on h3 "HappyBalm™ Joy-Infusing Balm" at bounding box center [1174, 413] width 452 height 56
copy p "Joy-Infusing"
click at [701, 416] on p "BondEase™ Emotional Bonding Wristband" at bounding box center [671, 413] width 448 height 54
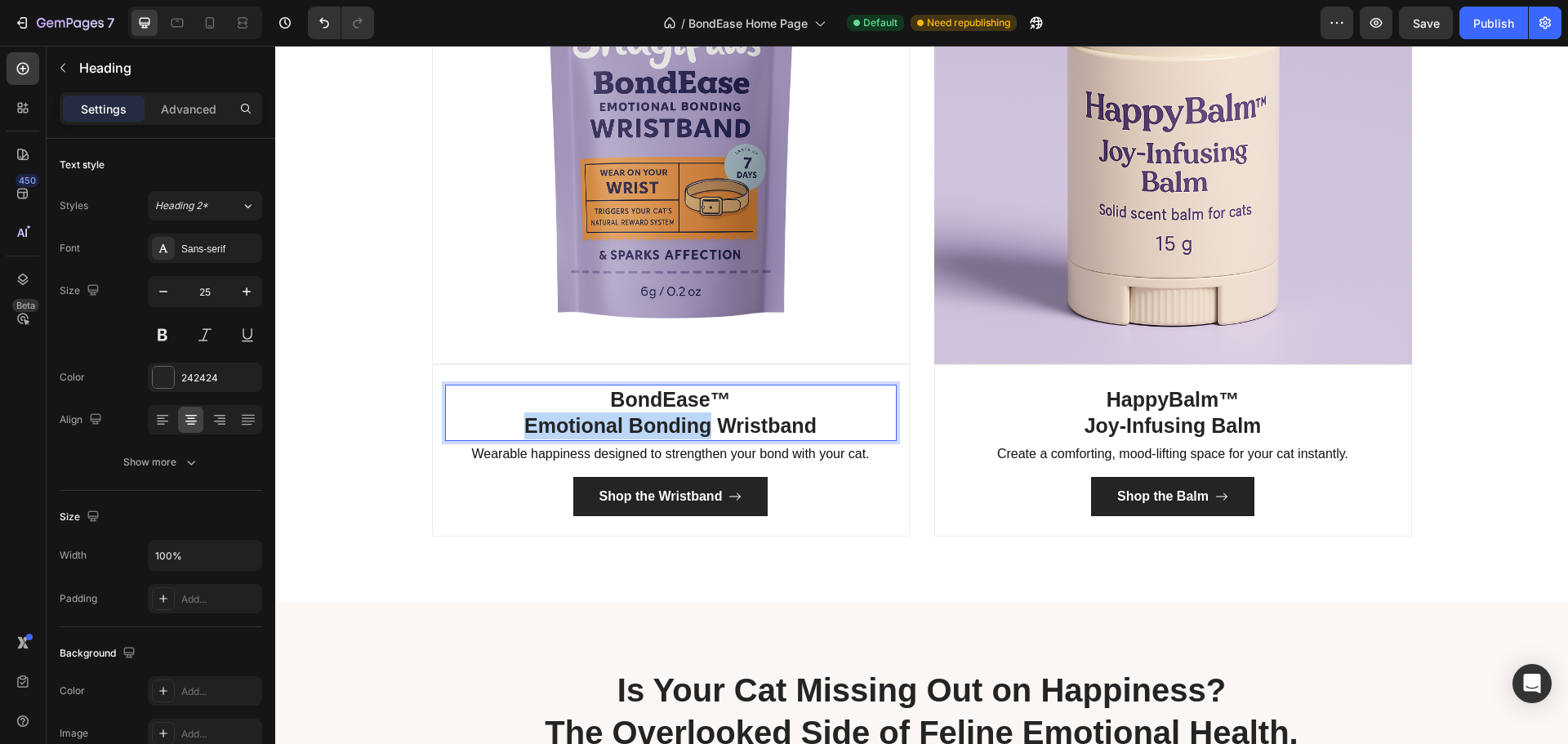
drag, startPoint x: 704, startPoint y: 427, endPoint x: 507, endPoint y: 421, distance: 197.1
click at [507, 421] on p "BondEase™ Emotional Bonding Wristband" at bounding box center [671, 413] width 448 height 54
click at [1181, 418] on p "HappyBalm™ Joy-Infusing Balm" at bounding box center [1173, 413] width 448 height 54
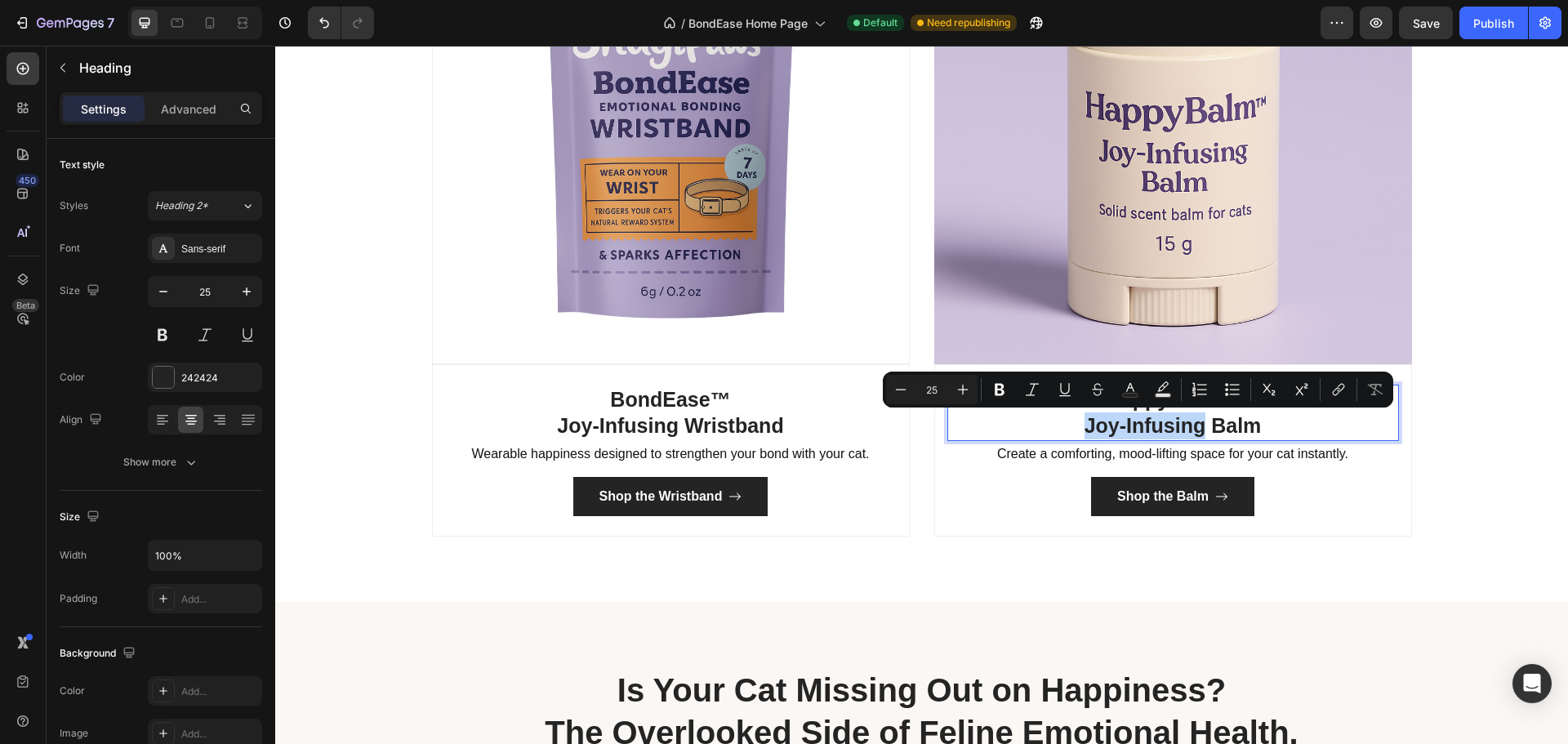
drag, startPoint x: 1196, startPoint y: 431, endPoint x: 1067, endPoint y: 432, distance: 129.0
click at [1067, 432] on p "HappyBalm™ Joy-Infusing Balm" at bounding box center [1173, 413] width 448 height 54
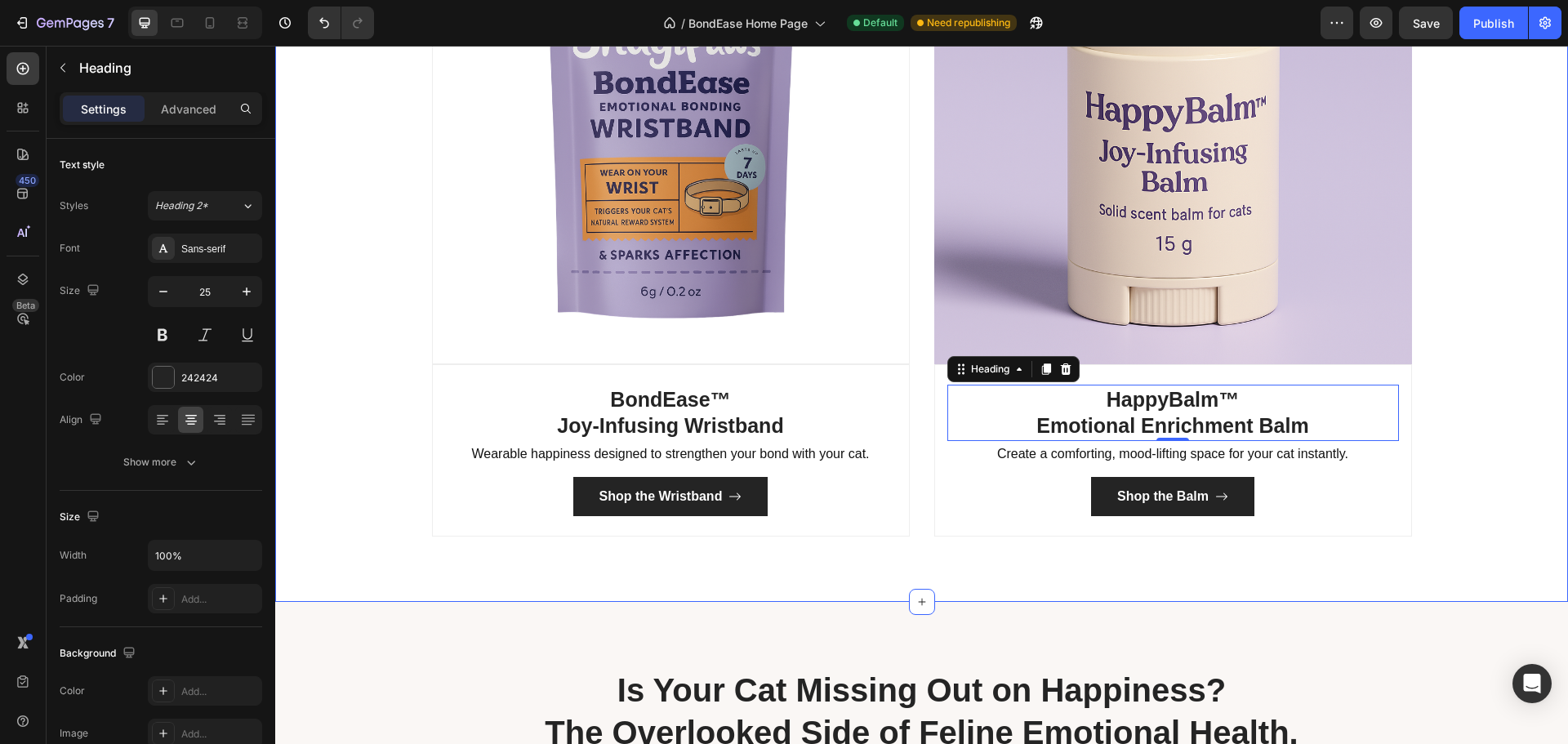
click at [1464, 531] on div "True bonding isn't optional - it's essential for your fur friend. Heading Two P…" at bounding box center [921, 107] width 1292 height 858
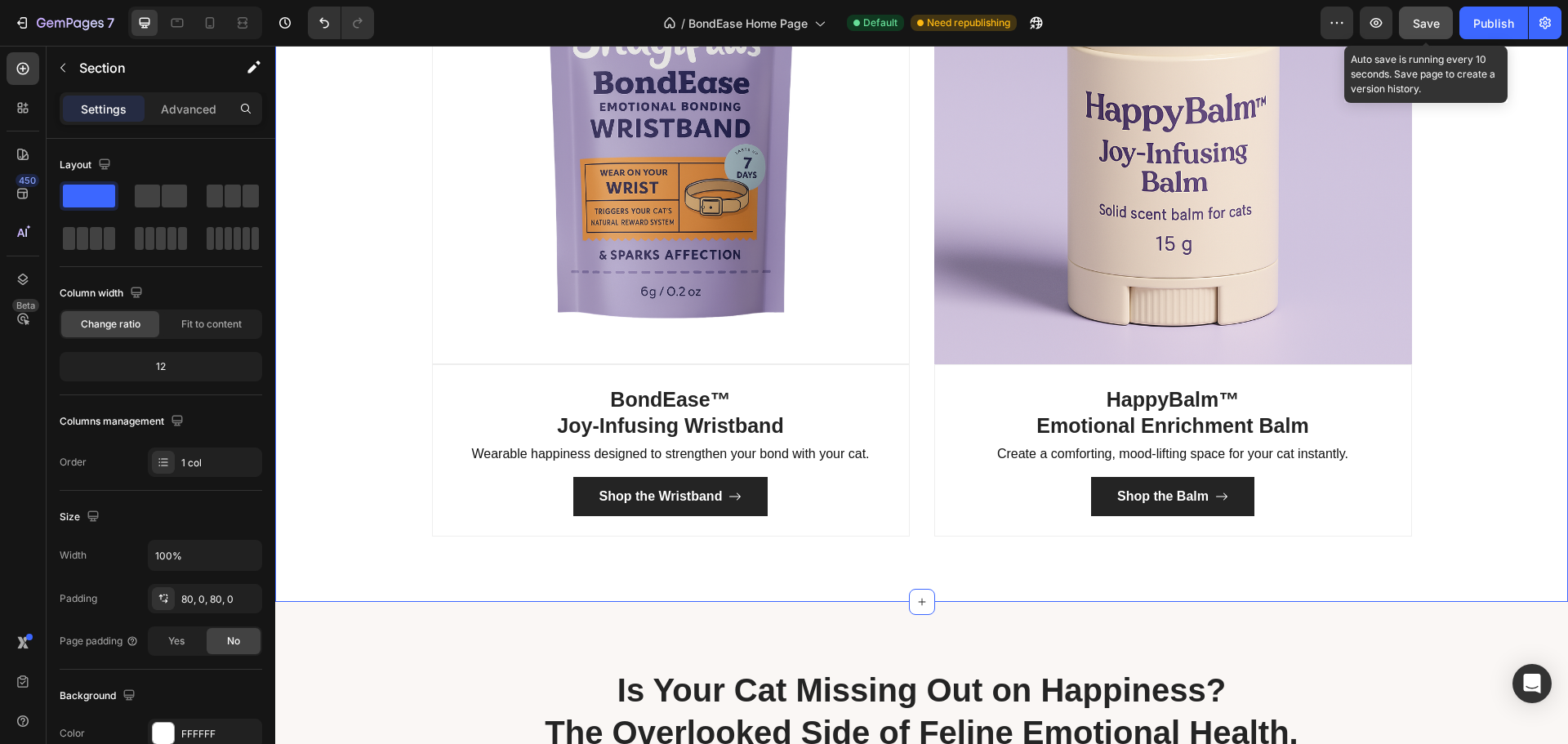
click at [1419, 19] on span "Save" at bounding box center [1427, 23] width 27 height 14
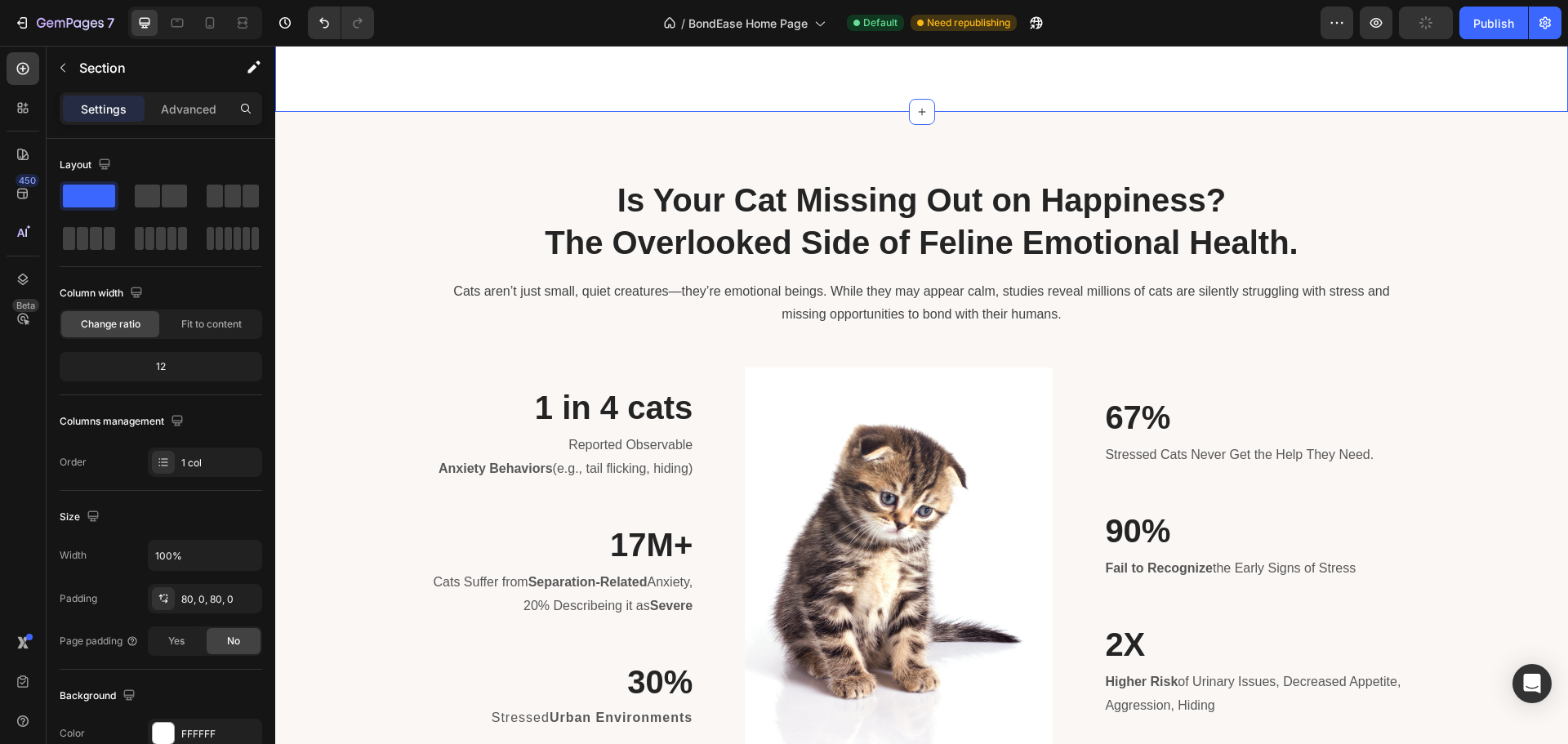
scroll to position [1879, 0]
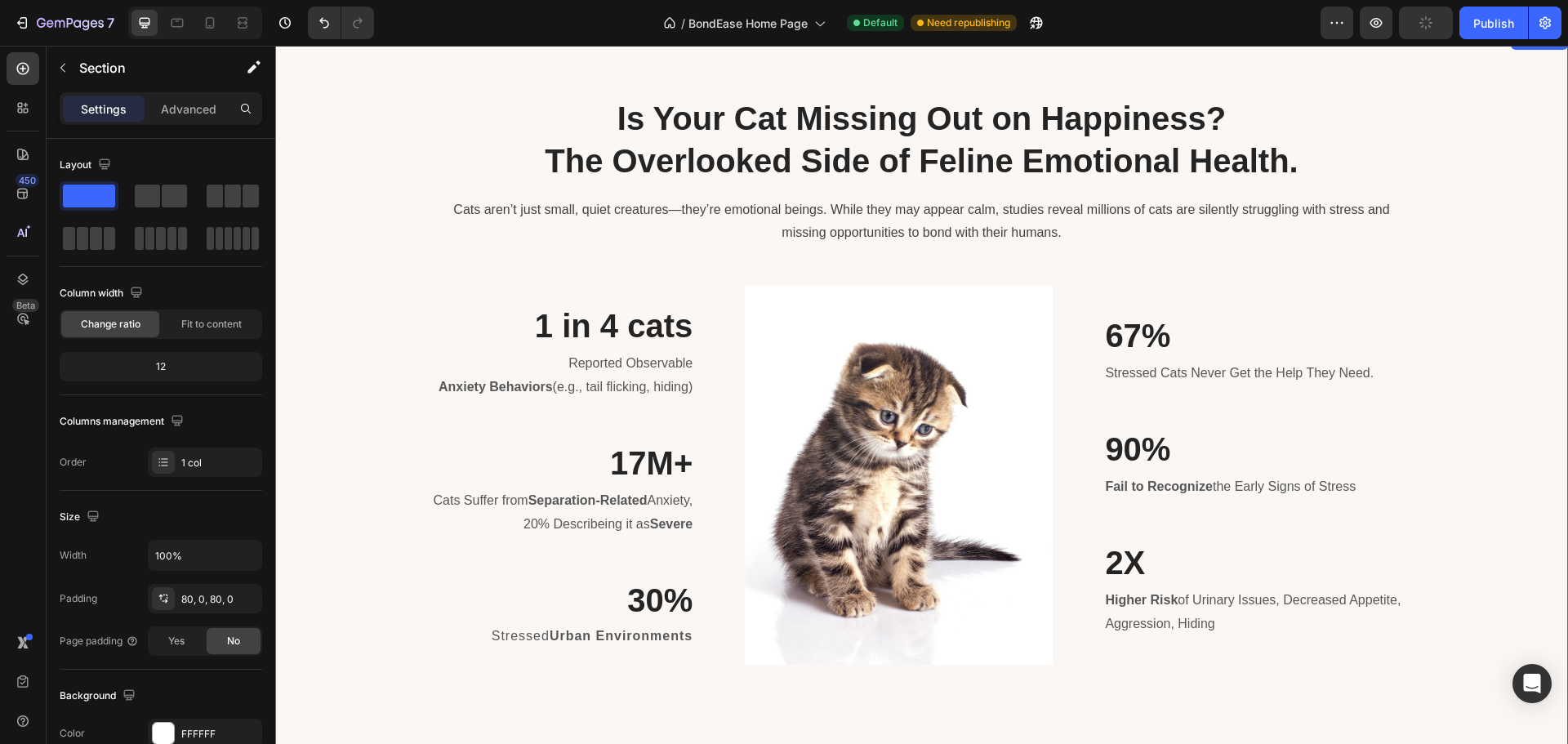
click at [1448, 559] on div "Is Your Cat Missing Out on Happiness? The Overlooked Side of Feline Emotional H…" at bounding box center [921, 400] width 1268 height 610
click at [1462, 262] on div "Is Your Cat Missing Out on Happiness? The Overlooked Side of Feline Emotional H…" at bounding box center [921, 400] width 1268 height 610
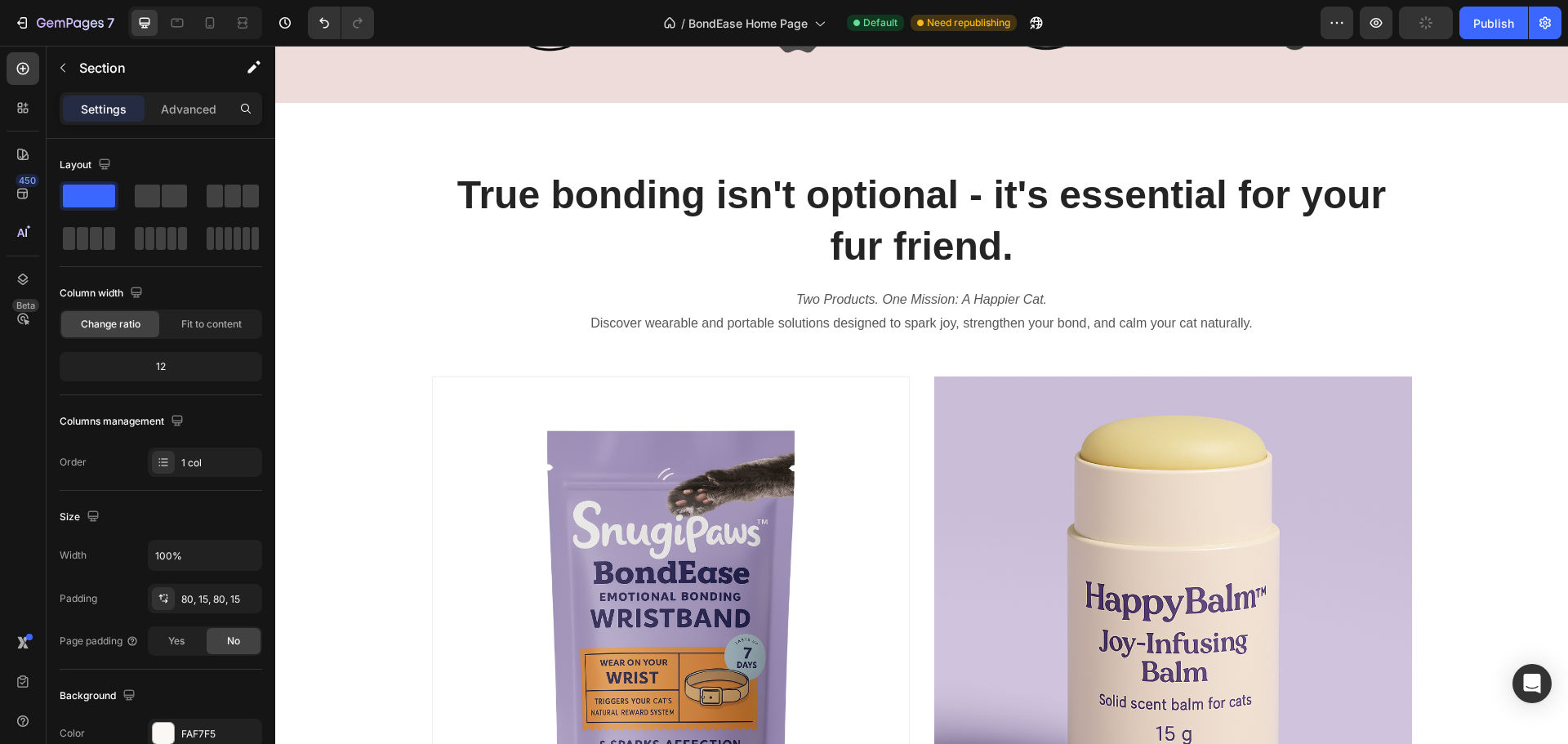
scroll to position [408, 0]
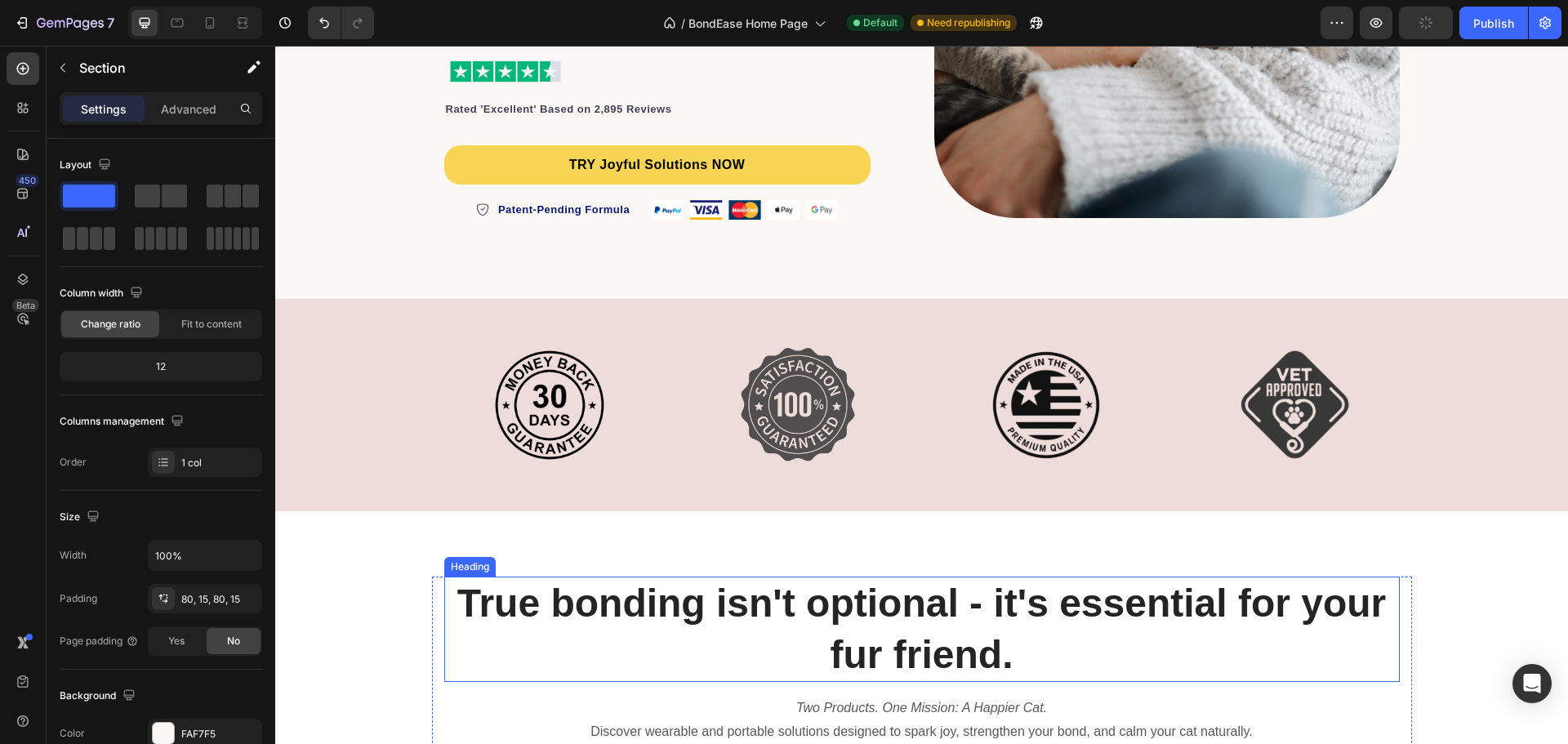
click at [923, 627] on h2 "True bonding isn't optional - it's essential for your fur friend." at bounding box center [921, 629] width 955 height 105
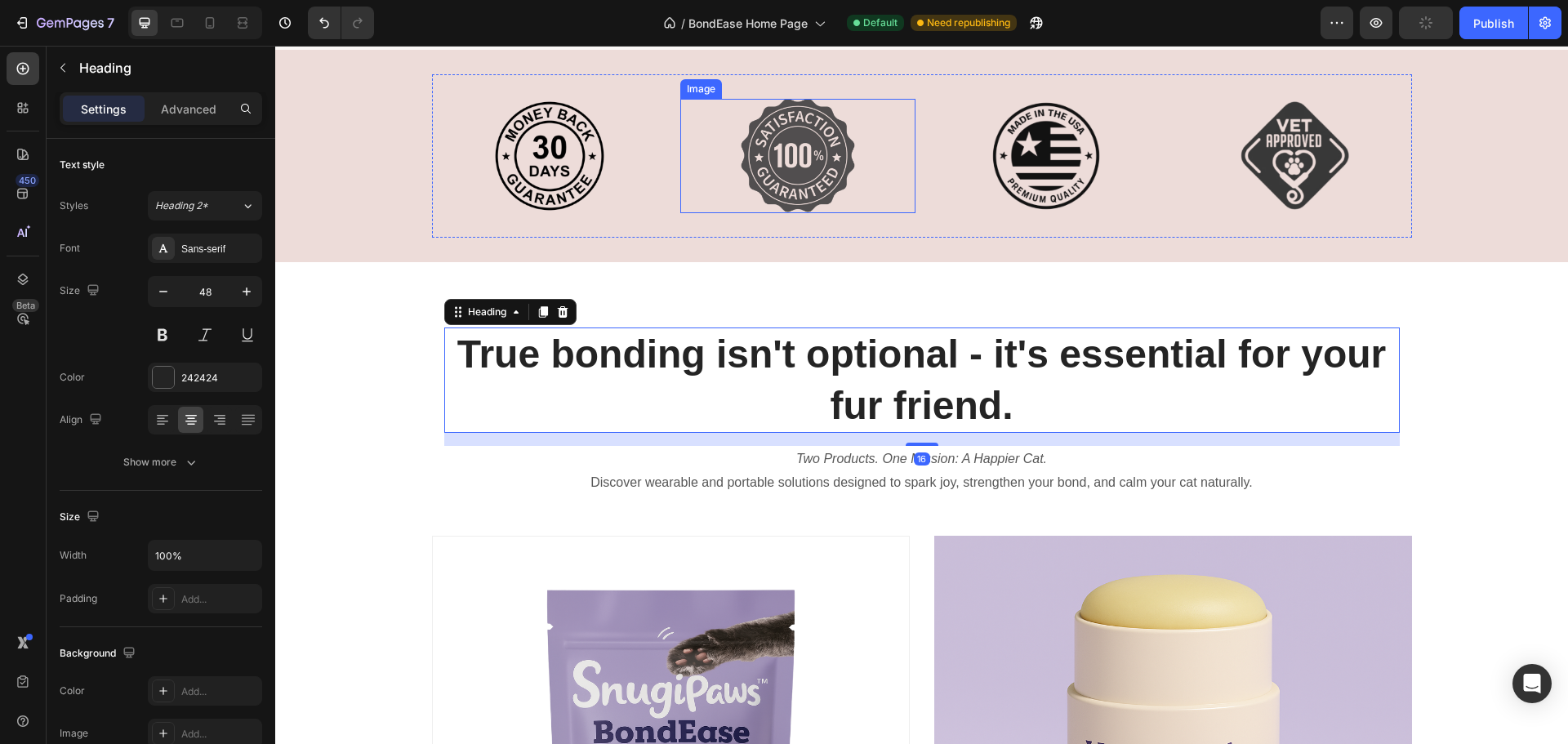
scroll to position [735, 0]
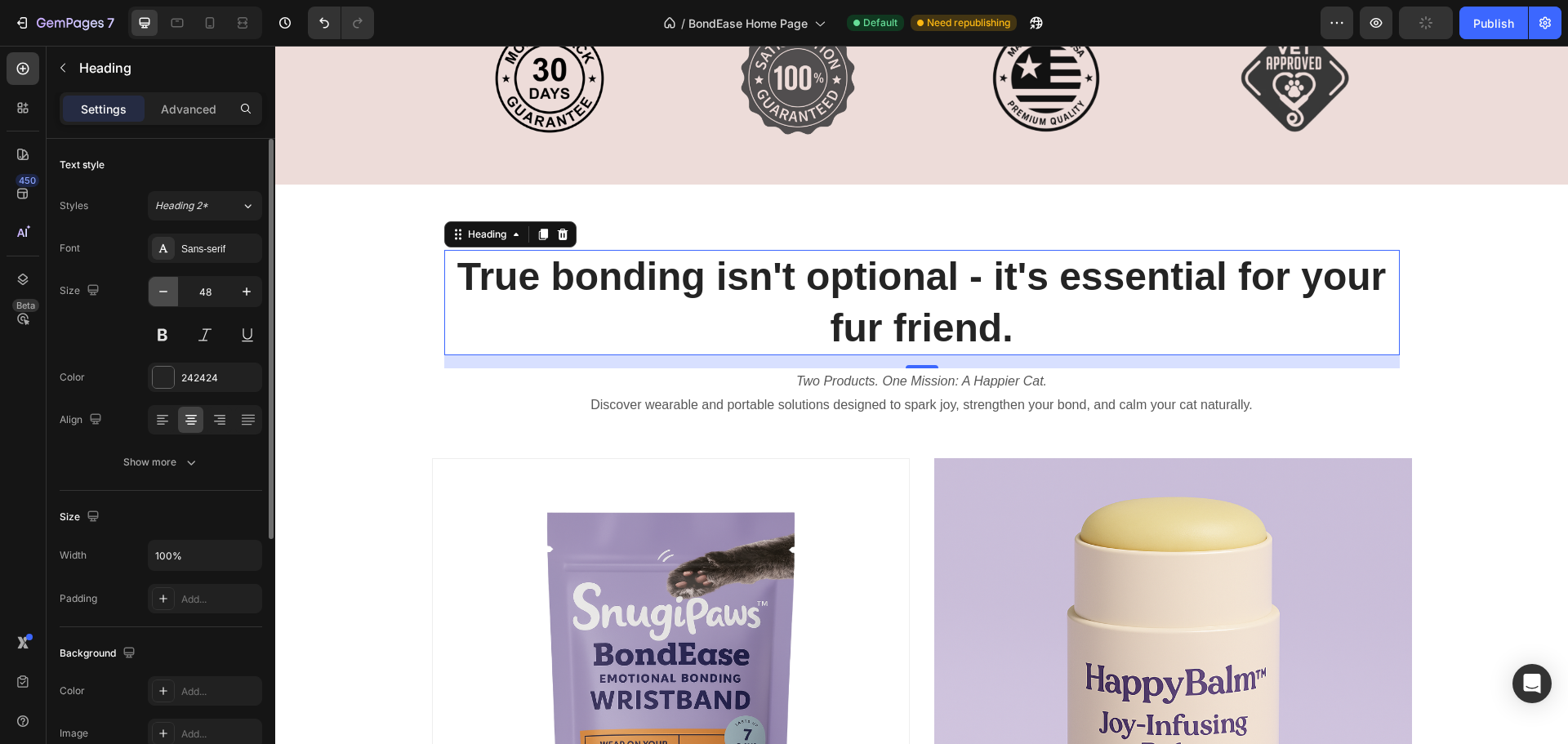
click at [168, 286] on icon "button" at bounding box center [163, 291] width 17 height 17
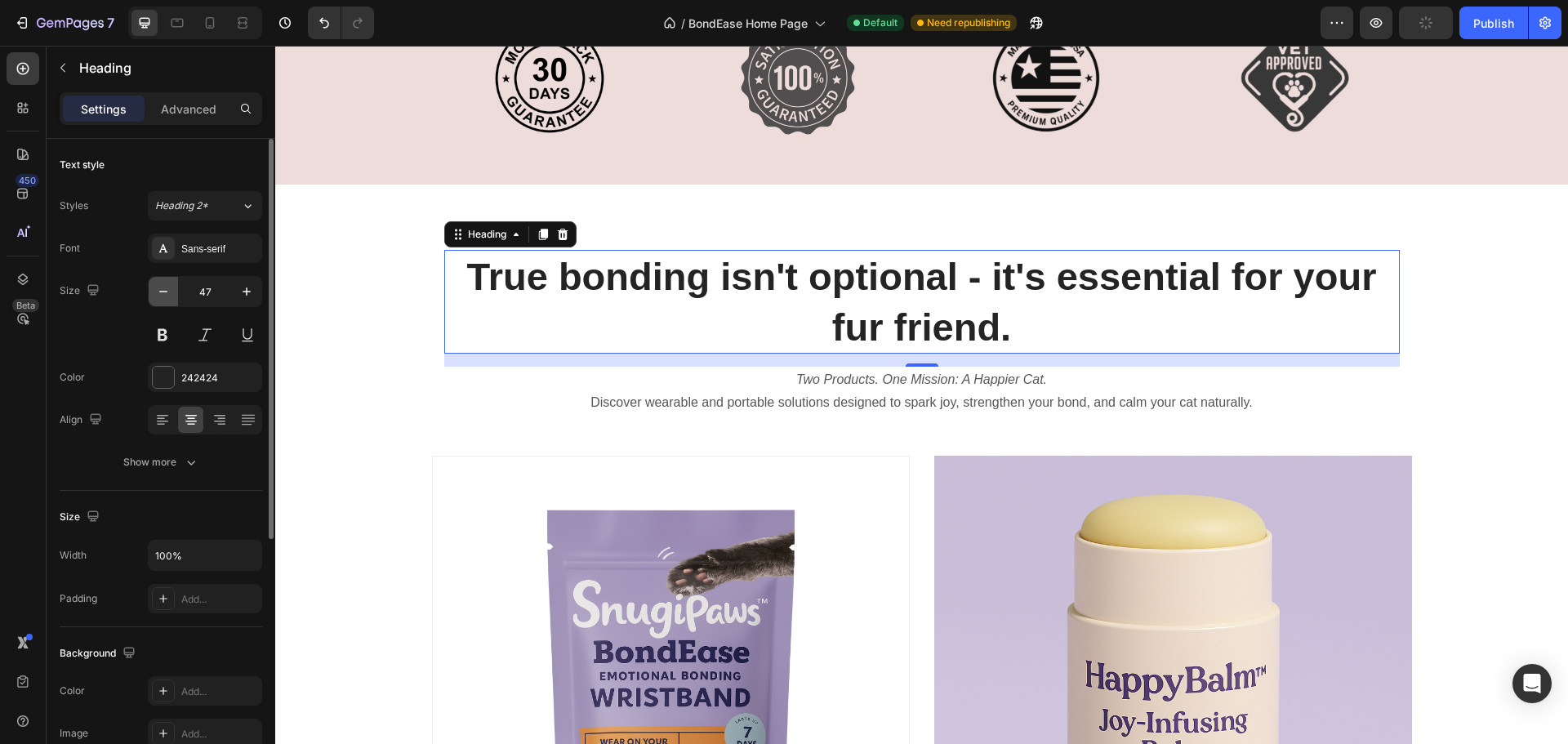
click at [168, 286] on icon "button" at bounding box center [163, 291] width 17 height 17
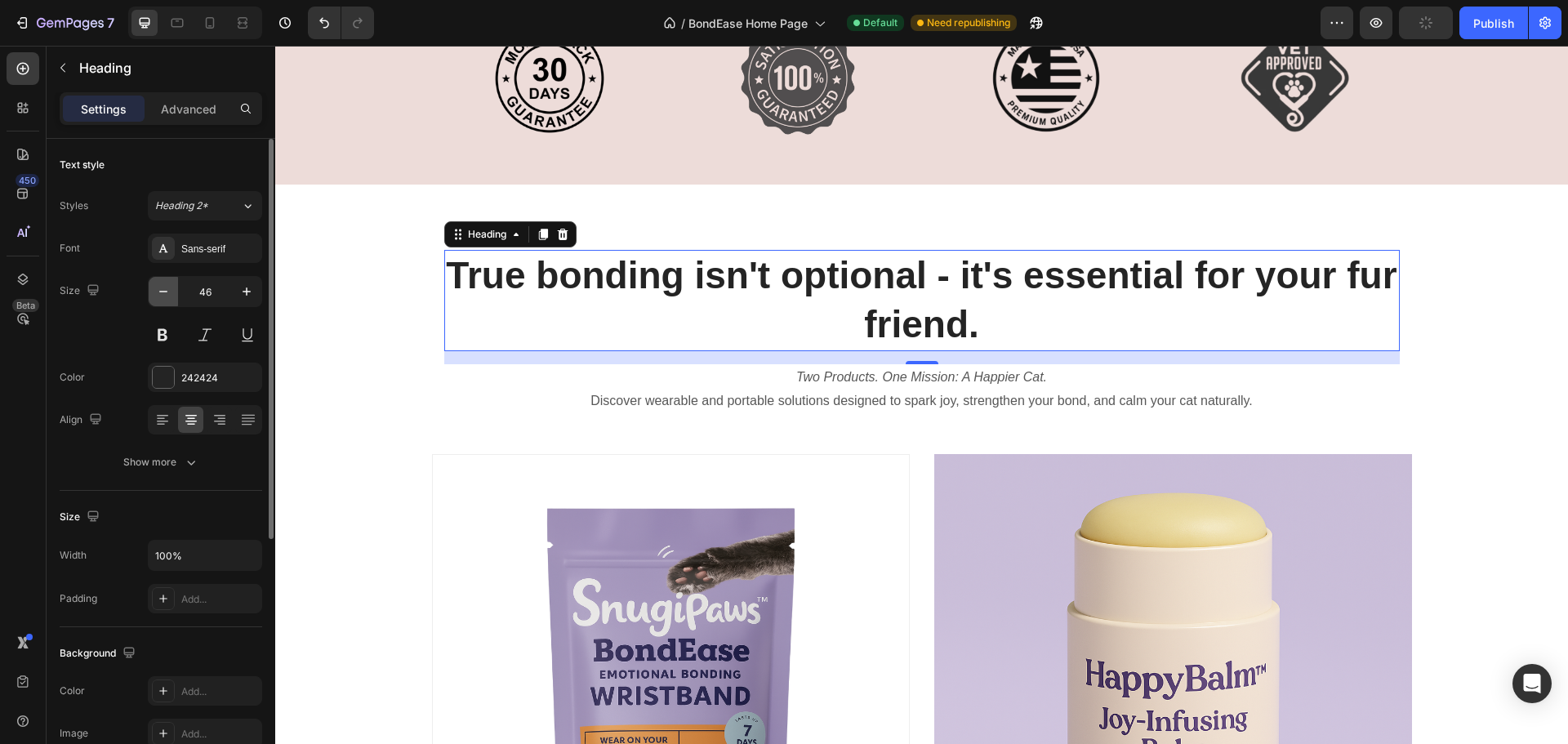
click at [168, 286] on icon "button" at bounding box center [163, 291] width 17 height 17
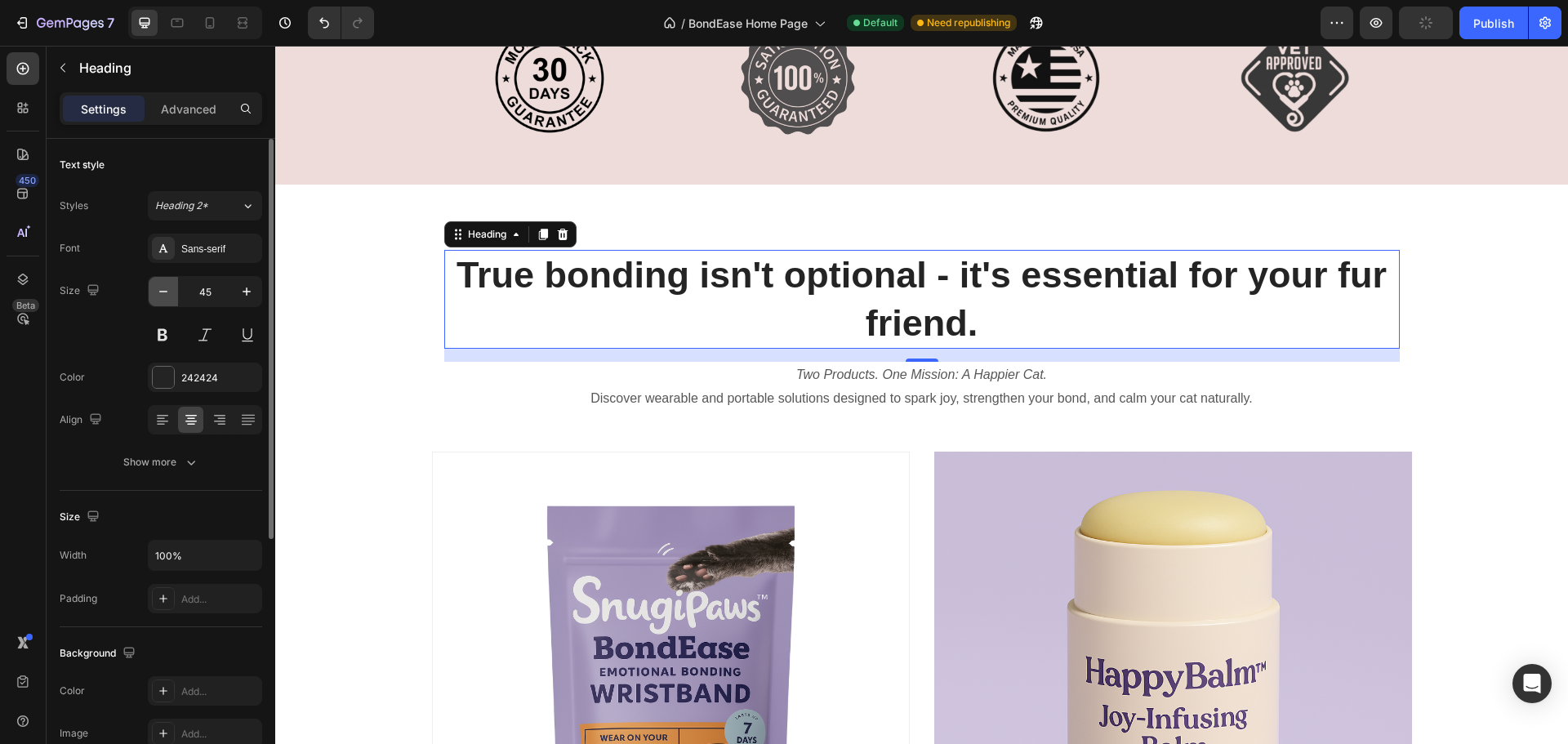
click at [168, 286] on icon "button" at bounding box center [163, 291] width 17 height 17
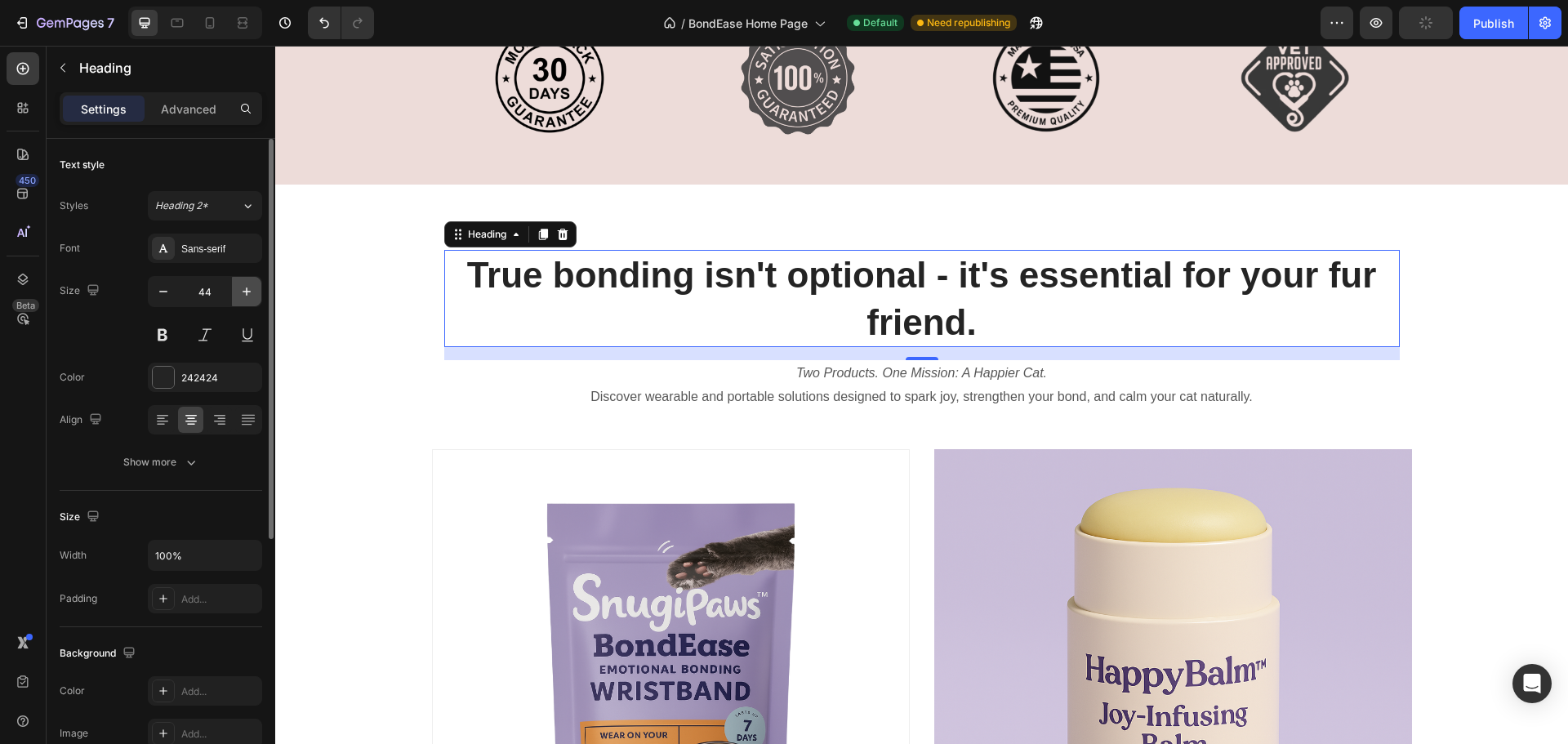
drag, startPoint x: 245, startPoint y: 294, endPoint x: 43, endPoint y: 230, distance: 211.9
click at [245, 294] on icon "button" at bounding box center [246, 291] width 17 height 17
type input "45"
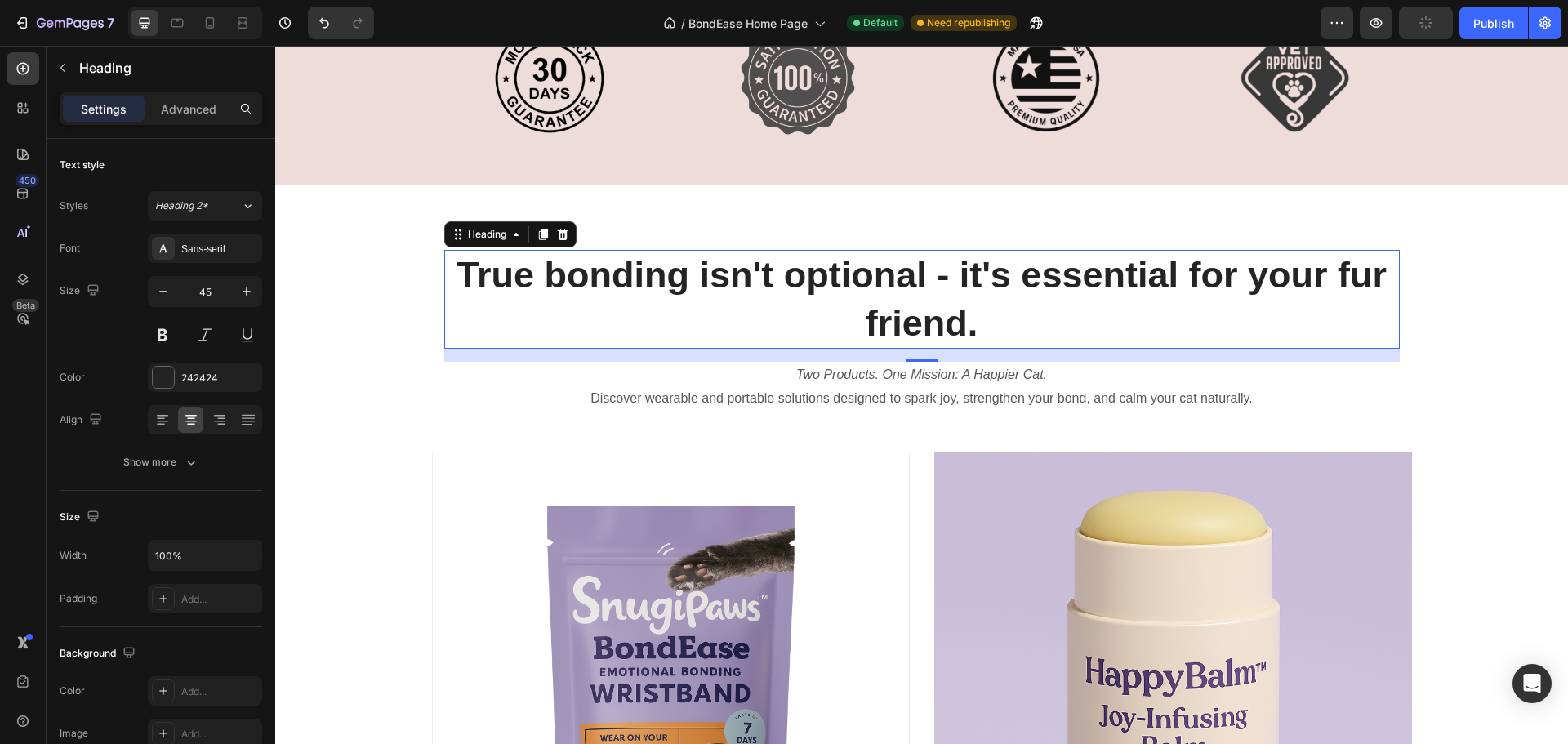
click at [953, 279] on h2 "True bonding isn't optional - it's essential for your fur friend." at bounding box center [921, 299] width 955 height 98
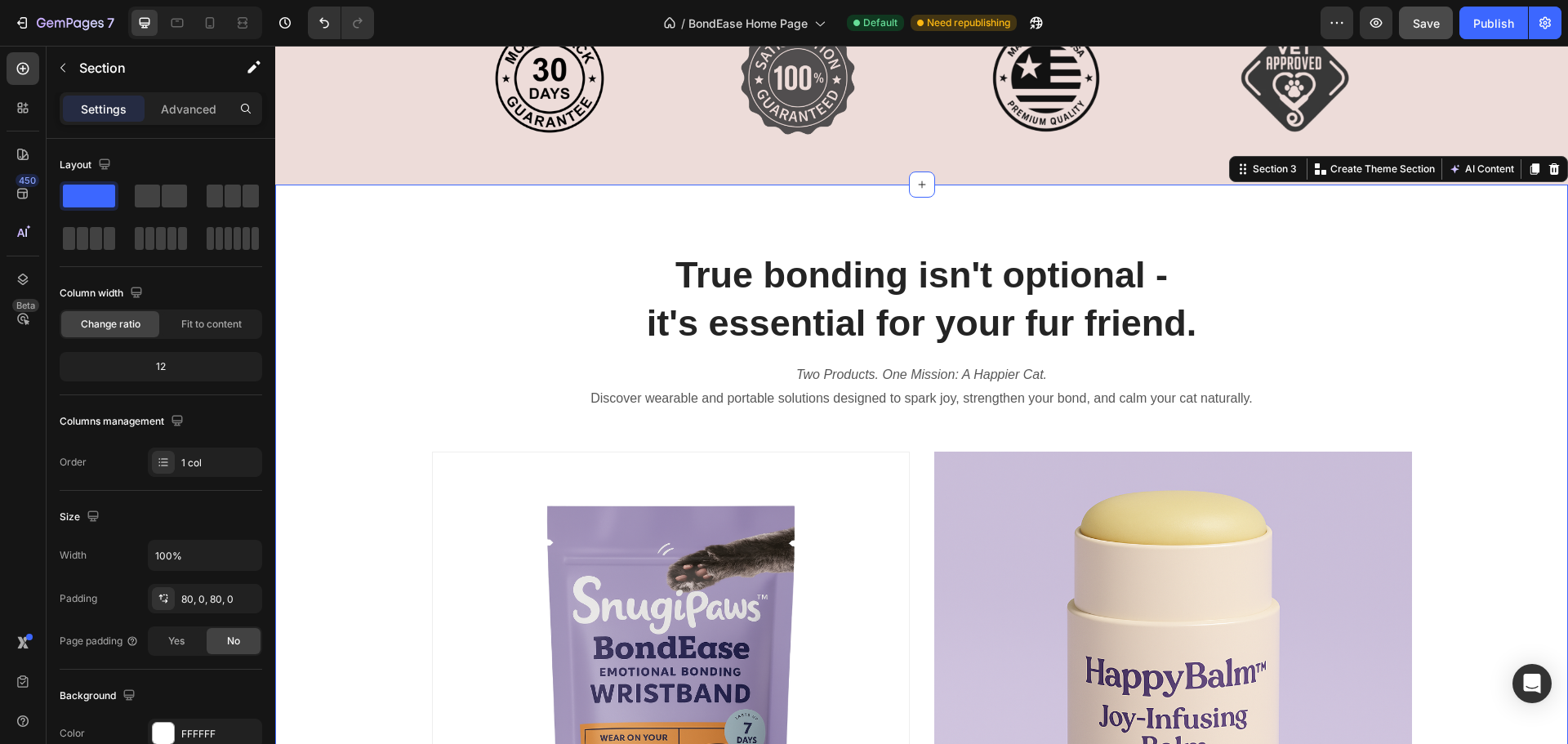
click at [1493, 306] on div "True bonding isn't optional - it's essential for your fur friend. Heading Two P…" at bounding box center [921, 676] width 1292 height 851
click at [1434, 27] on span "Save" at bounding box center [1427, 23] width 27 height 14
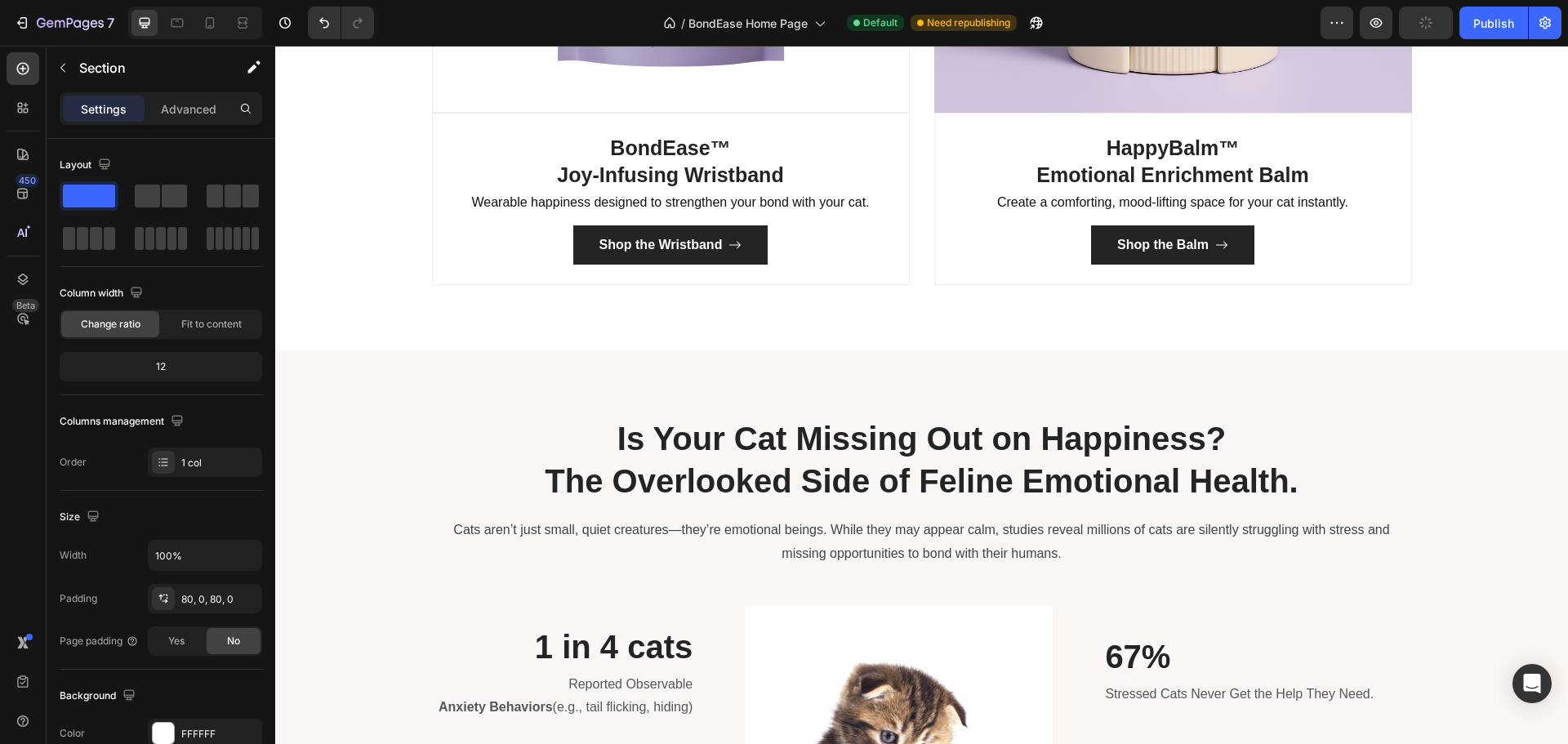
scroll to position [1715, 0]
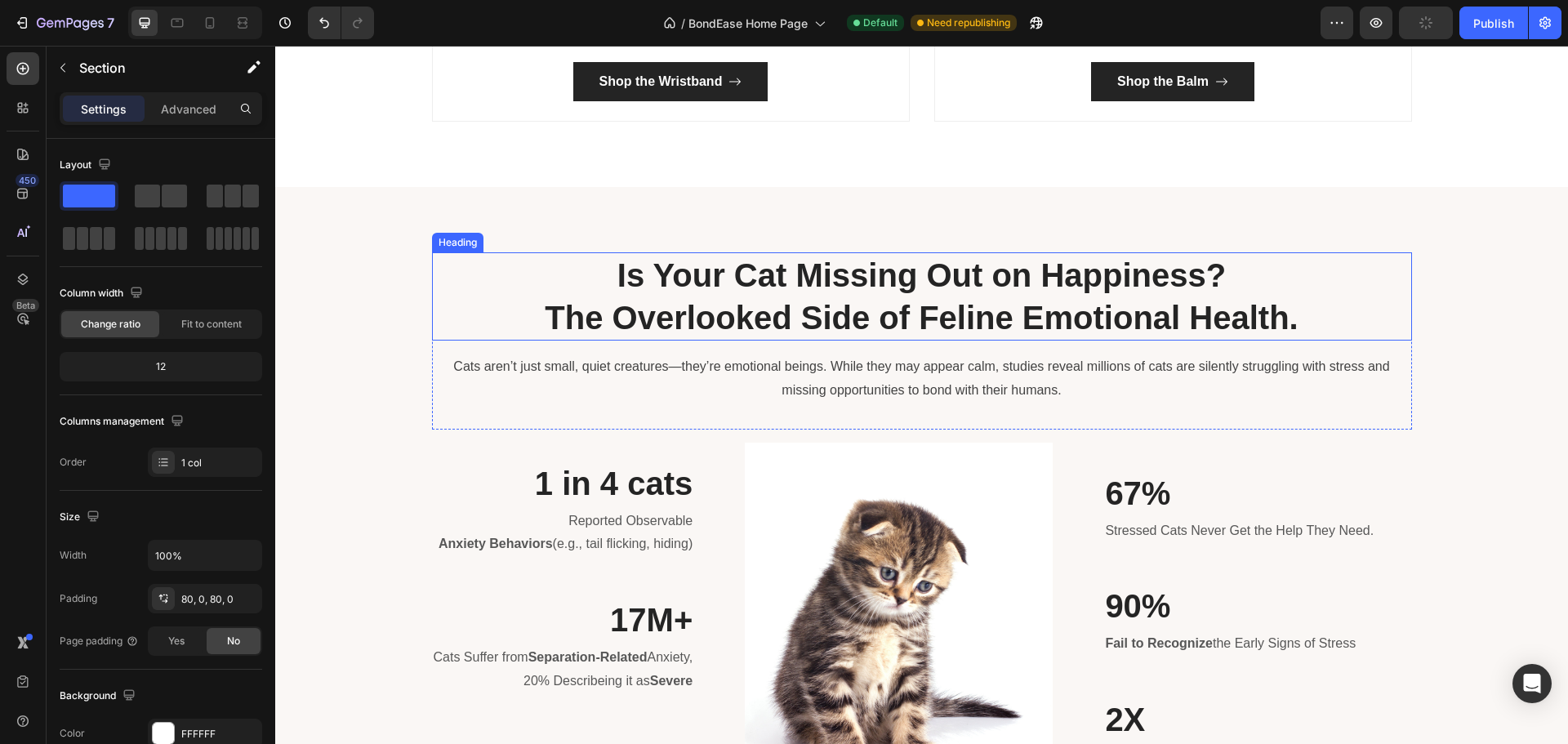
click at [1205, 298] on h2 "Is Your Cat Missing Out on Happiness? The Overlooked Side of Feline Emotional H…" at bounding box center [922, 296] width 980 height 89
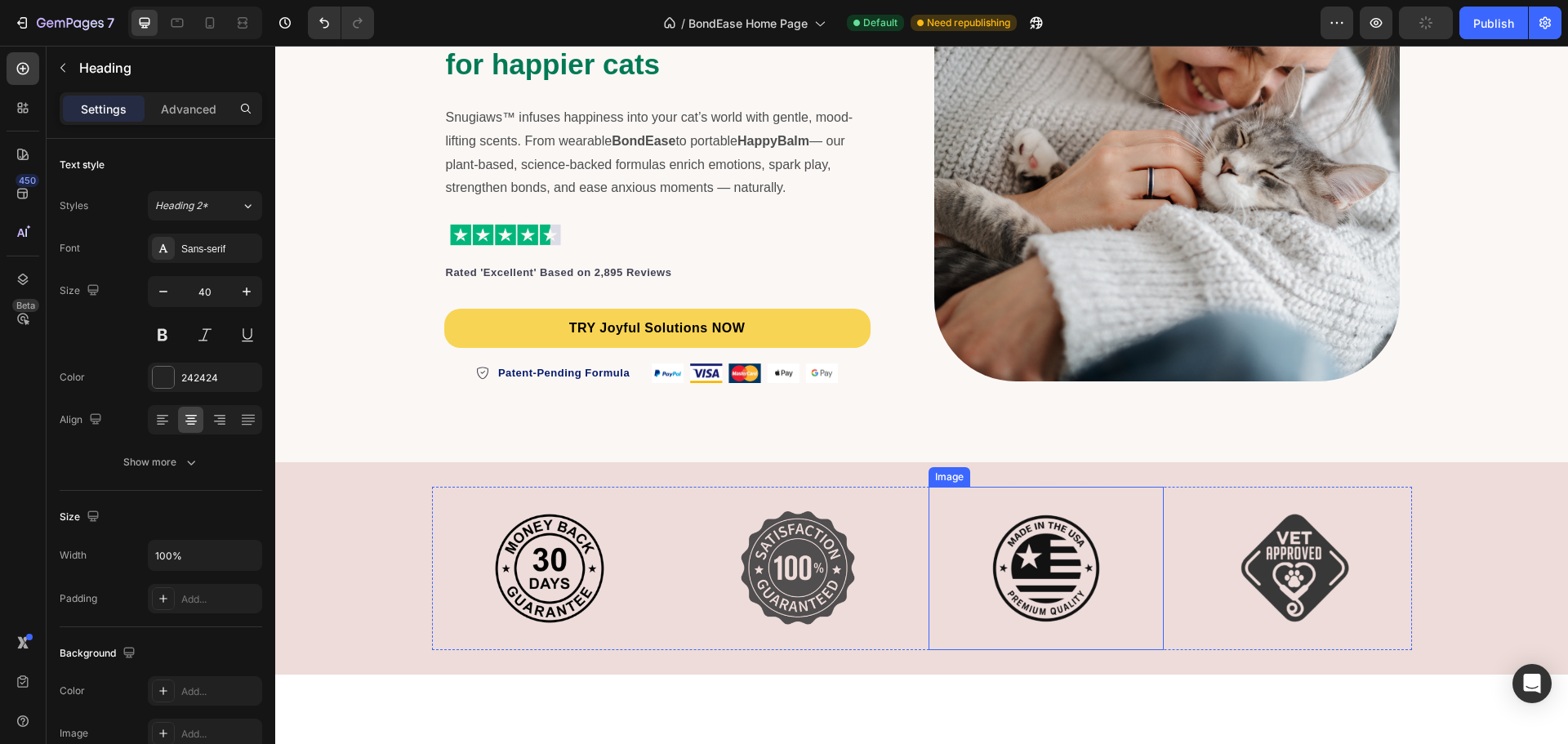
scroll to position [572, 0]
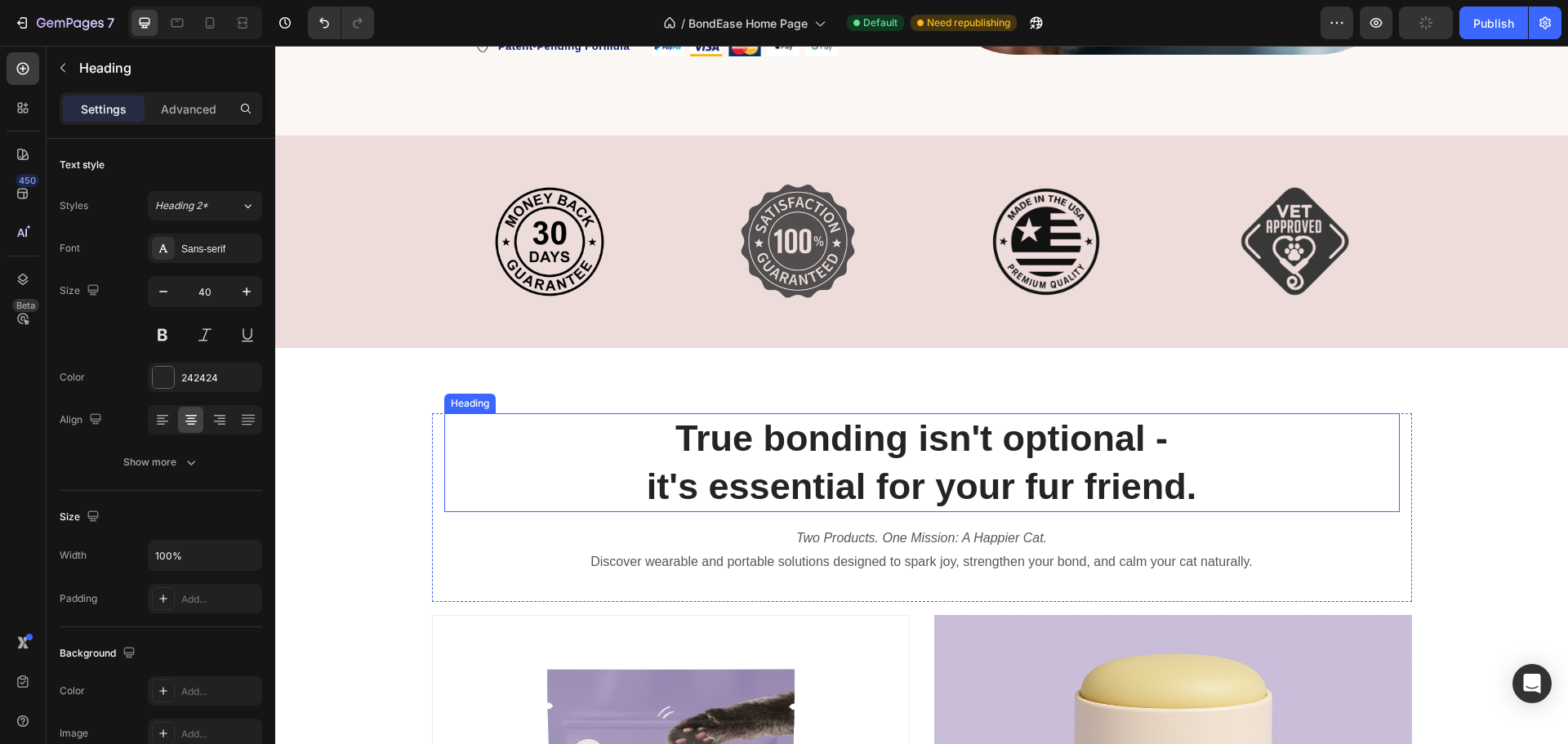
click at [1019, 435] on h2 "True bonding isn't optional - it's essential for your fur friend." at bounding box center [921, 462] width 955 height 98
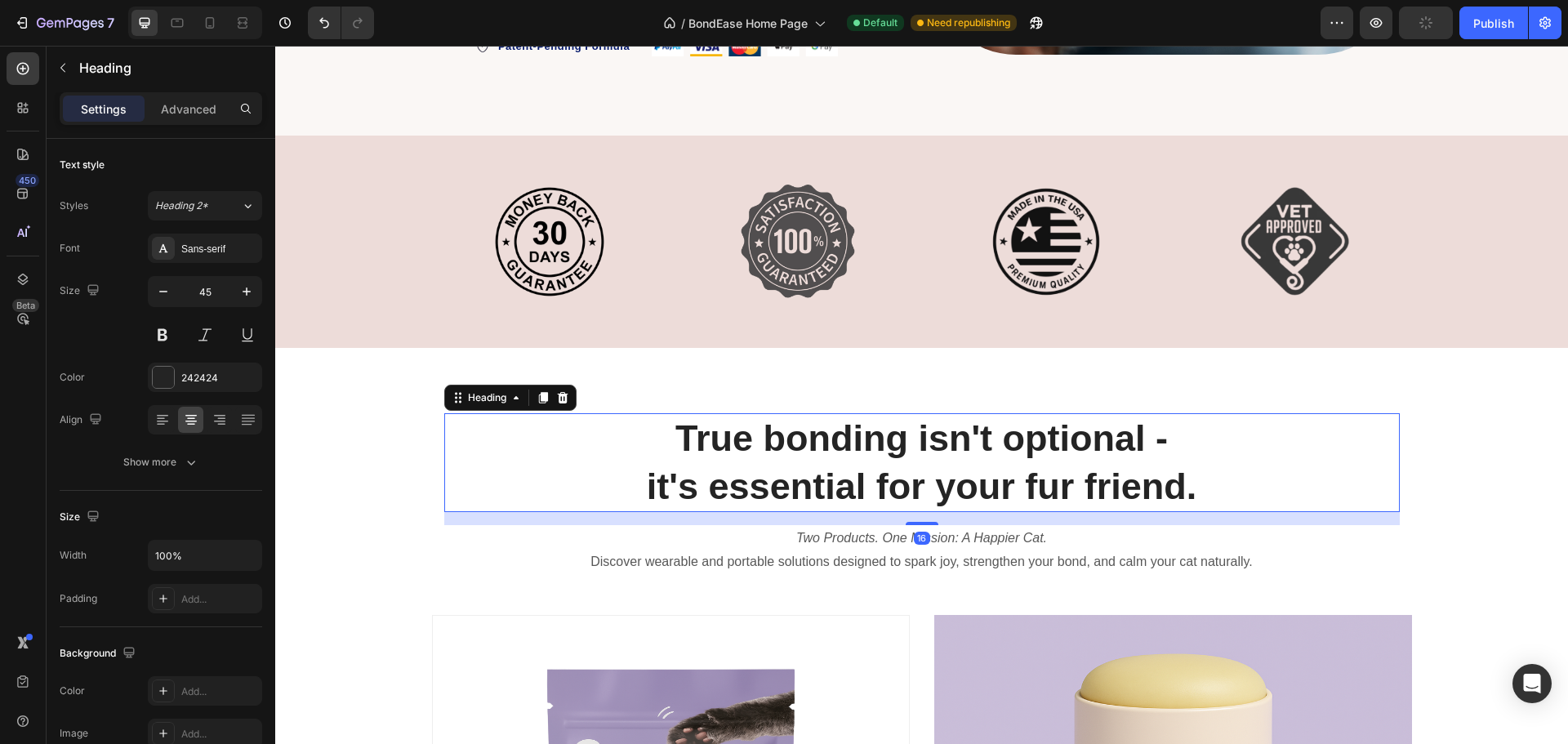
click at [701, 467] on h2 "True bonding isn't optional - it's essential for your fur friend." at bounding box center [921, 462] width 955 height 98
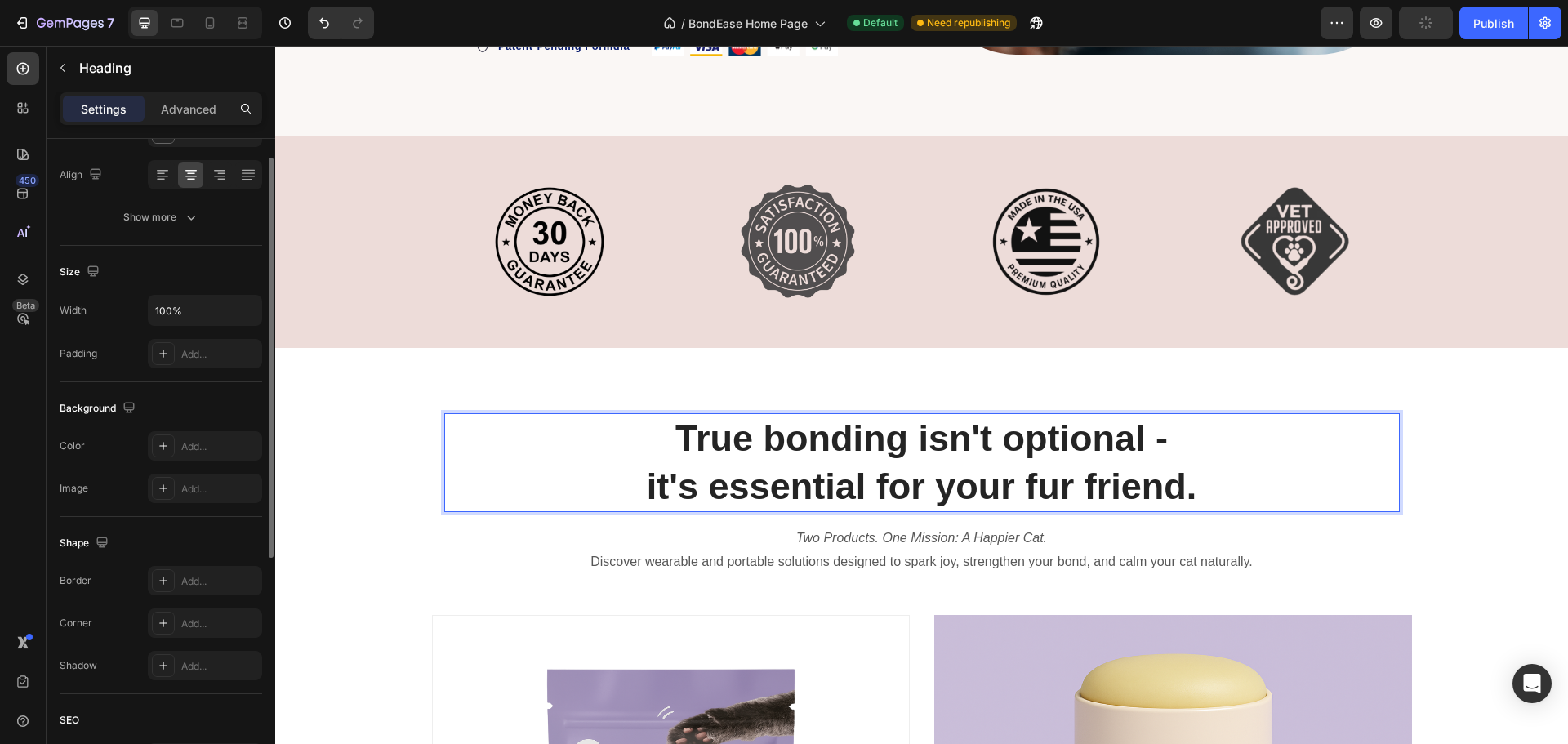
scroll to position [0, 0]
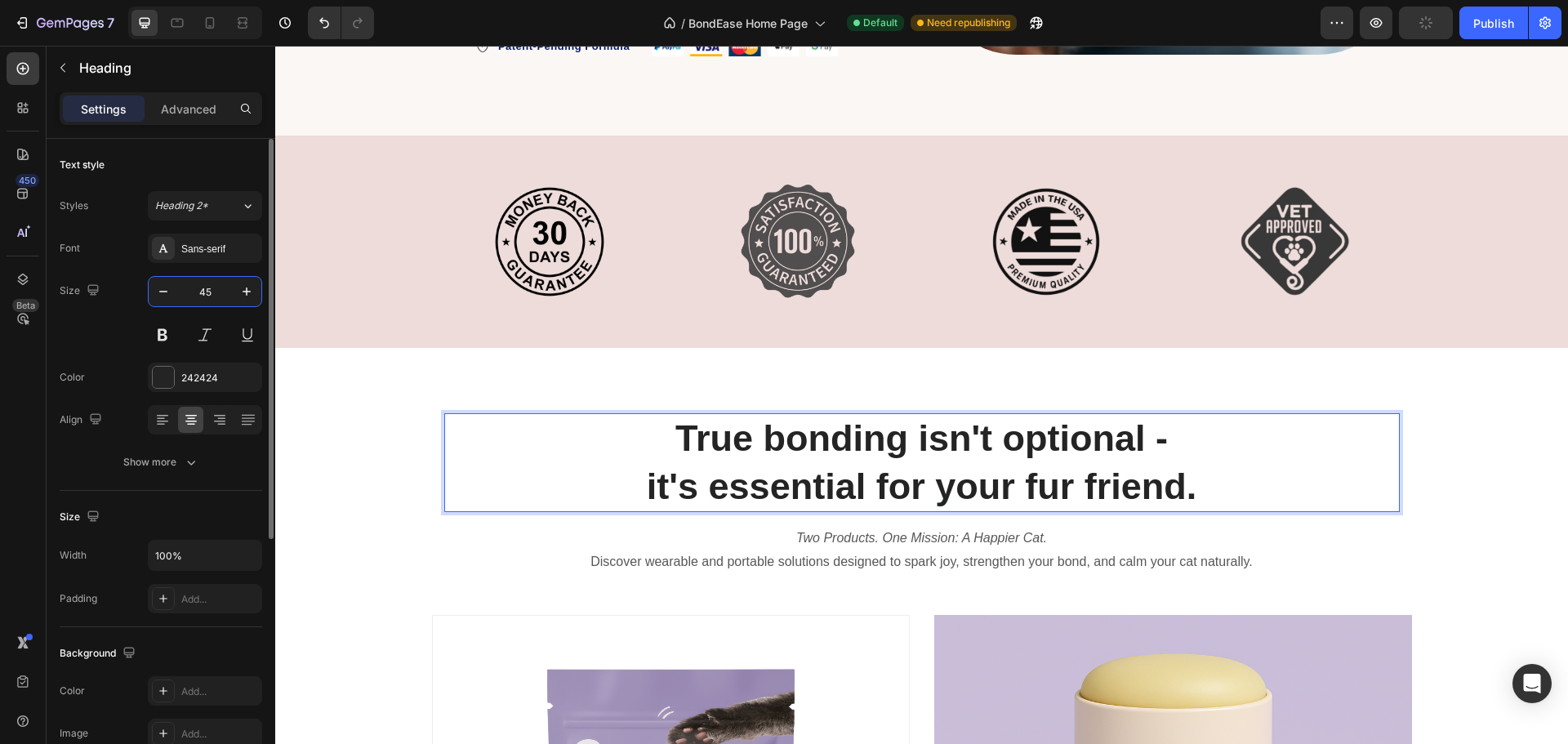
click at [214, 289] on input "45" at bounding box center [205, 291] width 54 height 29
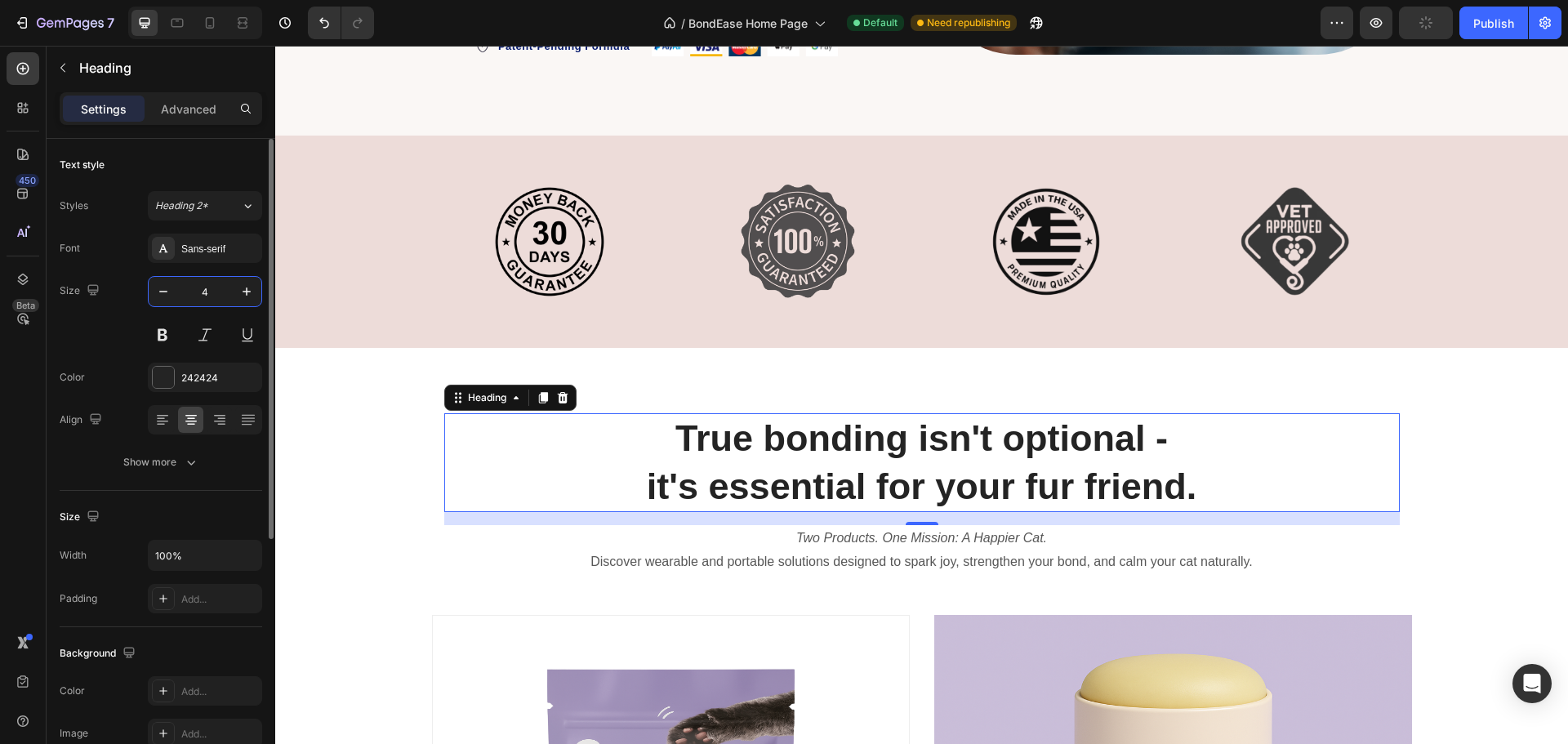
type input "40"
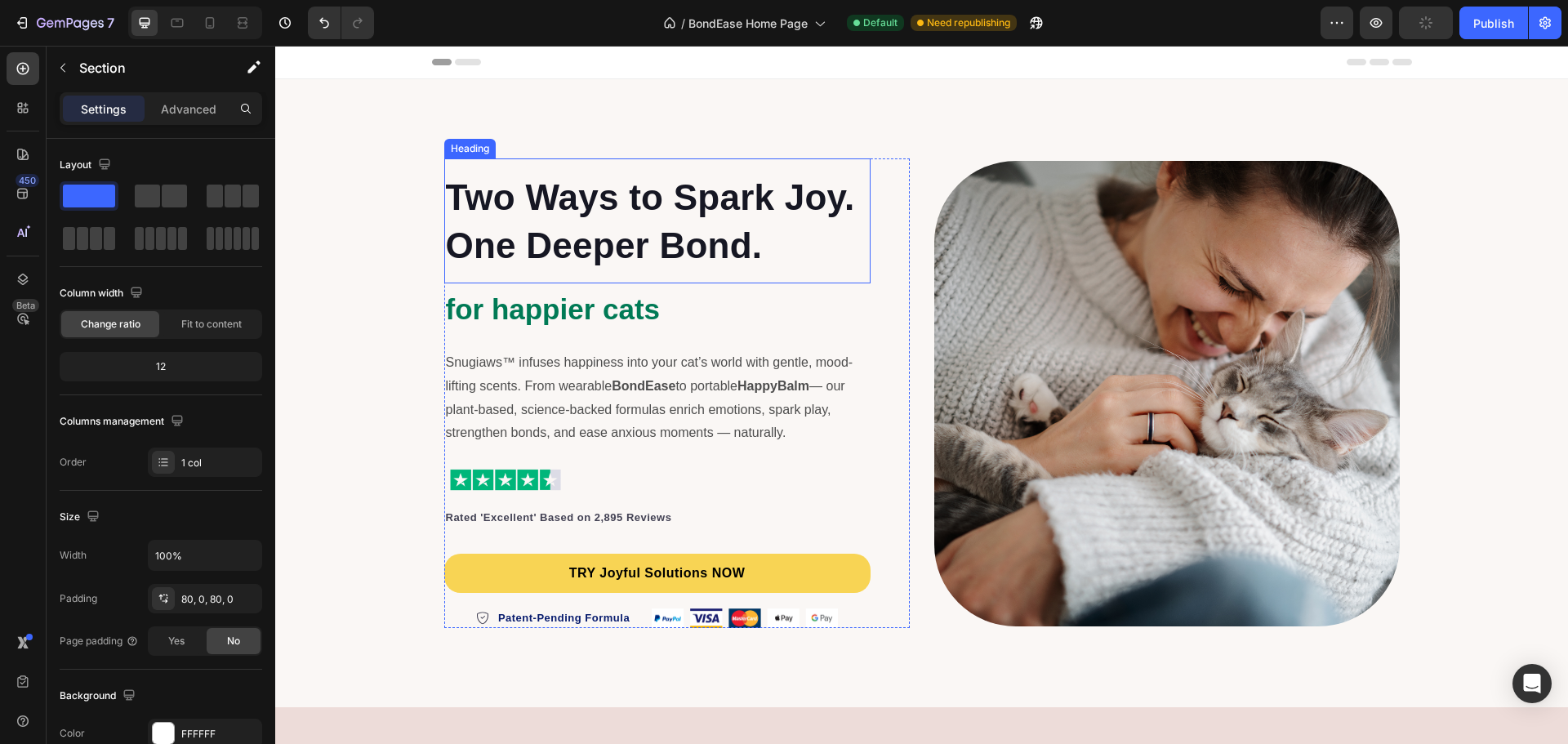
click at [688, 217] on h2 "Two Ways to Spark Joy. One Deeper Bond." at bounding box center [657, 220] width 427 height 98
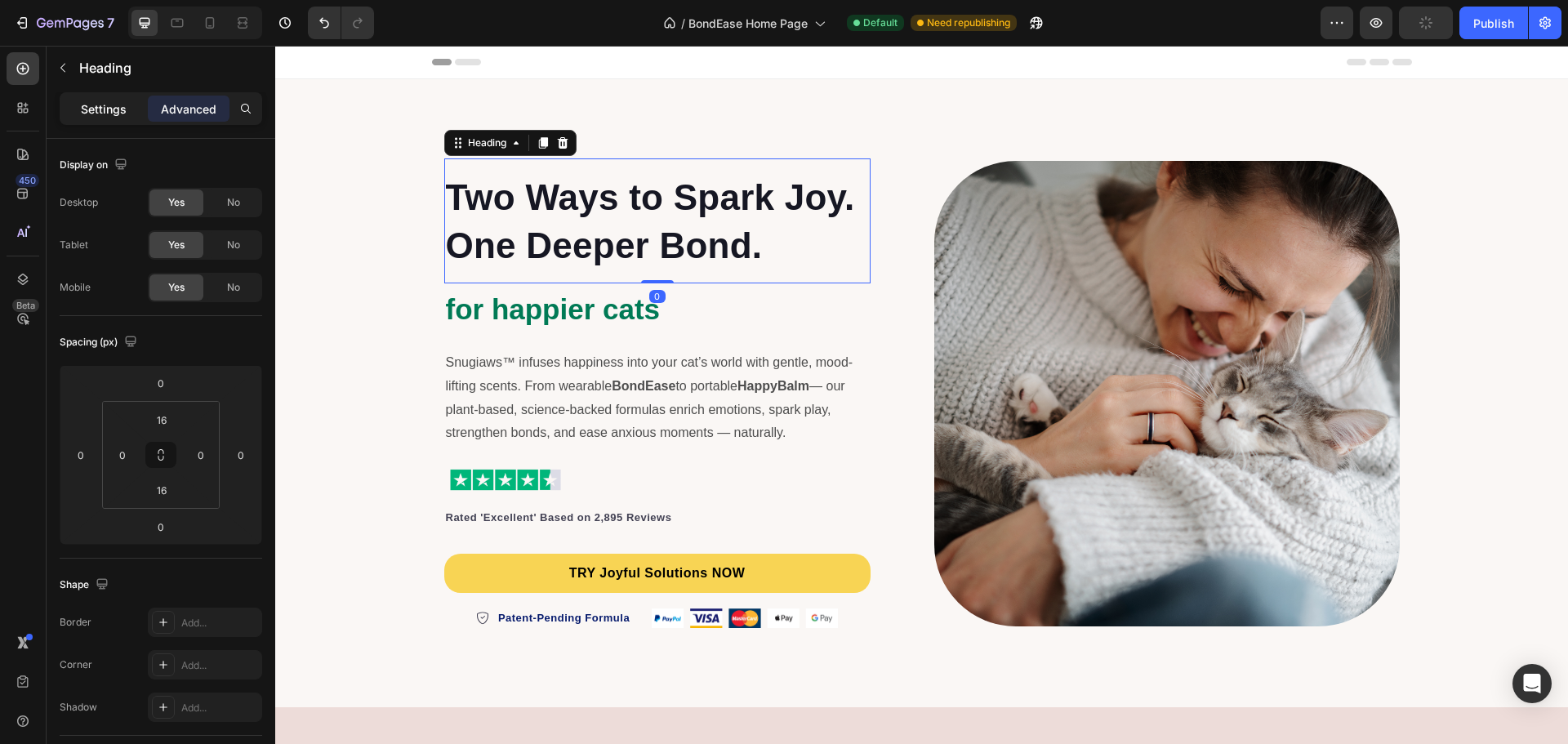
click at [110, 119] on div "Settings" at bounding box center [104, 108] width 82 height 26
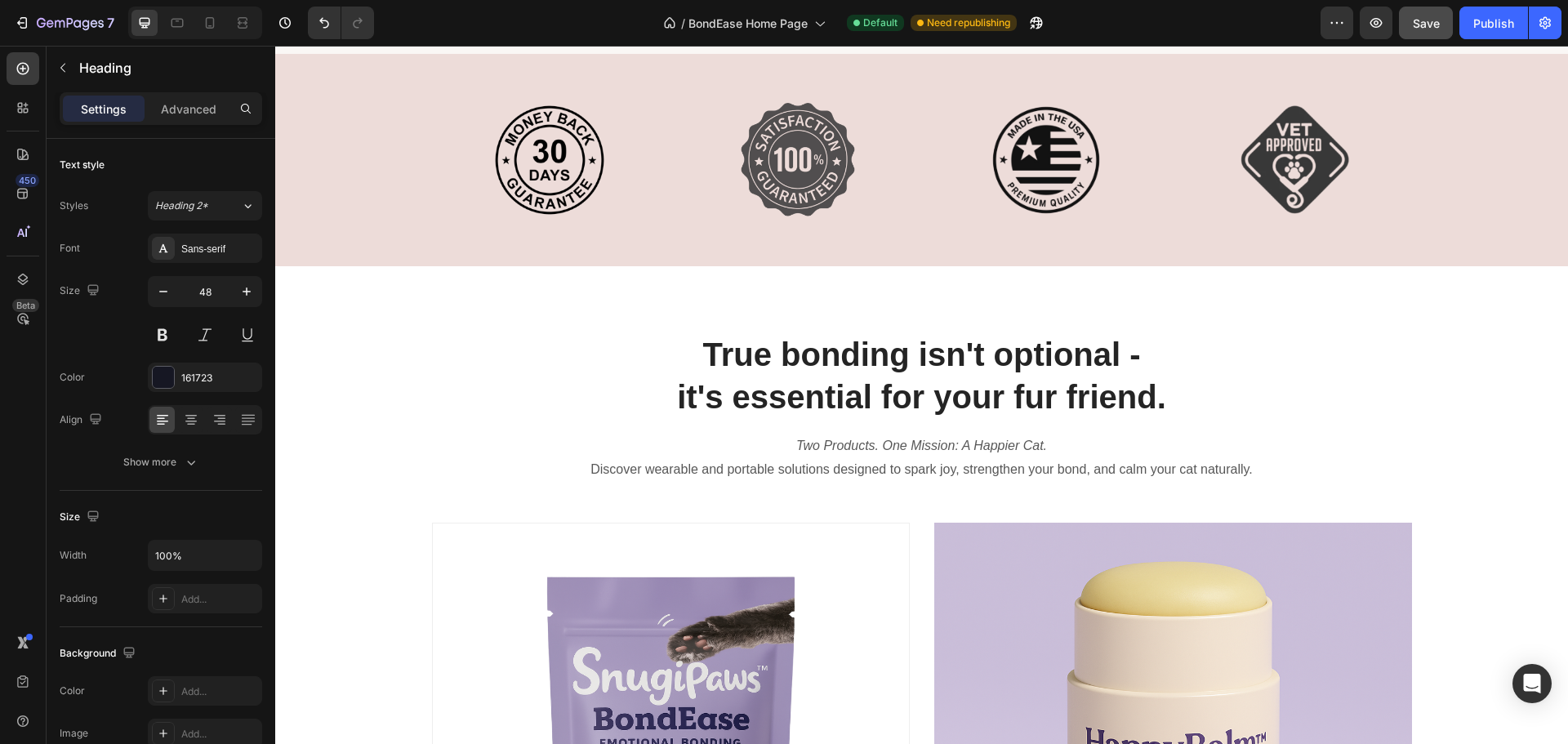
scroll to position [735, 0]
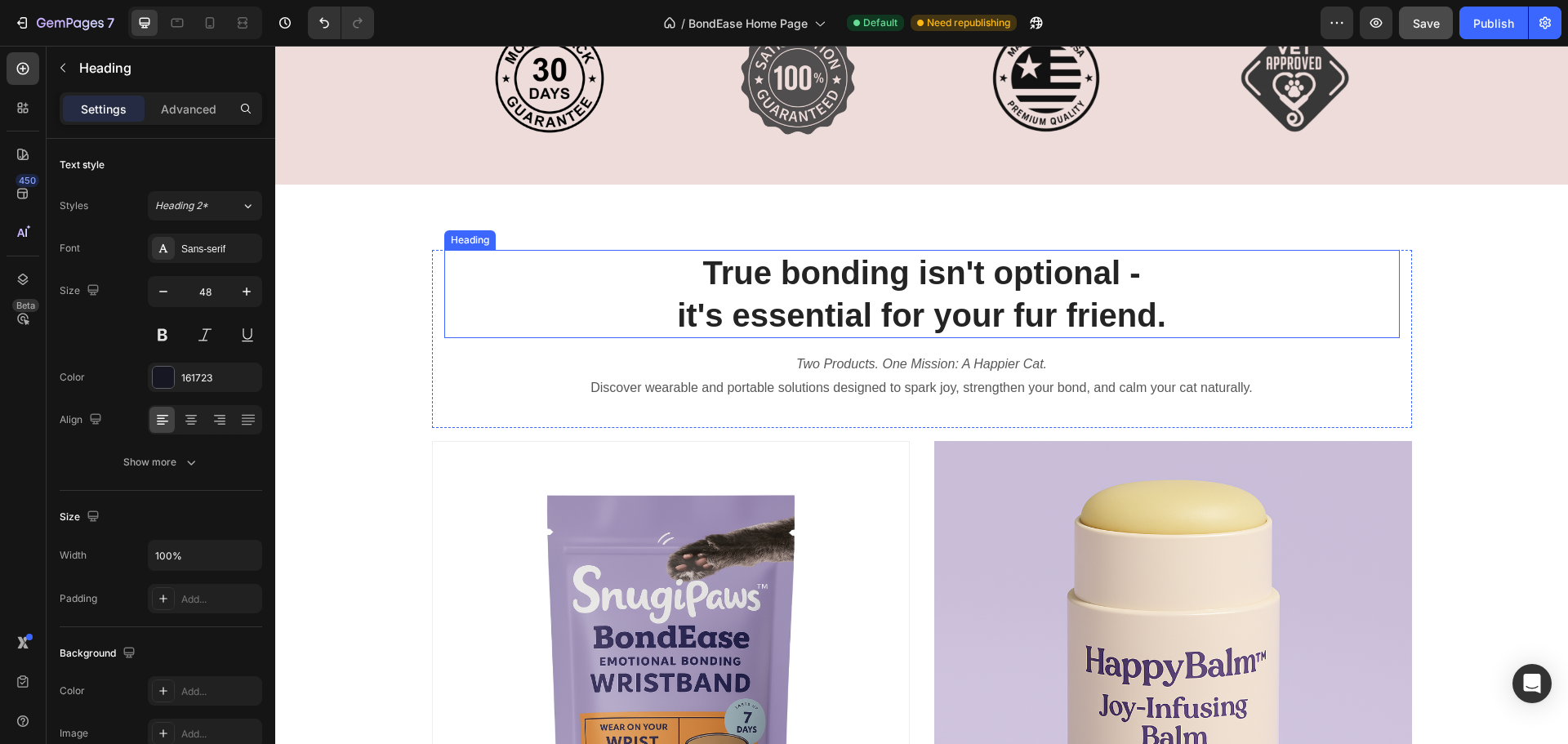
click at [883, 298] on h2 "True bonding isn't optional - it's essential for your fur friend." at bounding box center [921, 294] width 955 height 89
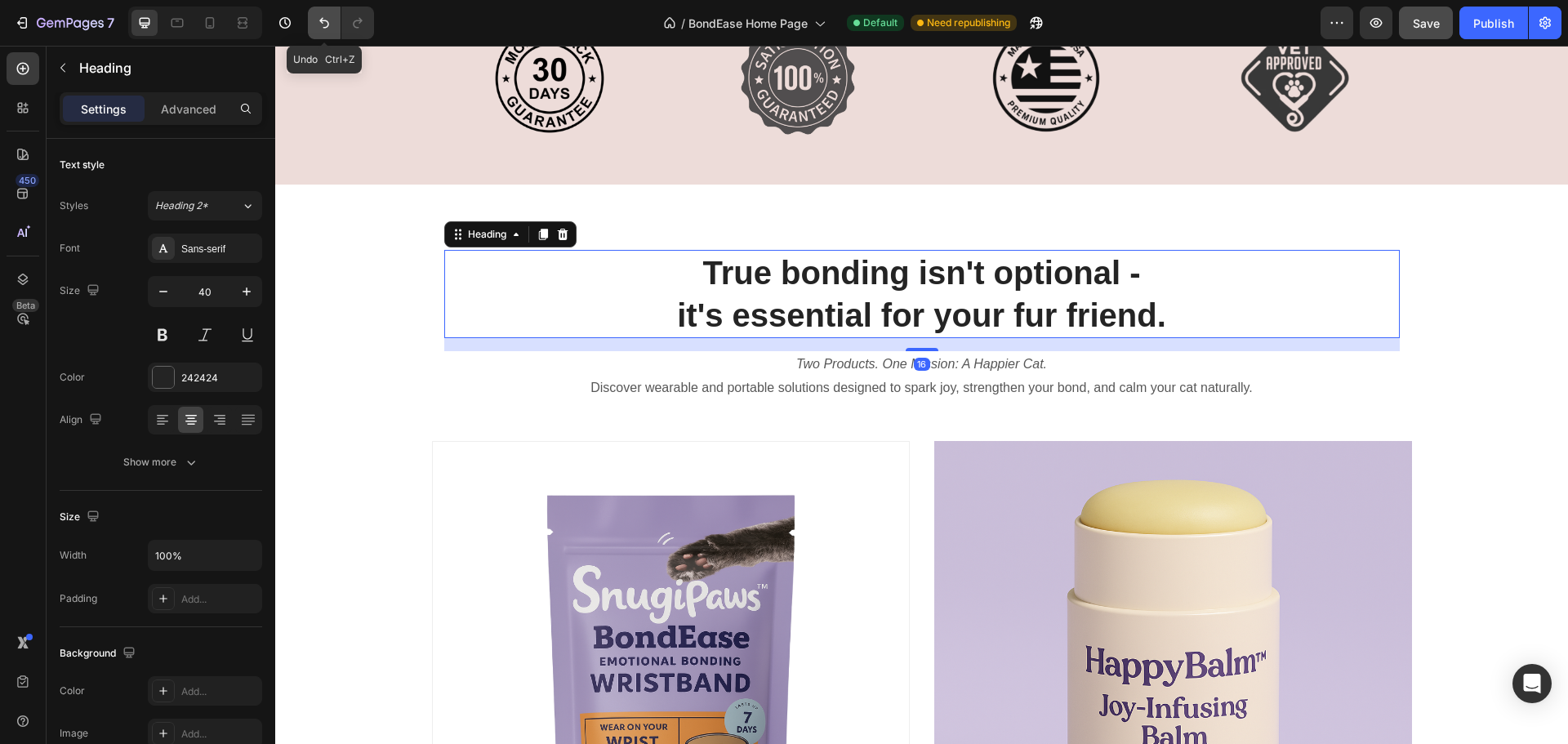
click at [332, 33] on button "Undo/Redo" at bounding box center [324, 23] width 33 height 33
click at [218, 292] on input "40" at bounding box center [205, 291] width 54 height 29
click at [213, 294] on input "40" at bounding box center [205, 291] width 54 height 29
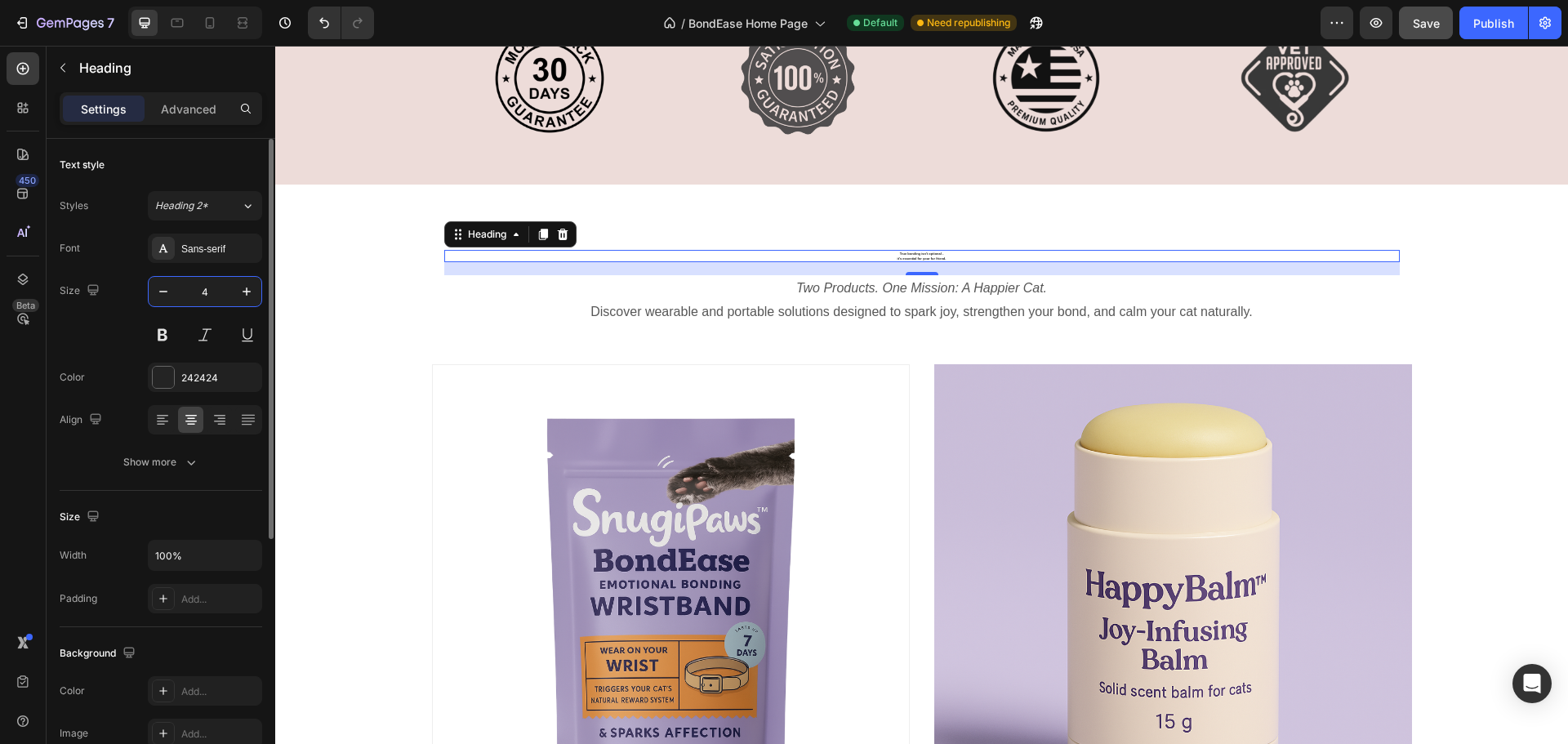
type input "45"
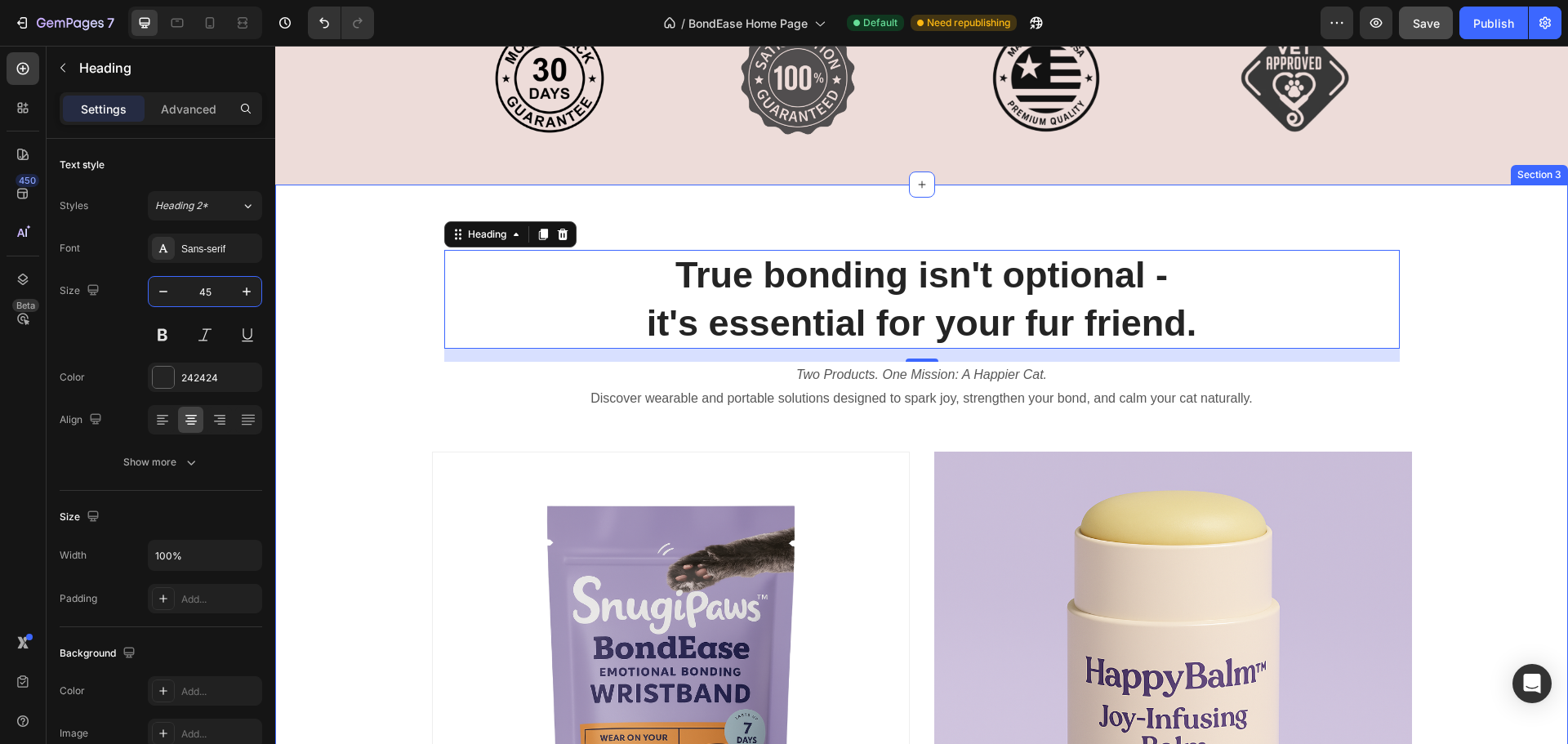
click at [1477, 502] on div "True bonding isn't optional - it's essential for your fur friend. Heading 16 Tw…" at bounding box center [921, 676] width 1292 height 851
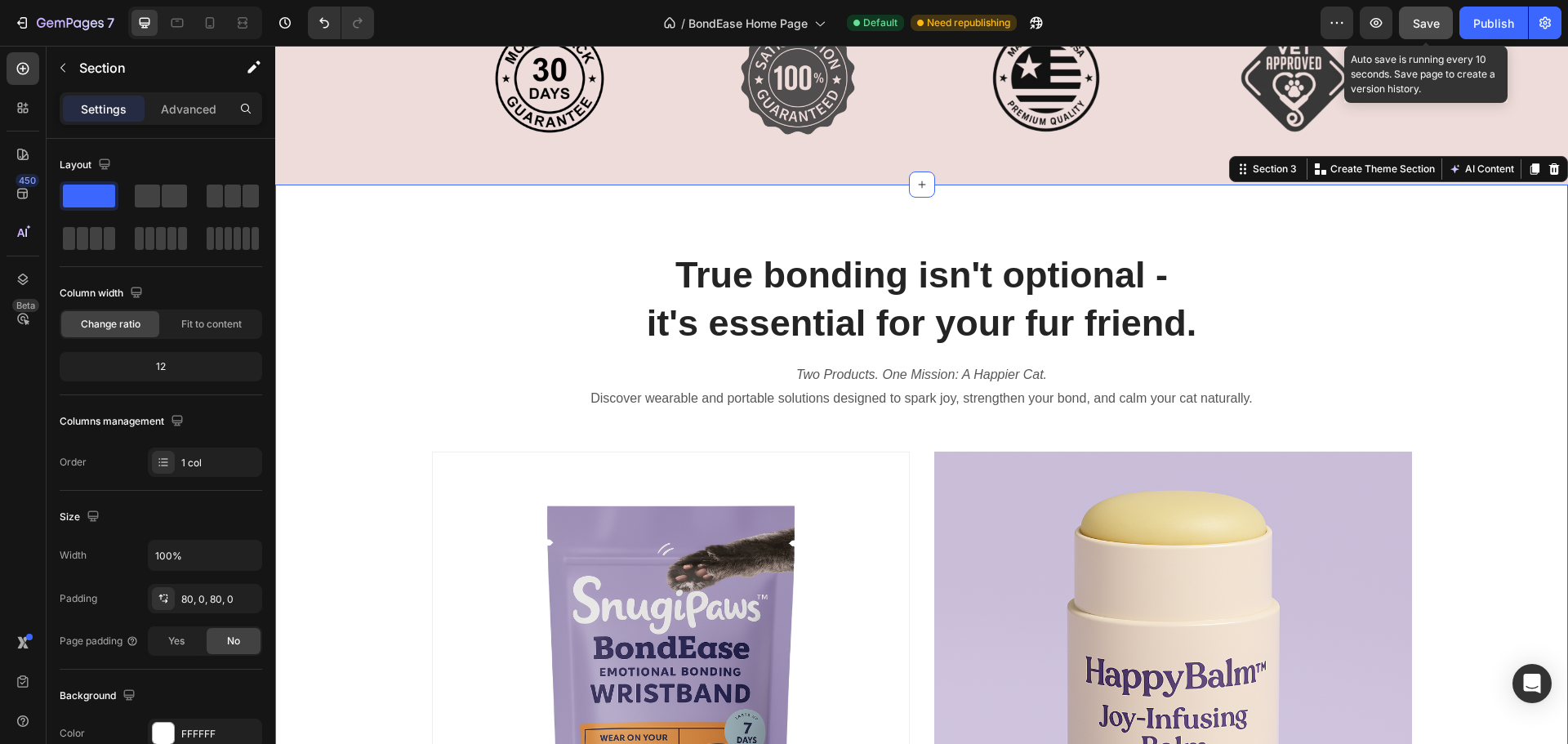
click at [1419, 19] on span "Save" at bounding box center [1427, 23] width 27 height 14
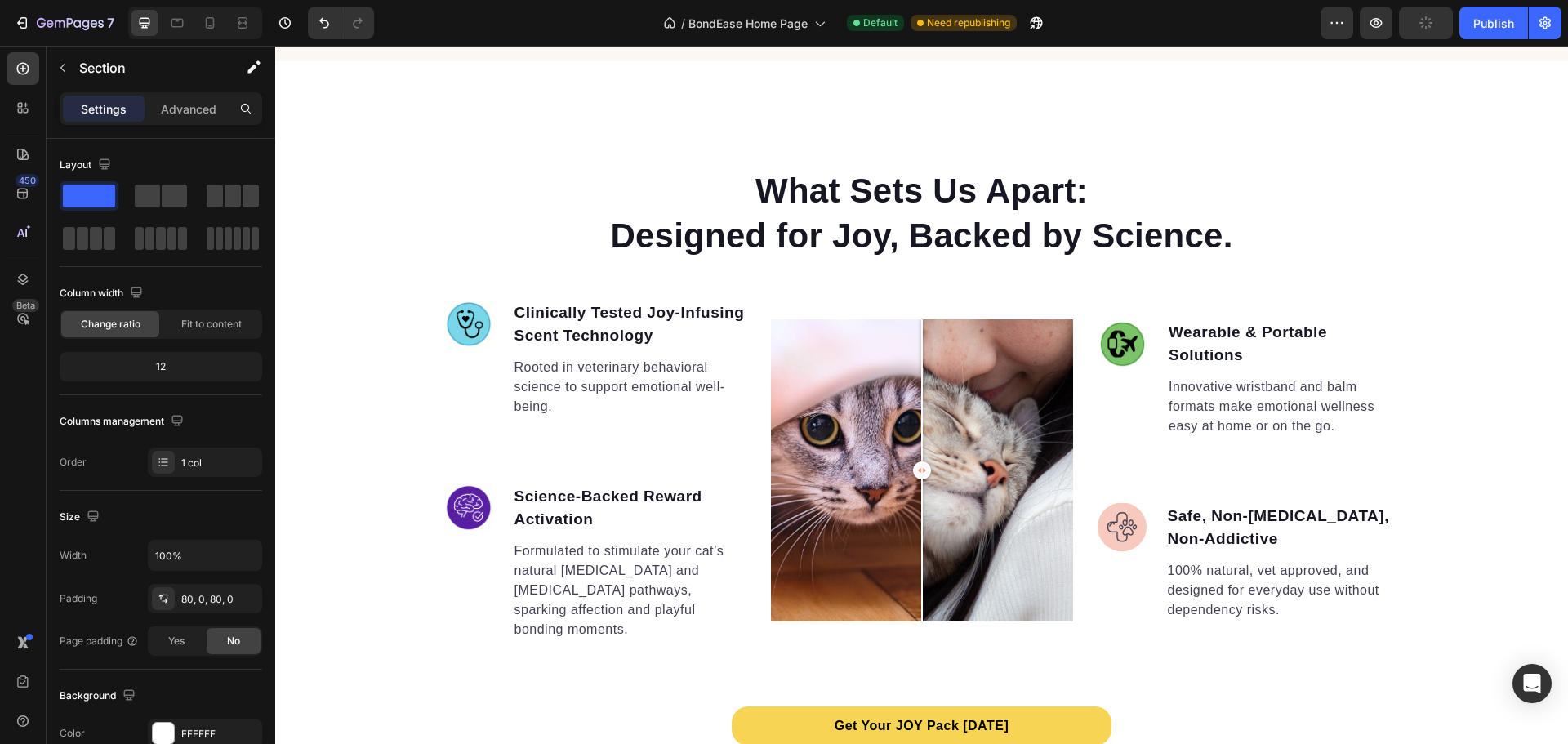
scroll to position [2695, 0]
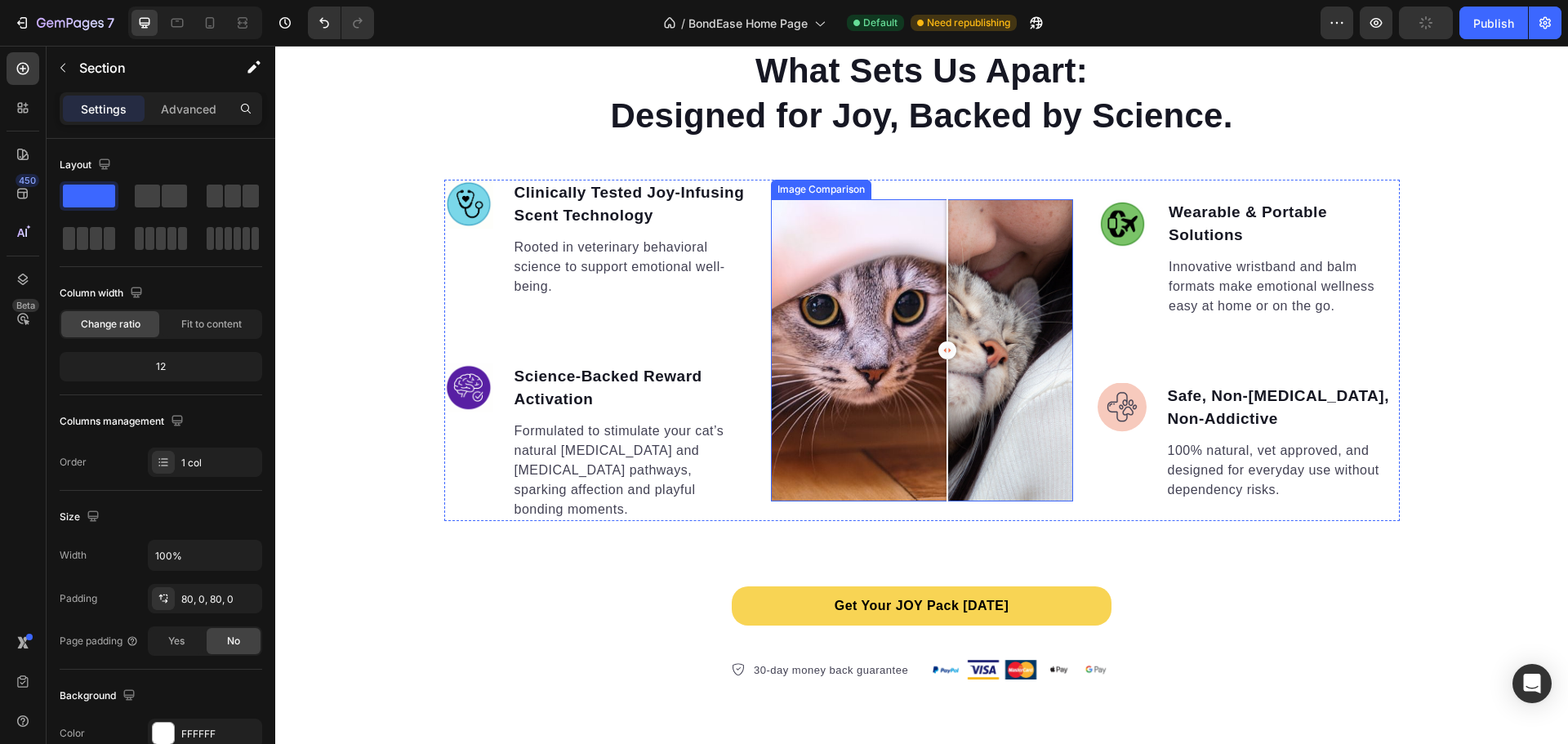
drag, startPoint x: 923, startPoint y: 345, endPoint x: 941, endPoint y: 373, distance: 33.3
click at [941, 373] on div at bounding box center [948, 351] width 33 height 302
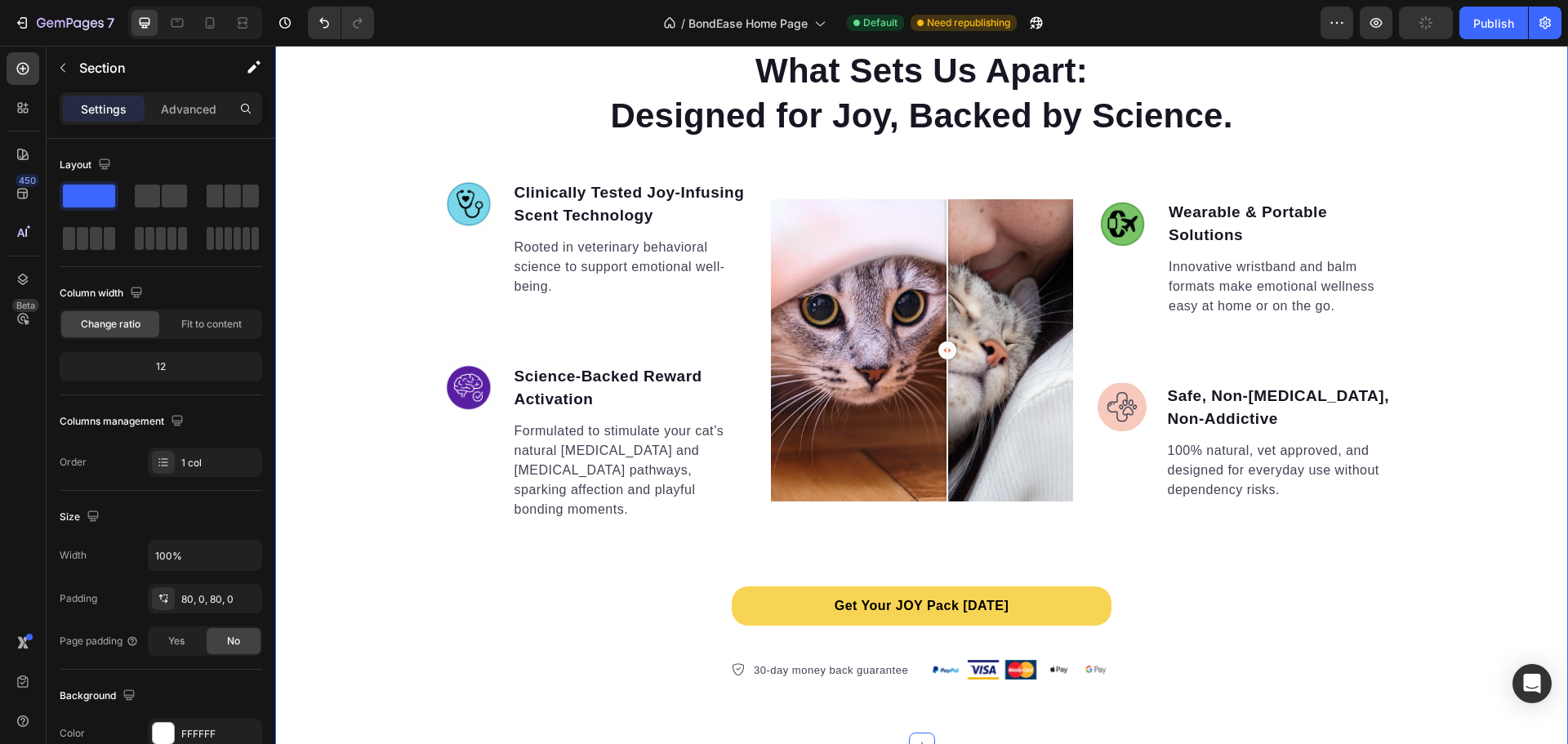
click at [1202, 571] on div "What Sets Us Apart: Designed for Joy, Backed by Science. Heading Image Clinical…" at bounding box center [921, 364] width 1292 height 633
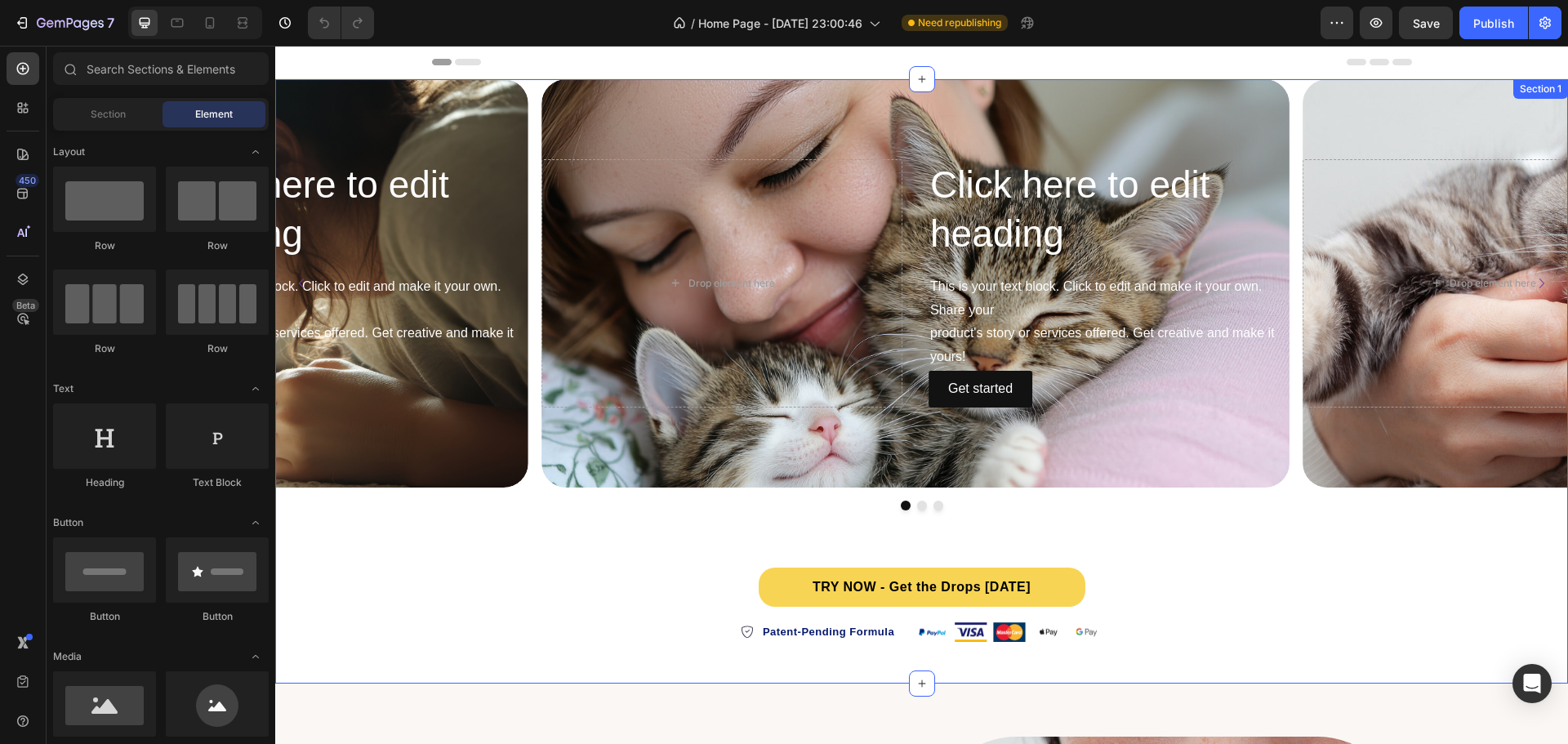
drag, startPoint x: 1450, startPoint y: 540, endPoint x: 1158, endPoint y: 543, distance: 292.0
click at [1450, 540] on div "Click here to edit heading Heading This is your text block. Click to edit and m…" at bounding box center [921, 381] width 1292 height 605
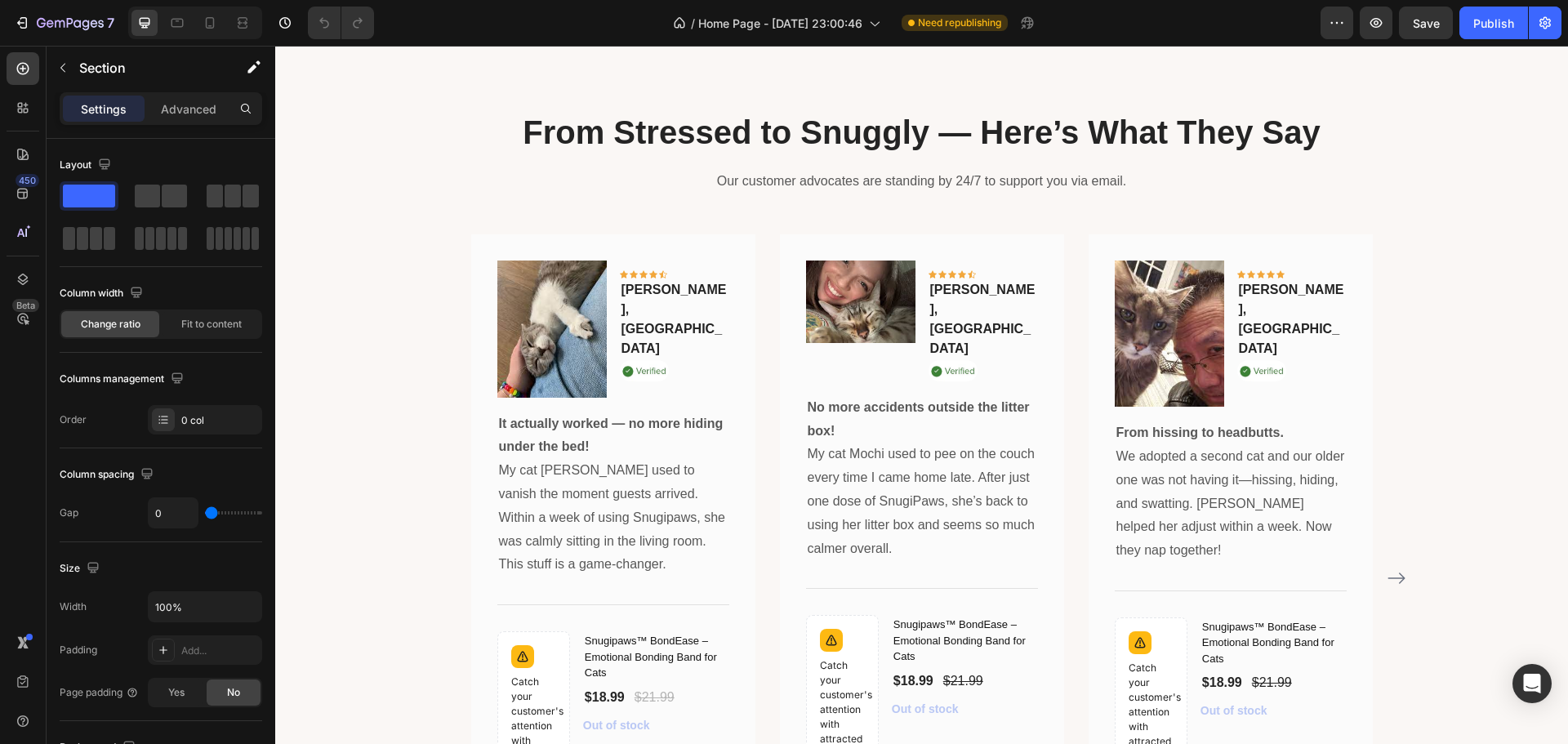
scroll to position [4409, 0]
